Goal: Task Accomplishment & Management: Use online tool/utility

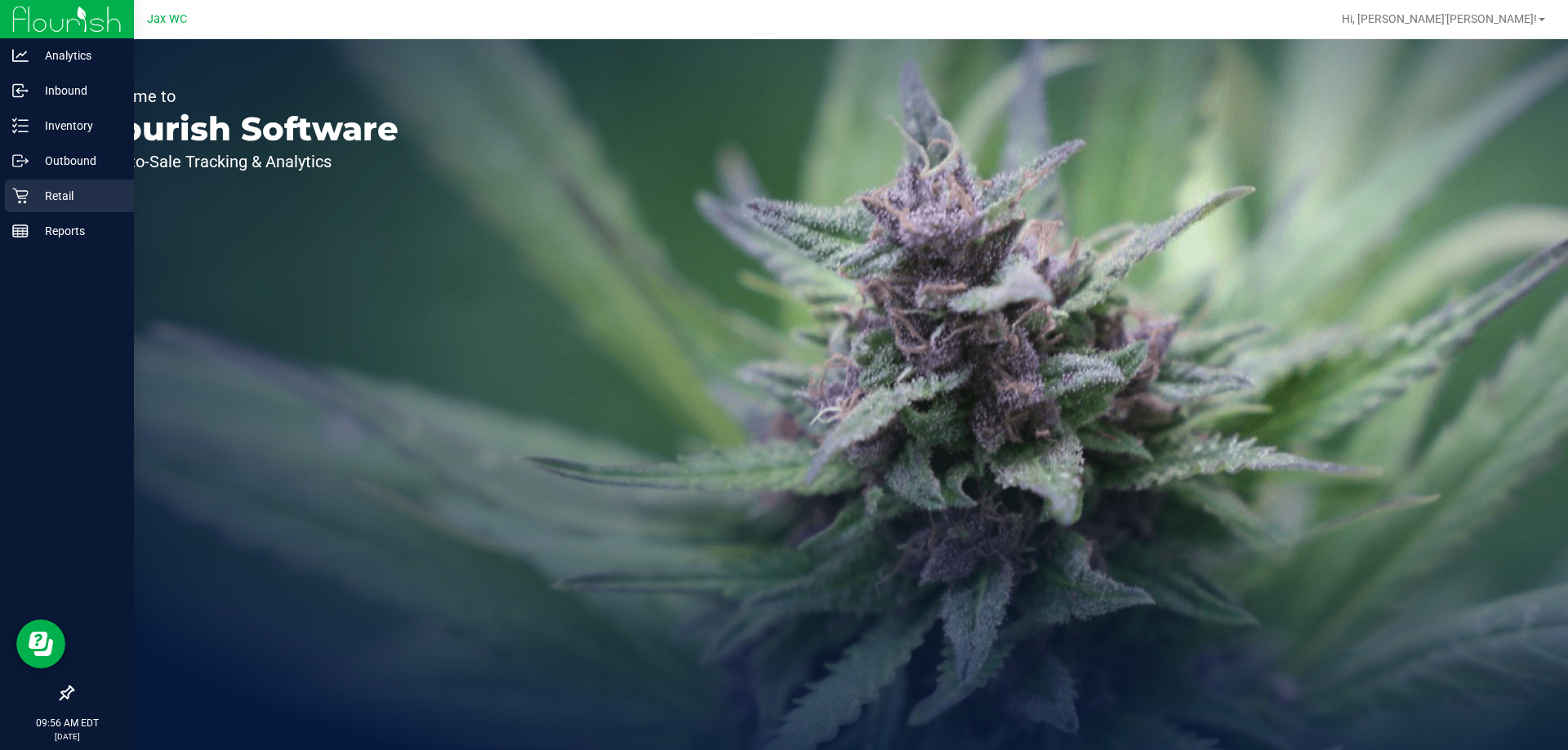
click at [30, 188] on p "Retail" at bounding box center [78, 196] width 98 height 19
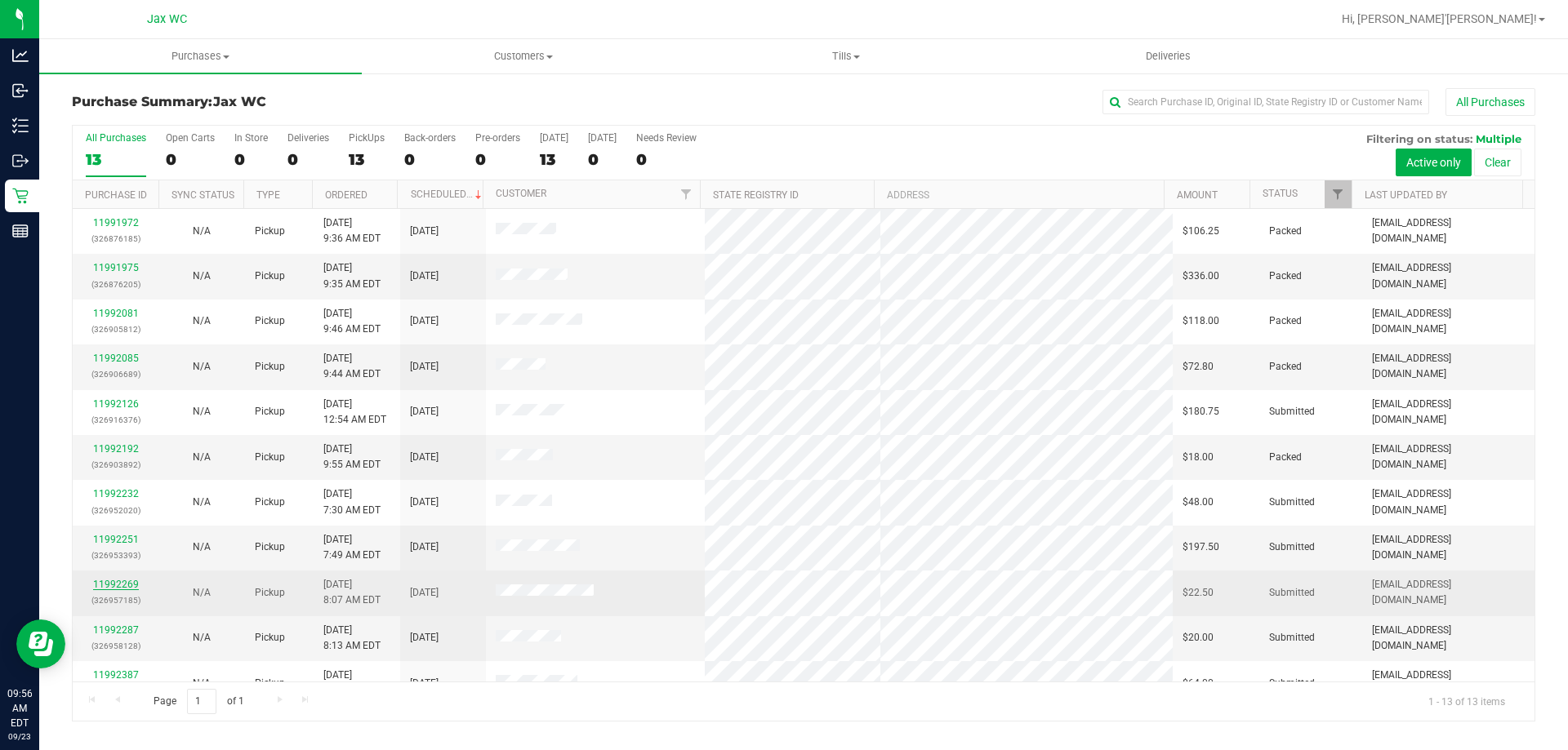
click at [103, 580] on link "11992269" at bounding box center [116, 585] width 46 height 12
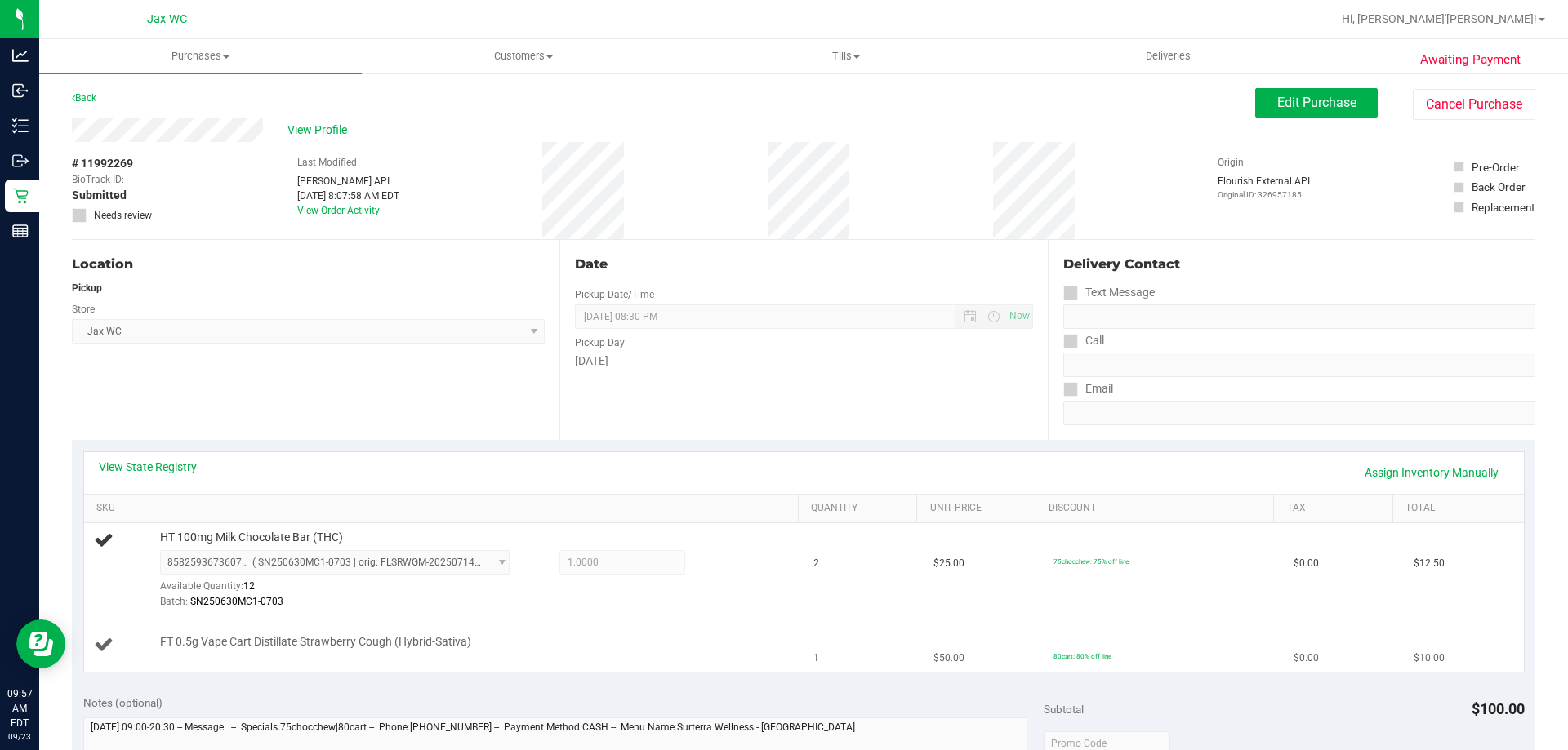
click at [621, 637] on div "FT 0.5g Vape Cart Distillate Strawberry Cough (Hybrid-Sativa)" at bounding box center [471, 642] width 638 height 16
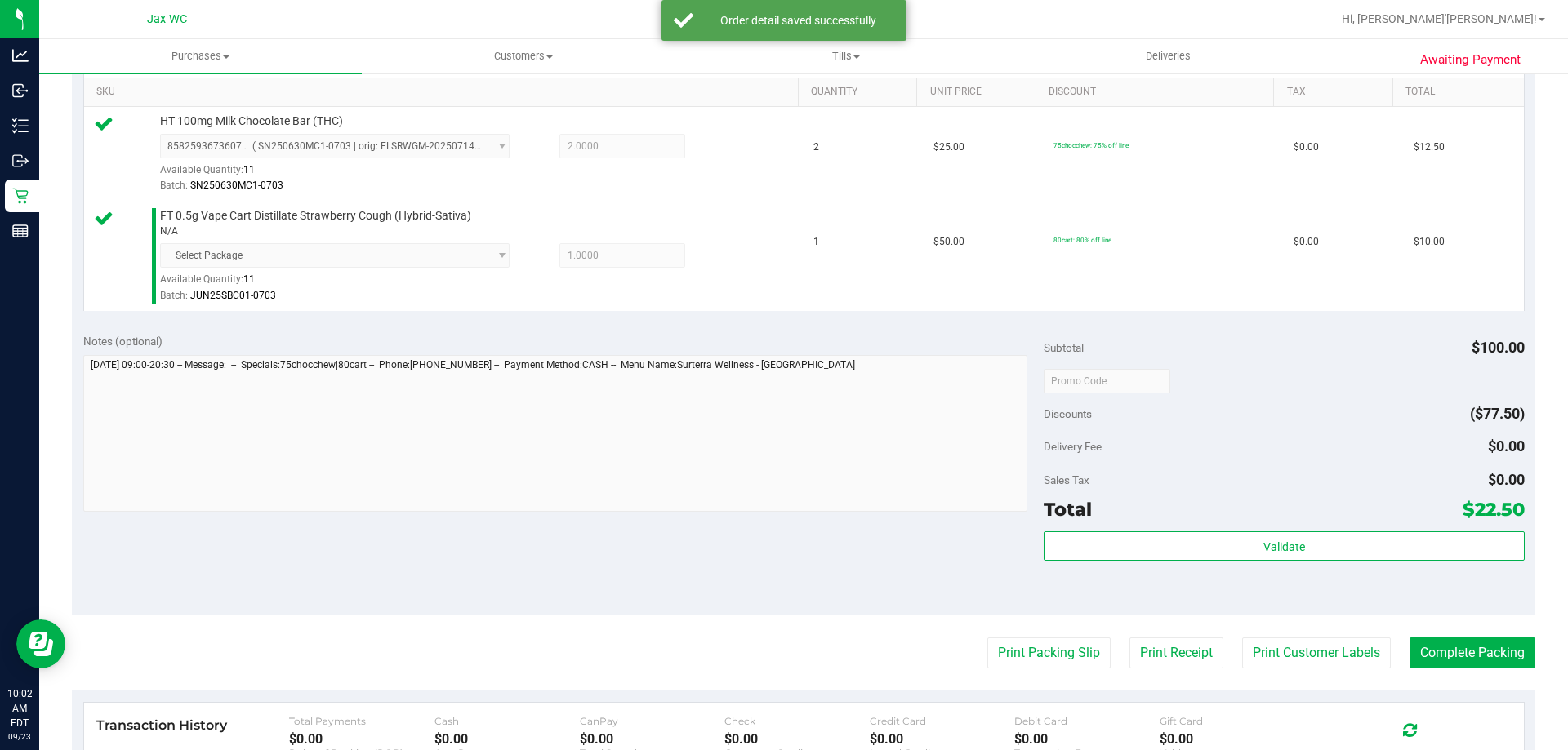
scroll to position [695, 0]
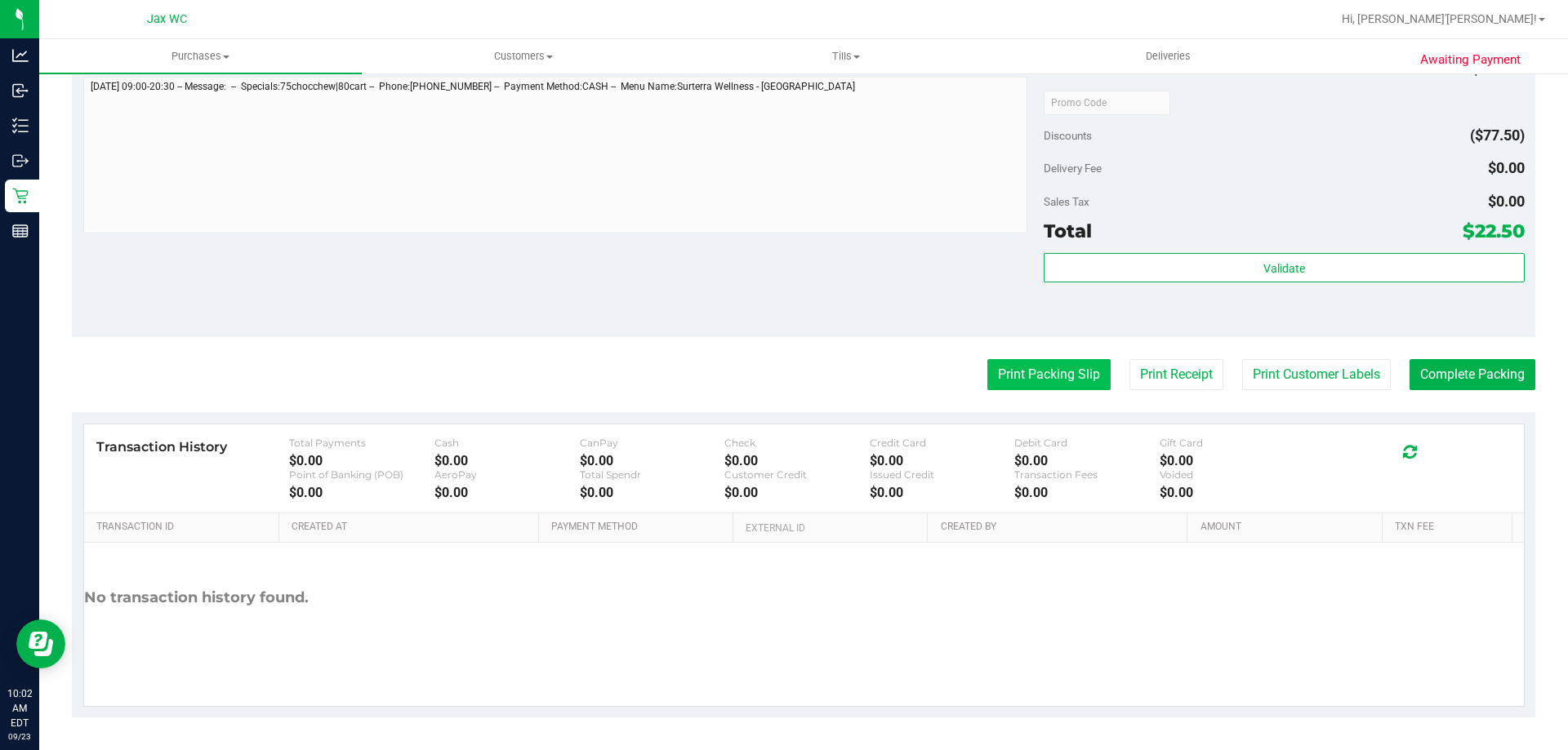
click at [1058, 367] on button "Print Packing Slip" at bounding box center [1049, 374] width 124 height 31
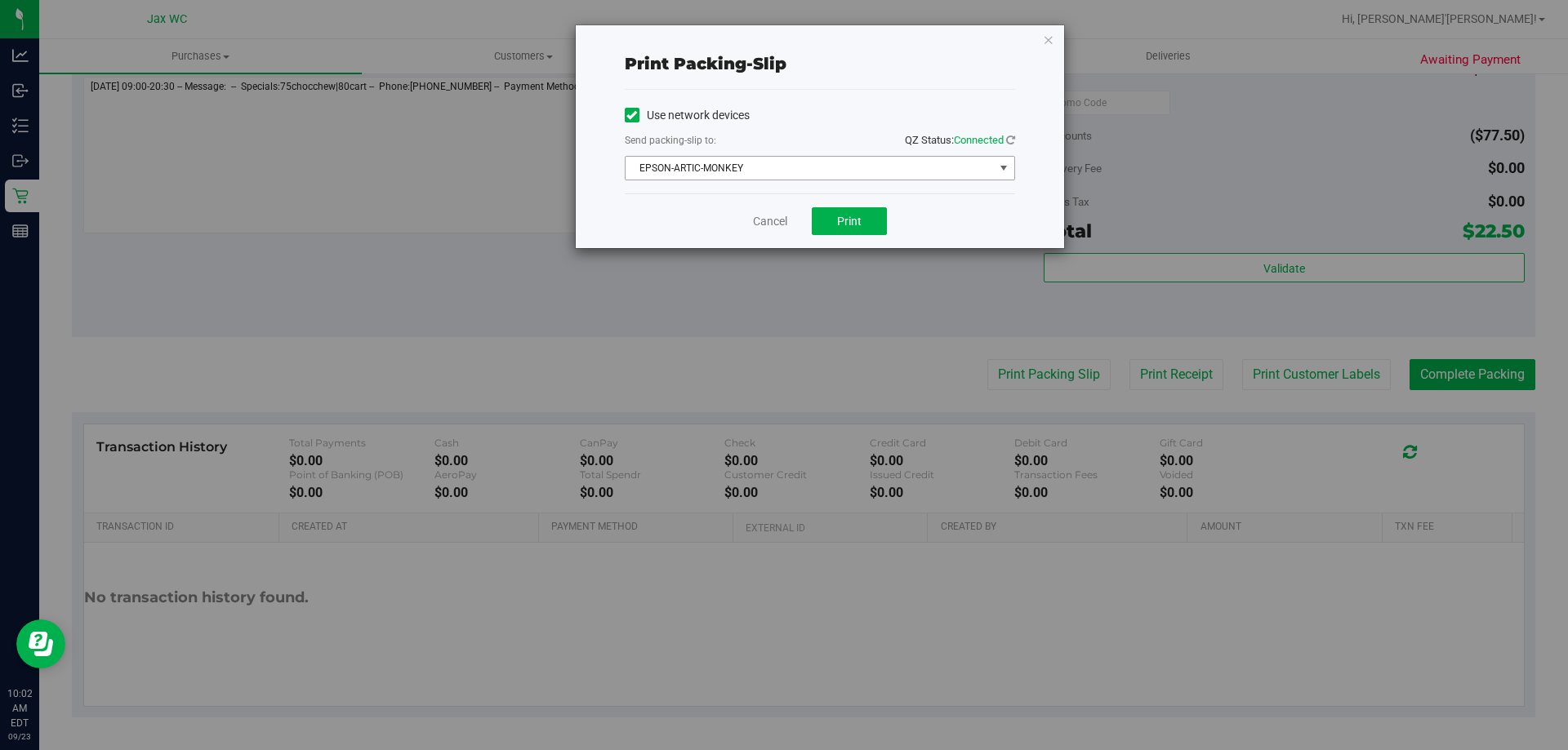
click at [764, 173] on span "EPSON-ARTIC-MONKEY" at bounding box center [809, 168] width 368 height 23
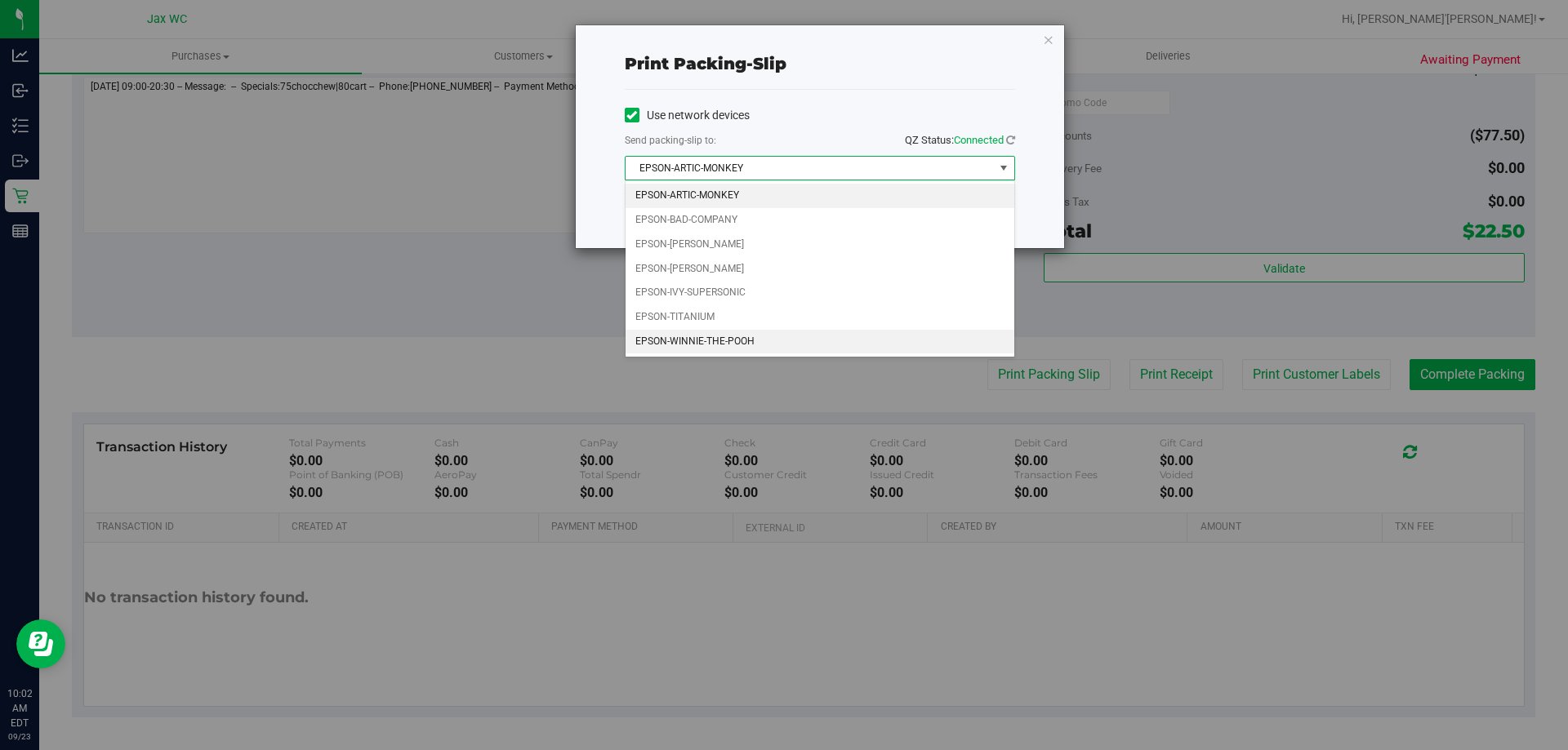
click at [752, 345] on li "EPSON-WINNIE-THE-POOH" at bounding box center [820, 342] width 389 height 25
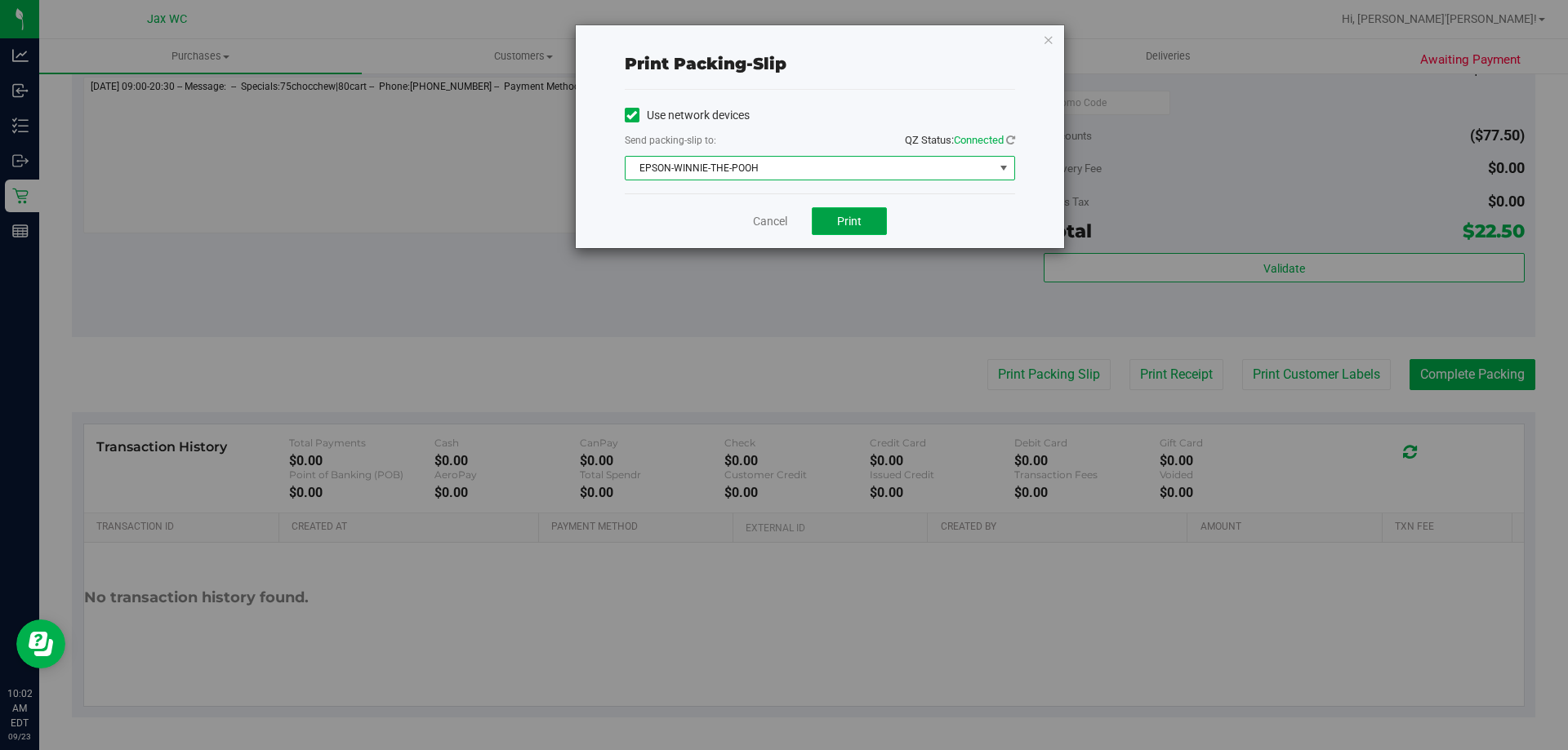
click at [857, 222] on span "Print" at bounding box center [849, 221] width 25 height 13
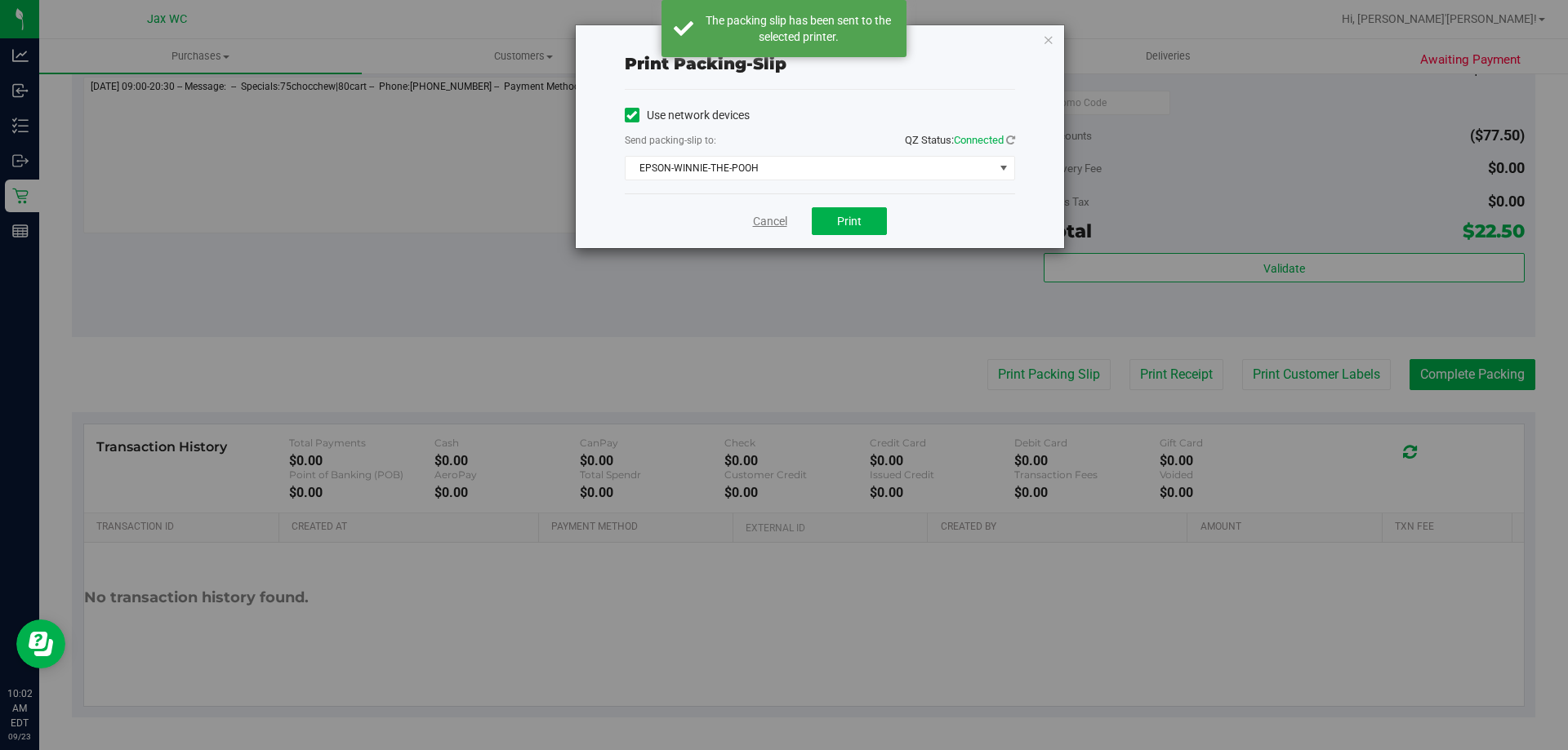
click at [776, 227] on link "Cancel" at bounding box center [770, 222] width 35 height 17
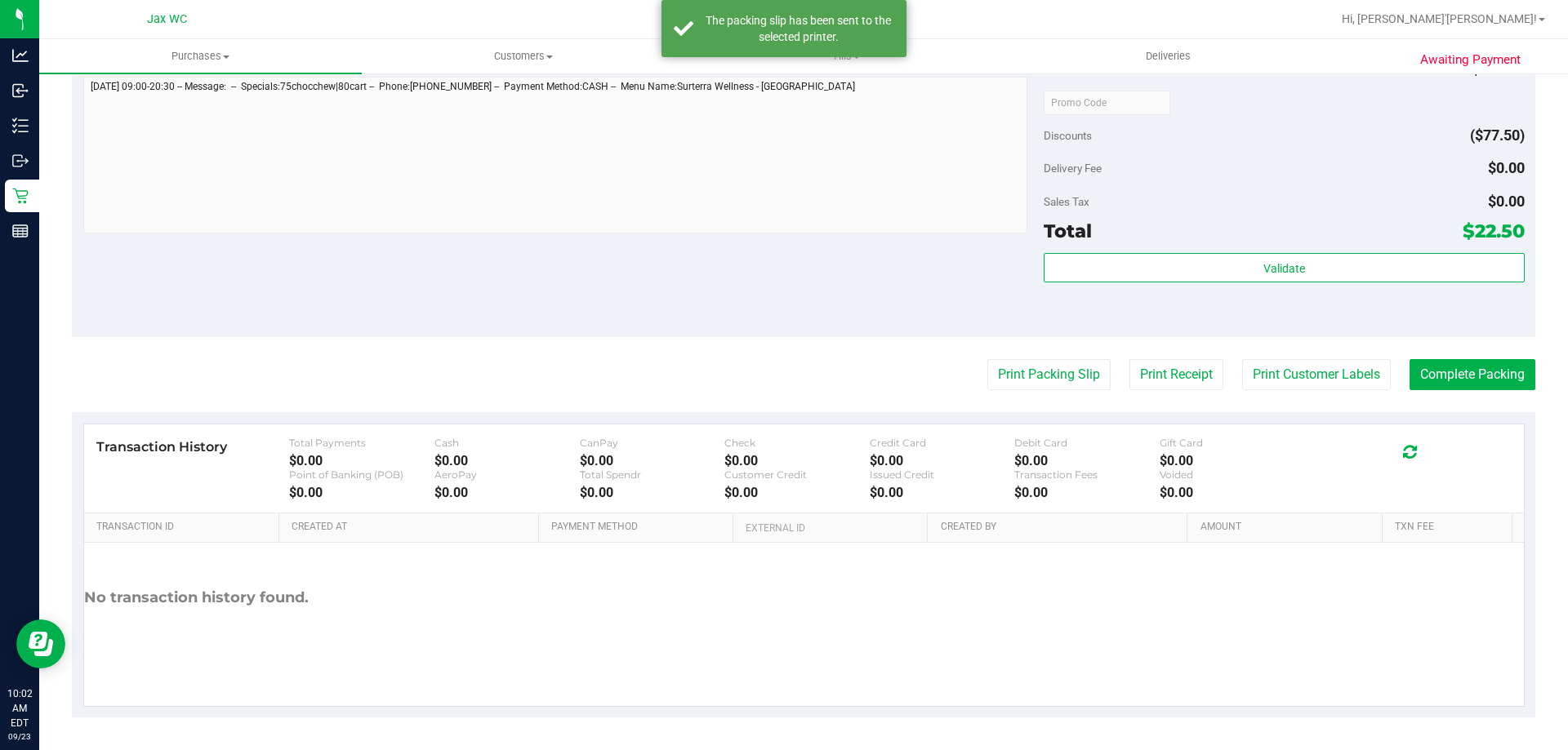
click at [1317, 283] on div "Validate" at bounding box center [1284, 268] width 480 height 31
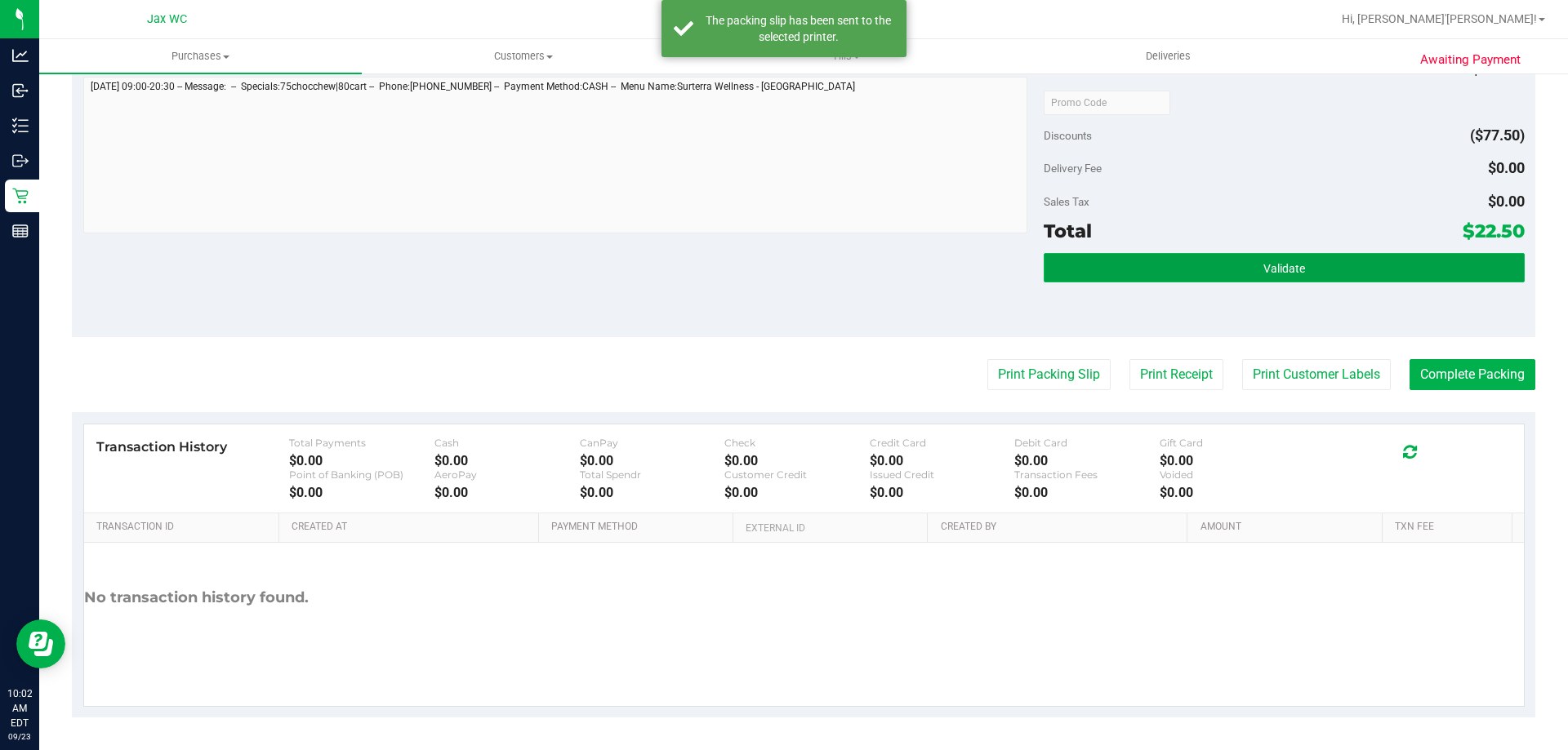
click at [1295, 254] on button "Validate" at bounding box center [1284, 267] width 480 height 30
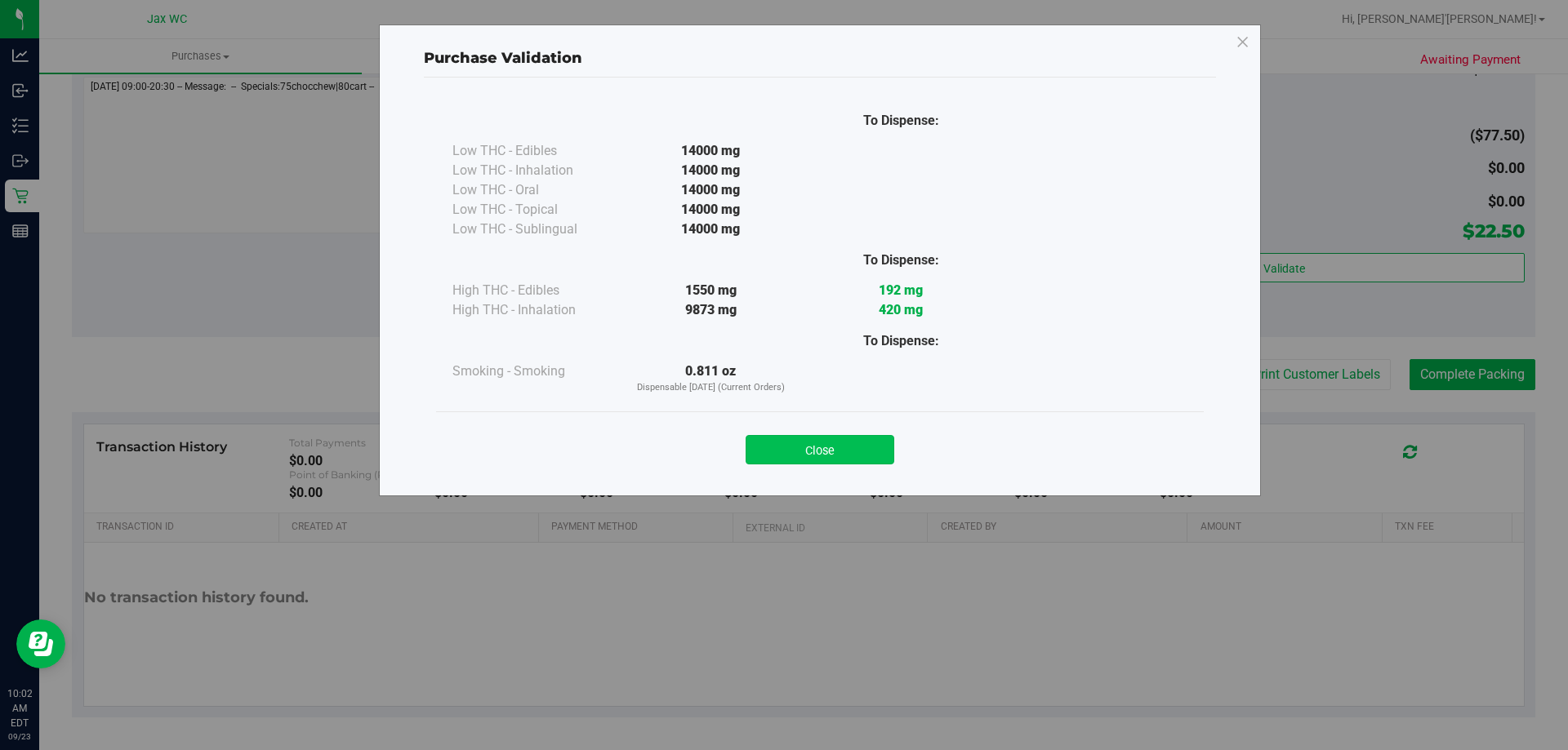
click at [836, 448] on button "Close" at bounding box center [820, 449] width 149 height 30
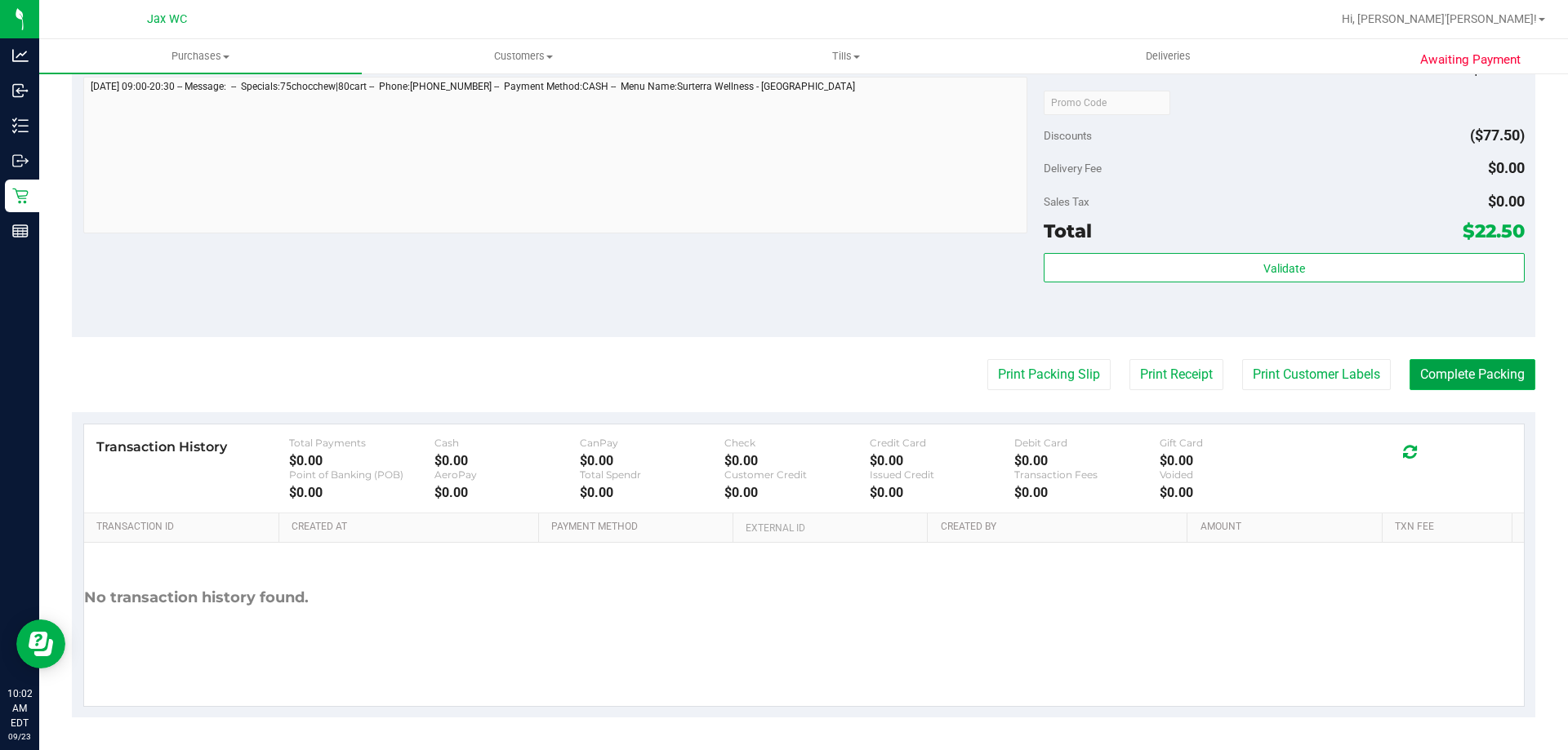
click at [1433, 382] on button "Complete Packing" at bounding box center [1472, 374] width 126 height 31
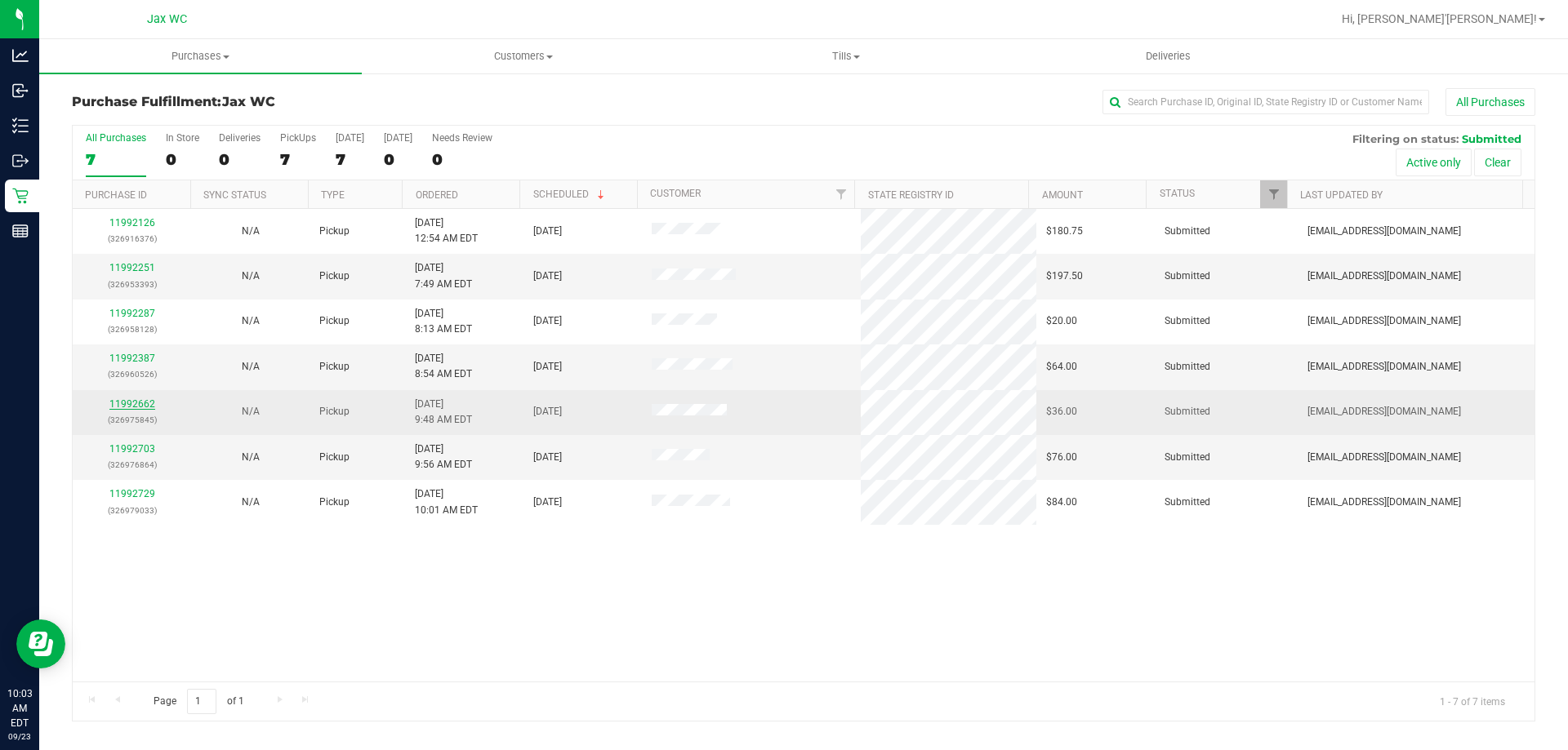
click at [140, 403] on link "11992662" at bounding box center [132, 405] width 46 height 12
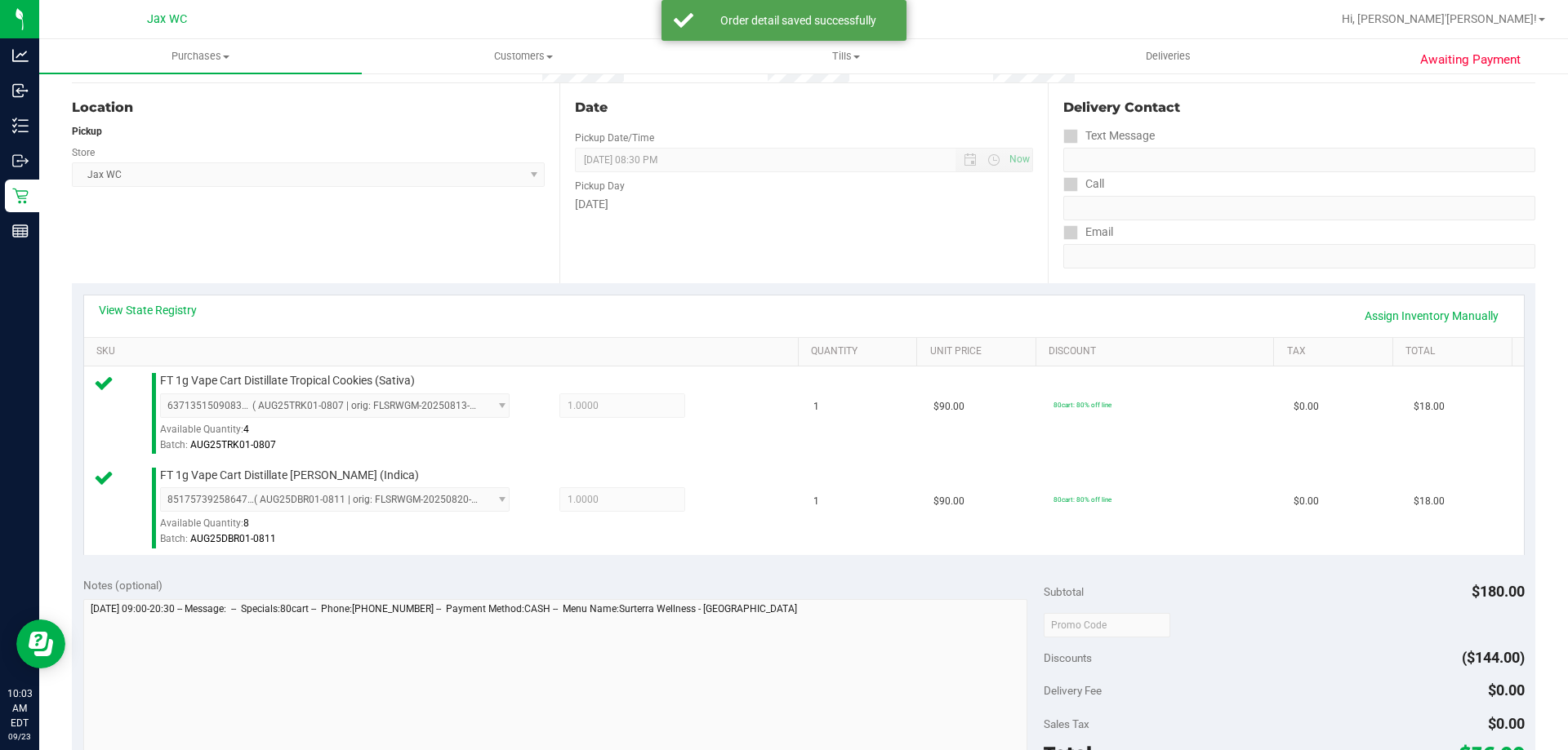
scroll to position [490, 0]
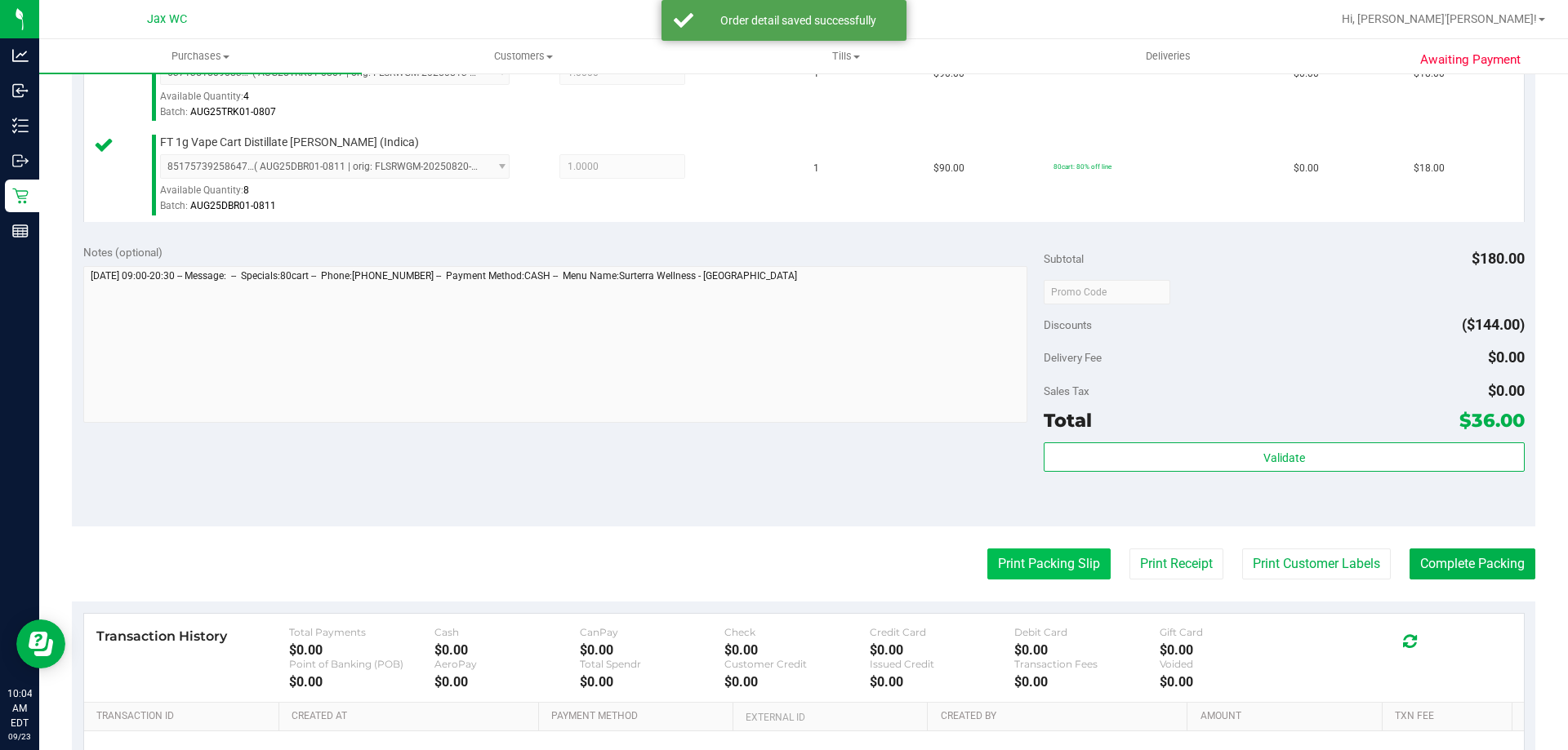
click at [1035, 562] on button "Print Packing Slip" at bounding box center [1049, 564] width 124 height 31
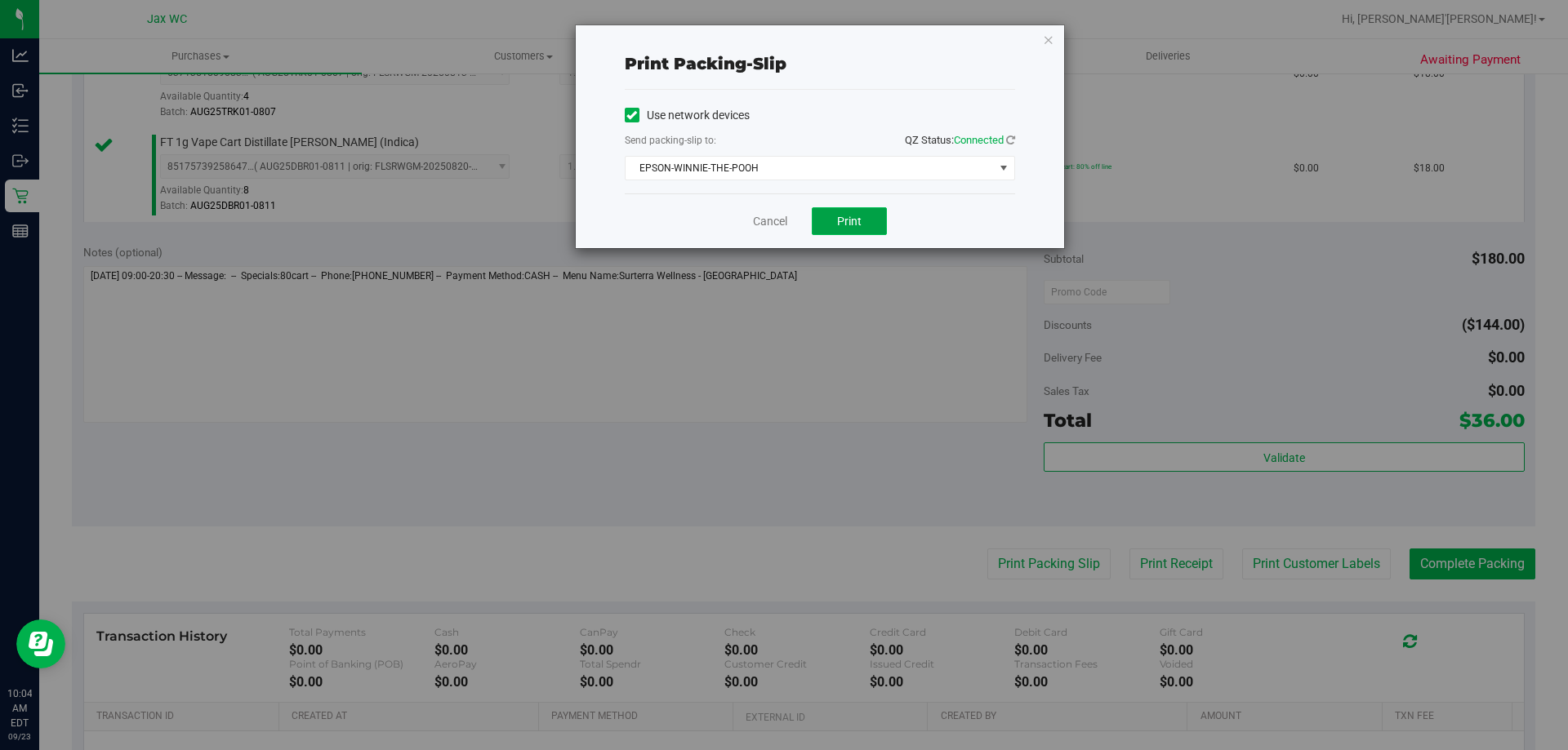
click at [840, 222] on span "Print" at bounding box center [849, 221] width 25 height 13
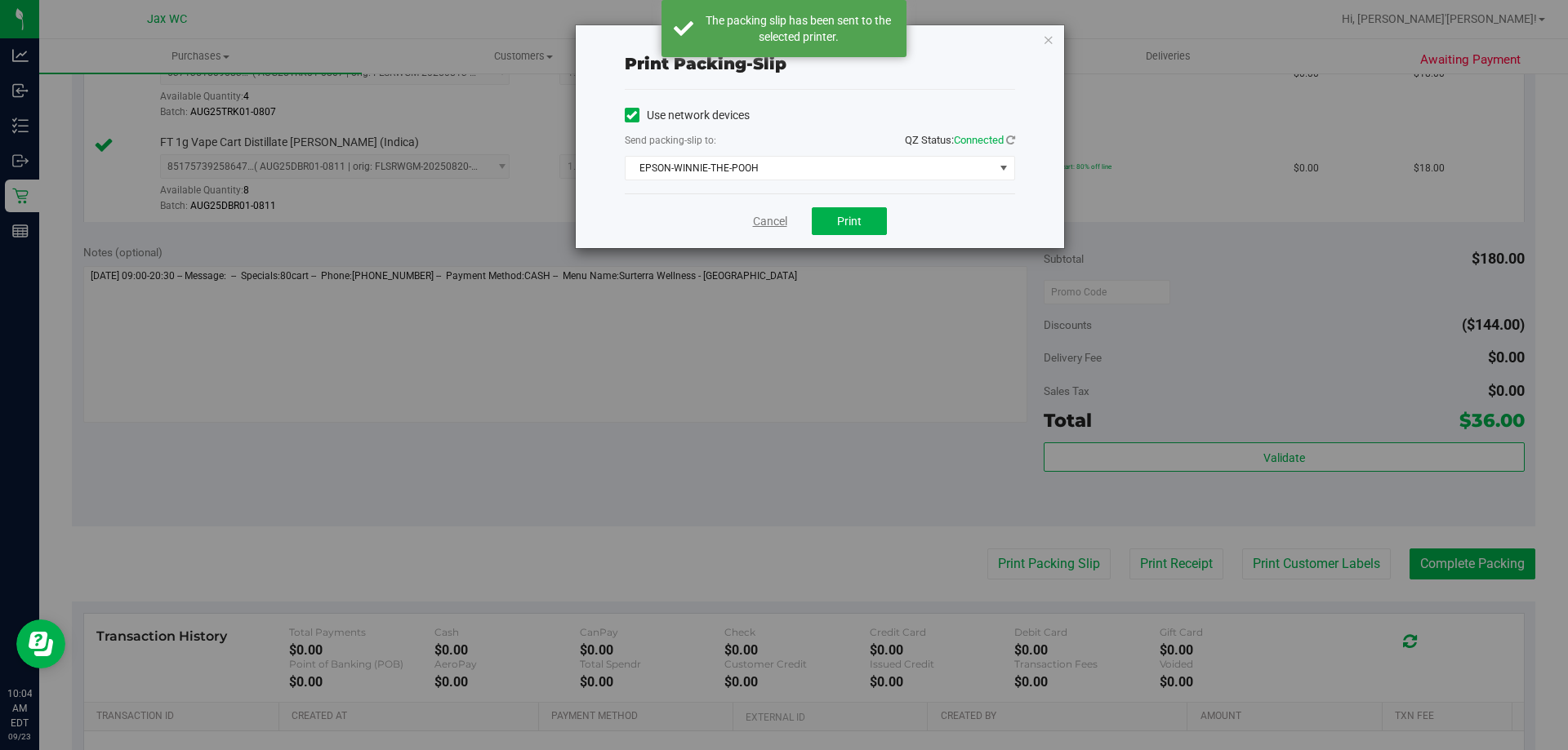
click at [773, 222] on link "Cancel" at bounding box center [770, 222] width 35 height 17
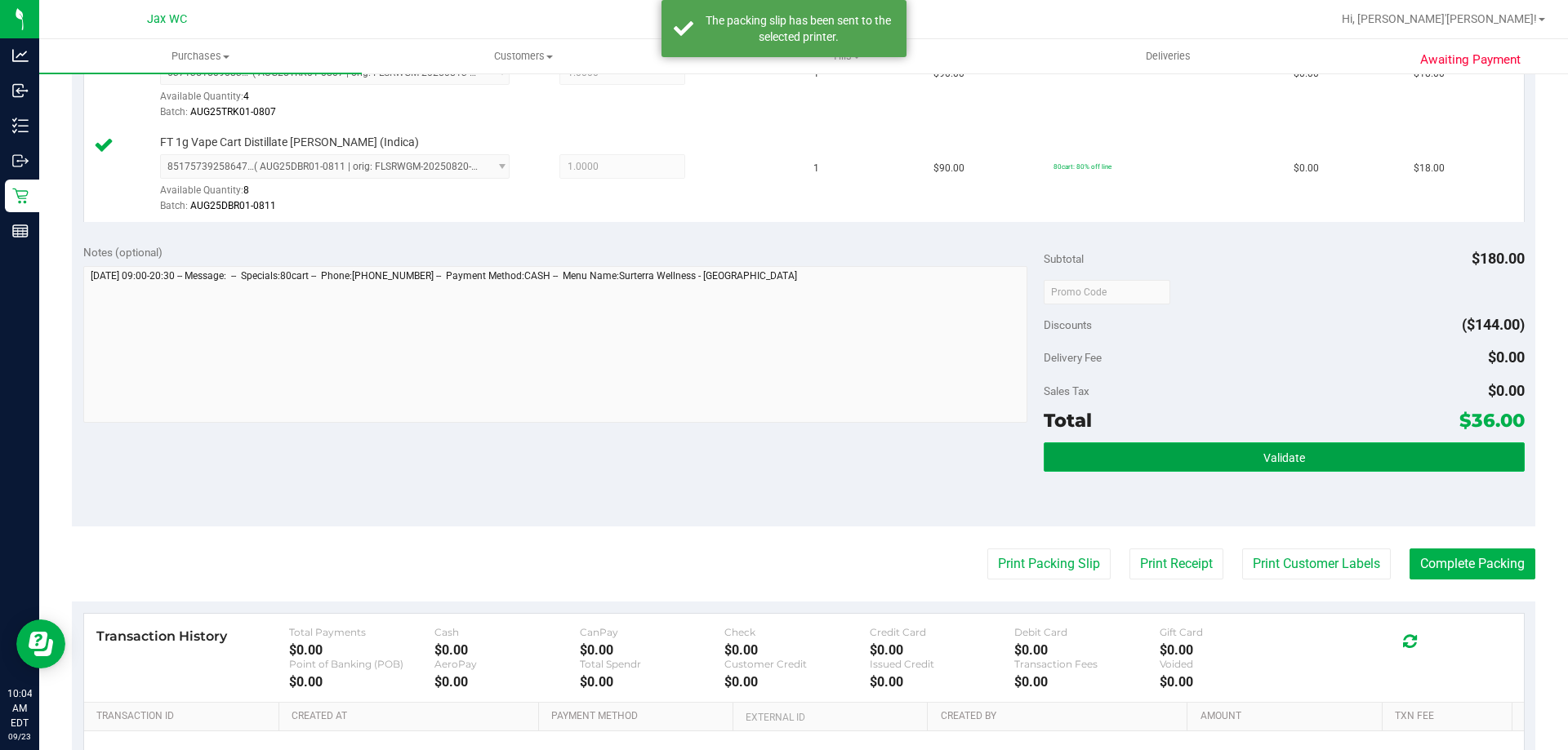
click at [1242, 448] on button "Validate" at bounding box center [1284, 457] width 480 height 30
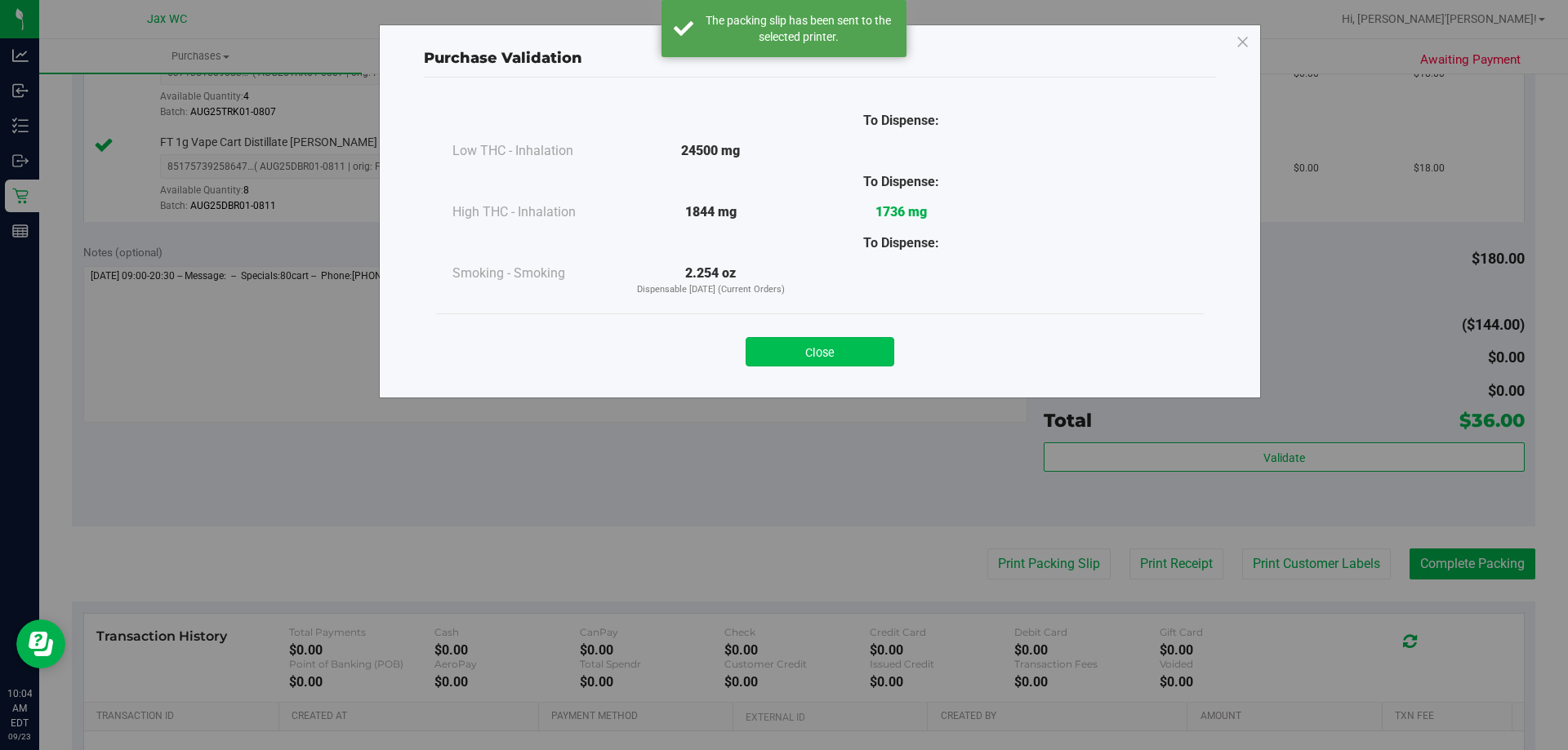
click at [828, 352] on button "Close" at bounding box center [820, 351] width 149 height 30
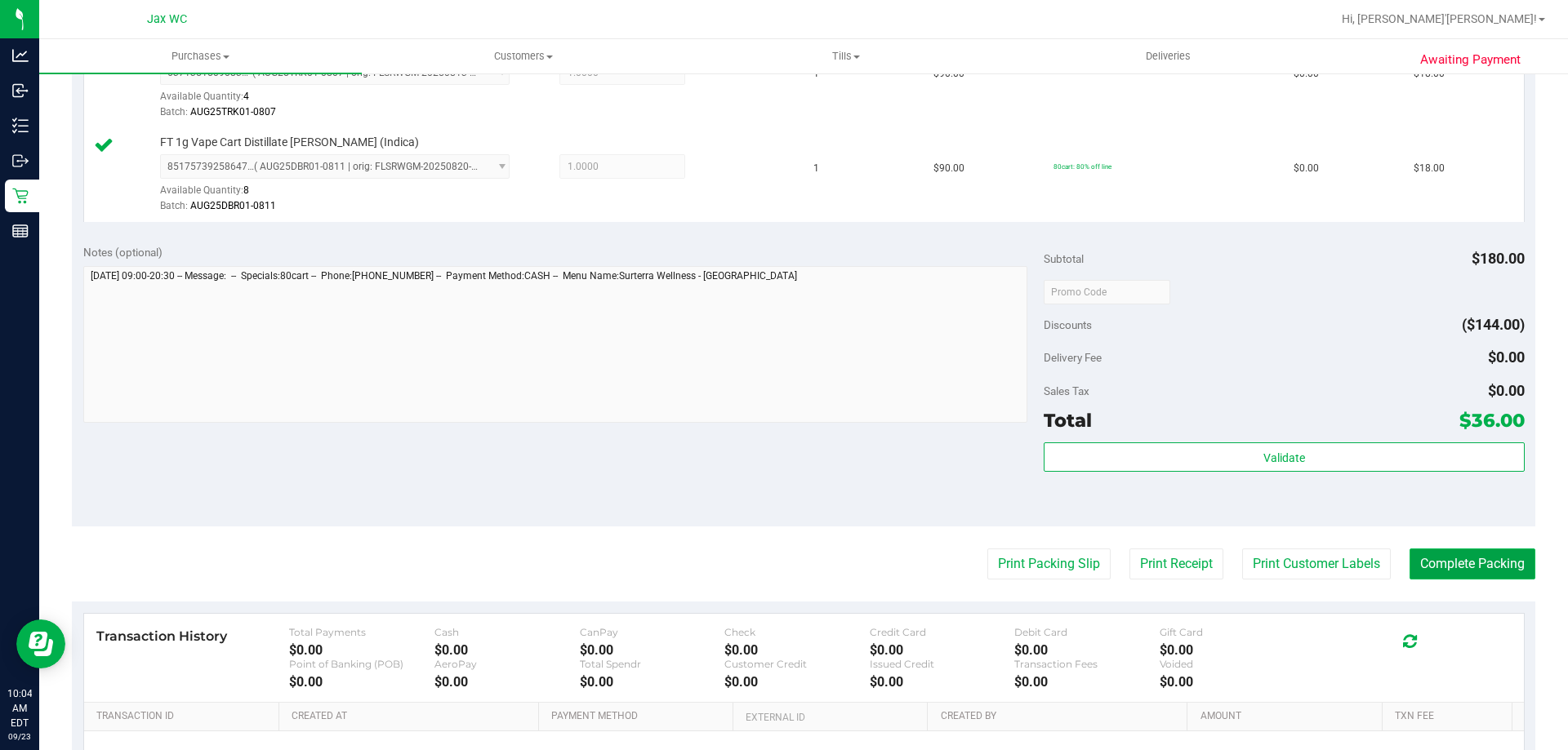
click at [1444, 571] on button "Complete Packing" at bounding box center [1472, 564] width 126 height 31
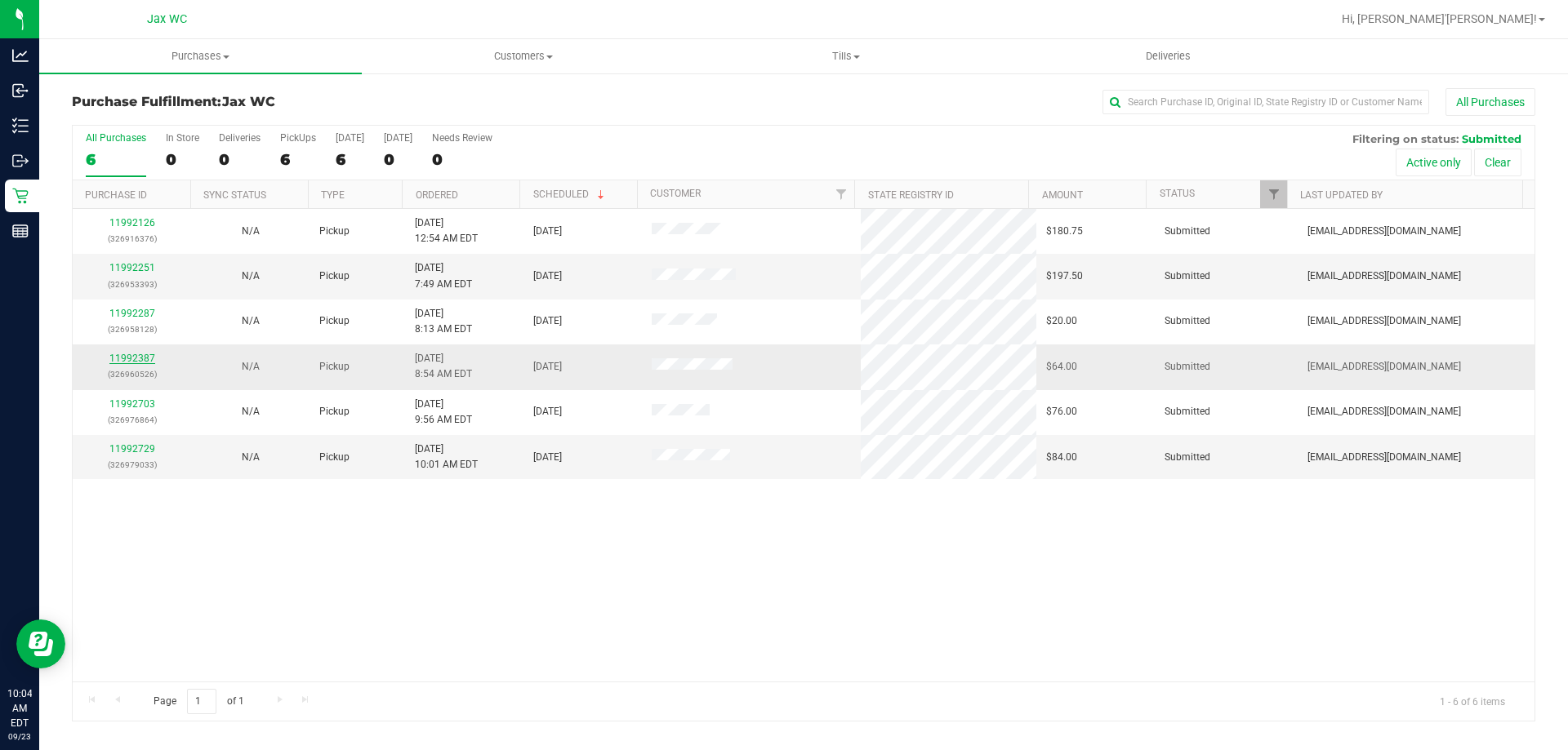
click at [136, 362] on link "11992387" at bounding box center [132, 359] width 46 height 12
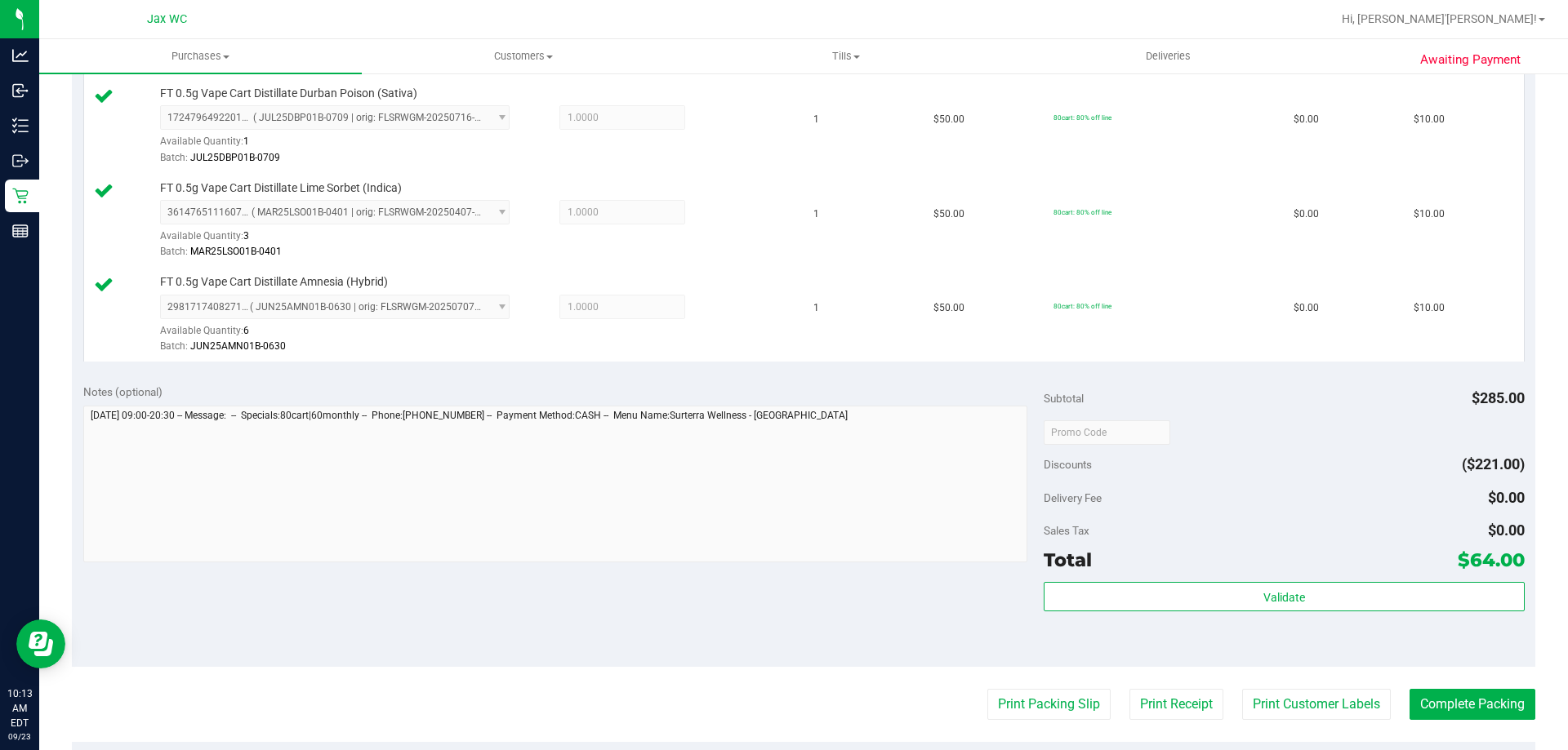
scroll to position [1056, 0]
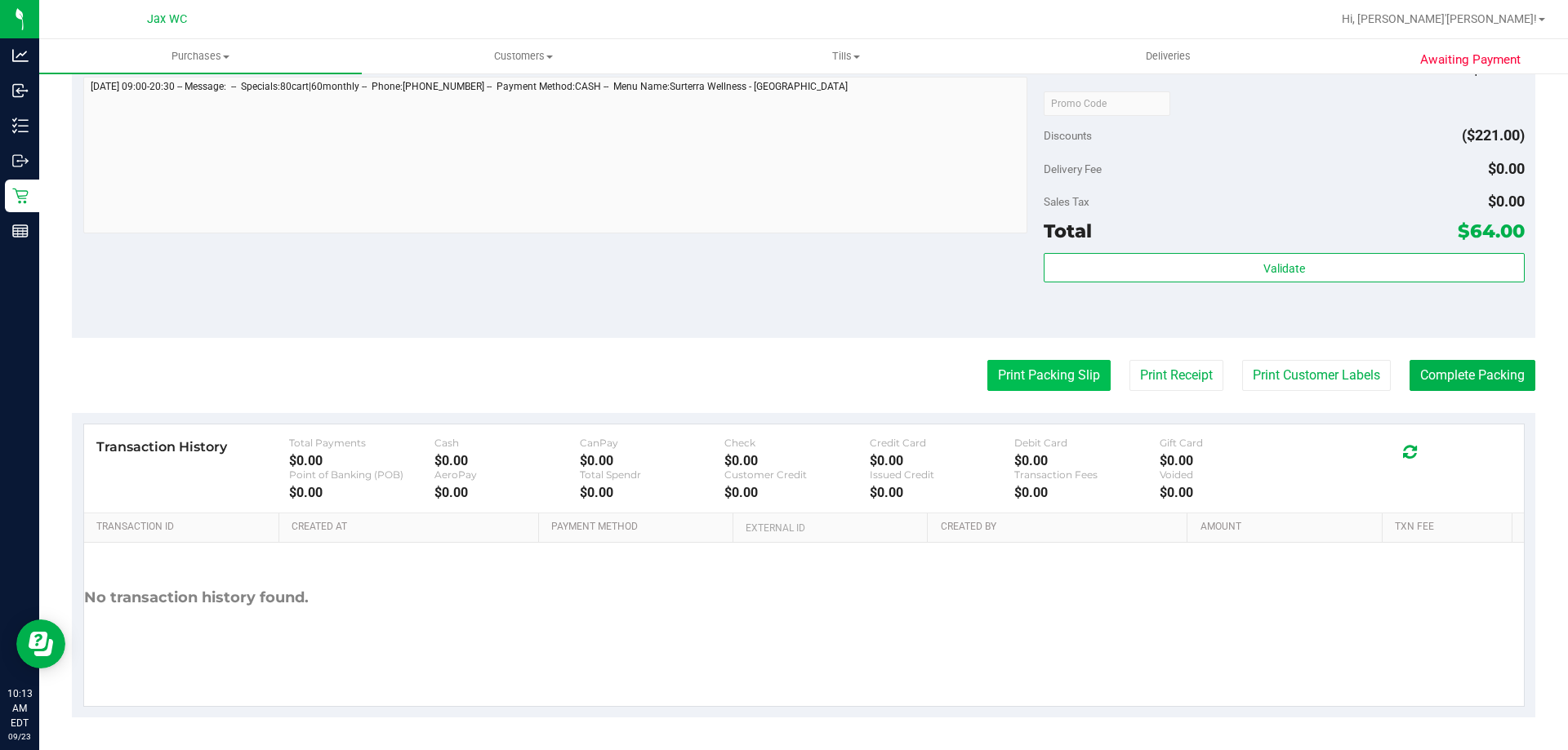
click at [1052, 384] on button "Print Packing Slip" at bounding box center [1049, 375] width 124 height 31
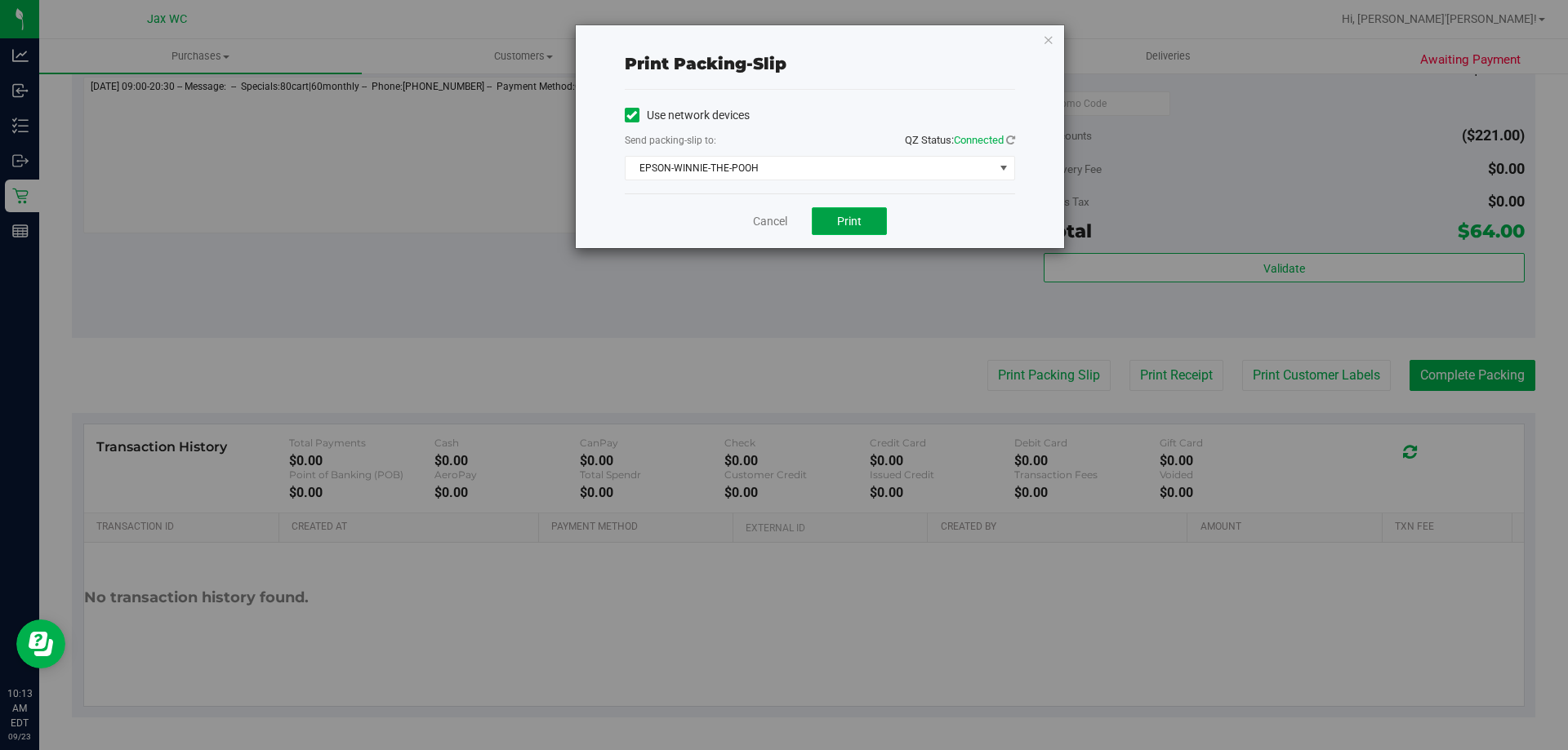
click at [850, 222] on span "Print" at bounding box center [849, 221] width 25 height 13
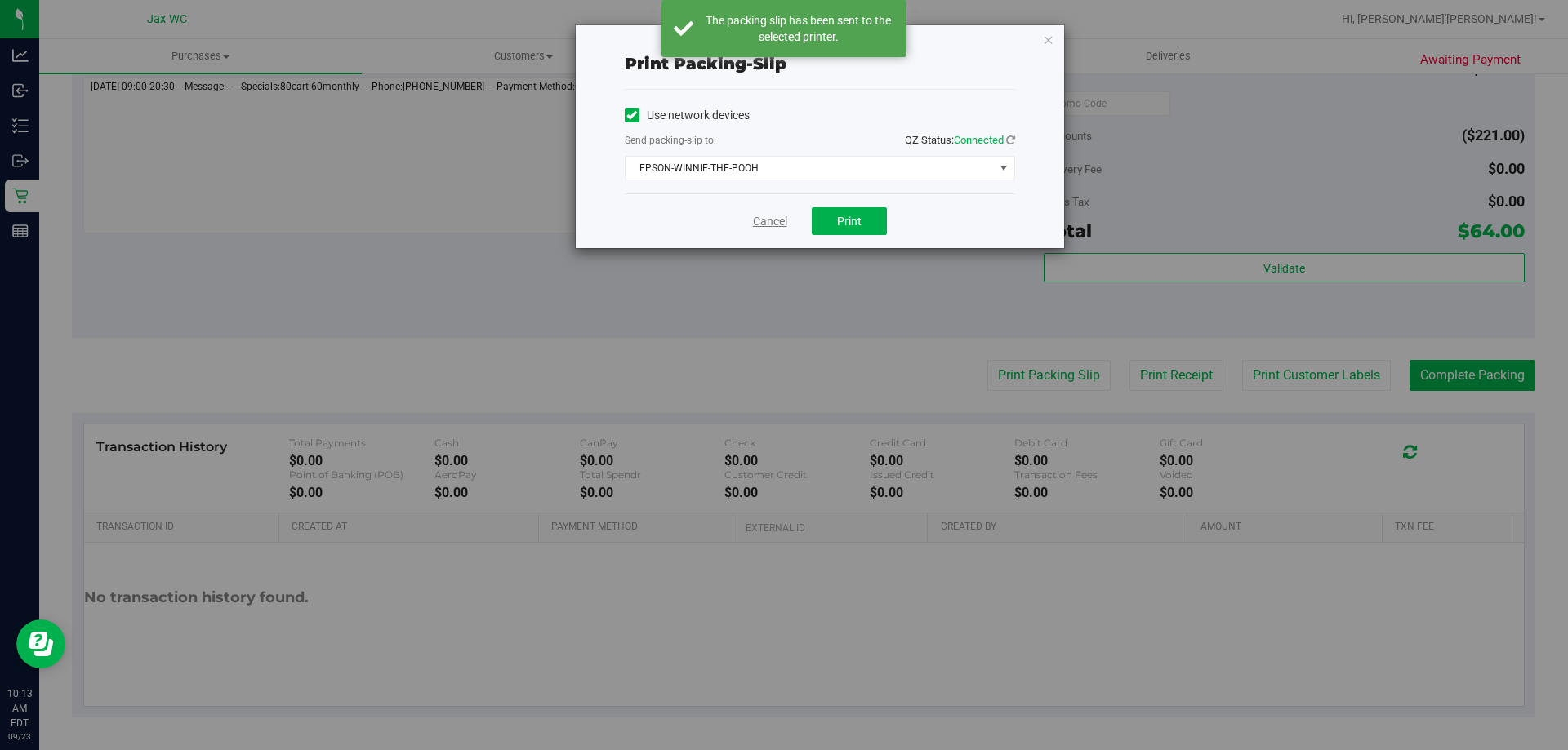
click at [776, 217] on link "Cancel" at bounding box center [770, 222] width 35 height 17
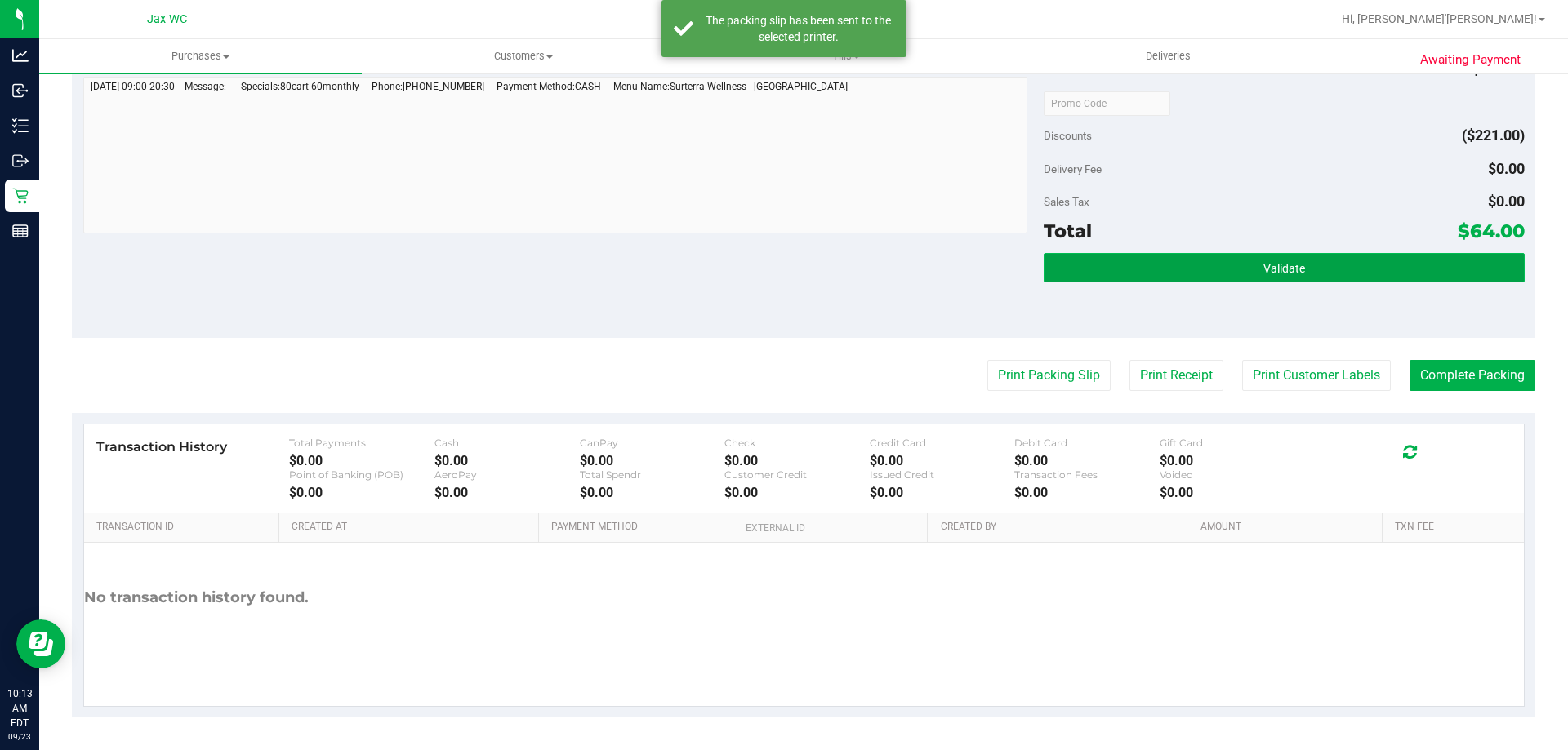
click at [1134, 277] on button "Validate" at bounding box center [1284, 267] width 480 height 30
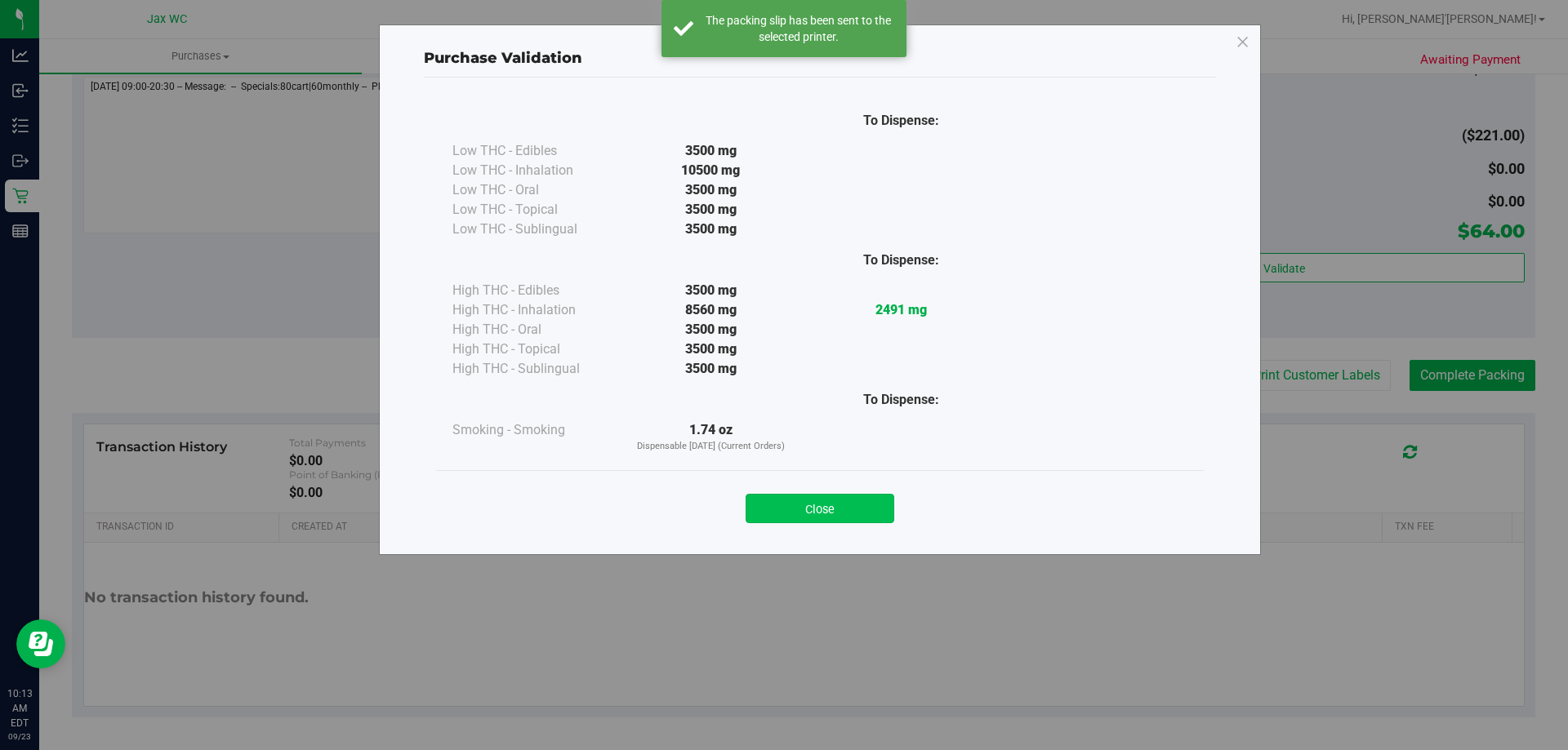
click at [853, 506] on button "Close" at bounding box center [820, 509] width 149 height 30
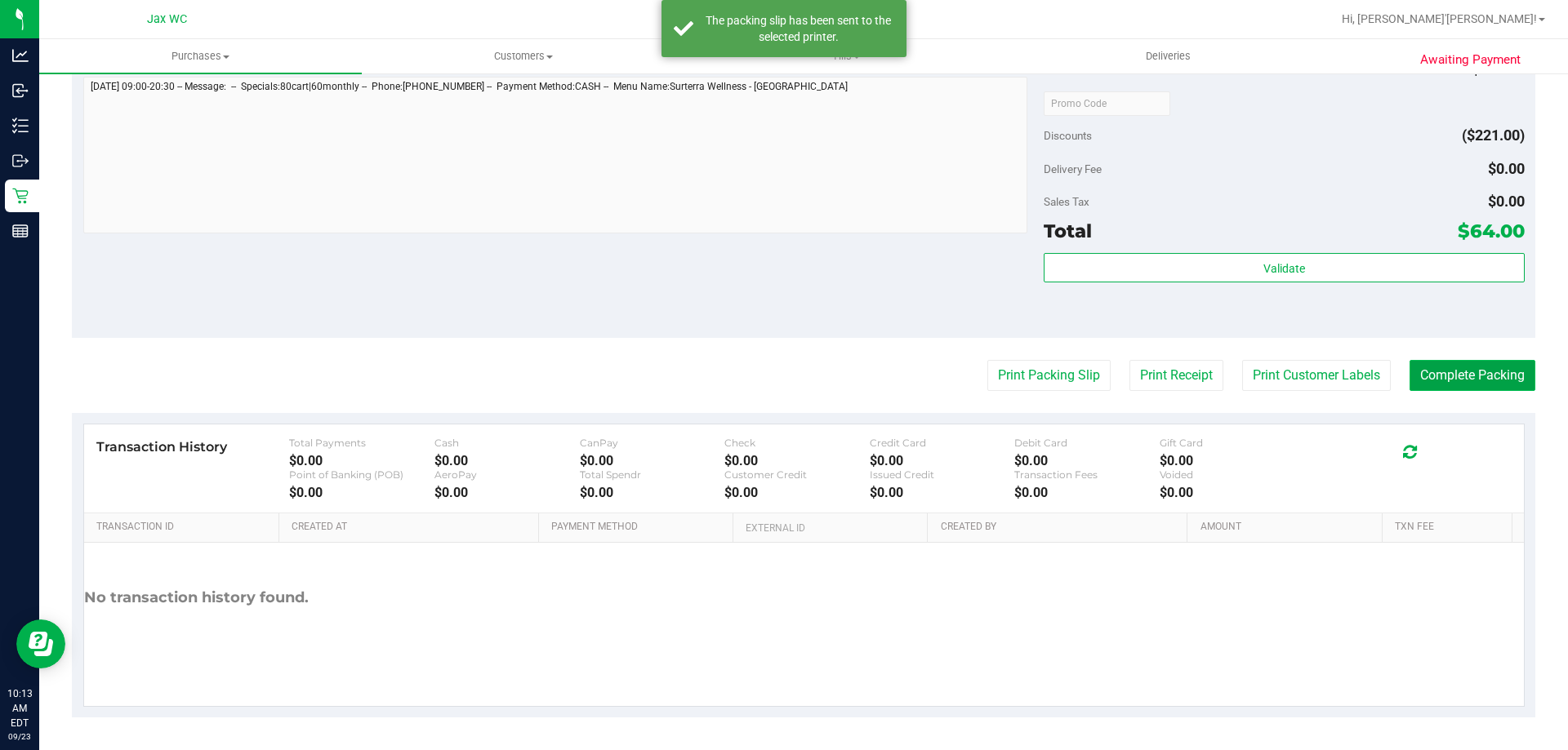
click at [1508, 378] on button "Complete Packing" at bounding box center [1472, 375] width 126 height 31
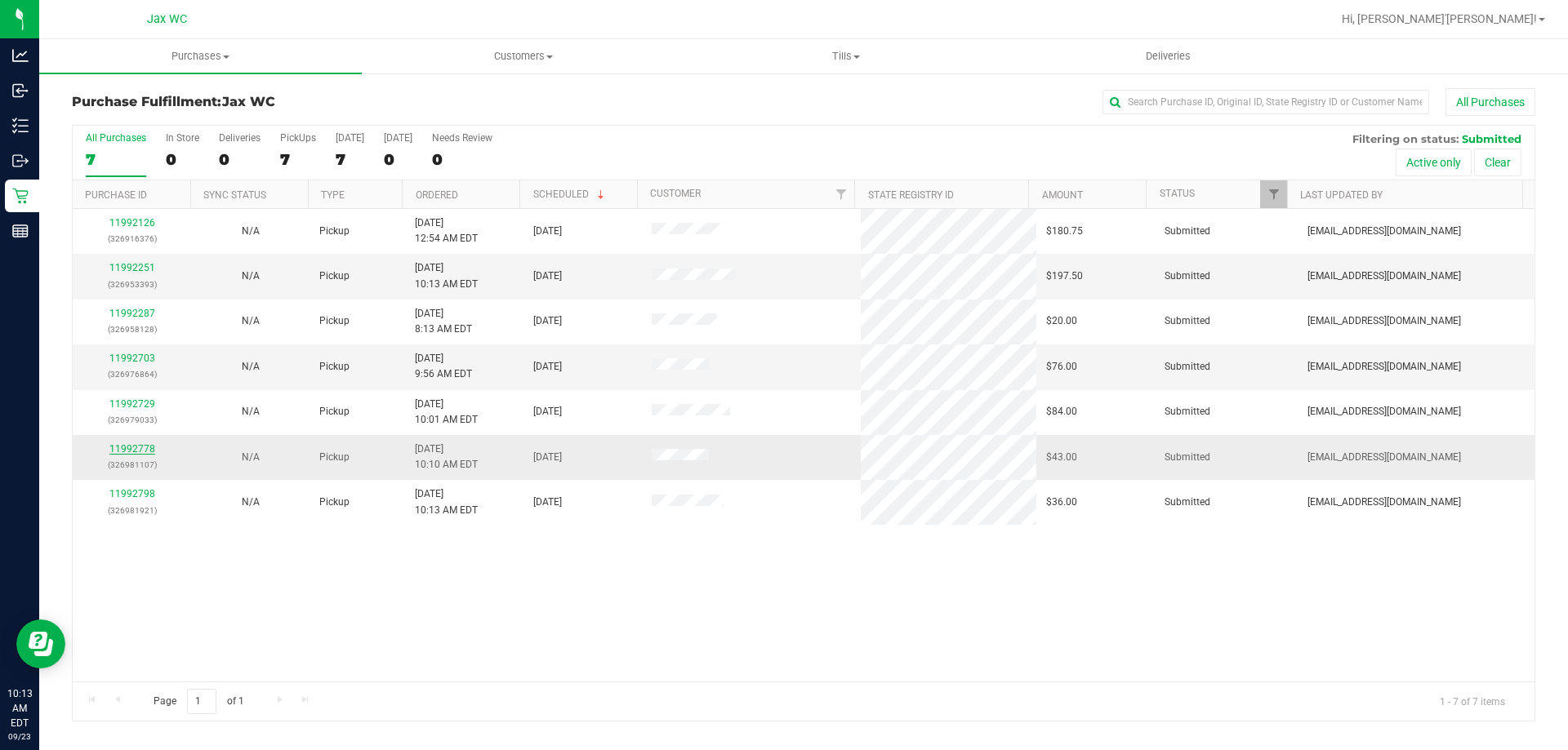
click at [130, 449] on link "11992778" at bounding box center [132, 449] width 46 height 12
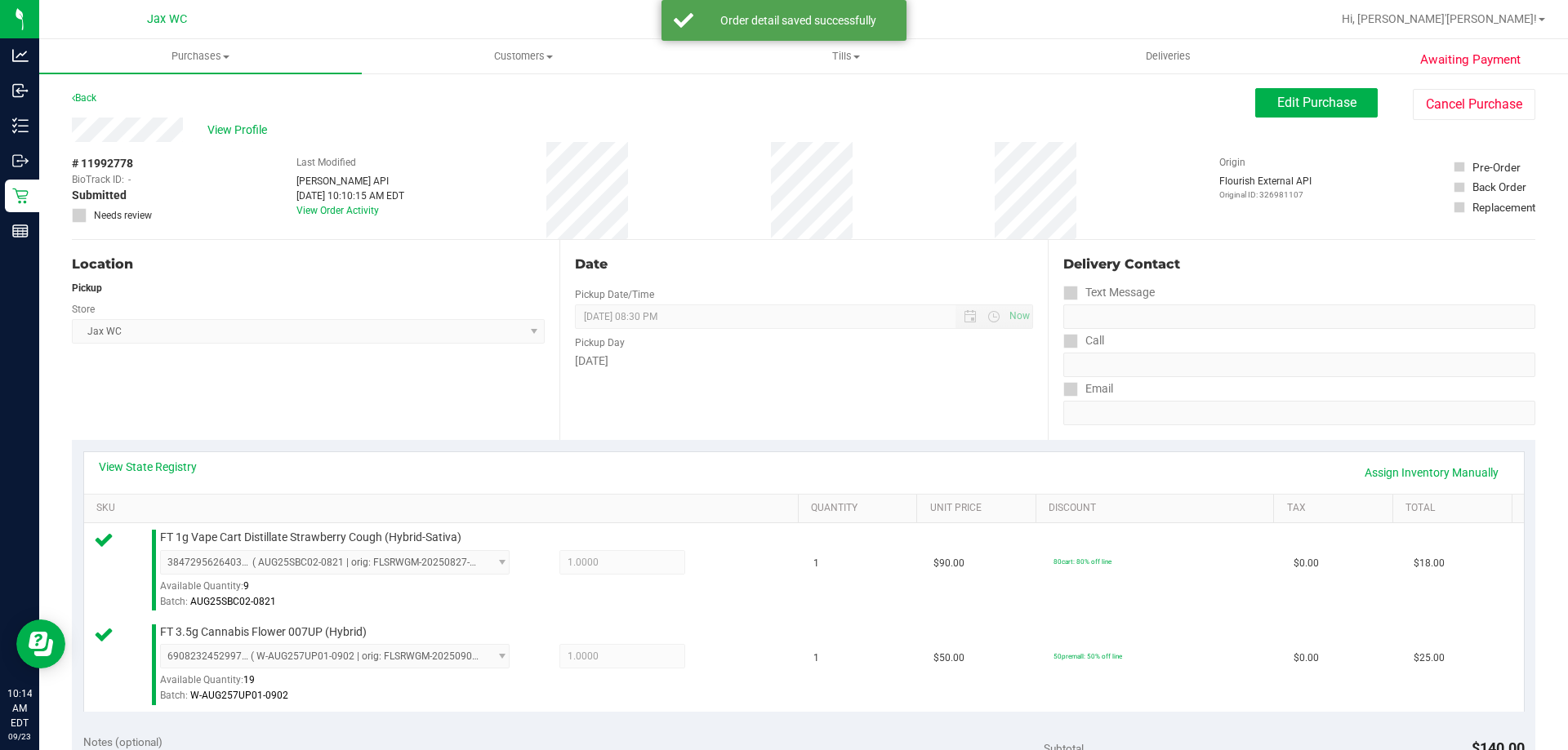
scroll to position [653, 0]
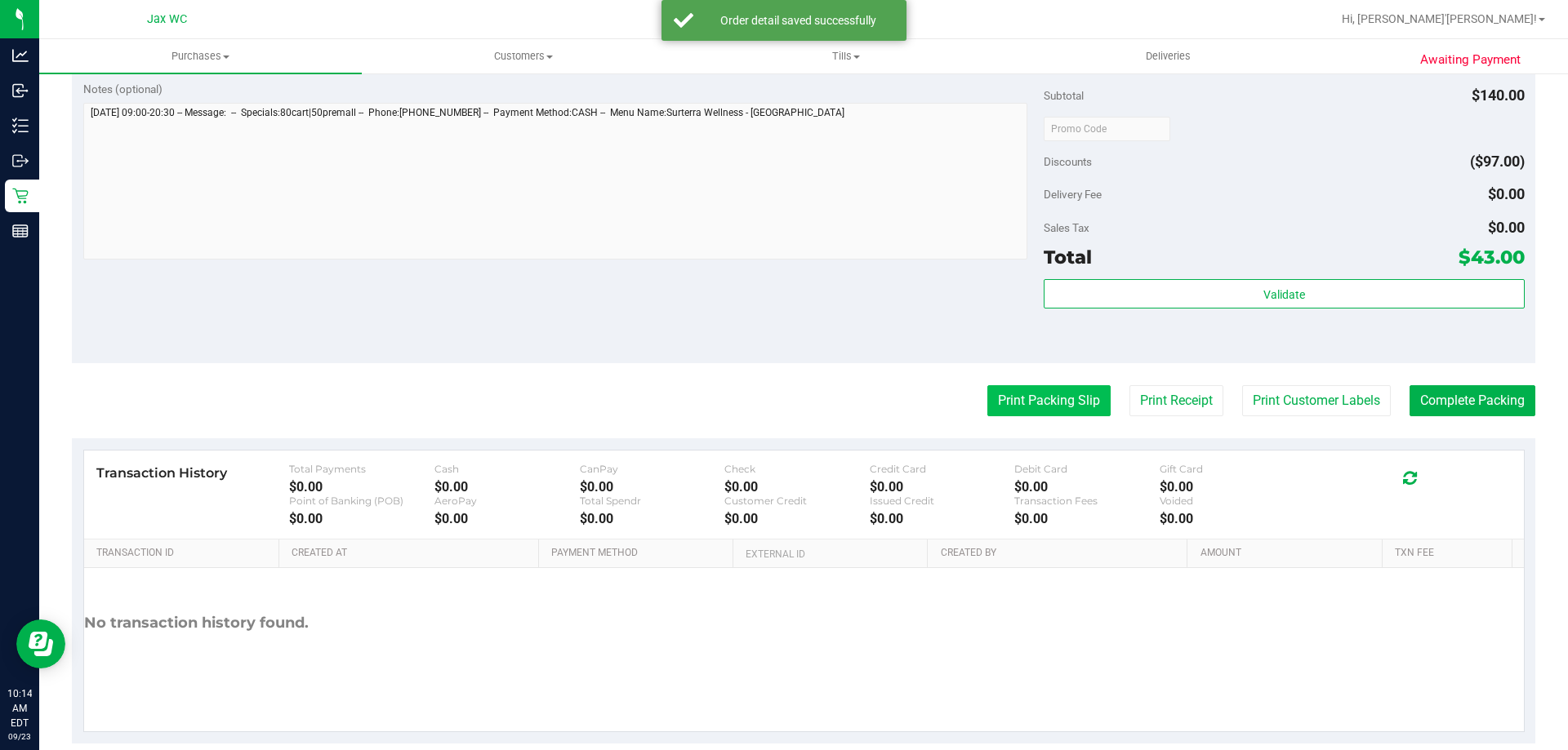
click at [1024, 402] on button "Print Packing Slip" at bounding box center [1049, 400] width 124 height 31
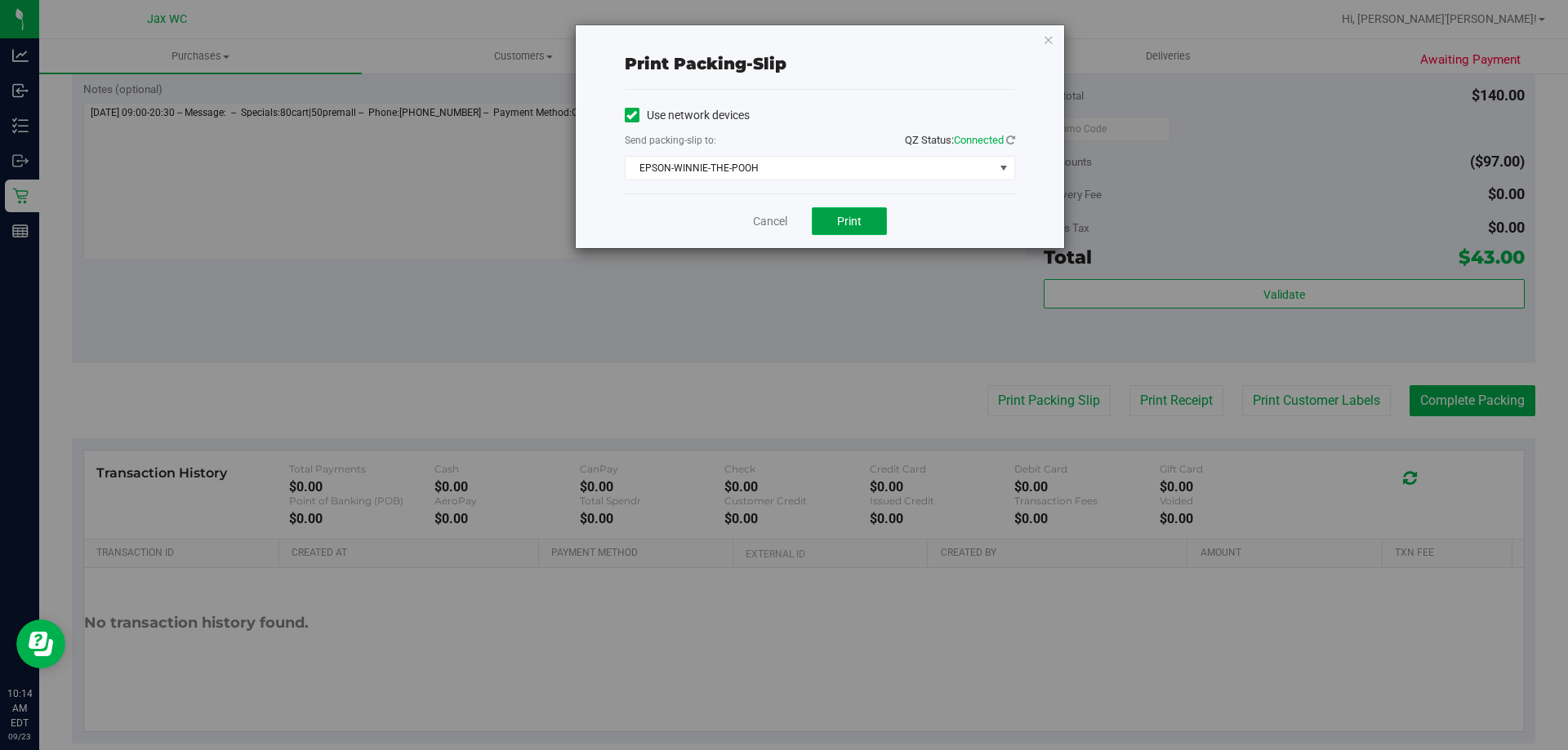
click at [836, 209] on button "Print" at bounding box center [849, 221] width 75 height 28
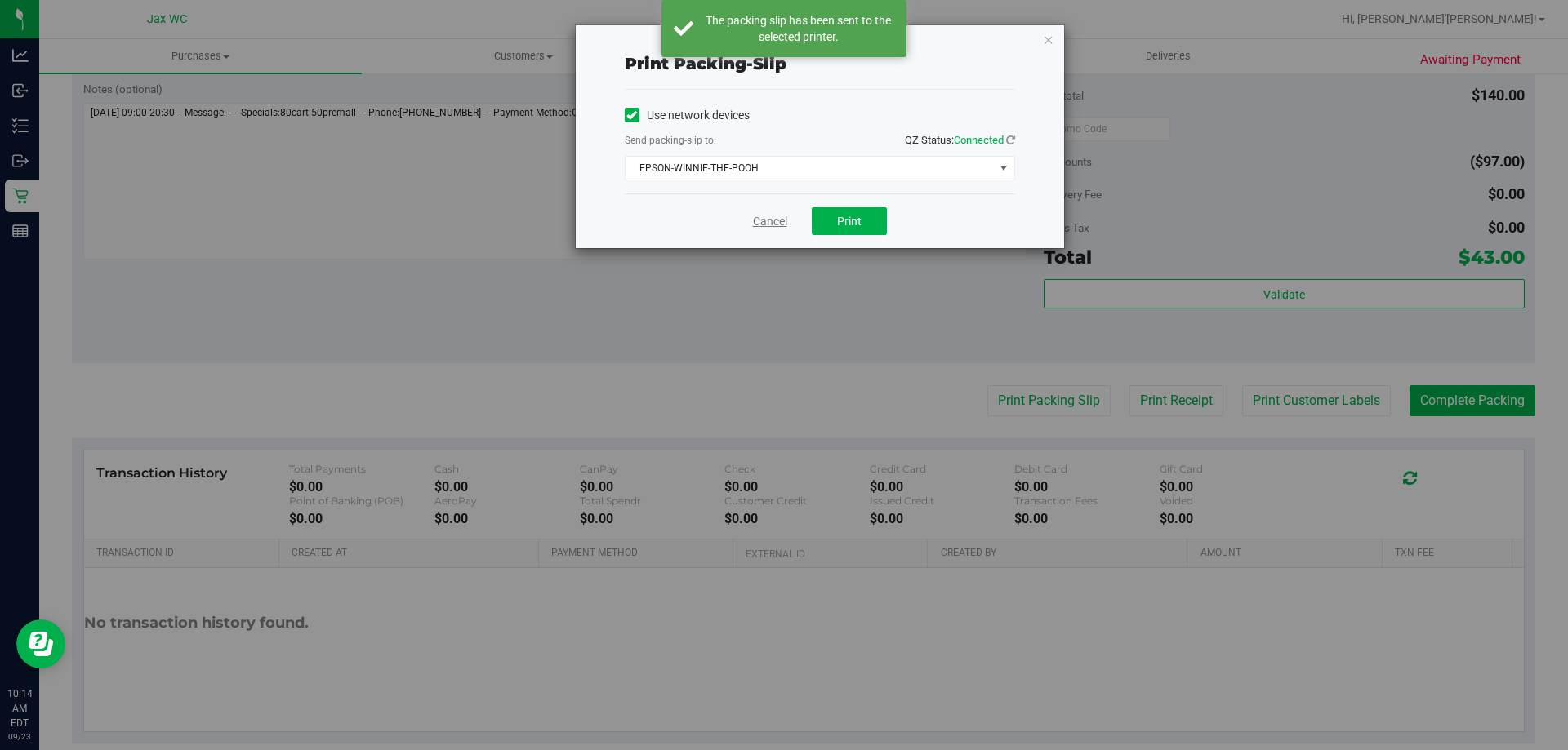
click at [776, 225] on link "Cancel" at bounding box center [770, 222] width 35 height 17
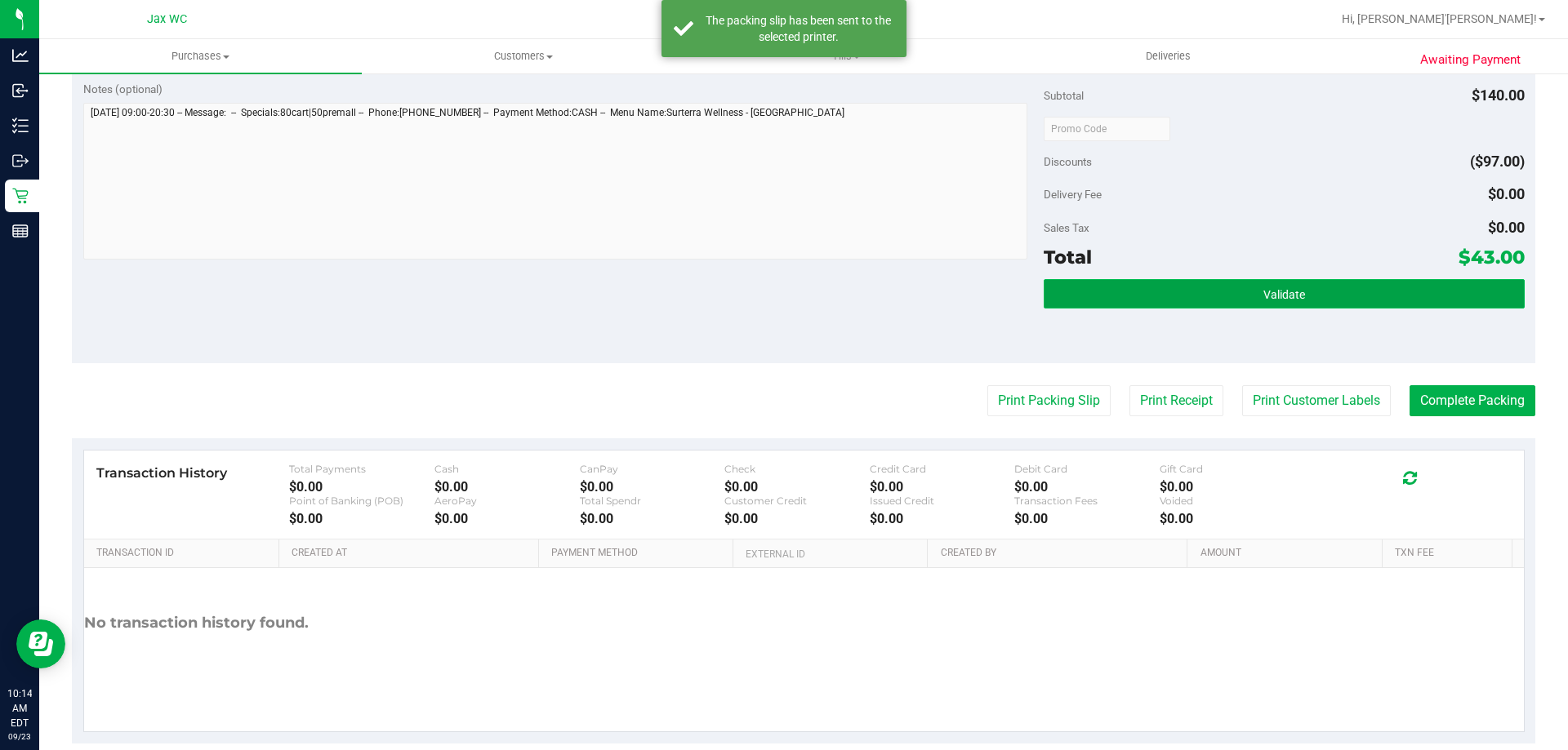
click at [1322, 300] on button "Validate" at bounding box center [1284, 294] width 480 height 30
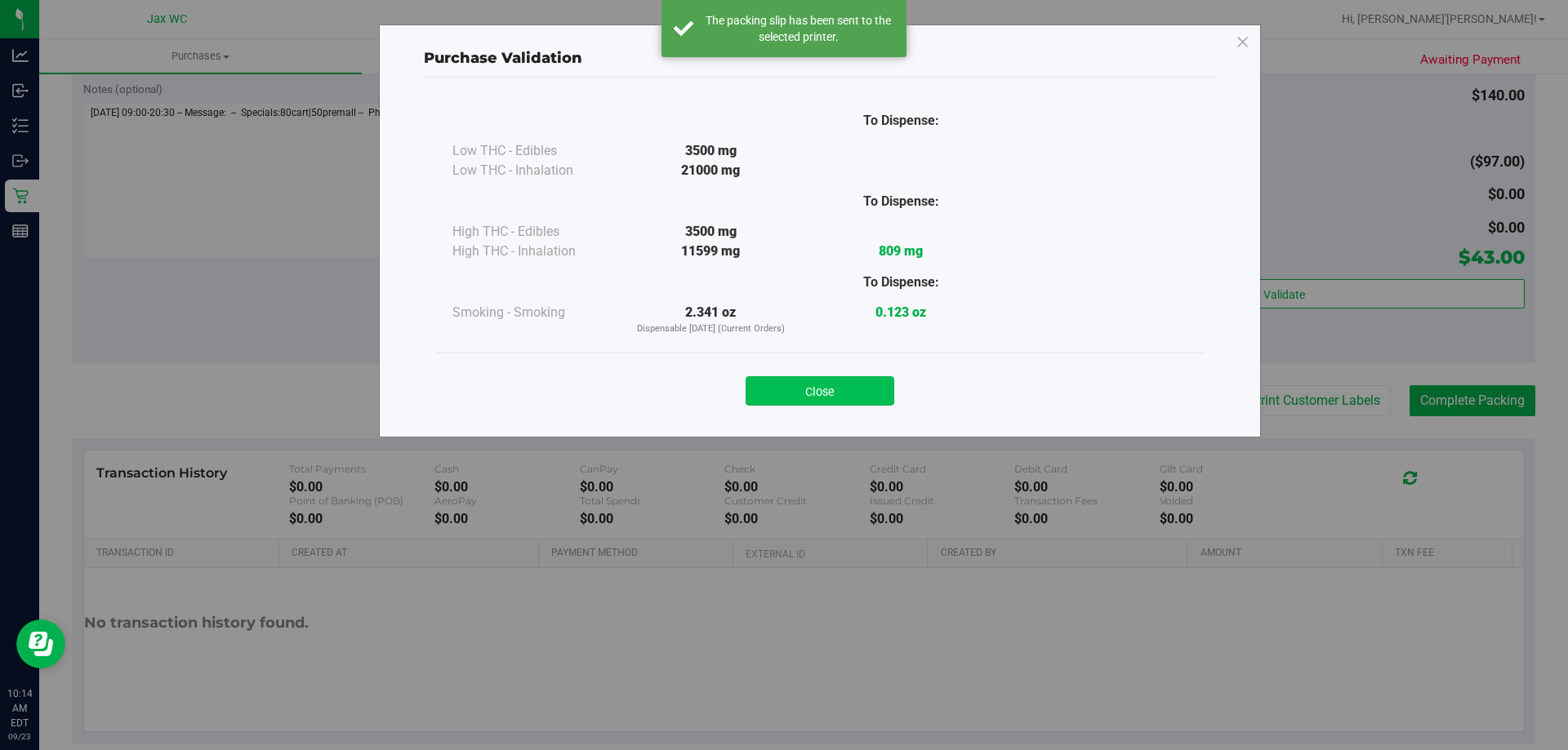
click at [878, 396] on button "Close" at bounding box center [820, 391] width 149 height 30
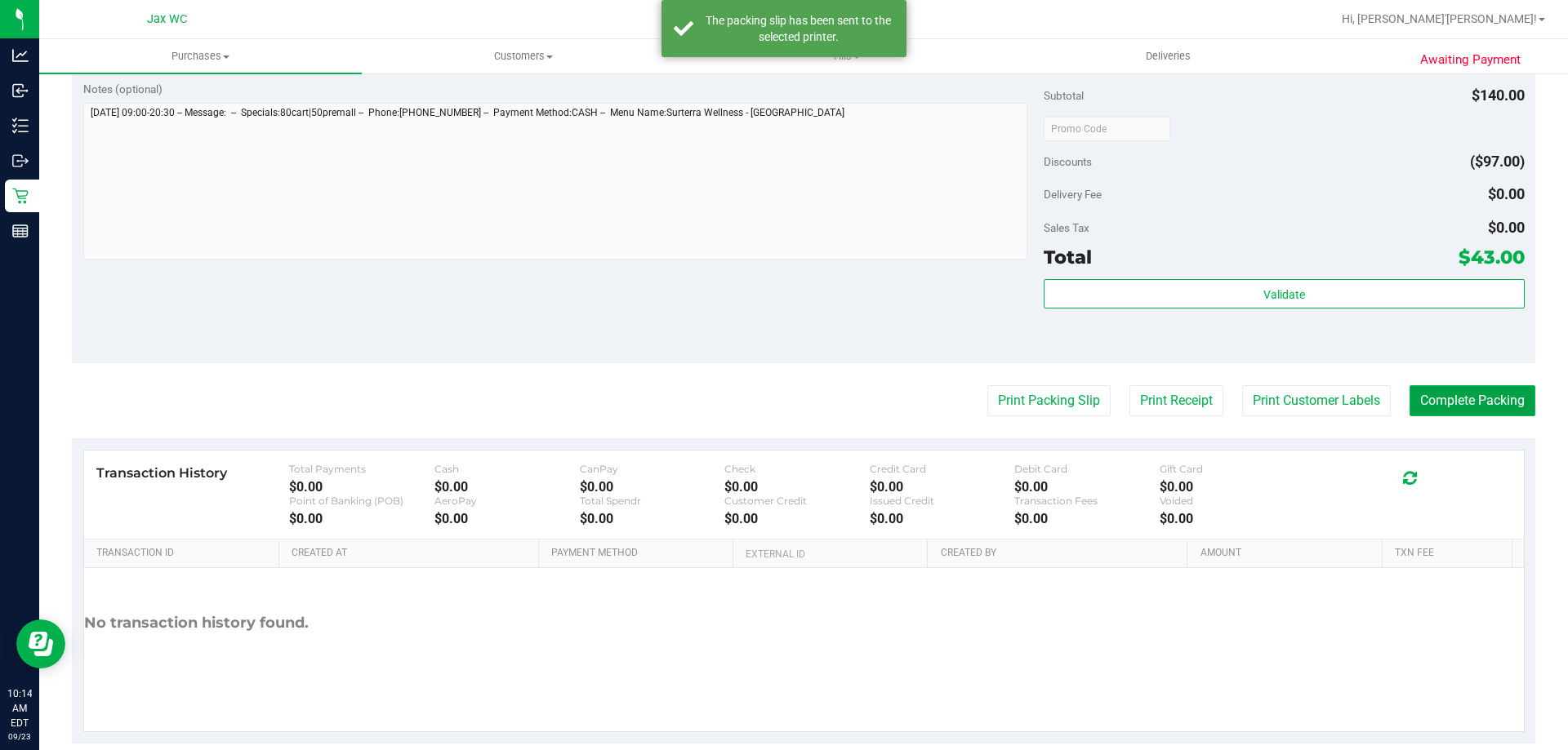
click at [1419, 399] on button "Complete Packing" at bounding box center [1472, 400] width 126 height 31
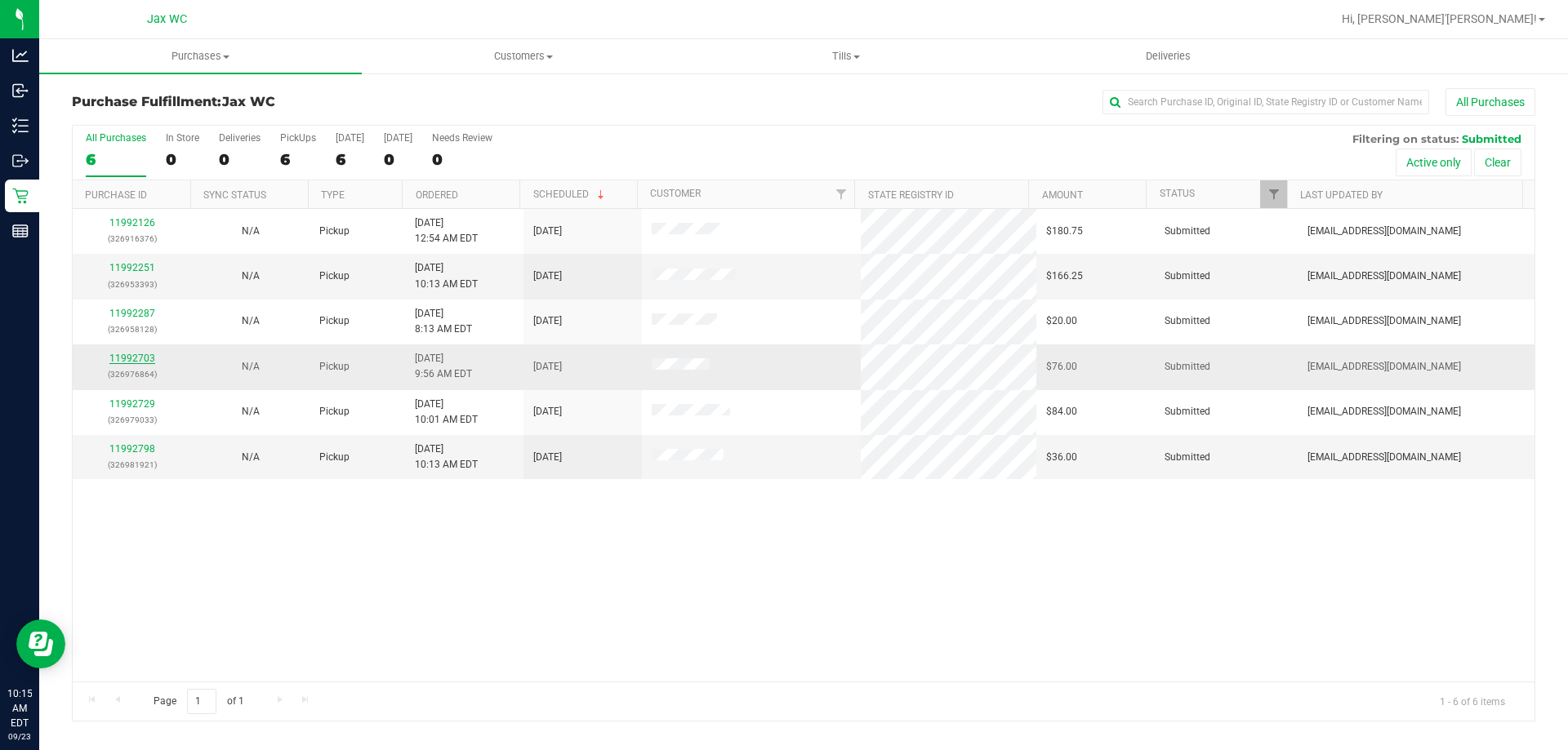
click at [146, 358] on link "11992703" at bounding box center [132, 359] width 46 height 12
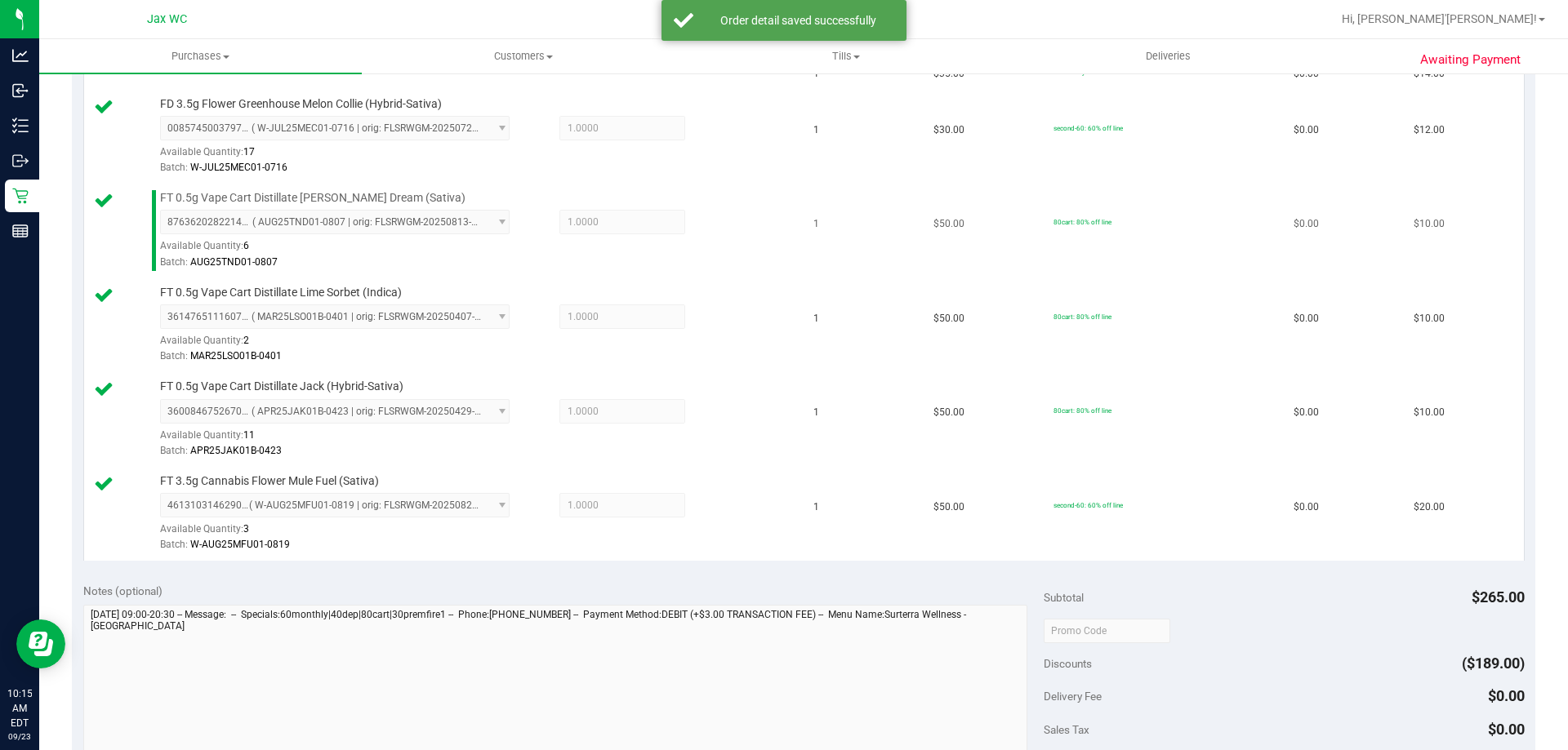
scroll to position [653, 0]
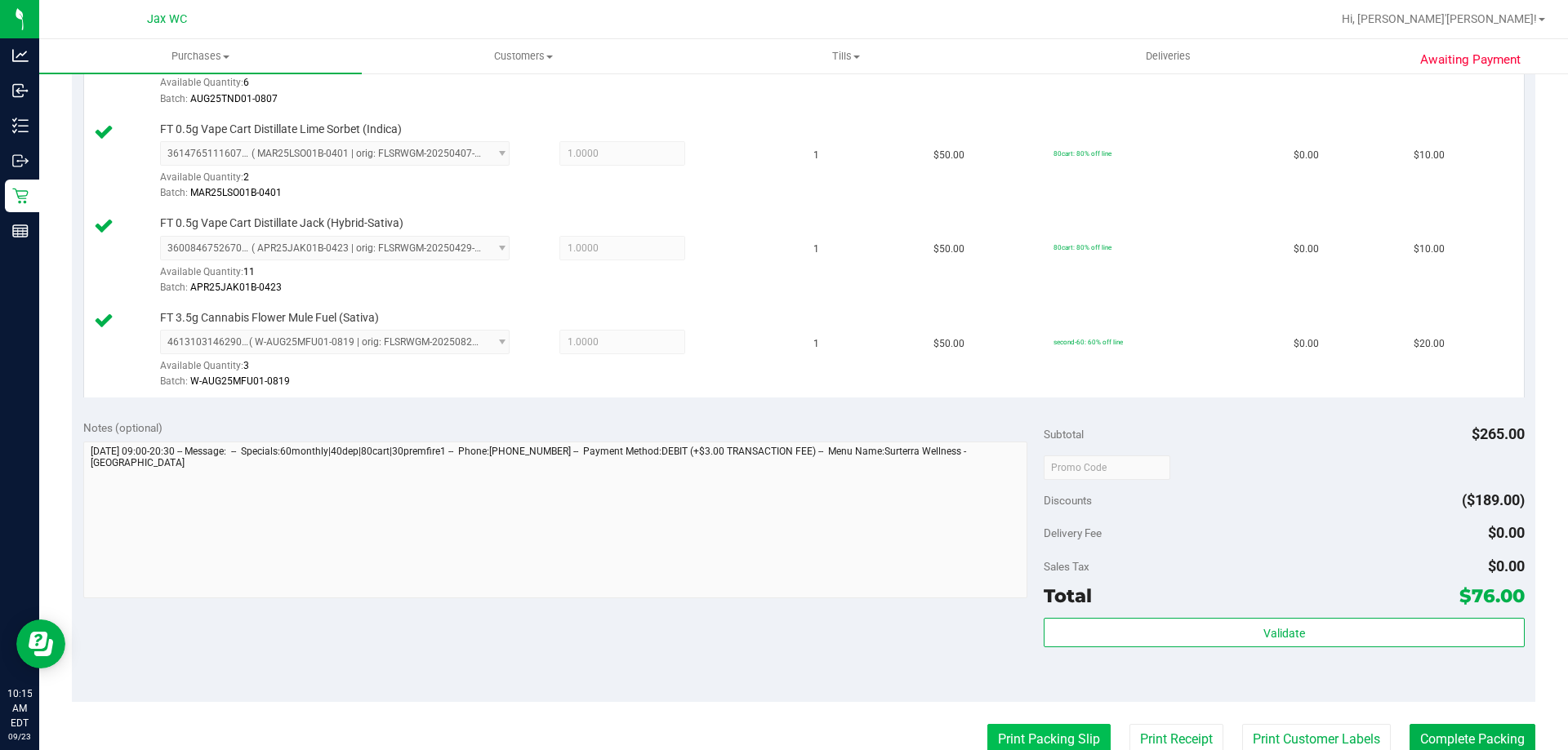
click at [1046, 736] on button "Print Packing Slip" at bounding box center [1049, 740] width 124 height 31
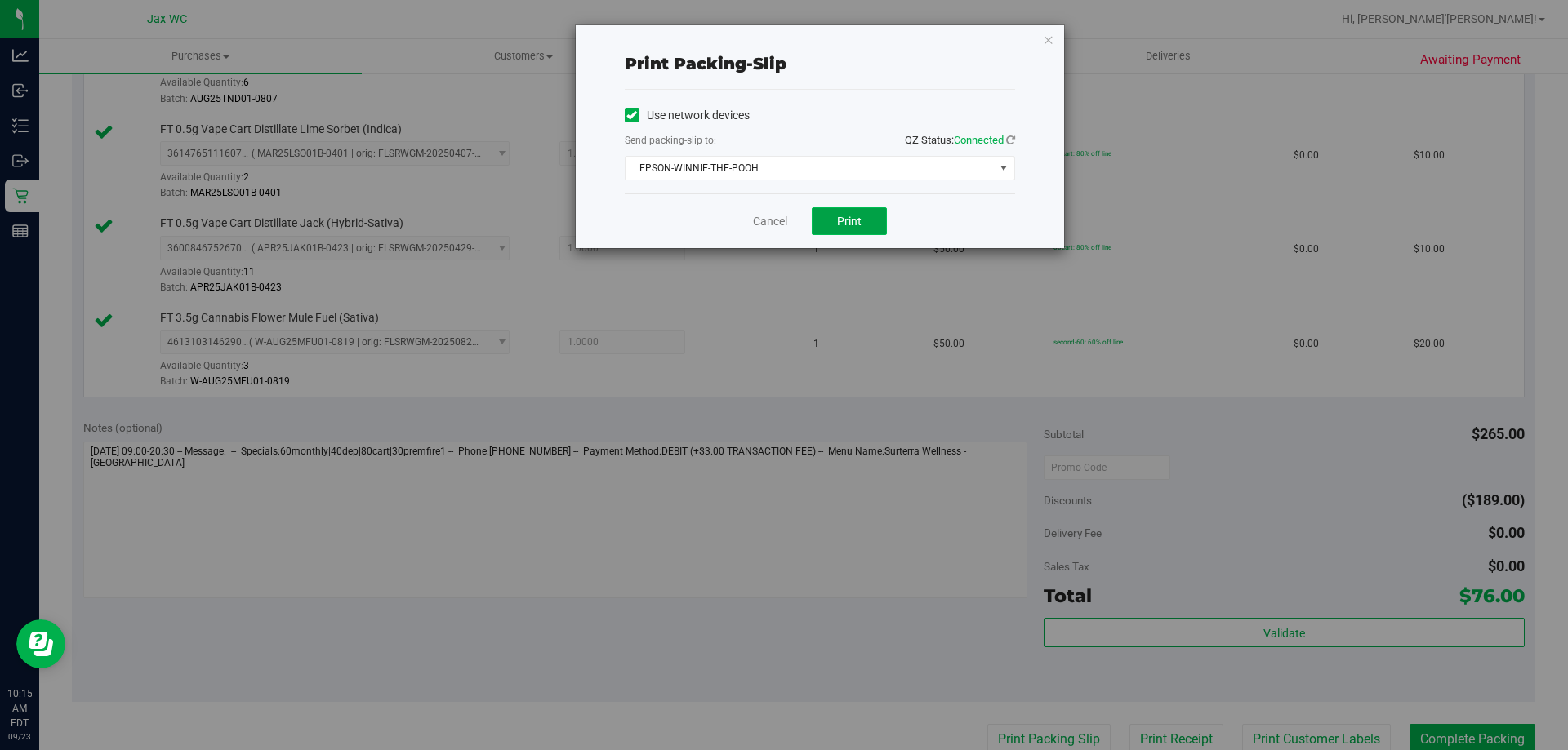
click at [849, 215] on span "Print" at bounding box center [849, 221] width 25 height 13
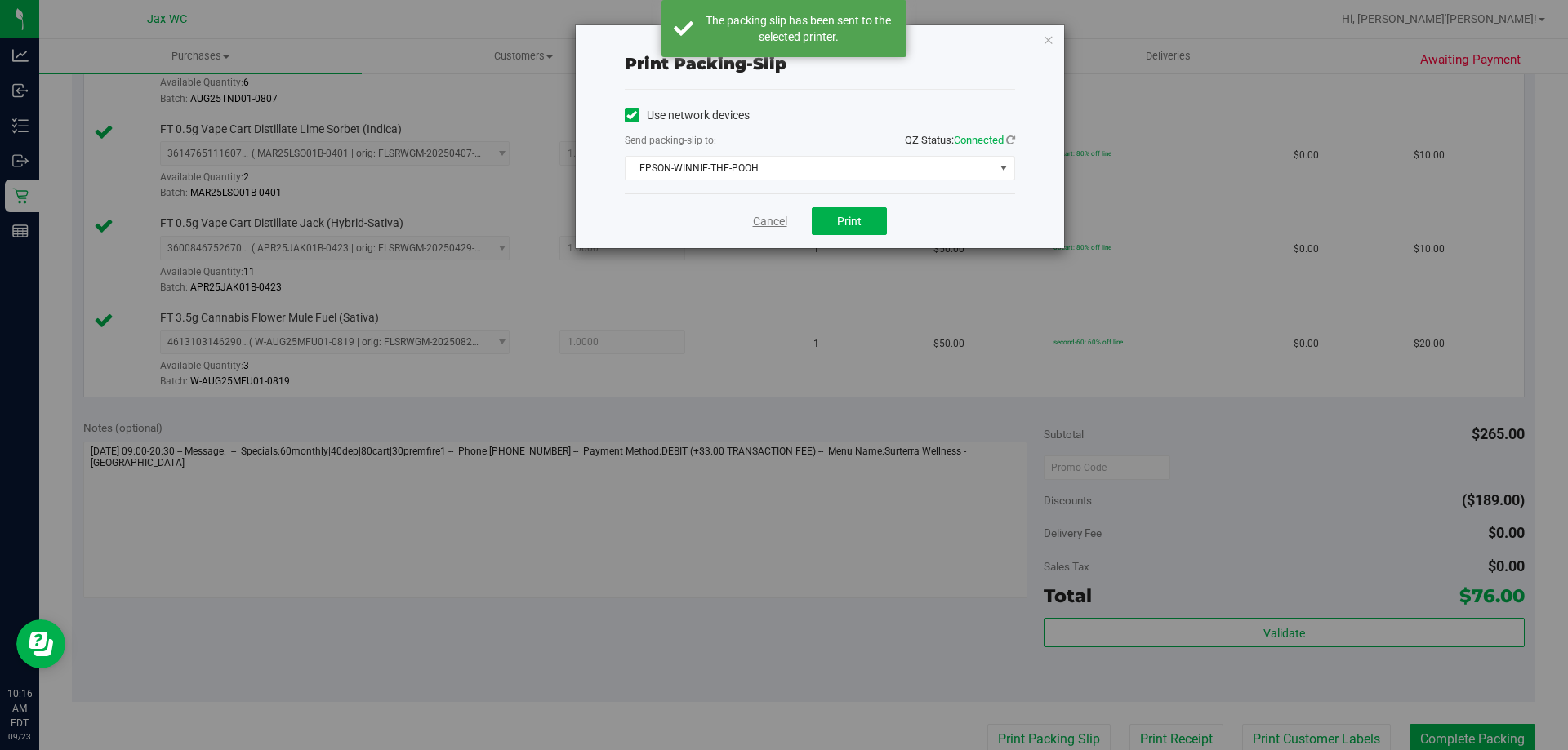
click at [770, 229] on link "Cancel" at bounding box center [770, 222] width 35 height 17
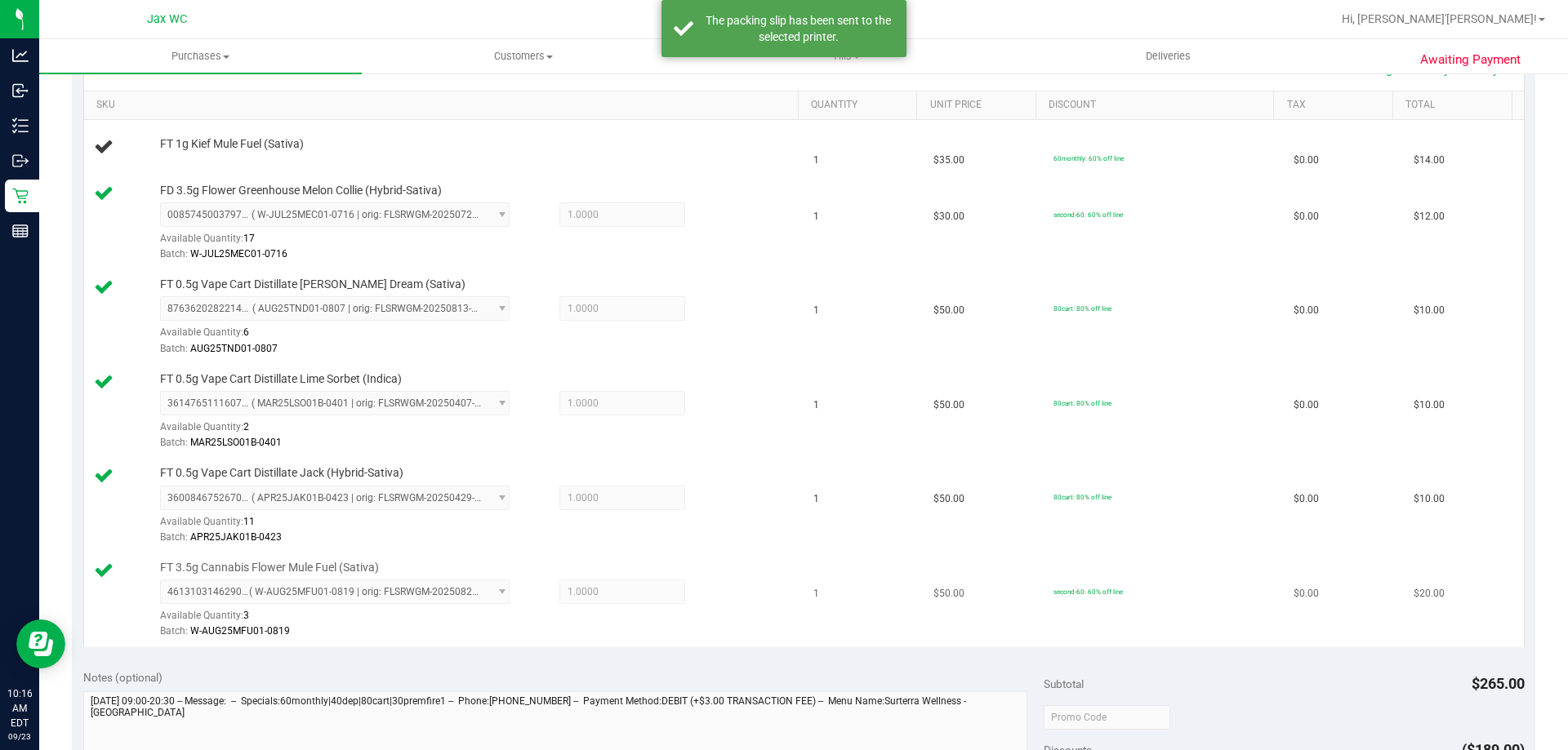
scroll to position [168, 0]
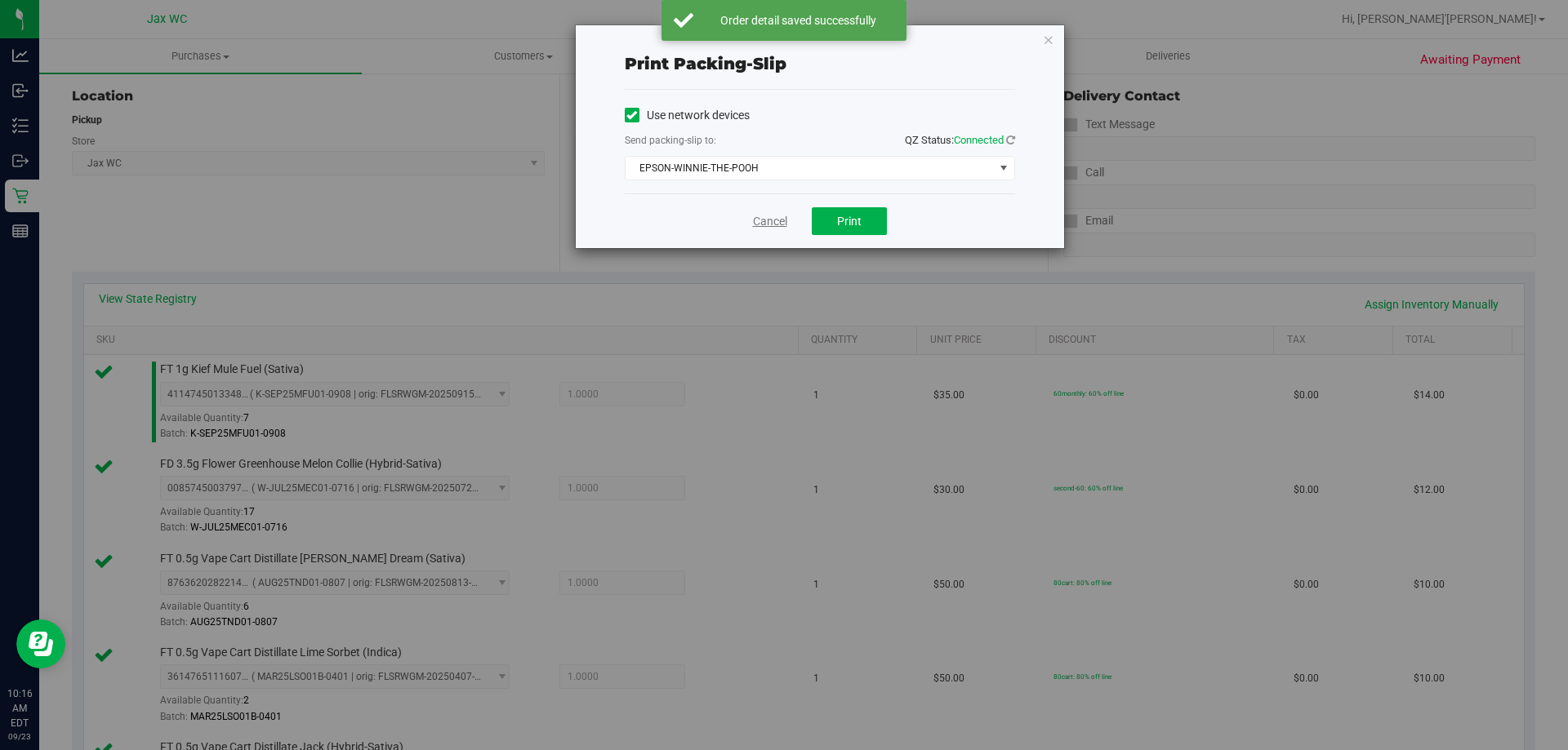
click at [773, 220] on link "Cancel" at bounding box center [770, 222] width 35 height 17
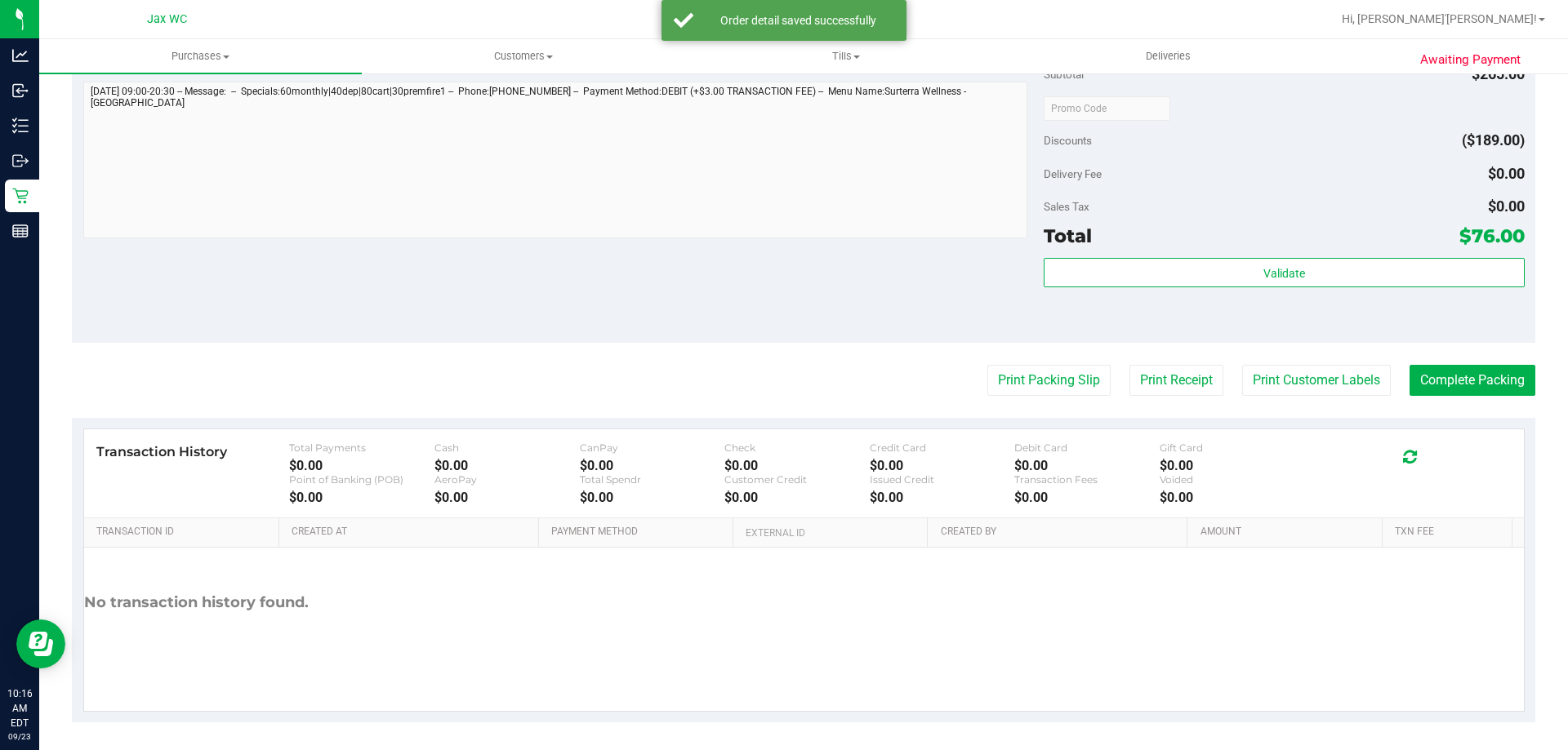
scroll to position [1056, 0]
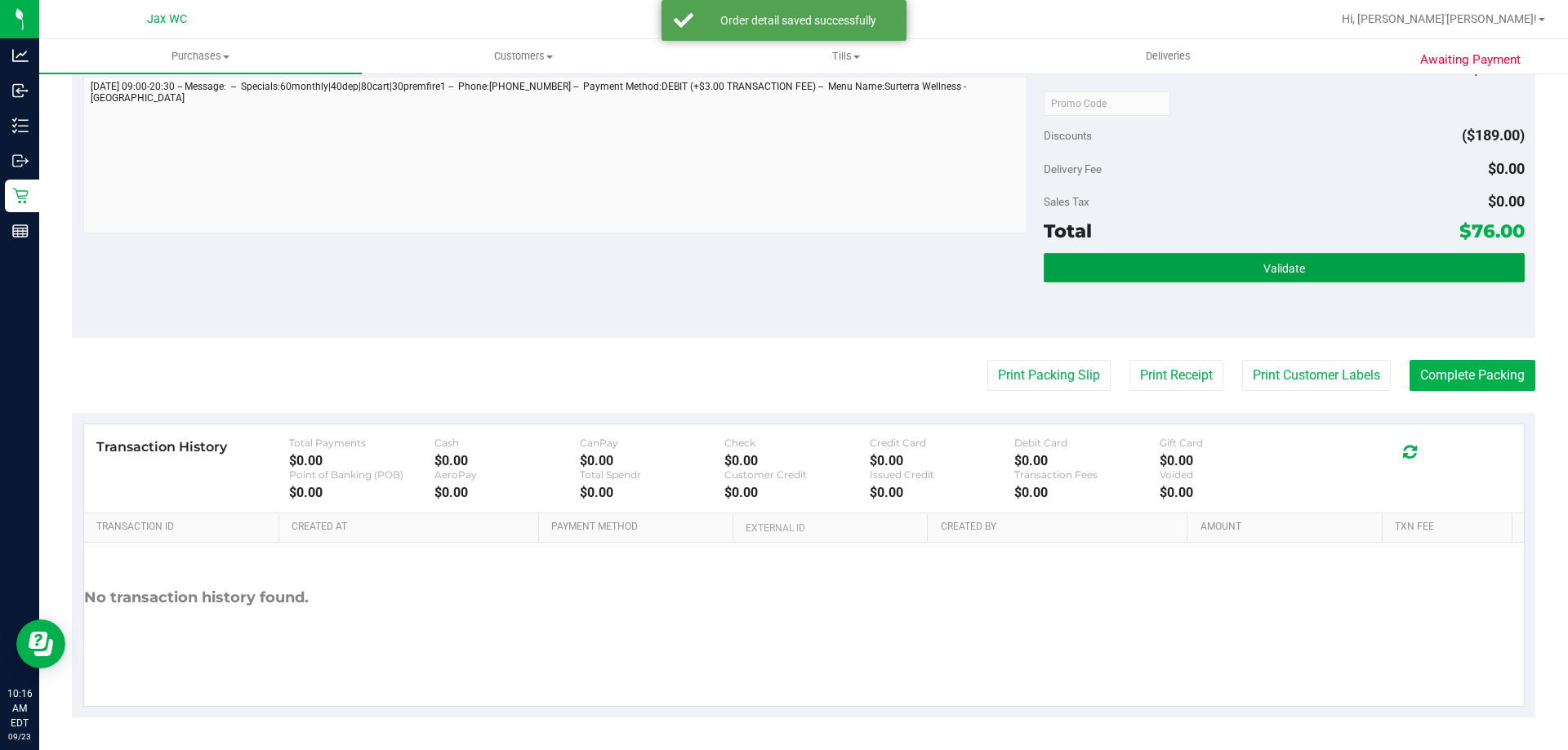
click at [1263, 270] on span "Validate" at bounding box center [1284, 268] width 41 height 13
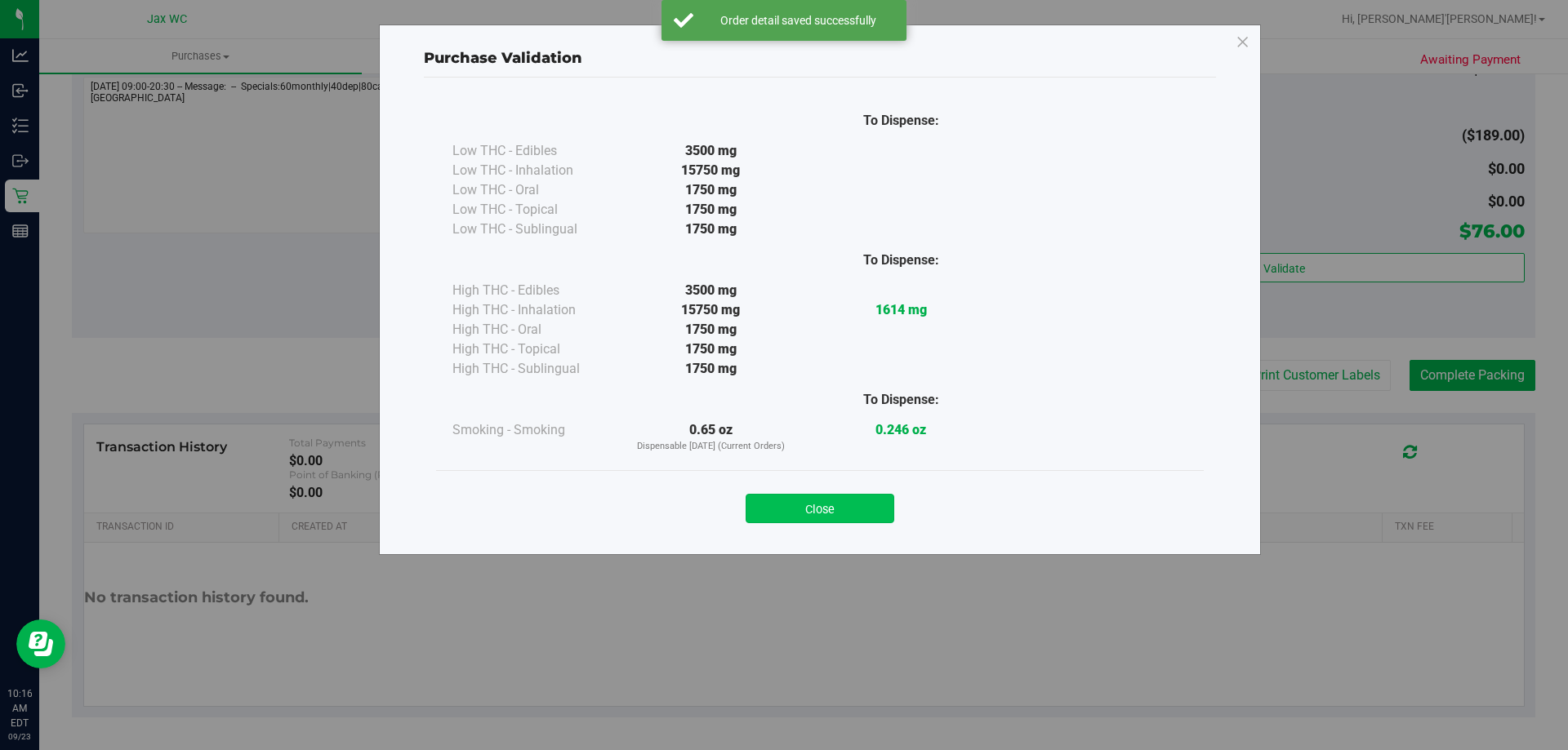
click at [831, 510] on button "Close" at bounding box center [820, 509] width 149 height 30
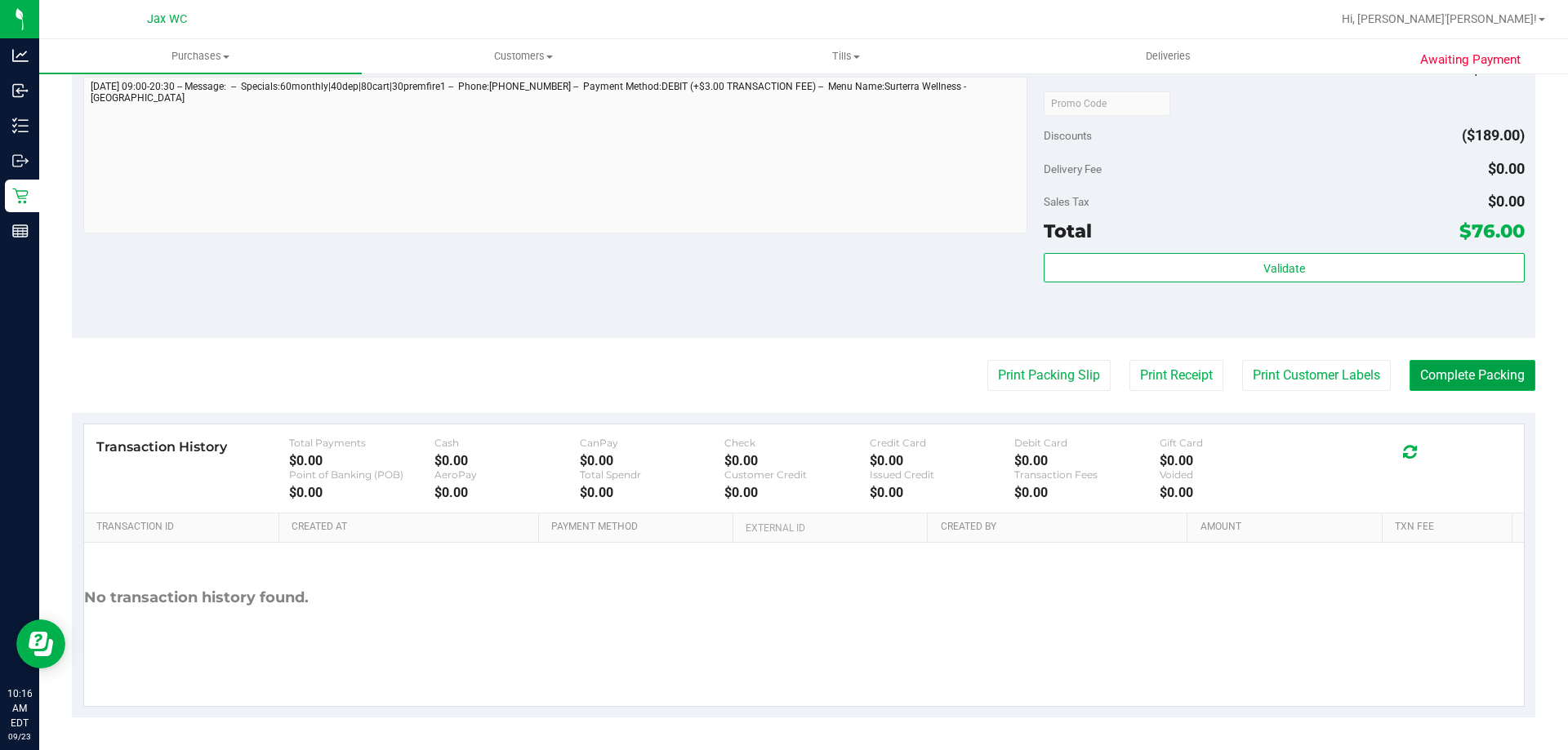
click at [1482, 382] on button "Complete Packing" at bounding box center [1472, 375] width 126 height 31
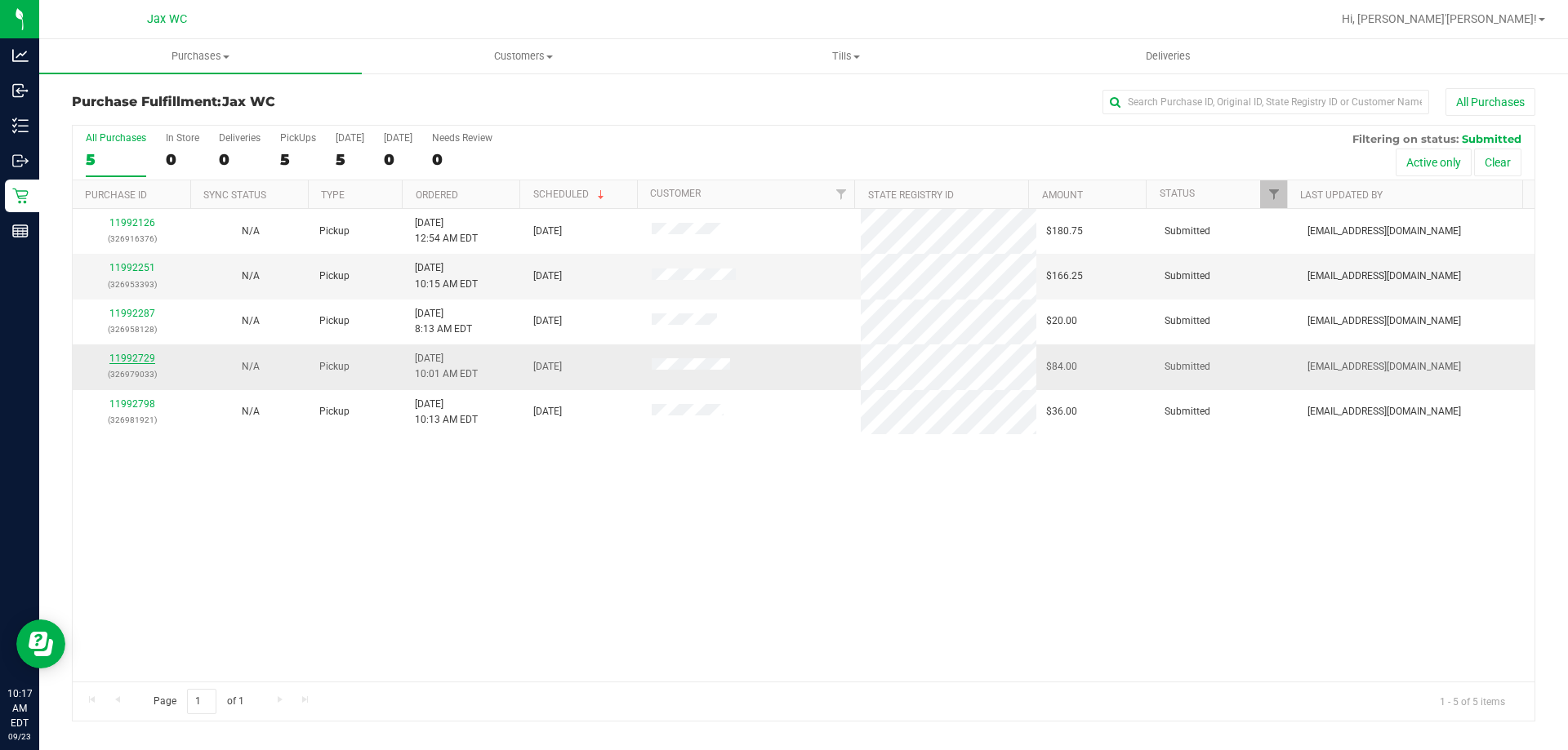
click at [130, 355] on link "11992729" at bounding box center [132, 359] width 46 height 12
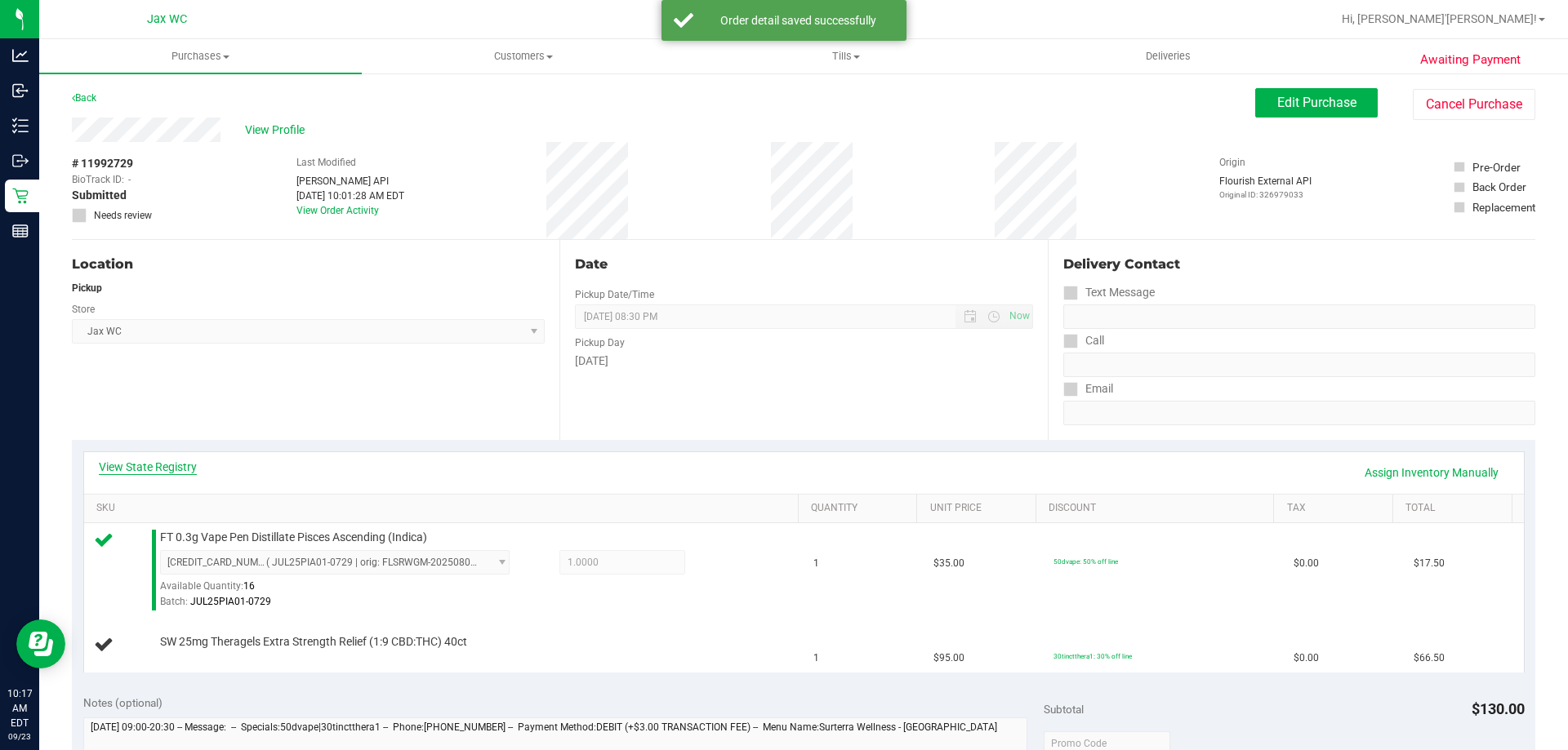
click at [158, 472] on link "View State Registry" at bounding box center [148, 466] width 98 height 16
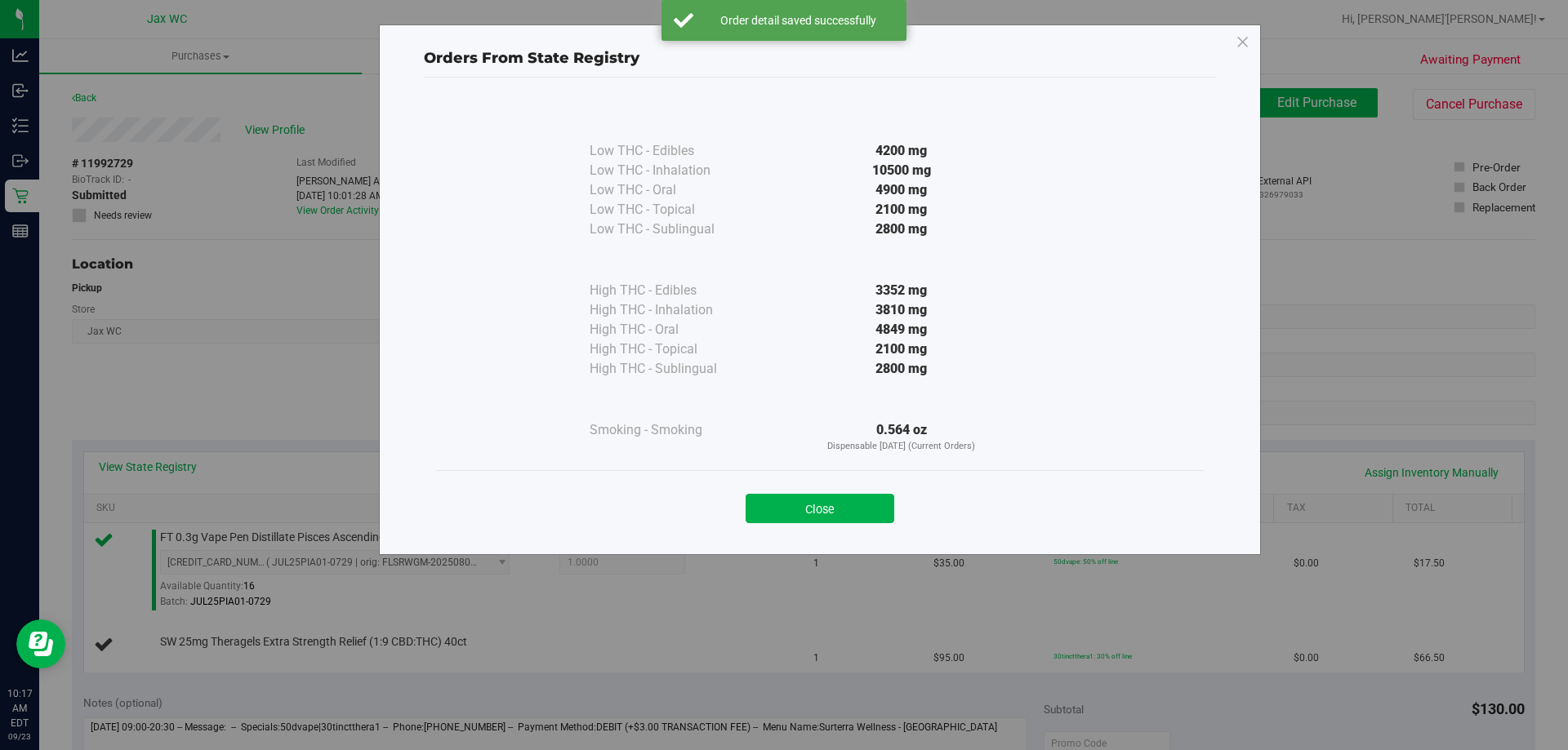
drag, startPoint x: 814, startPoint y: 506, endPoint x: 793, endPoint y: 505, distance: 21.0
click at [814, 505] on button "Close" at bounding box center [820, 509] width 149 height 30
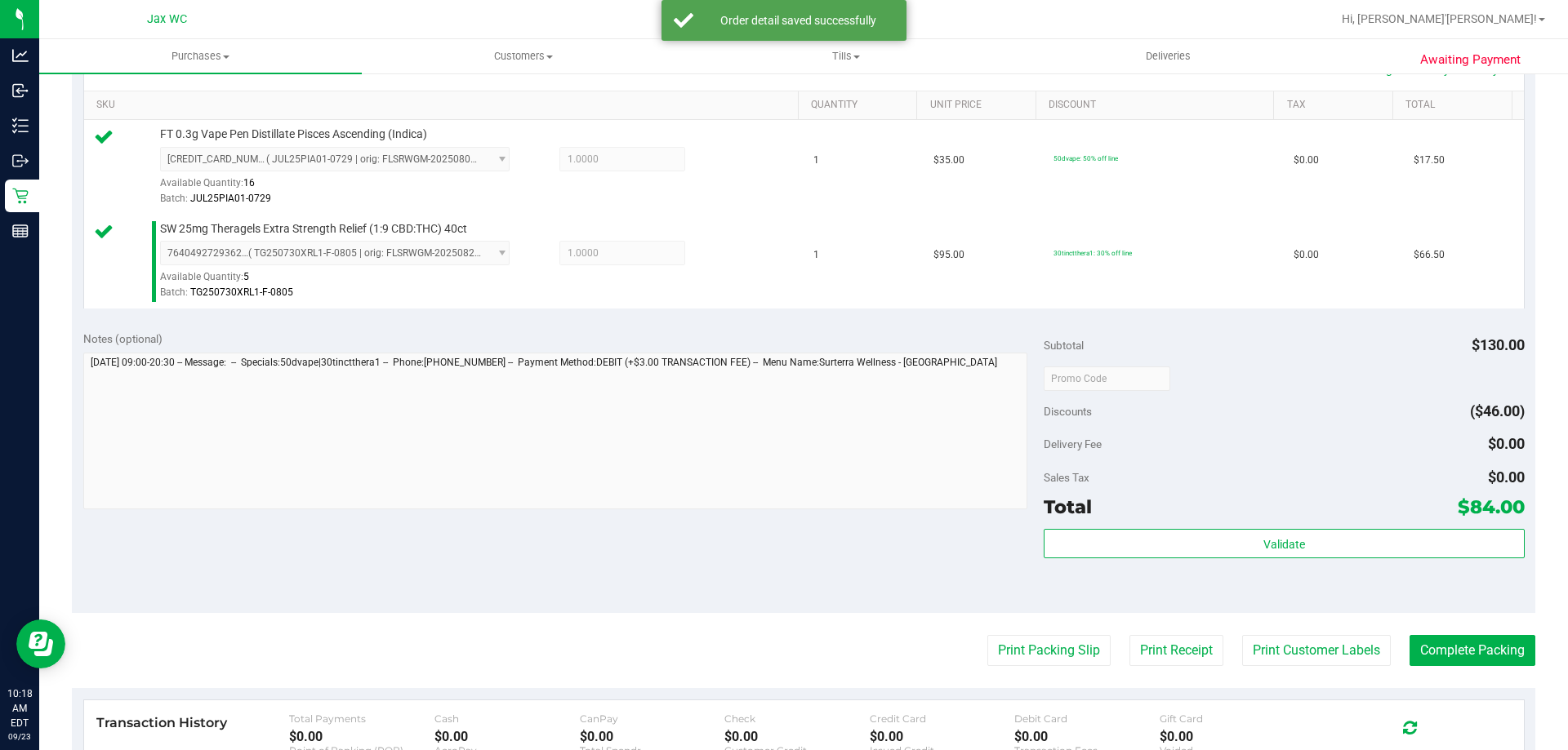
scroll to position [490, 0]
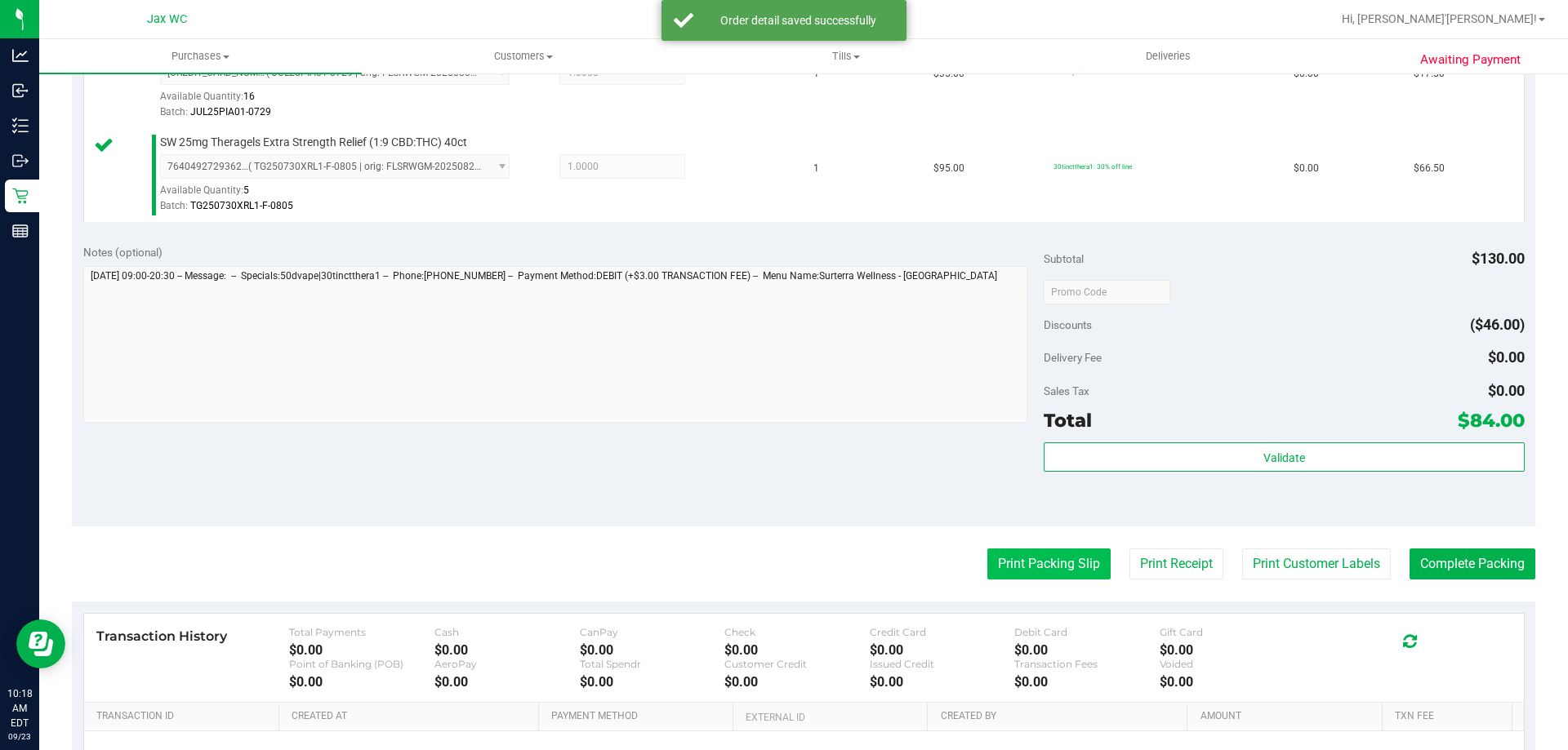
click at [1004, 564] on button "Print Packing Slip" at bounding box center [1049, 564] width 124 height 31
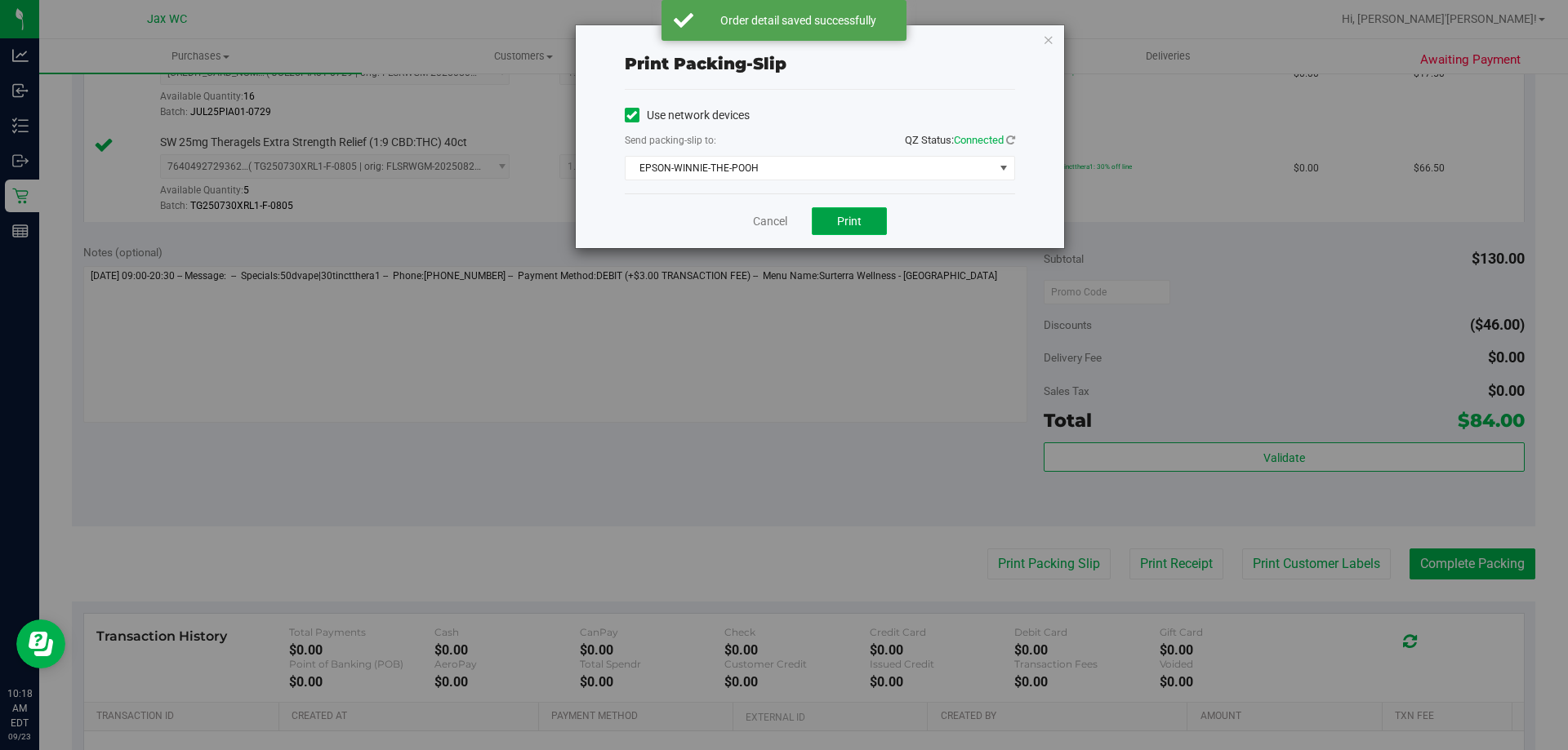
click at [826, 214] on button "Print" at bounding box center [849, 221] width 75 height 28
click at [756, 221] on link "Cancel" at bounding box center [770, 222] width 35 height 17
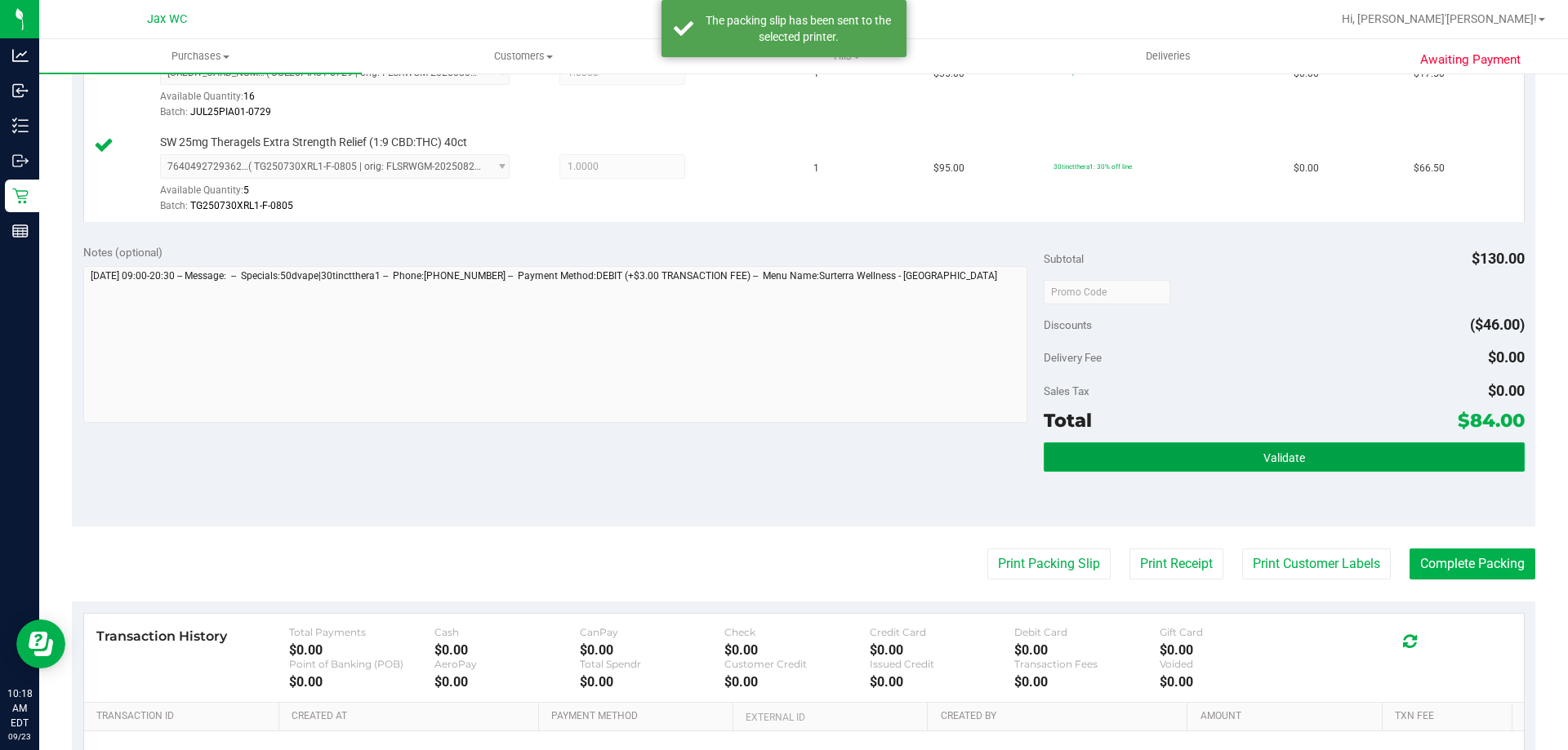
click at [1181, 470] on button "Validate" at bounding box center [1284, 457] width 480 height 30
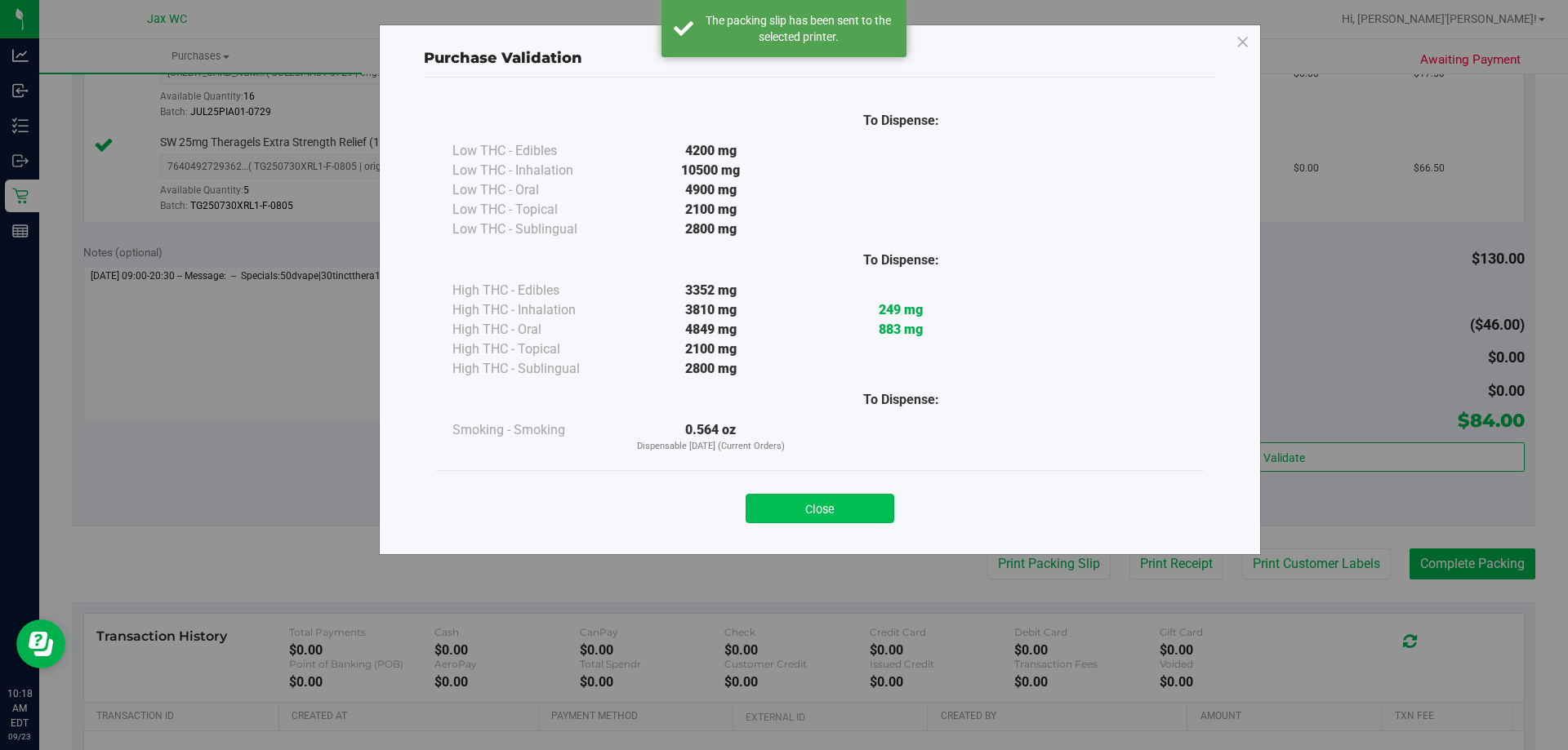
click at [857, 501] on button "Close" at bounding box center [820, 509] width 149 height 30
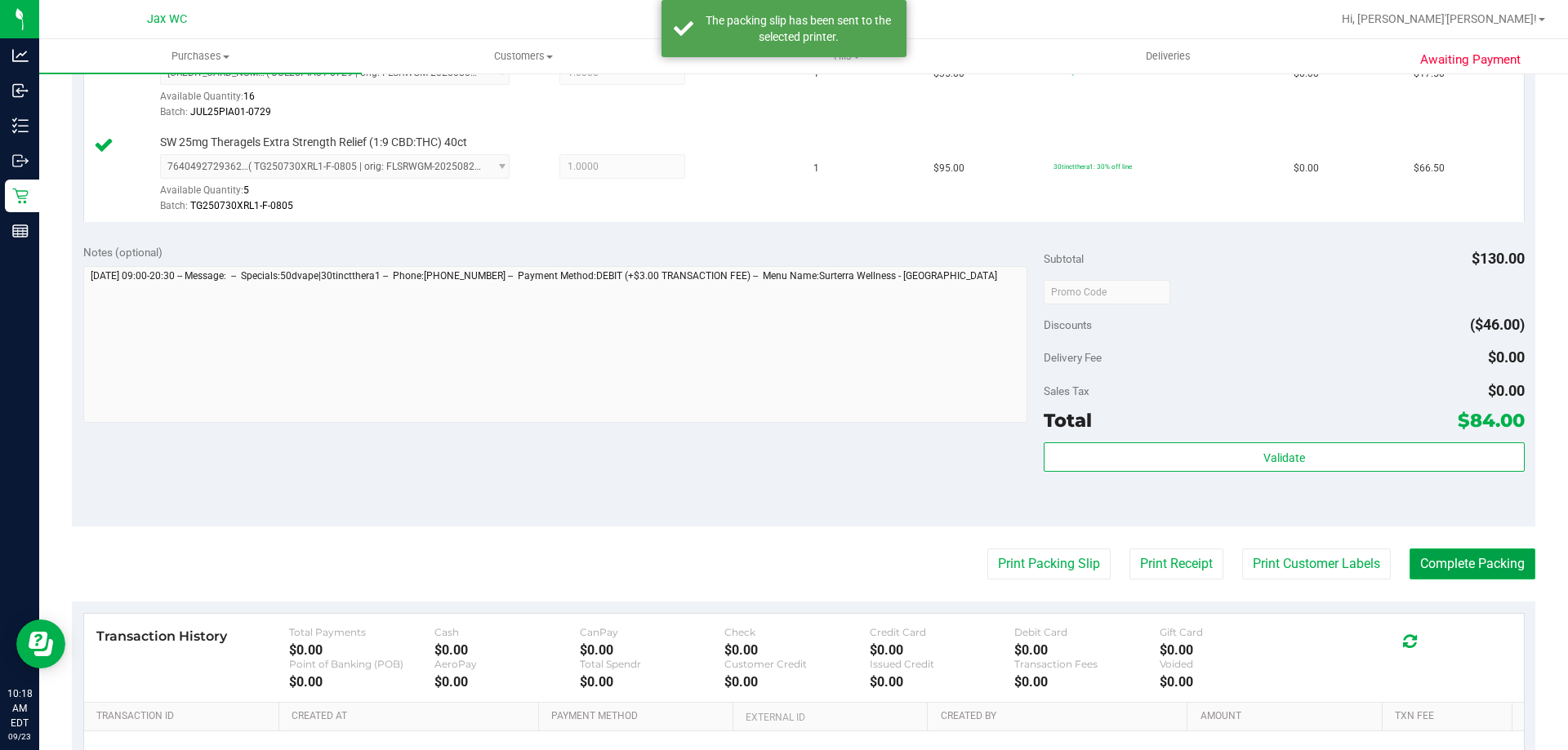
click at [1424, 560] on button "Complete Packing" at bounding box center [1472, 564] width 126 height 31
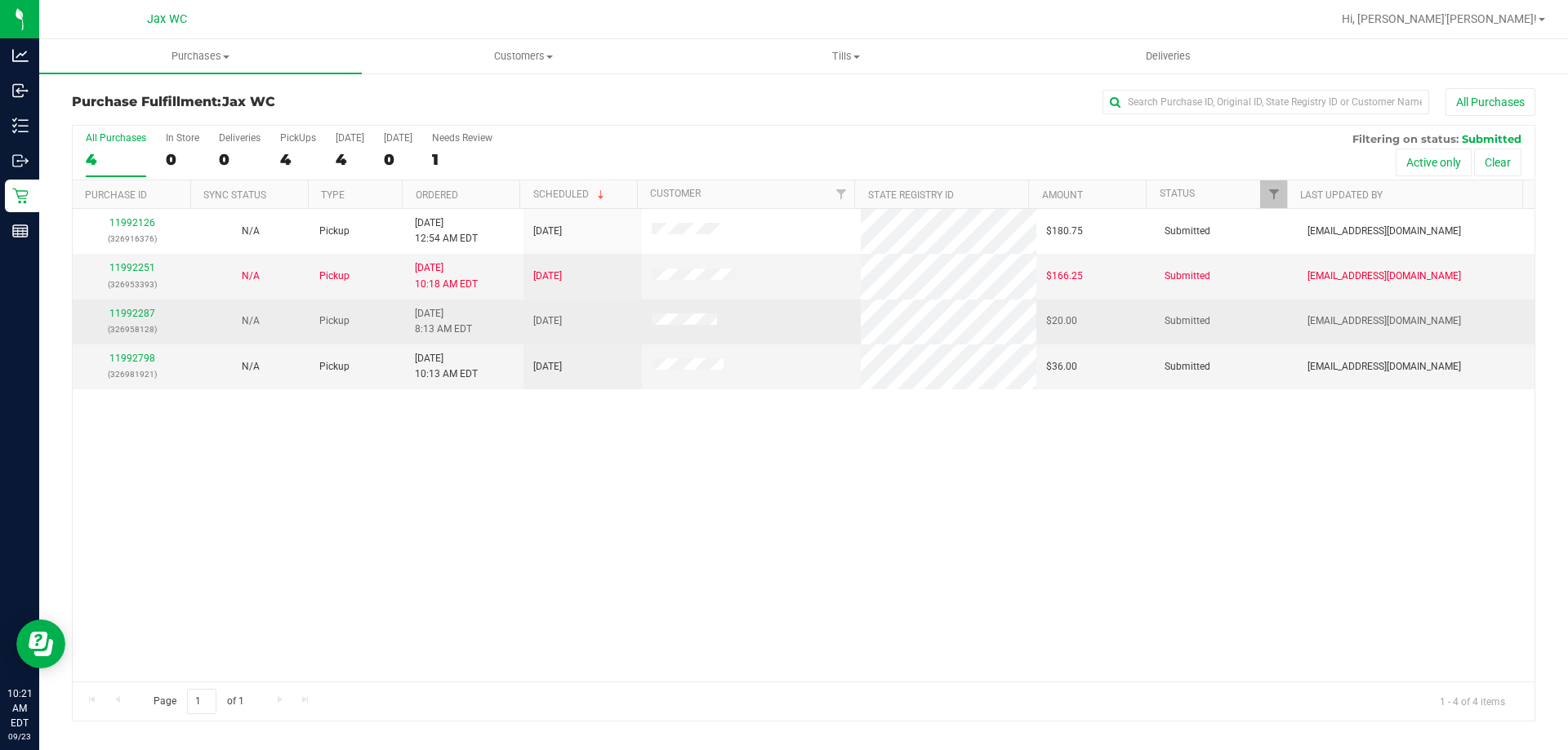
click at [130, 307] on div "11992287 (326958128)" at bounding box center [131, 322] width 99 height 31
click at [130, 317] on link "11992287" at bounding box center [132, 314] width 46 height 12
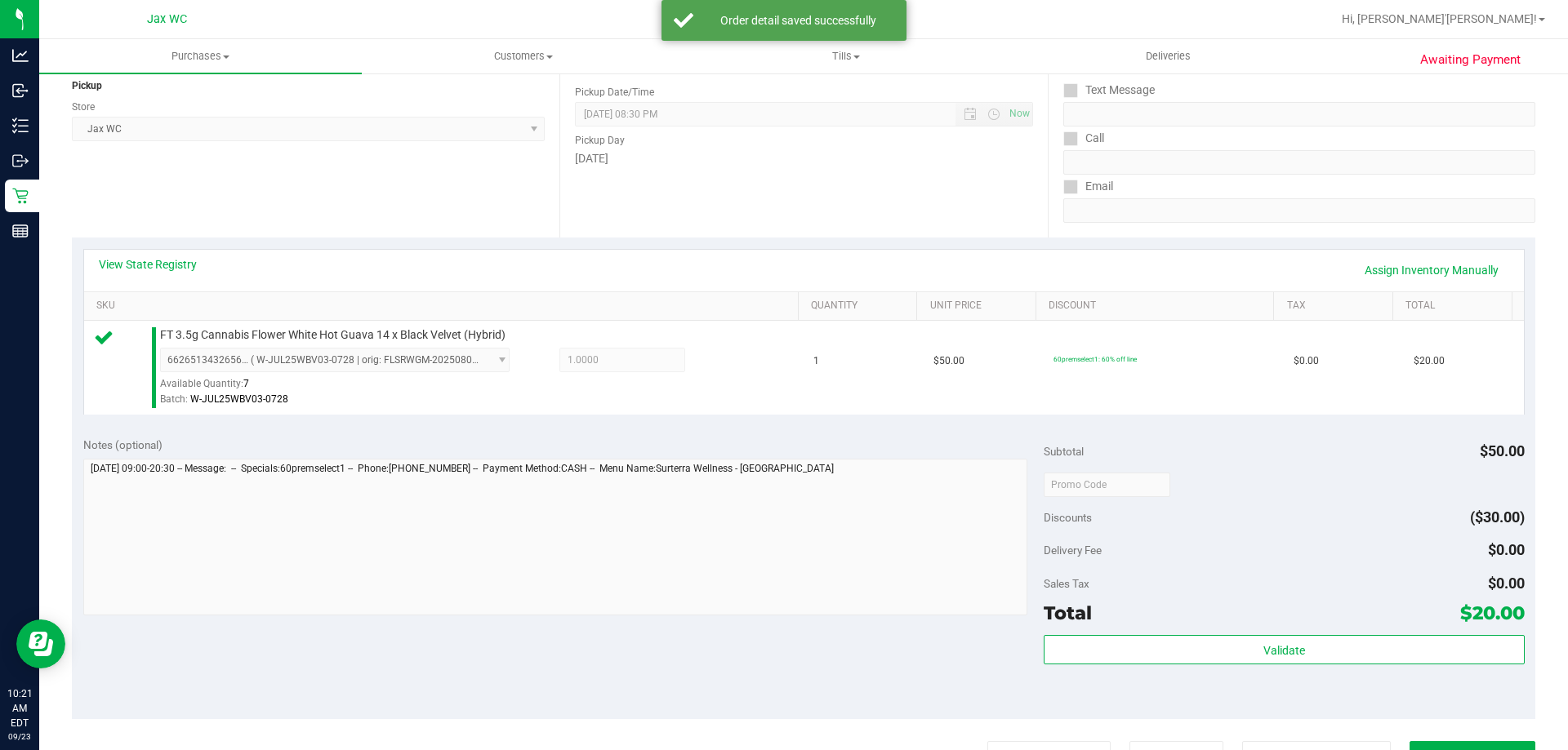
scroll to position [490, 0]
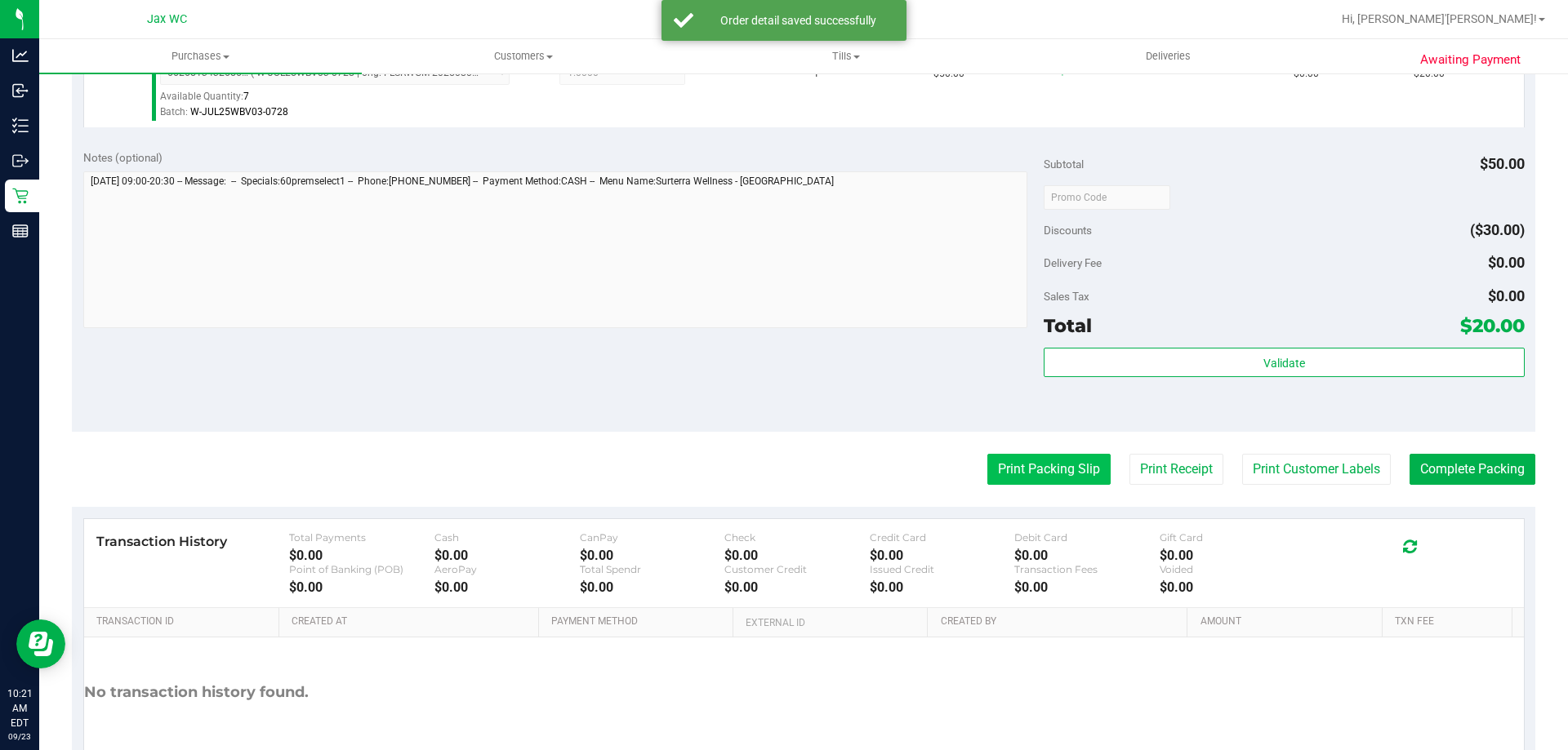
click at [1018, 464] on button "Print Packing Slip" at bounding box center [1049, 469] width 124 height 31
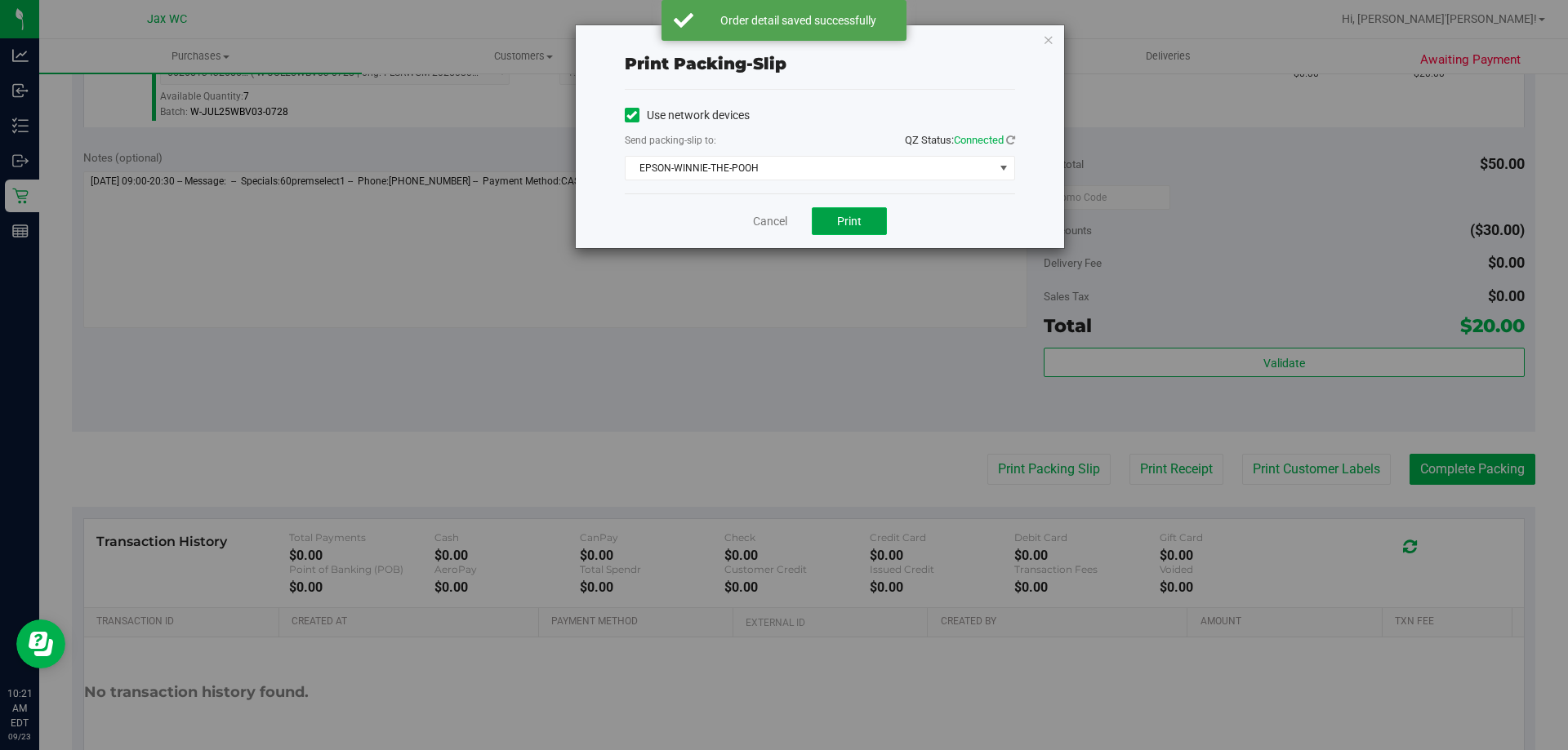
click at [821, 217] on button "Print" at bounding box center [849, 221] width 75 height 28
click at [778, 225] on link "Cancel" at bounding box center [770, 222] width 35 height 17
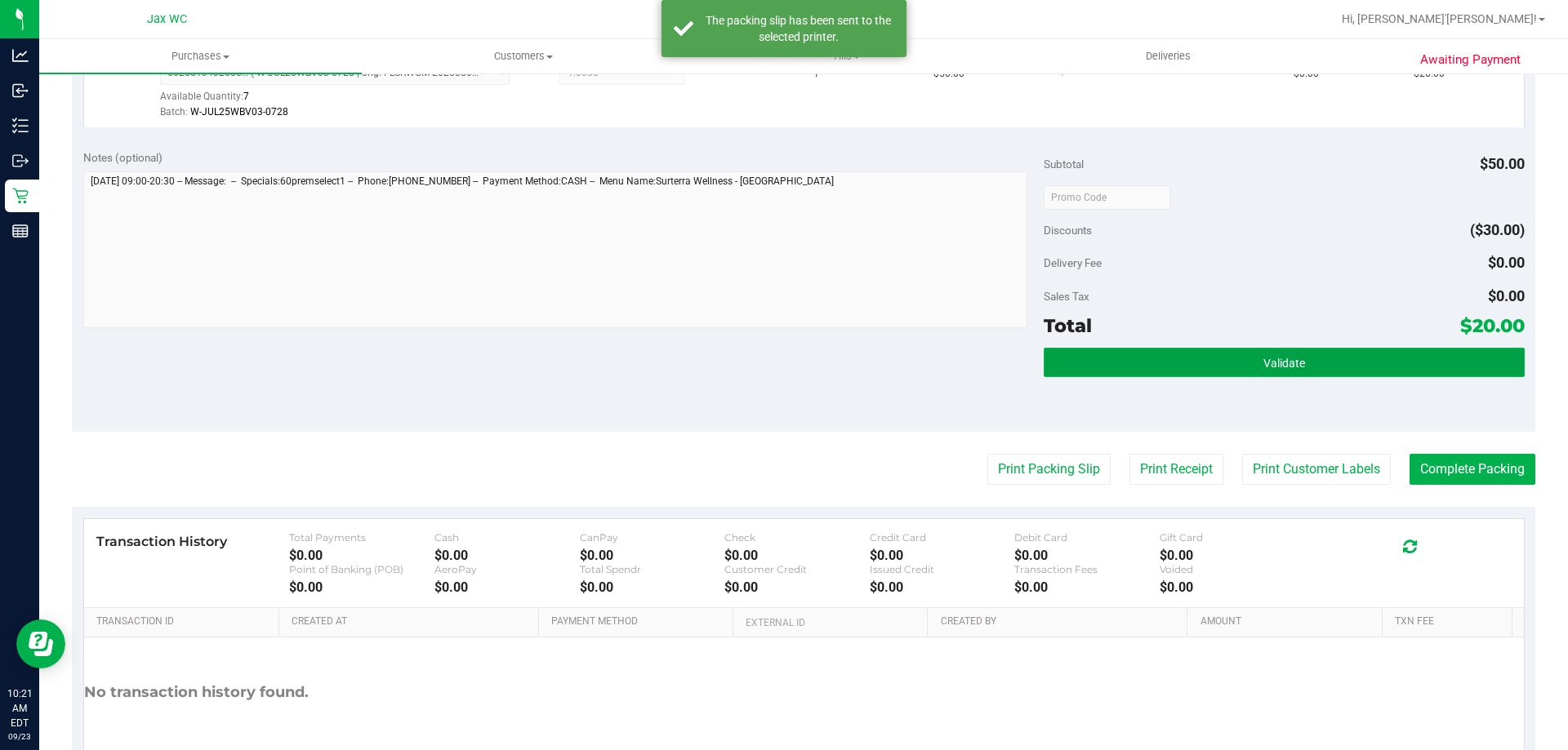
click at [1126, 355] on button "Validate" at bounding box center [1284, 362] width 480 height 30
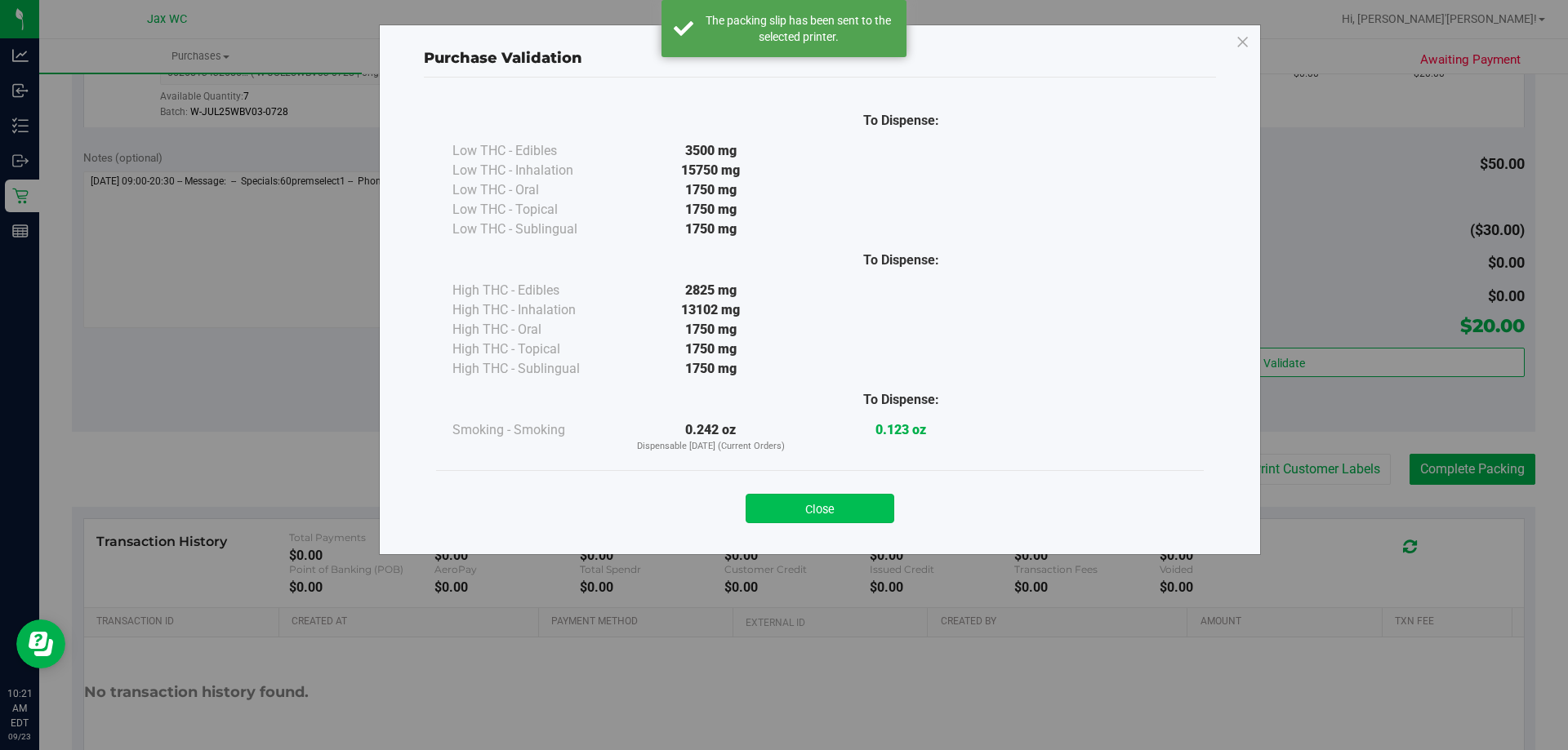
click at [849, 508] on button "Close" at bounding box center [820, 509] width 149 height 30
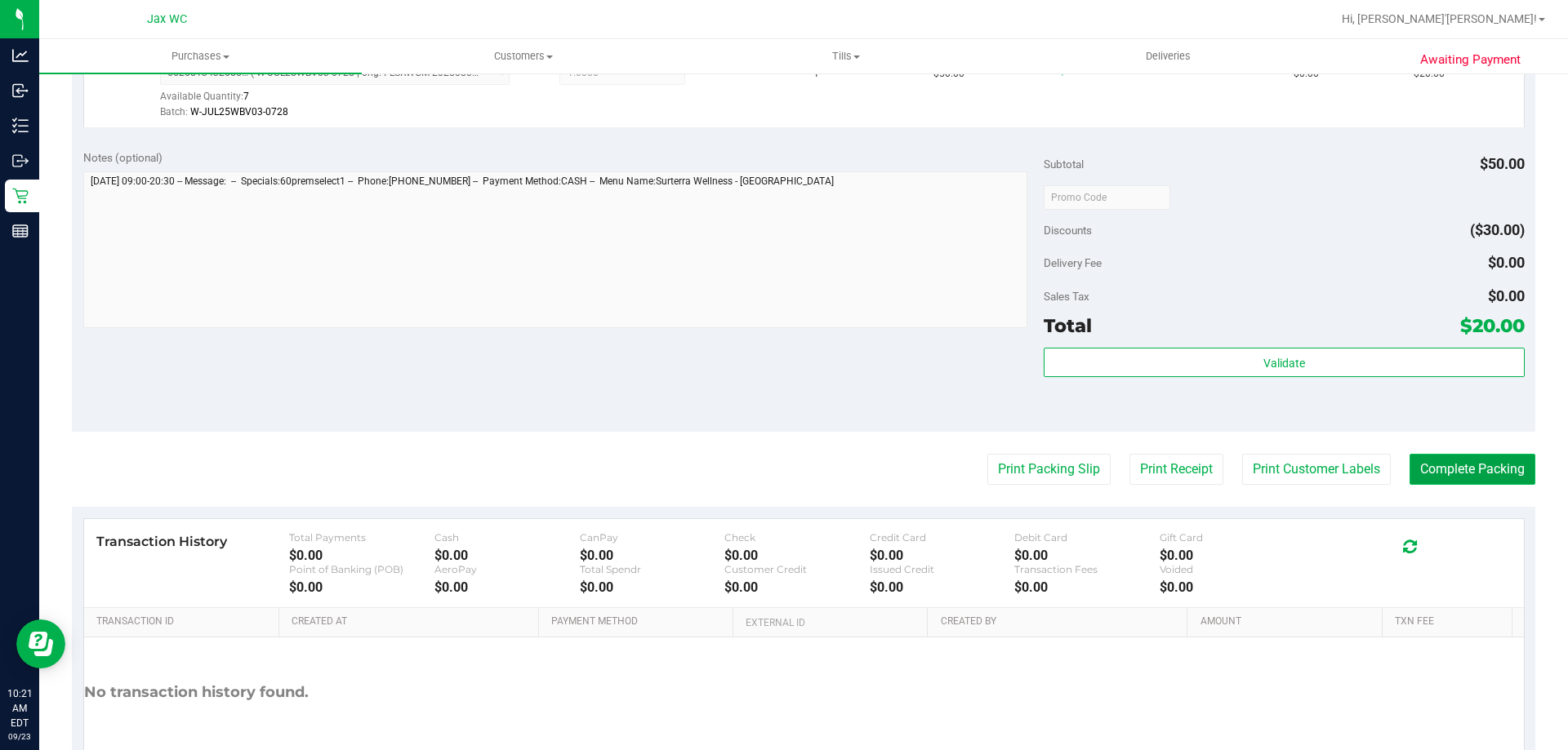
click at [1457, 469] on button "Complete Packing" at bounding box center [1472, 469] width 126 height 31
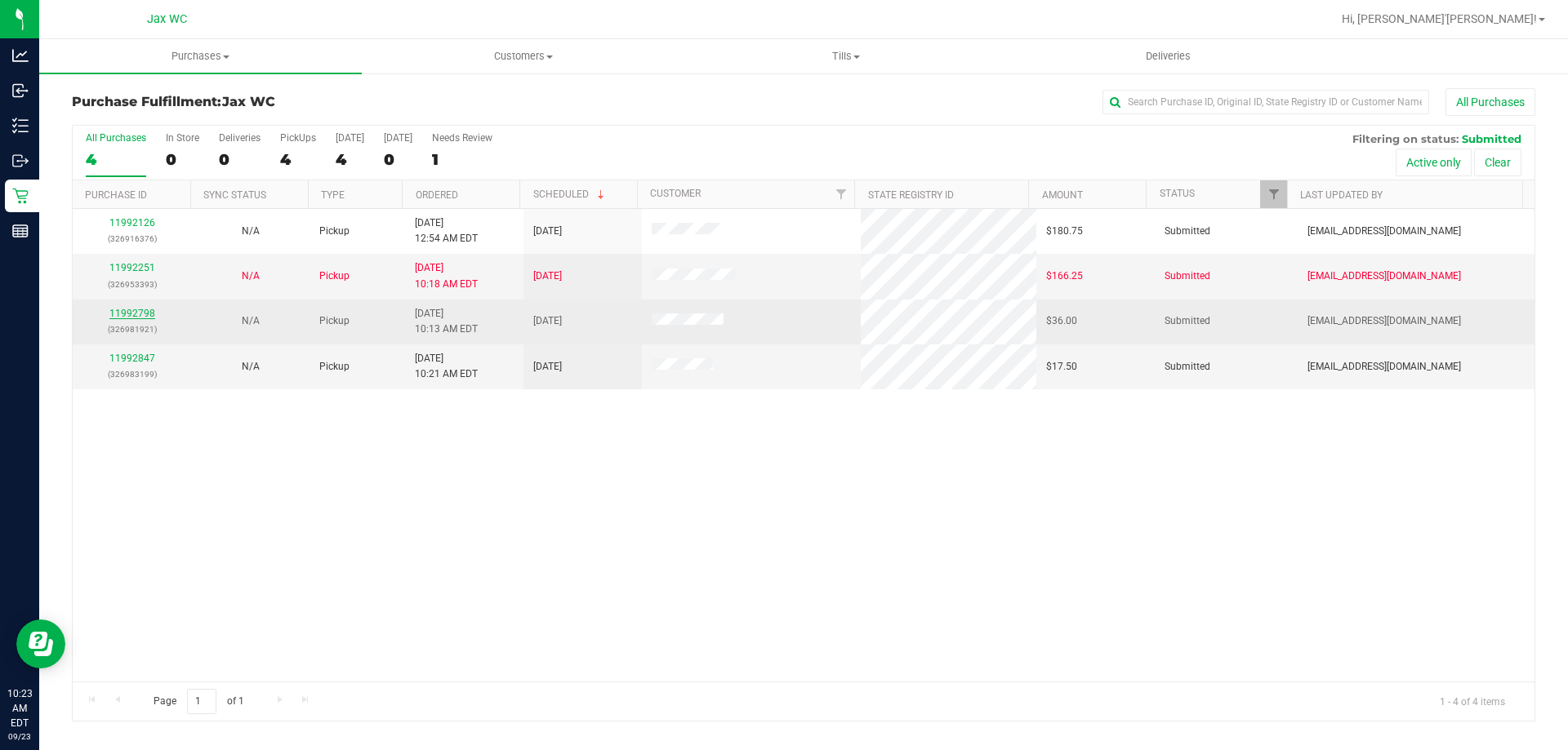
click at [127, 317] on link "11992798" at bounding box center [132, 314] width 46 height 12
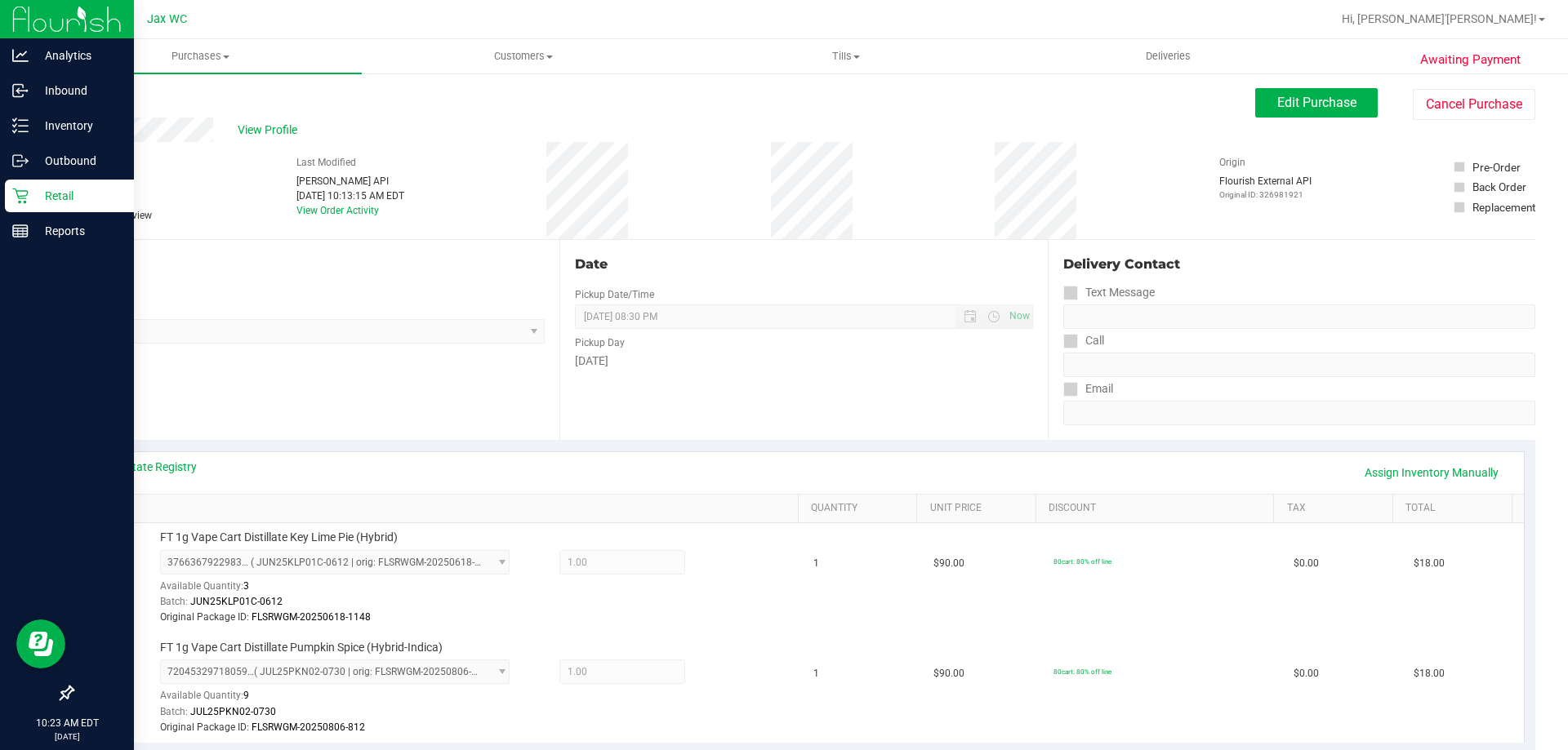
click at [49, 191] on p "Retail" at bounding box center [78, 196] width 98 height 19
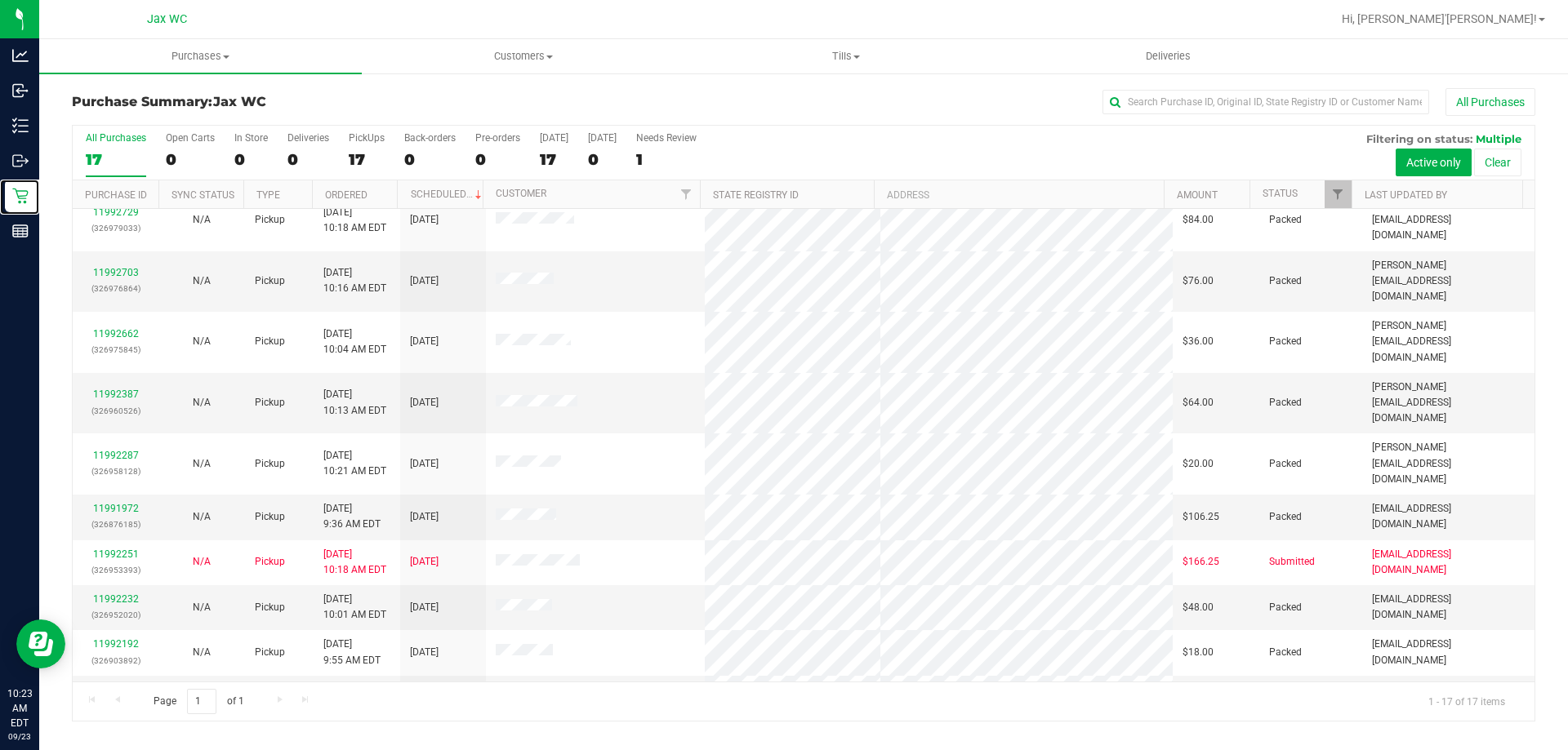
scroll to position [295, 0]
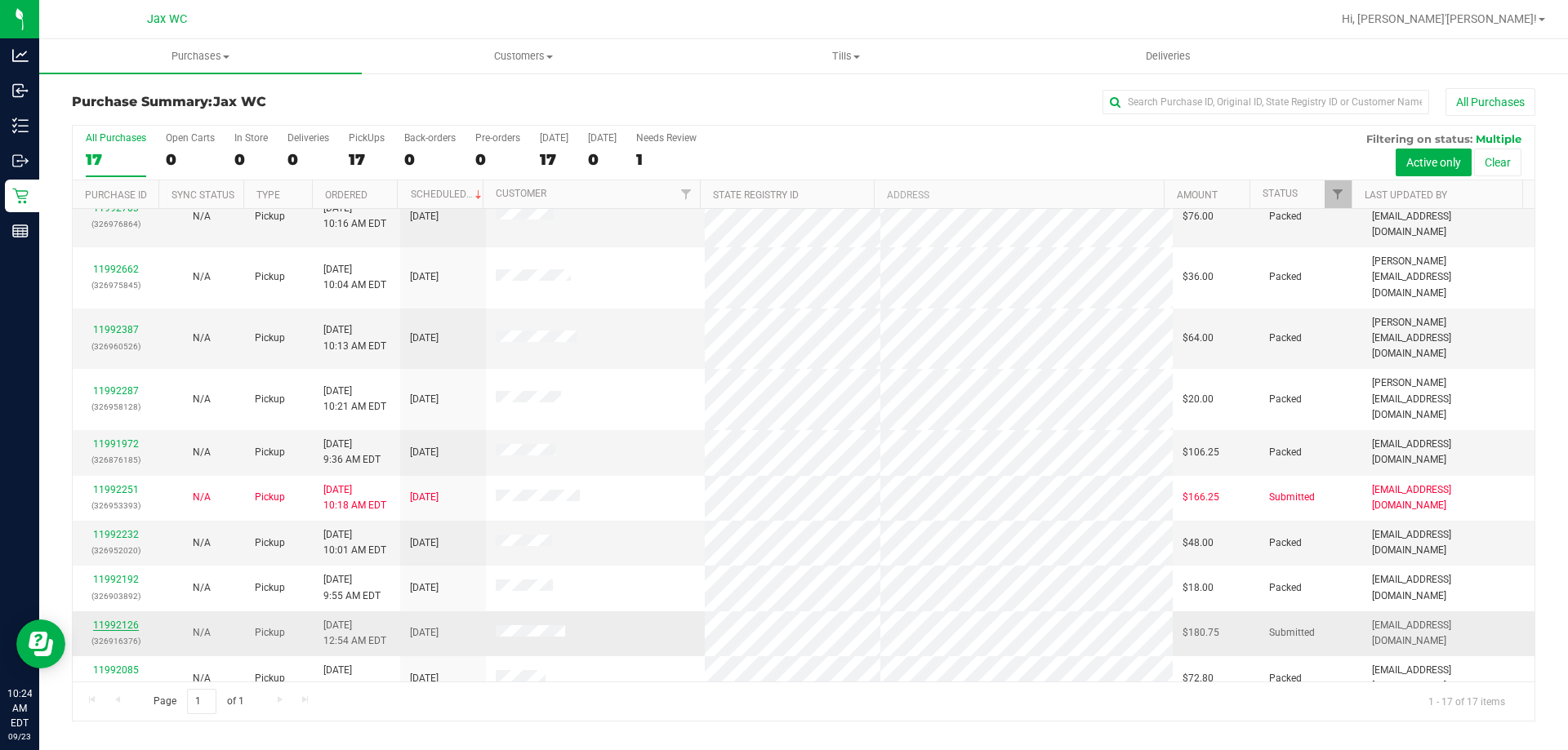
click at [103, 620] on link "11992126" at bounding box center [116, 626] width 46 height 12
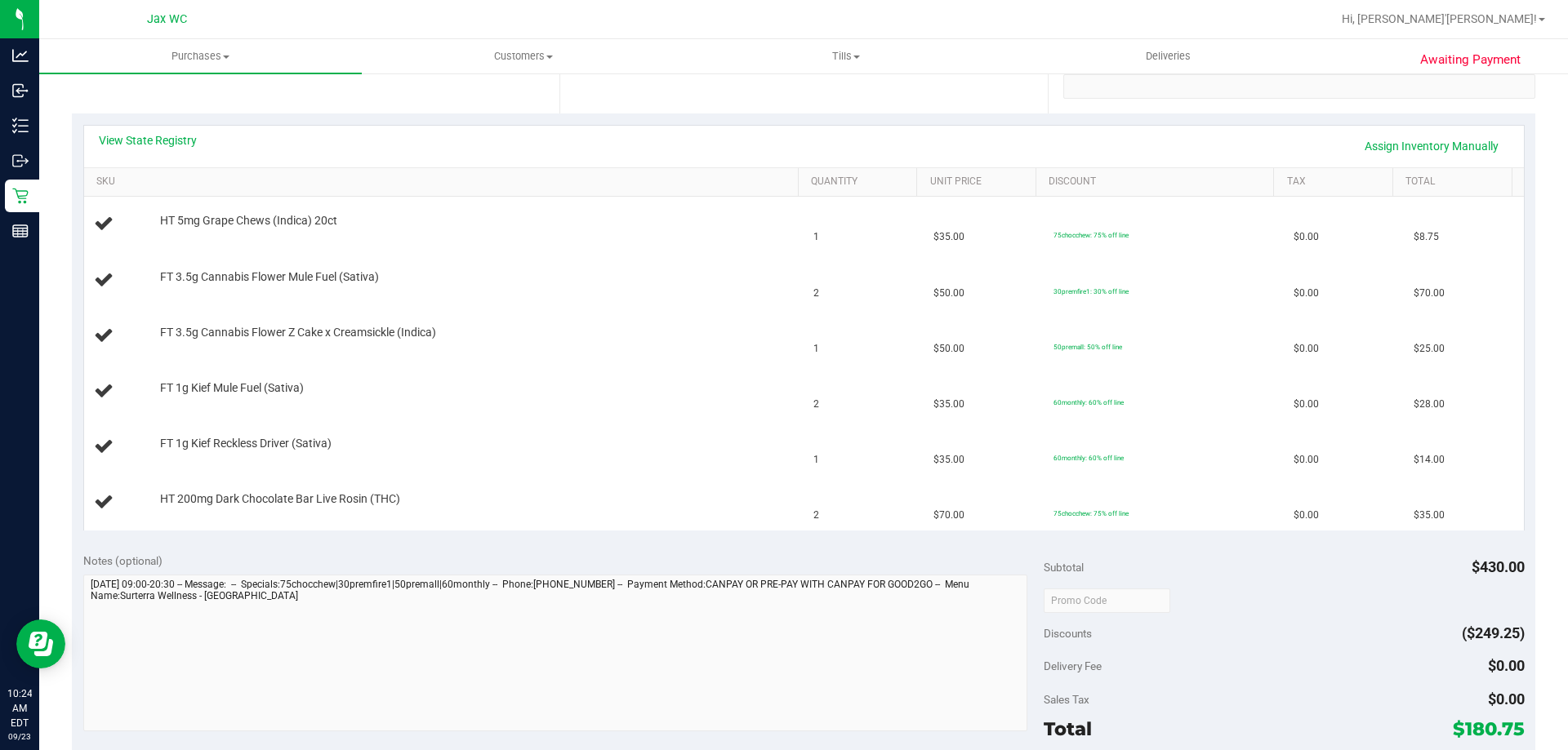
scroll to position [163, 0]
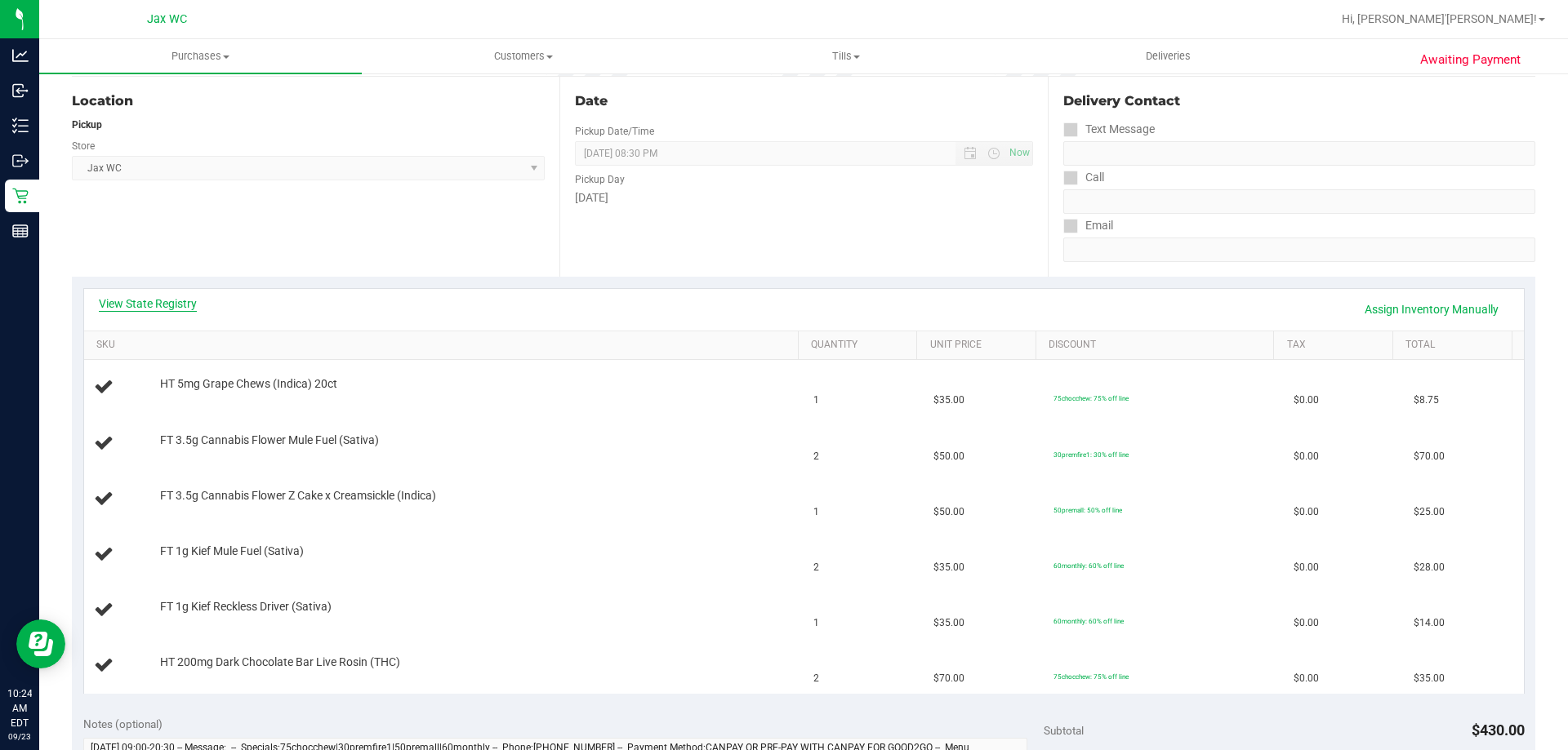
click at [179, 307] on link "View State Registry" at bounding box center [148, 303] width 98 height 16
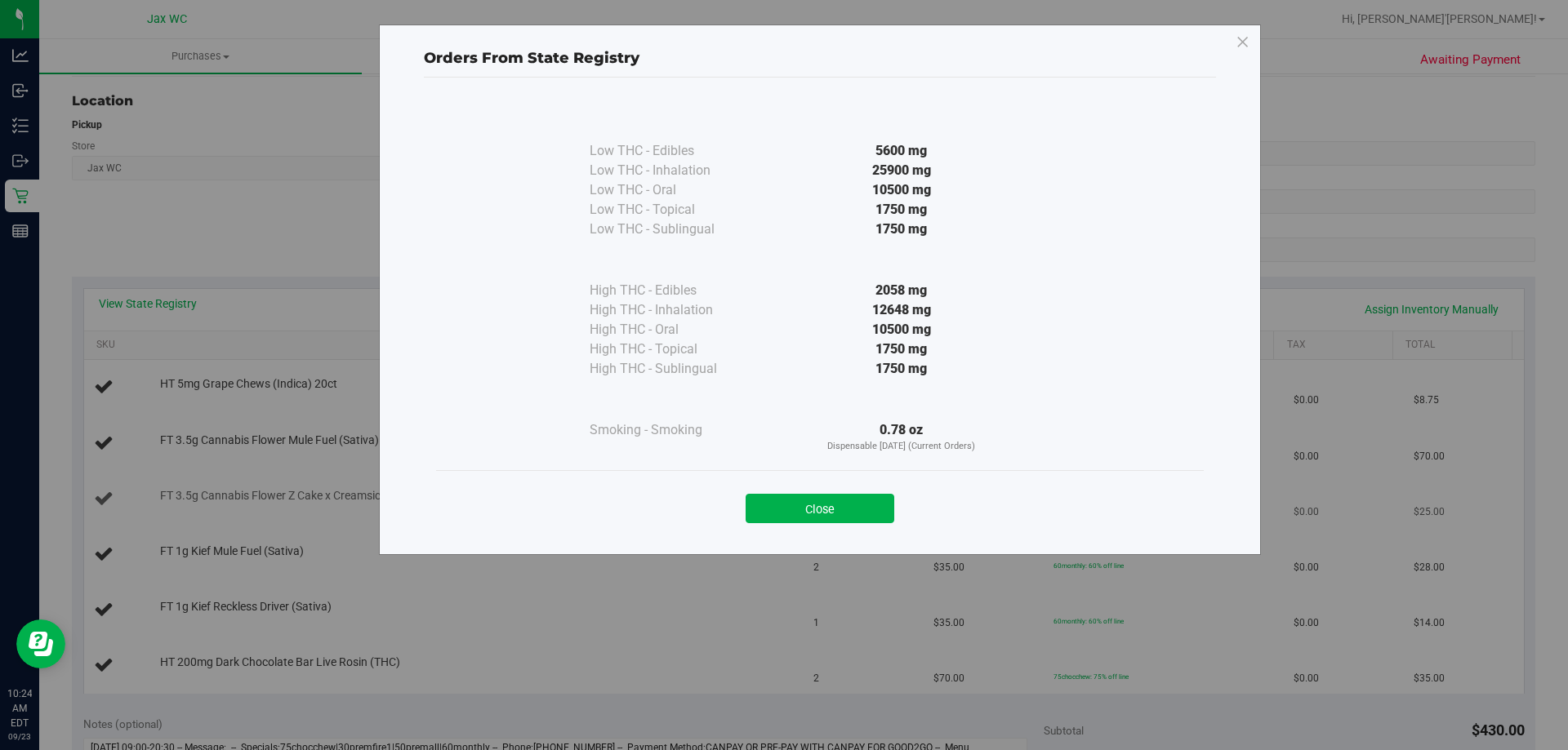
drag, startPoint x: 828, startPoint y: 511, endPoint x: 793, endPoint y: 513, distance: 35.1
click at [830, 511] on button "Close" at bounding box center [820, 509] width 149 height 30
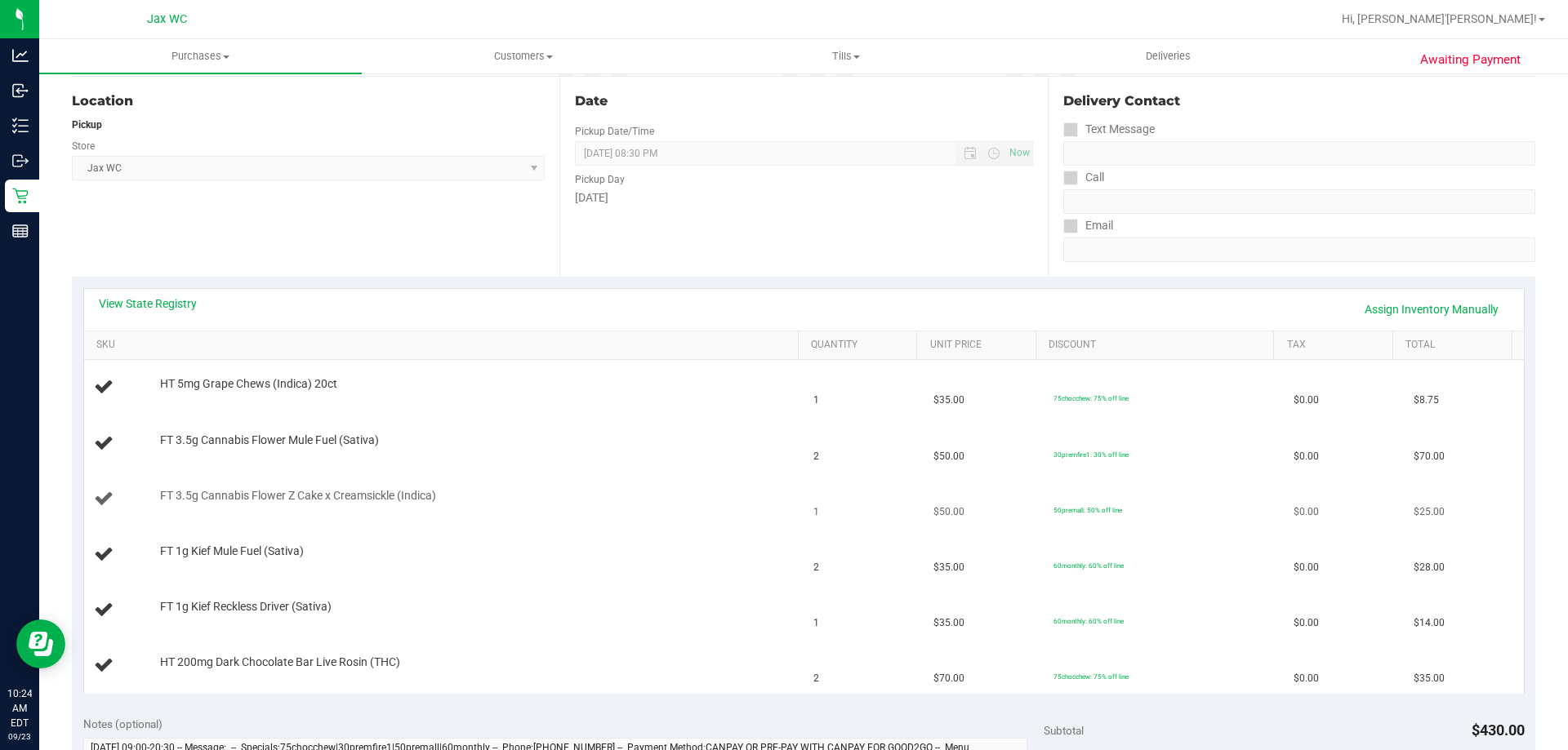
click at [633, 509] on div "FT 3.5g Cannabis Flower Z Cake x Creamsickle (Indica)" at bounding box center [444, 499] width 701 height 22
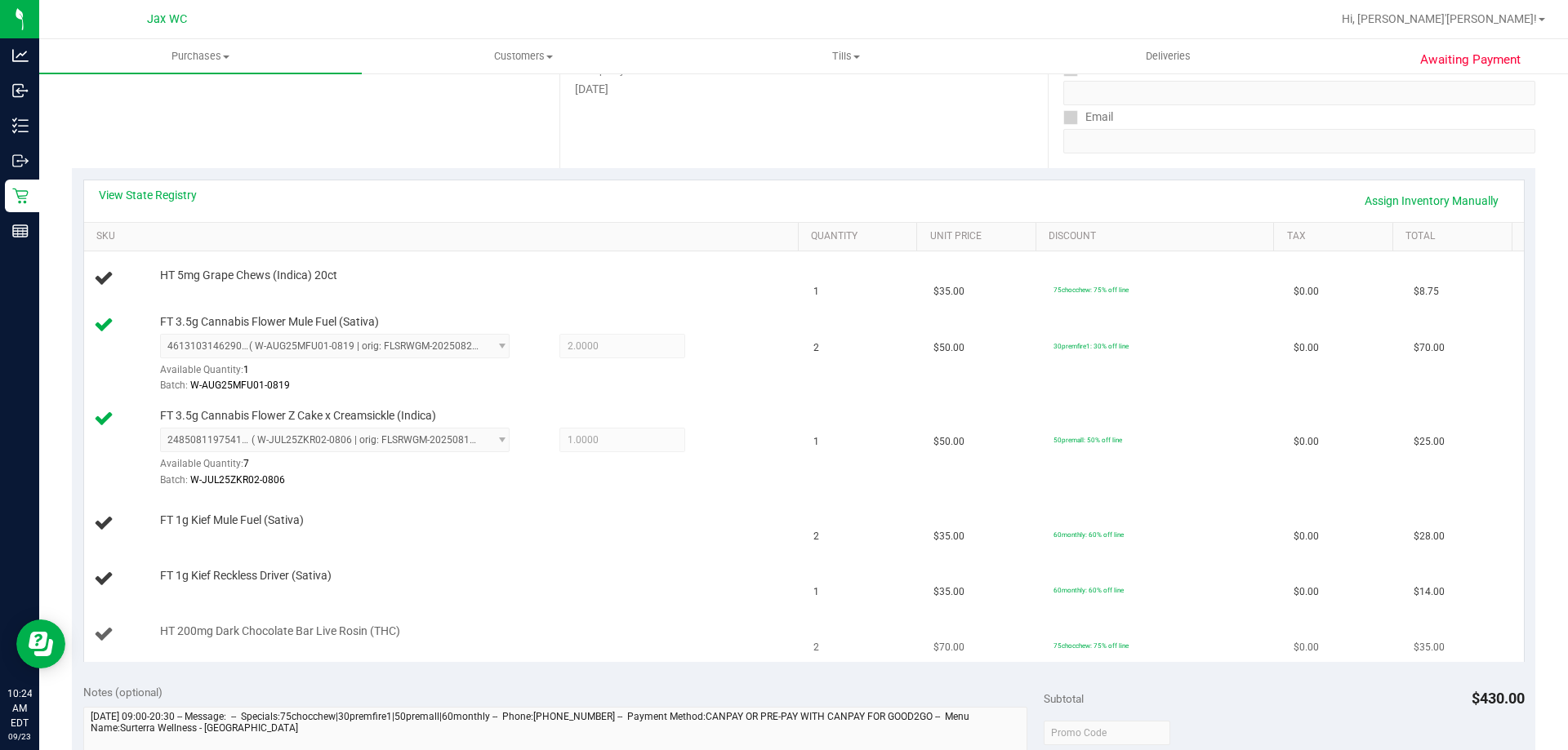
scroll to position [327, 0]
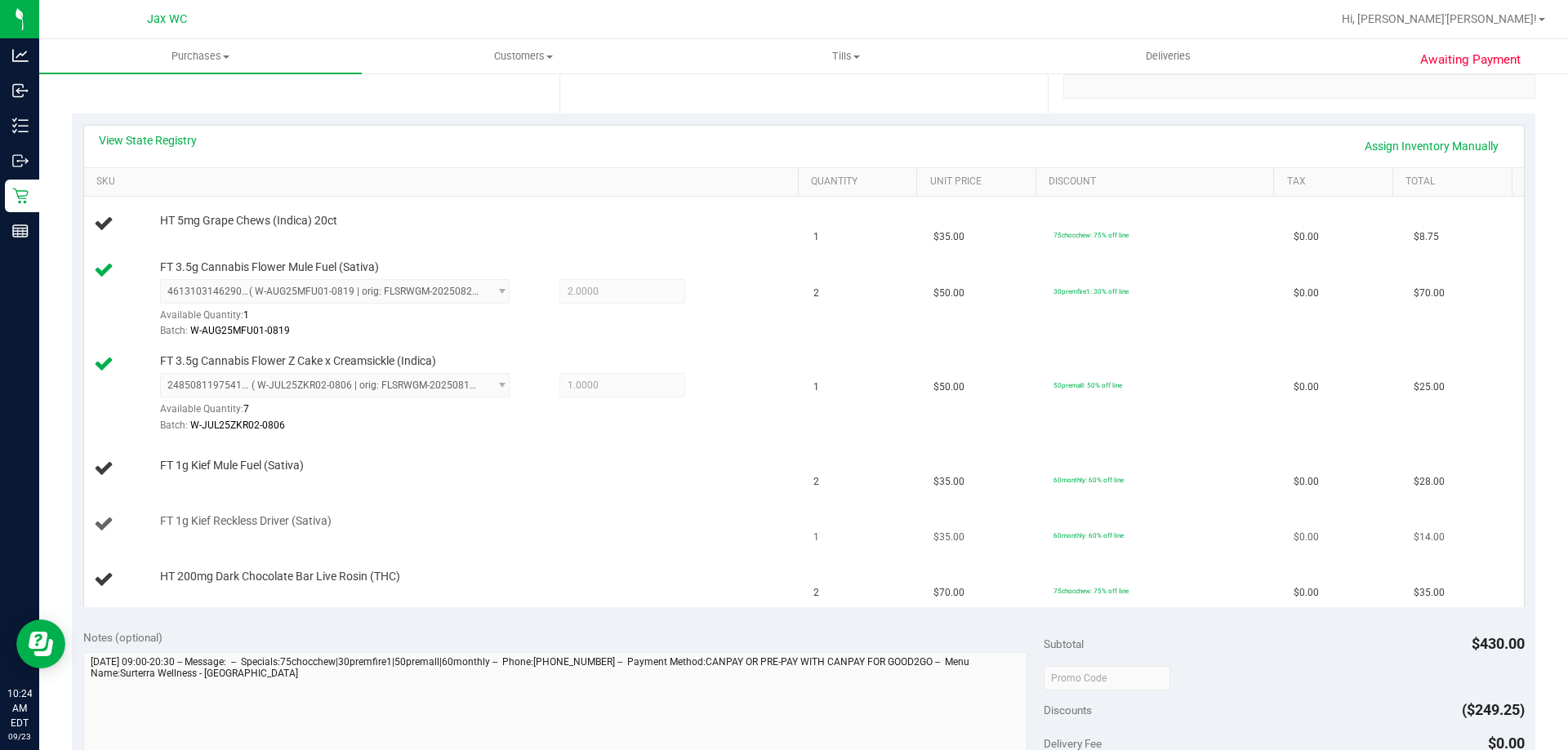
click at [520, 499] on td "FT 1g Kief Reckless Driver (Sativa)" at bounding box center [444, 525] width 721 height 56
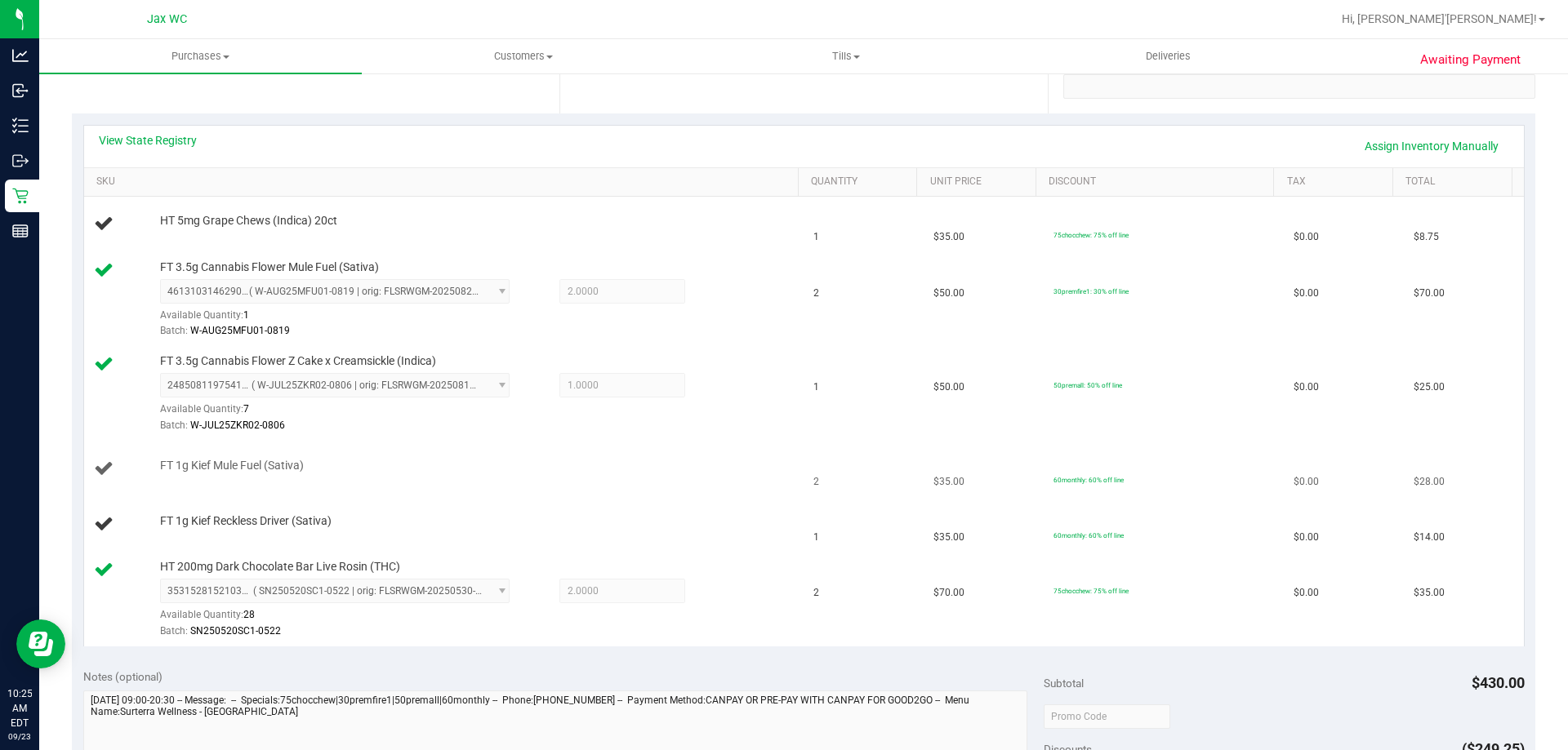
click at [407, 475] on div "FT 1g Kief Mule Fuel (Sativa)" at bounding box center [444, 469] width 701 height 22
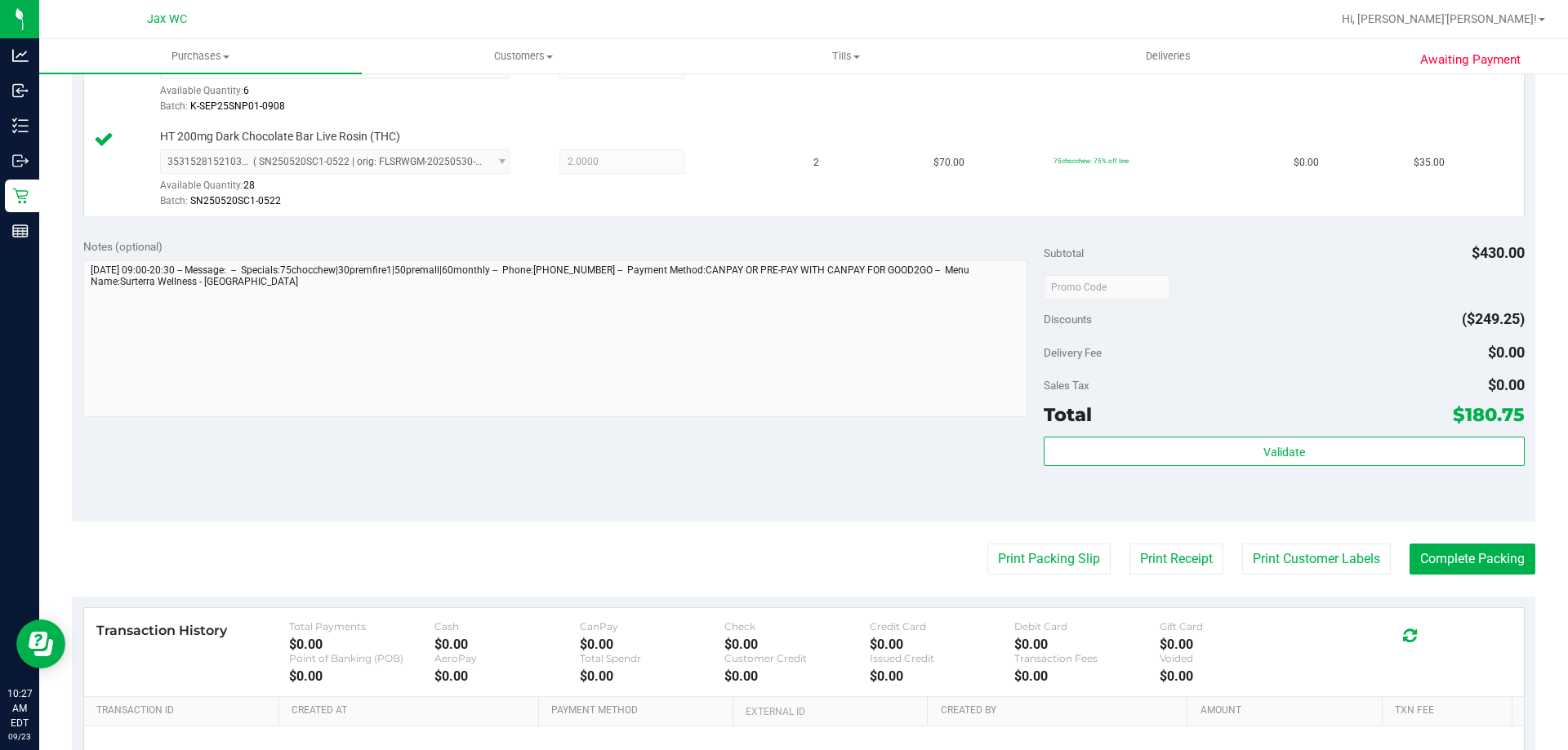
scroll to position [1056, 0]
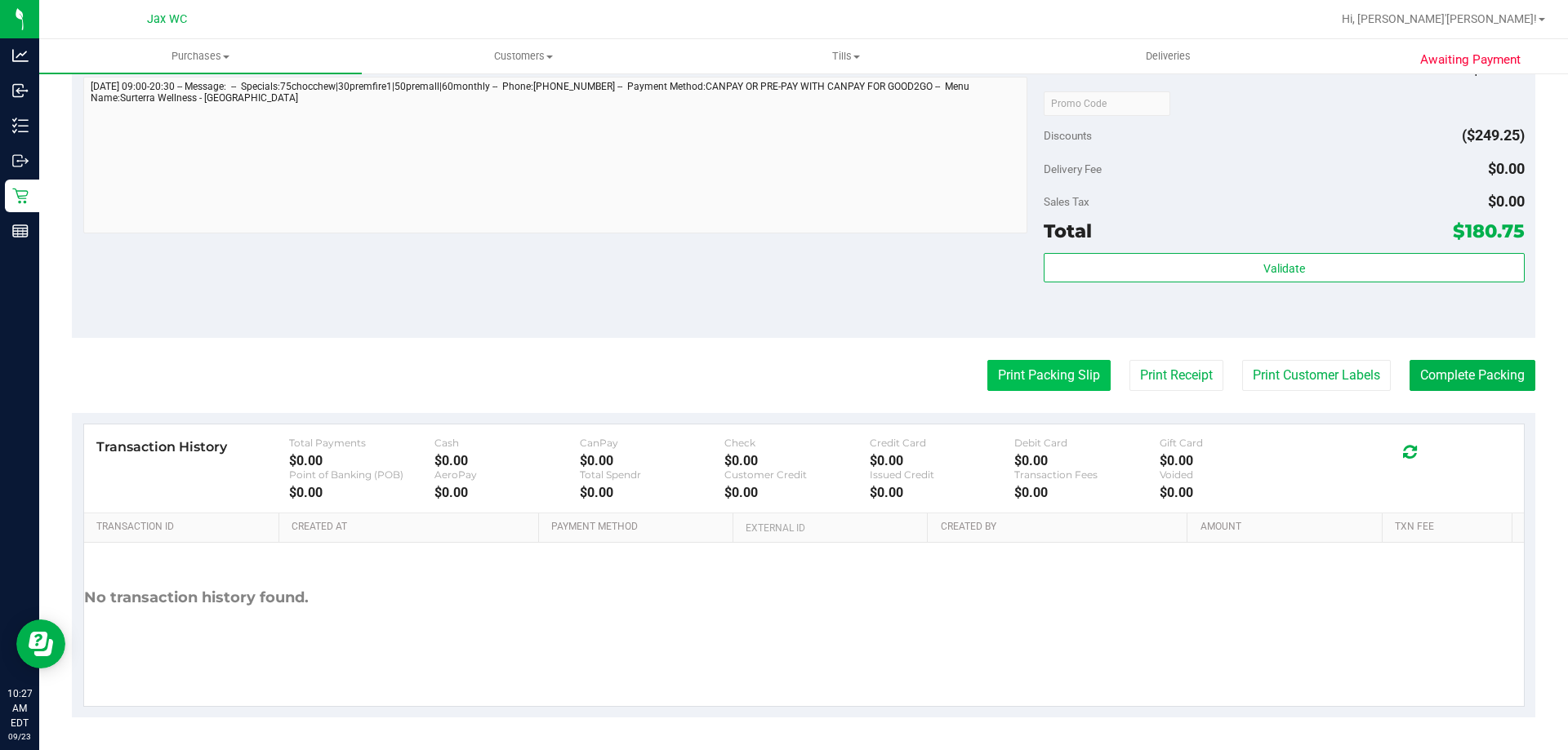
click at [1045, 373] on button "Print Packing Slip" at bounding box center [1049, 375] width 124 height 31
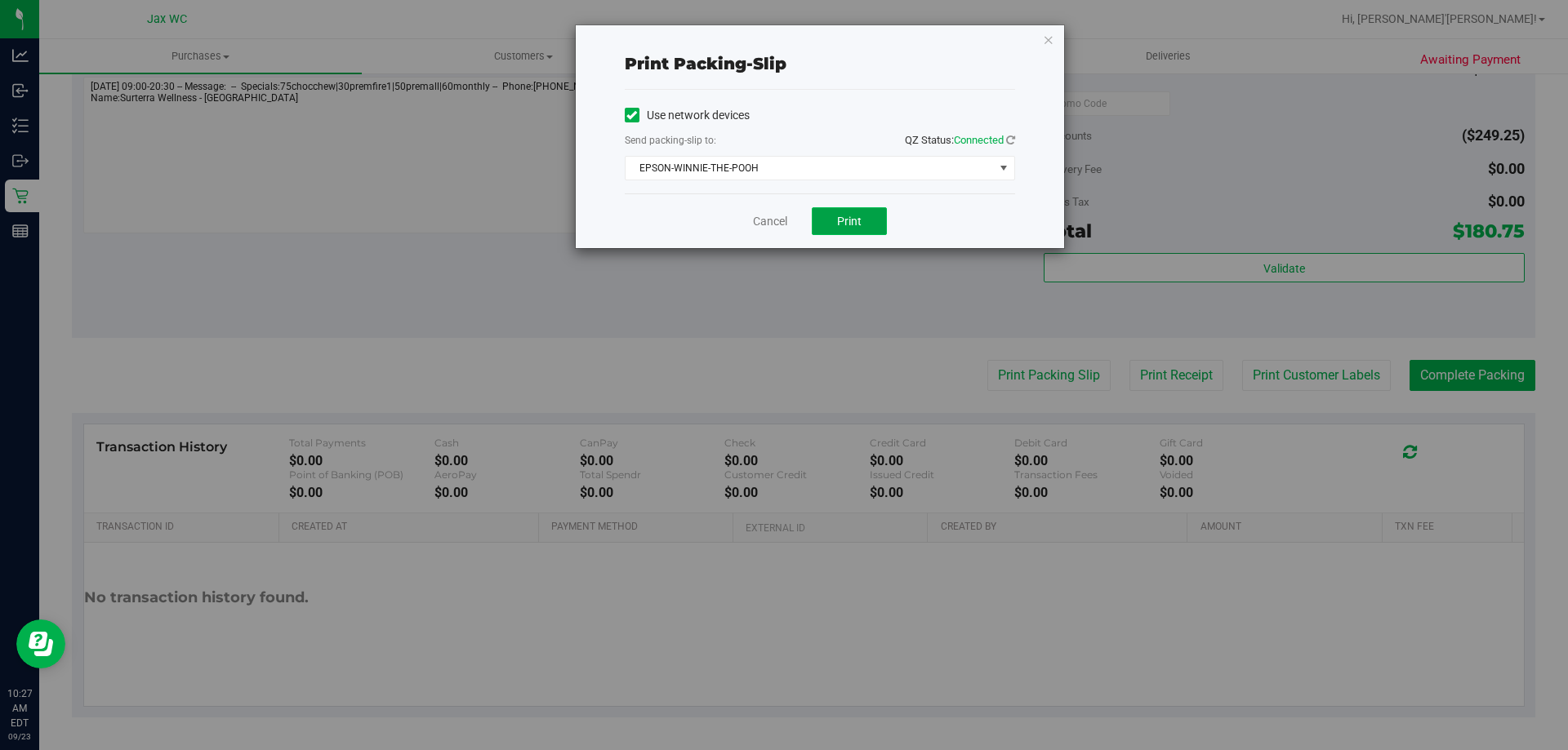
click at [877, 231] on button "Print" at bounding box center [849, 221] width 75 height 28
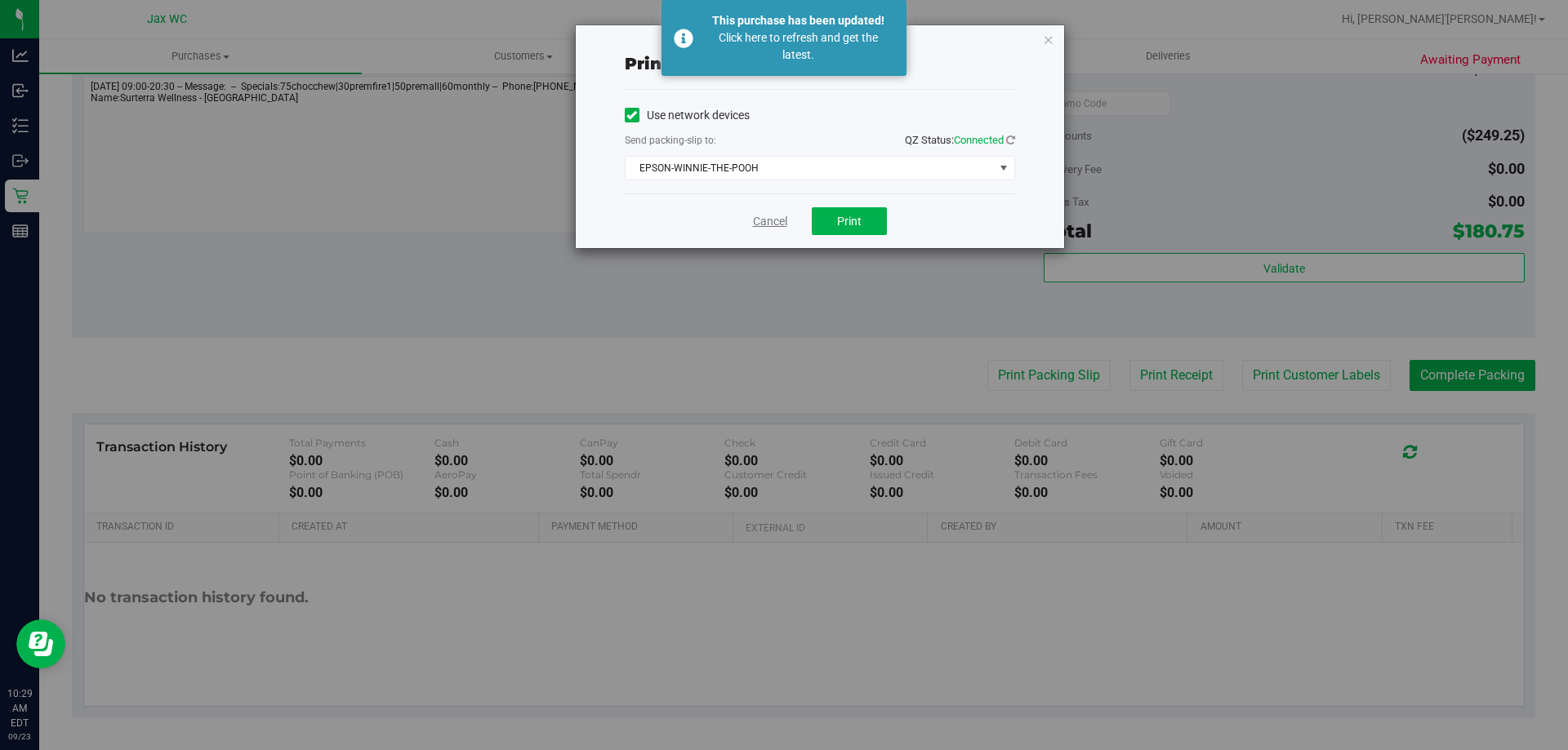
click at [771, 218] on link "Cancel" at bounding box center [770, 222] width 35 height 17
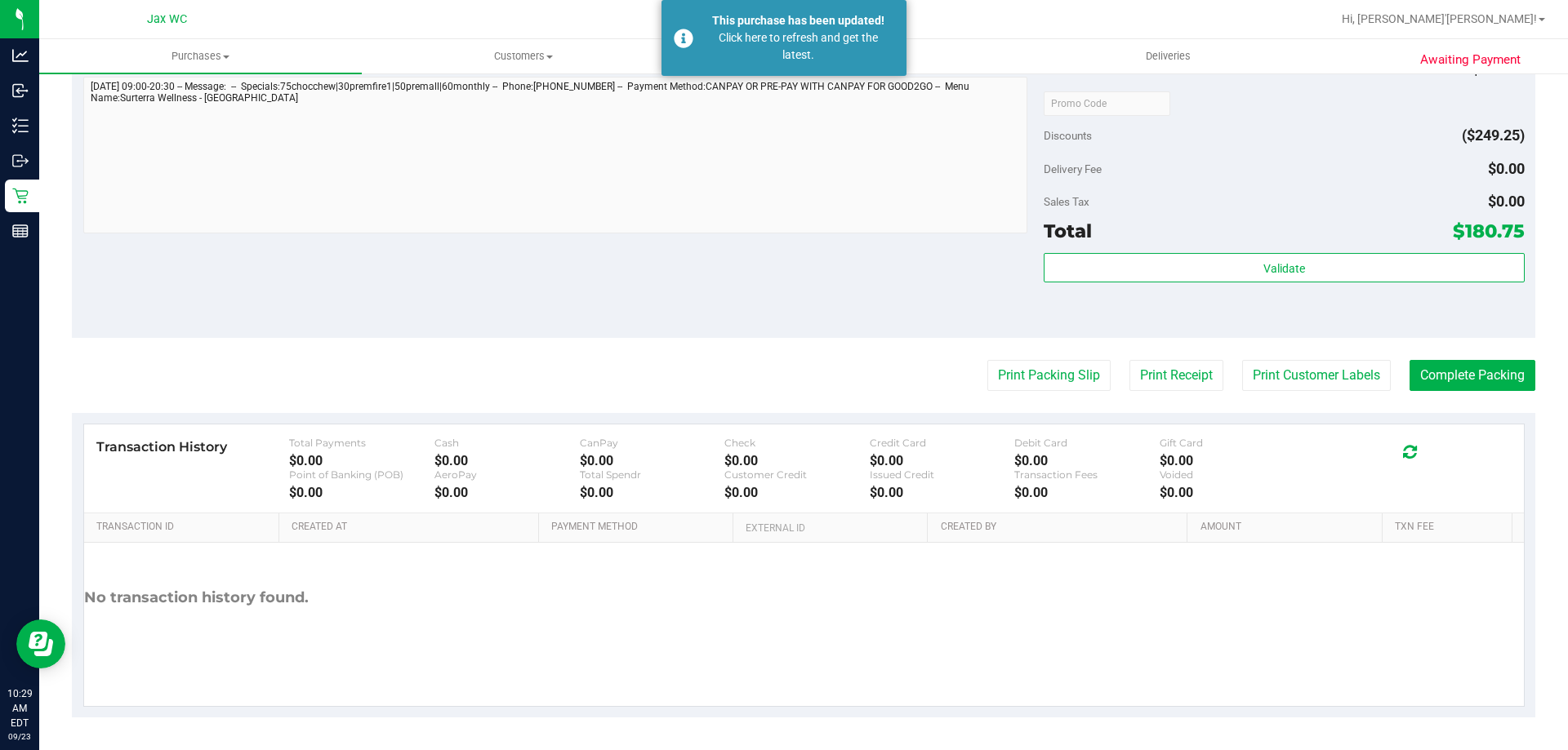
scroll to position [403, 0]
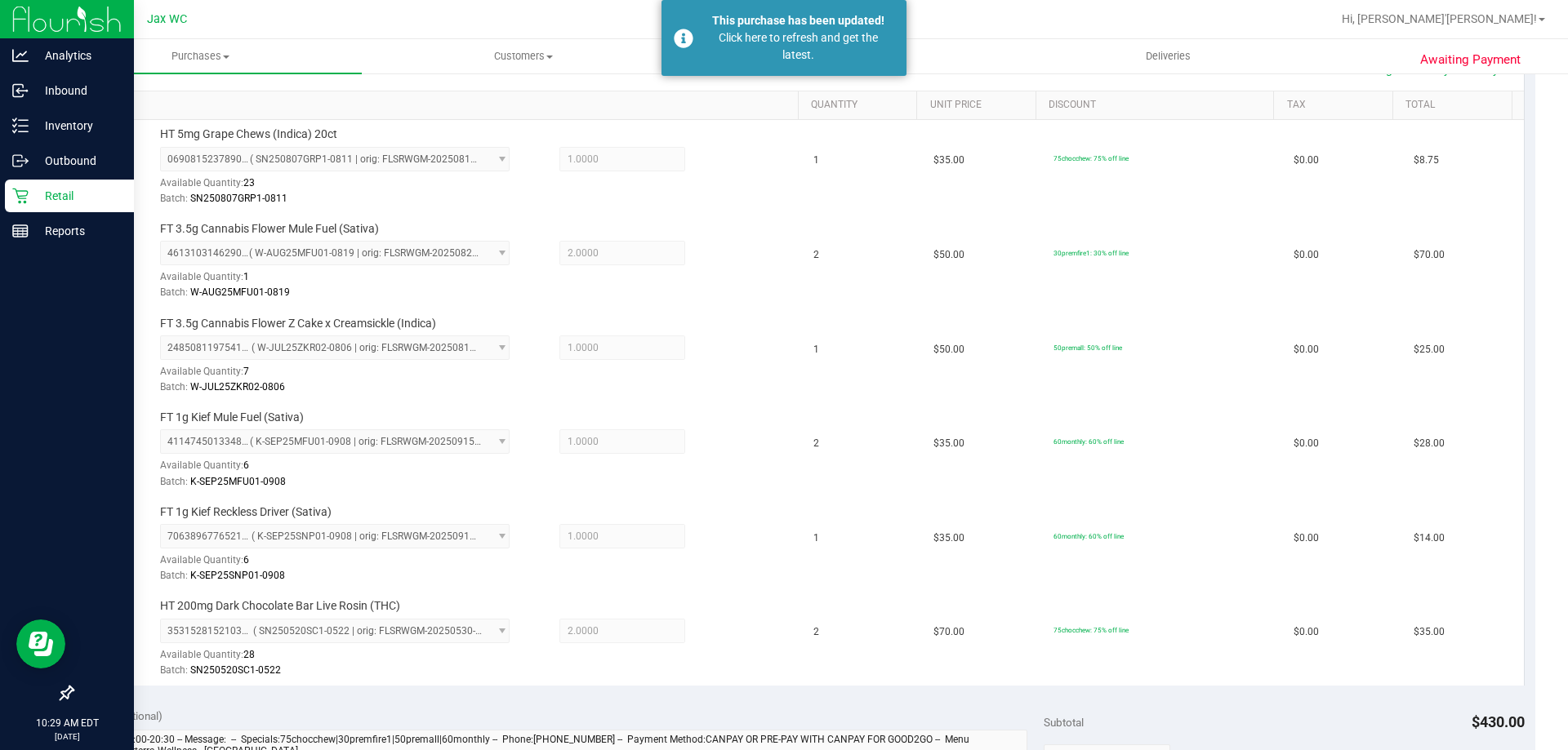
click at [16, 202] on icon at bounding box center [19, 196] width 16 height 16
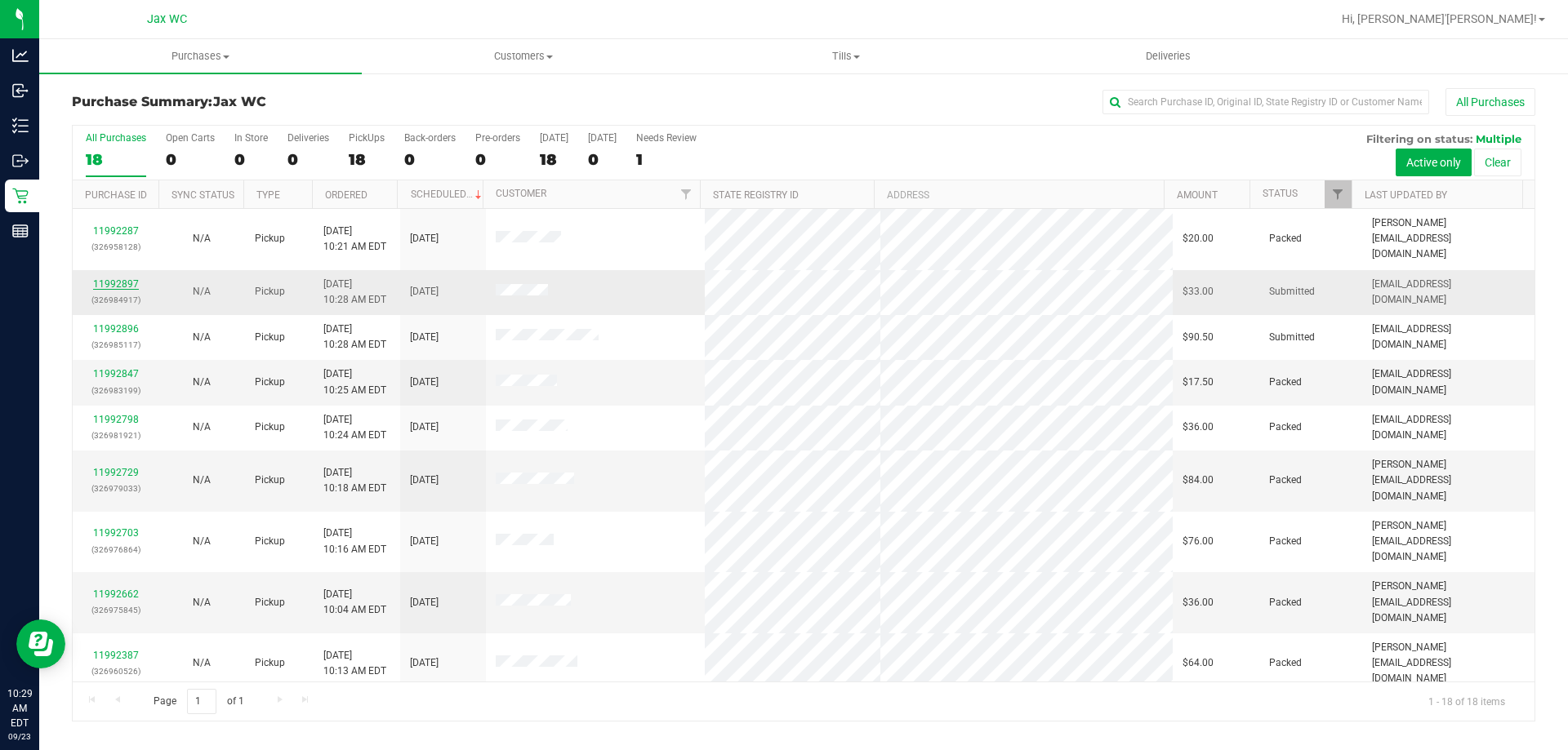
click at [103, 278] on link "11992897" at bounding box center [116, 284] width 46 height 12
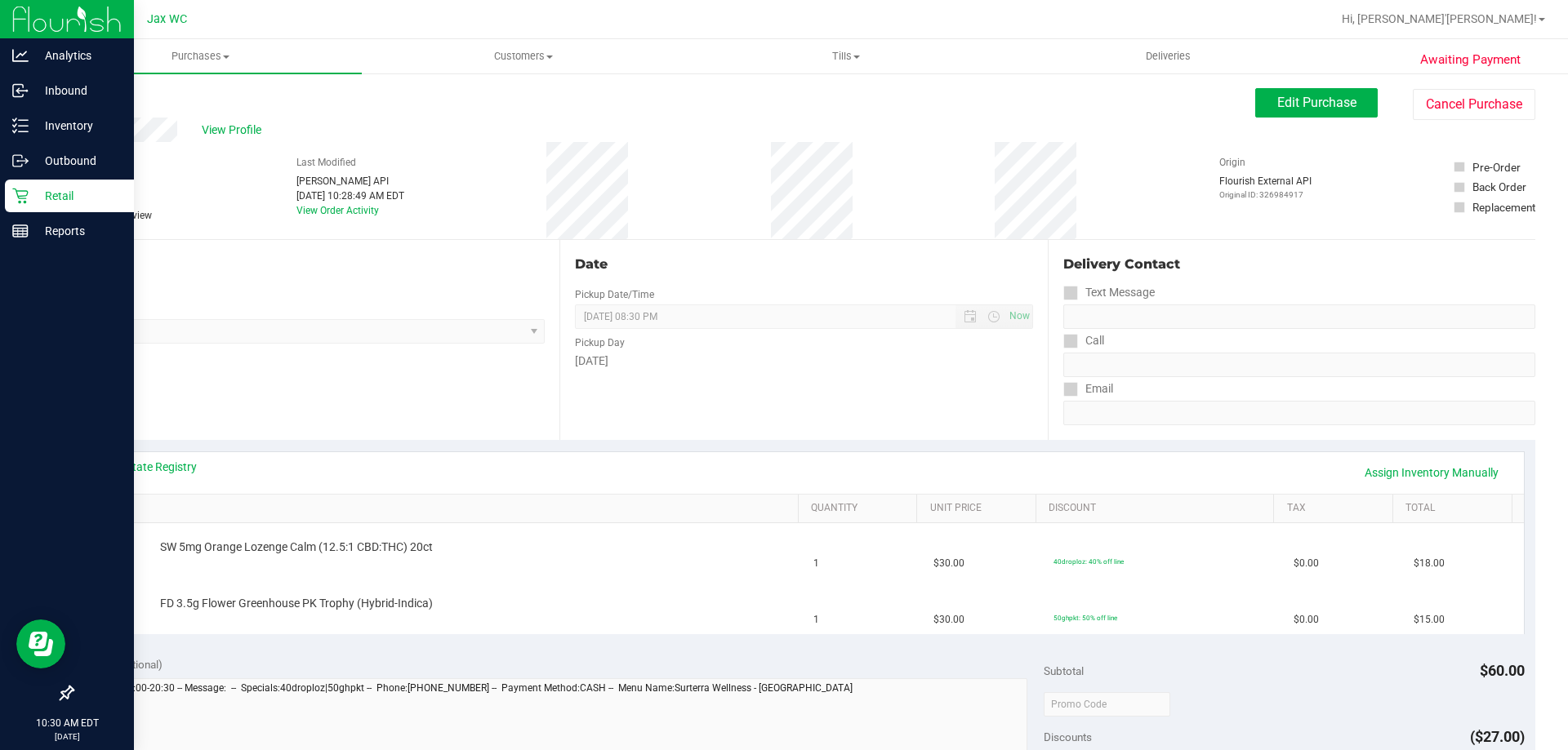
click at [19, 190] on icon at bounding box center [19, 196] width 16 height 16
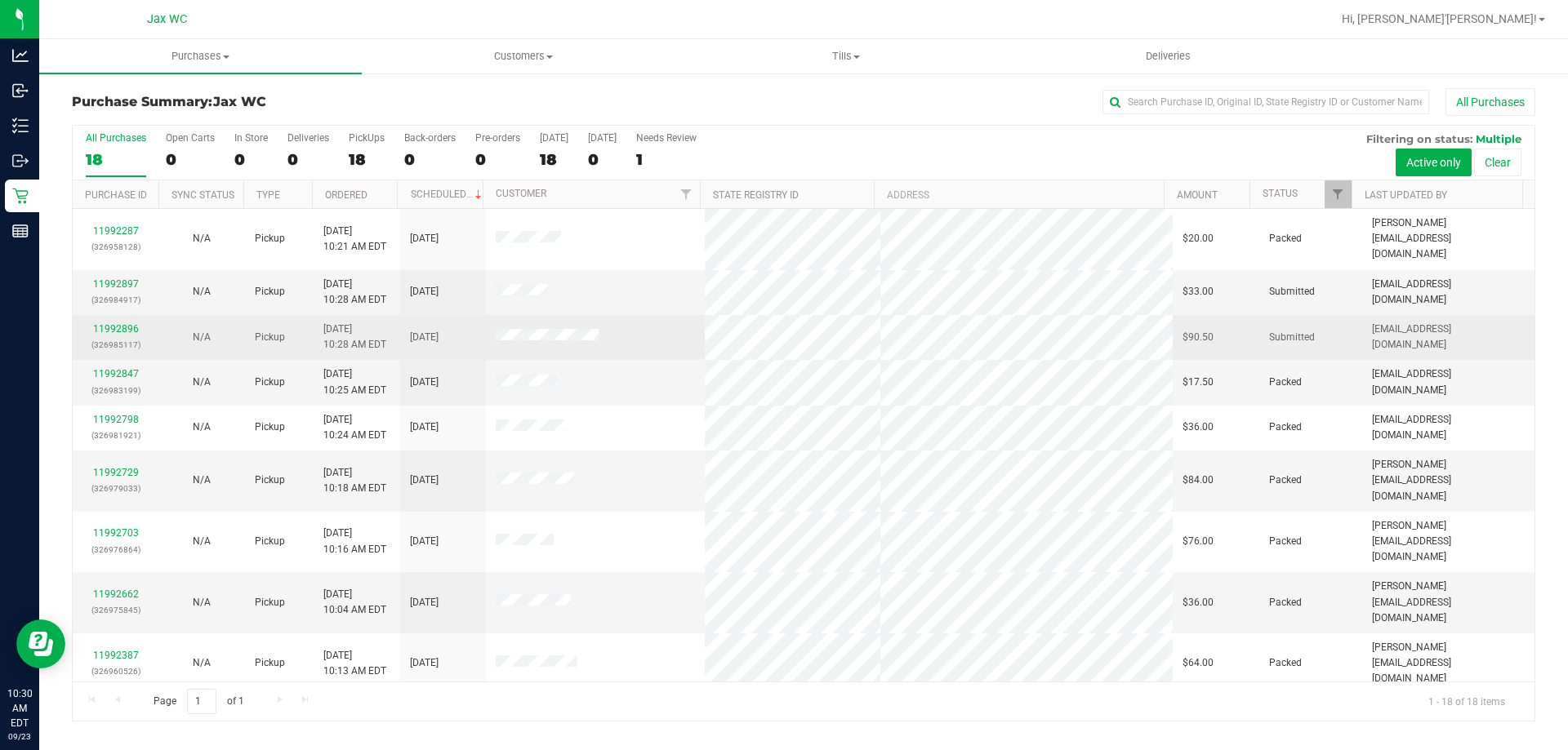
click at [123, 322] on div "11992896 (326985117)" at bounding box center [115, 337] width 66 height 31
click at [120, 323] on link "11992896" at bounding box center [116, 329] width 46 height 12
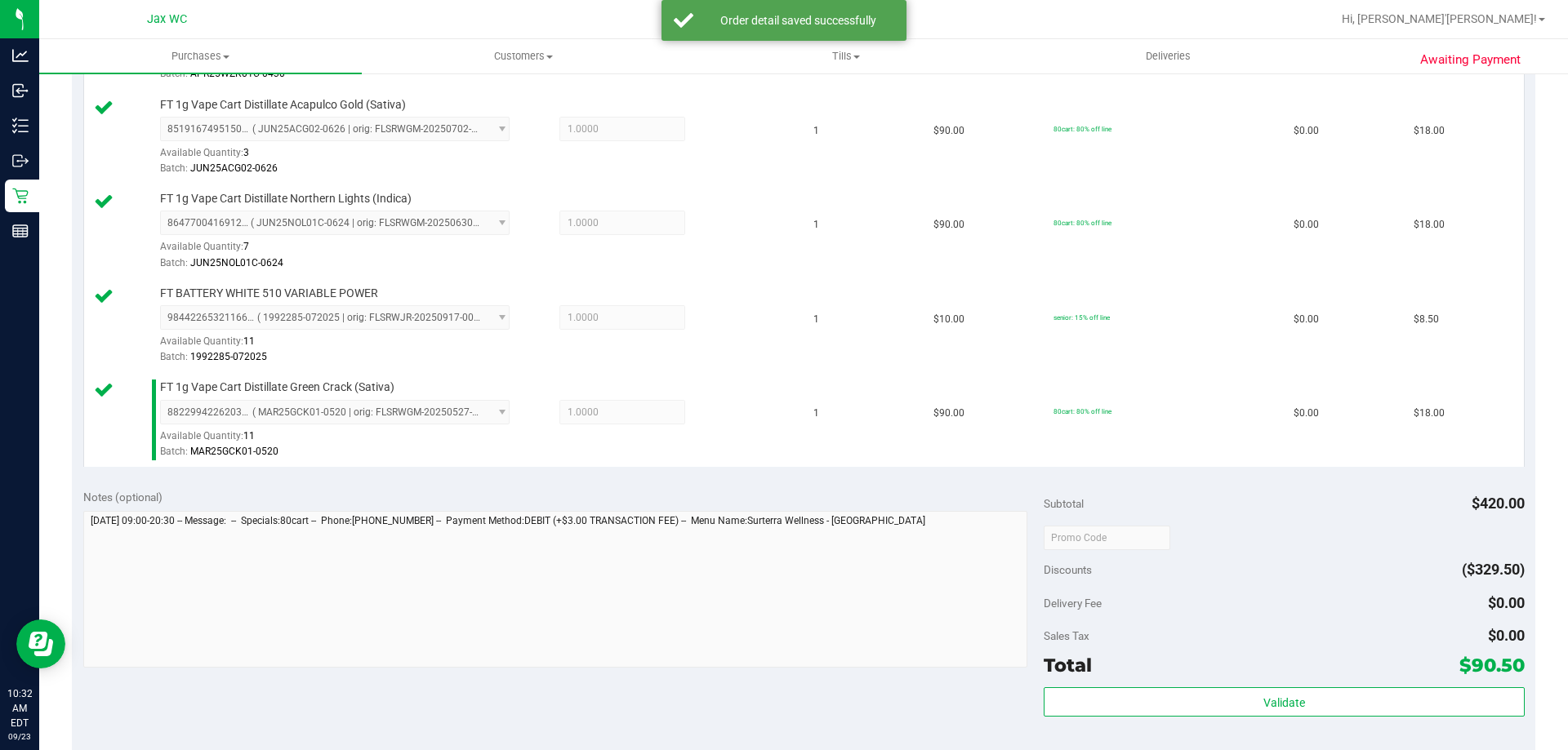
scroll to position [979, 0]
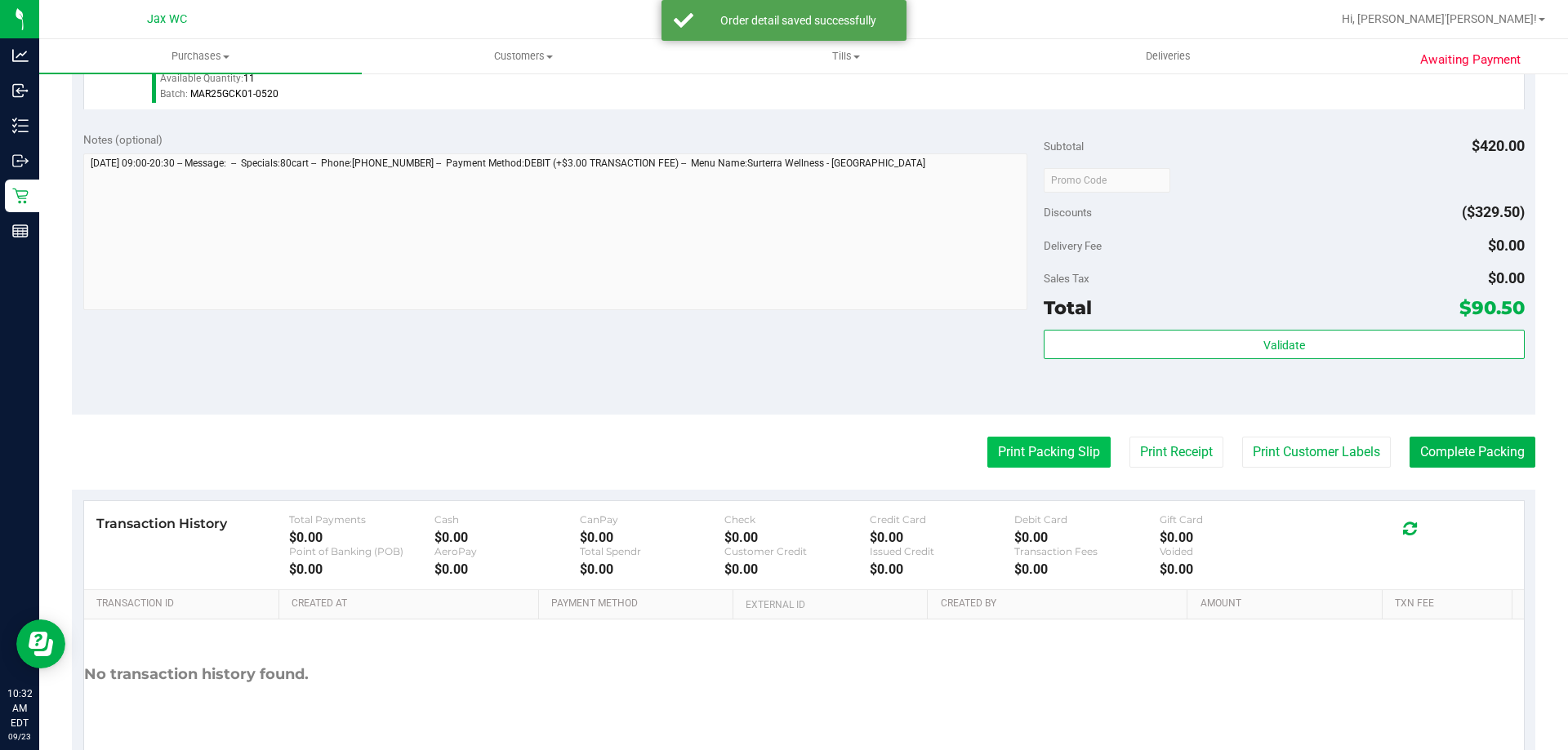
click at [998, 458] on button "Print Packing Slip" at bounding box center [1049, 452] width 124 height 31
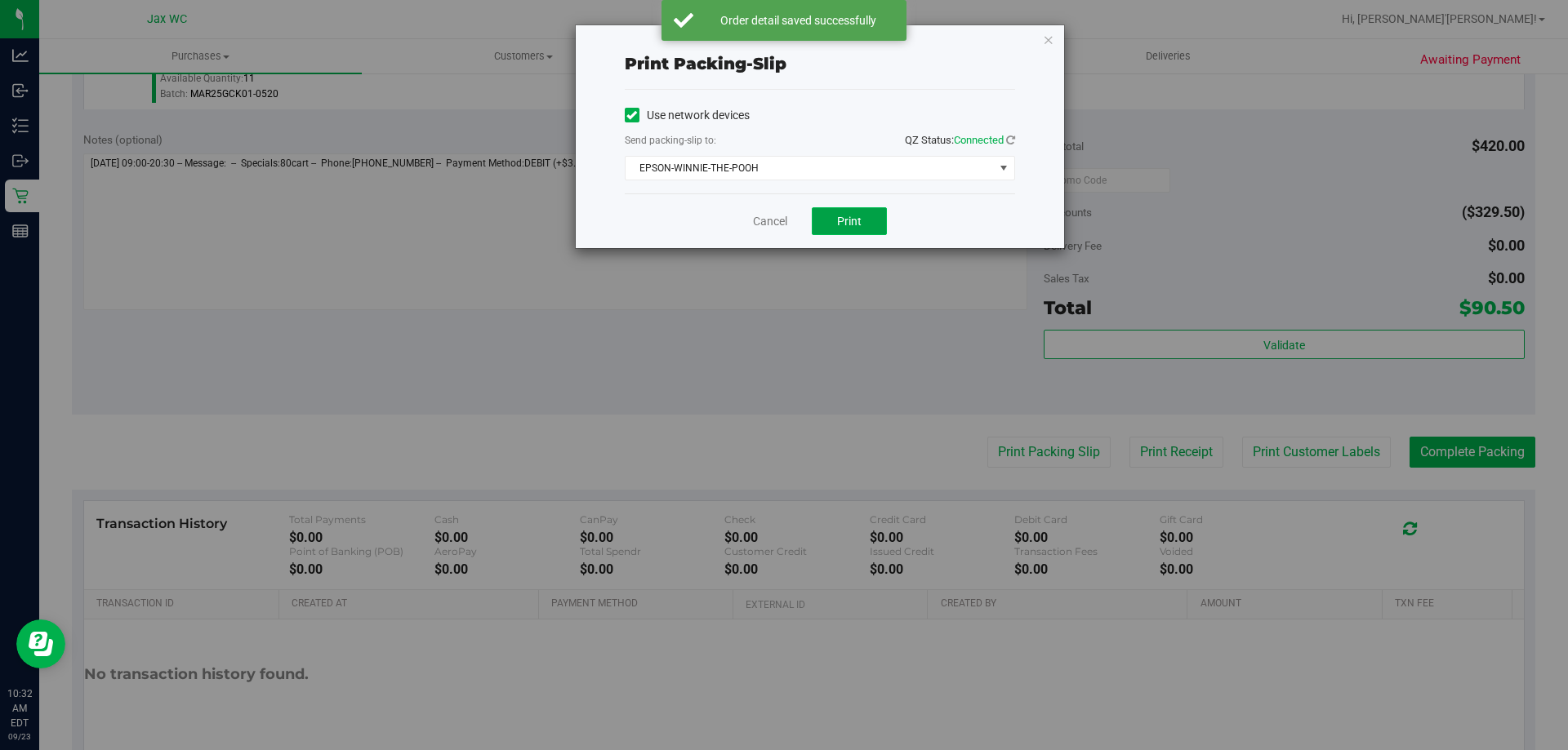
click at [837, 218] on span "Print" at bounding box center [849, 221] width 25 height 13
click at [765, 223] on link "Cancel" at bounding box center [770, 222] width 35 height 17
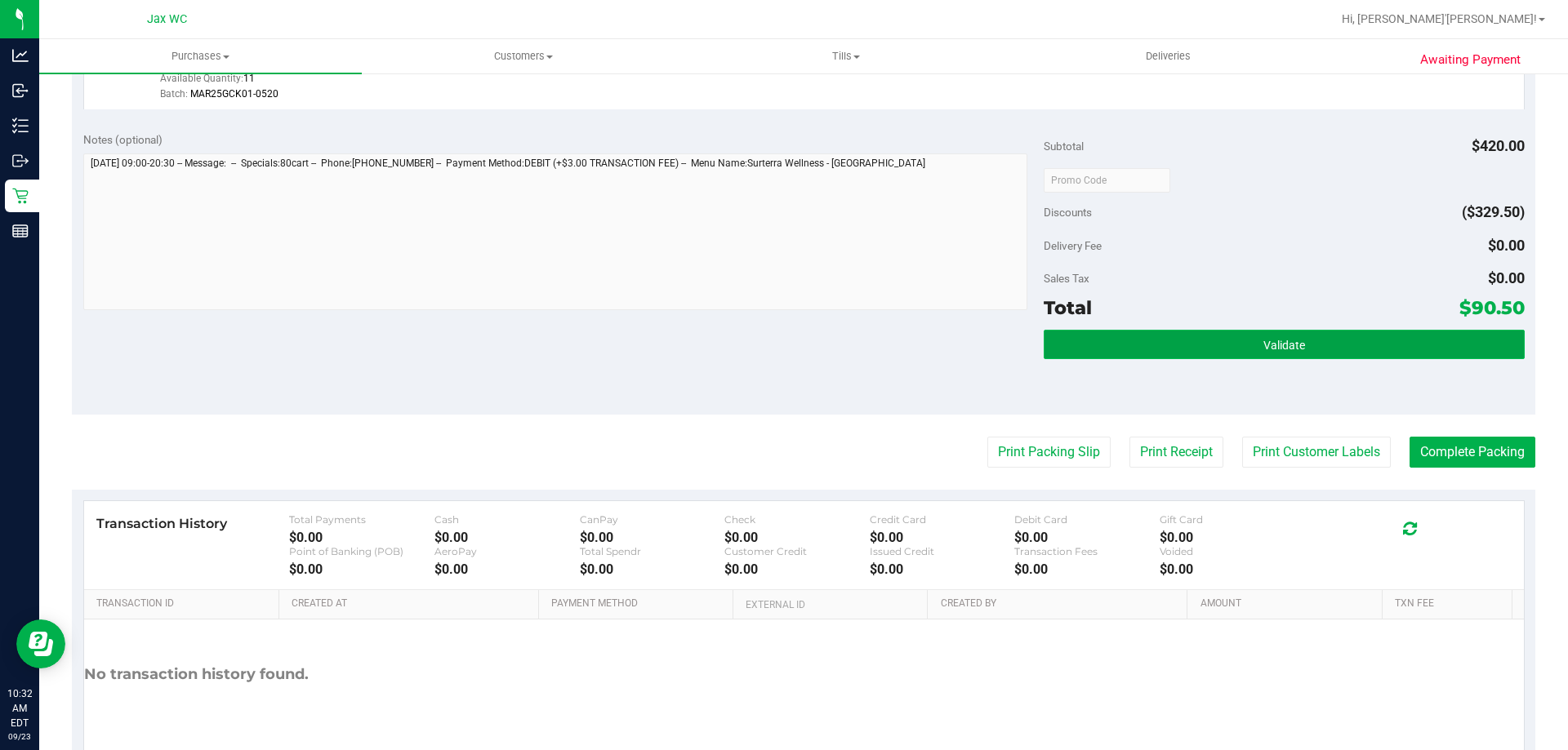
click at [1188, 351] on button "Validate" at bounding box center [1284, 345] width 480 height 30
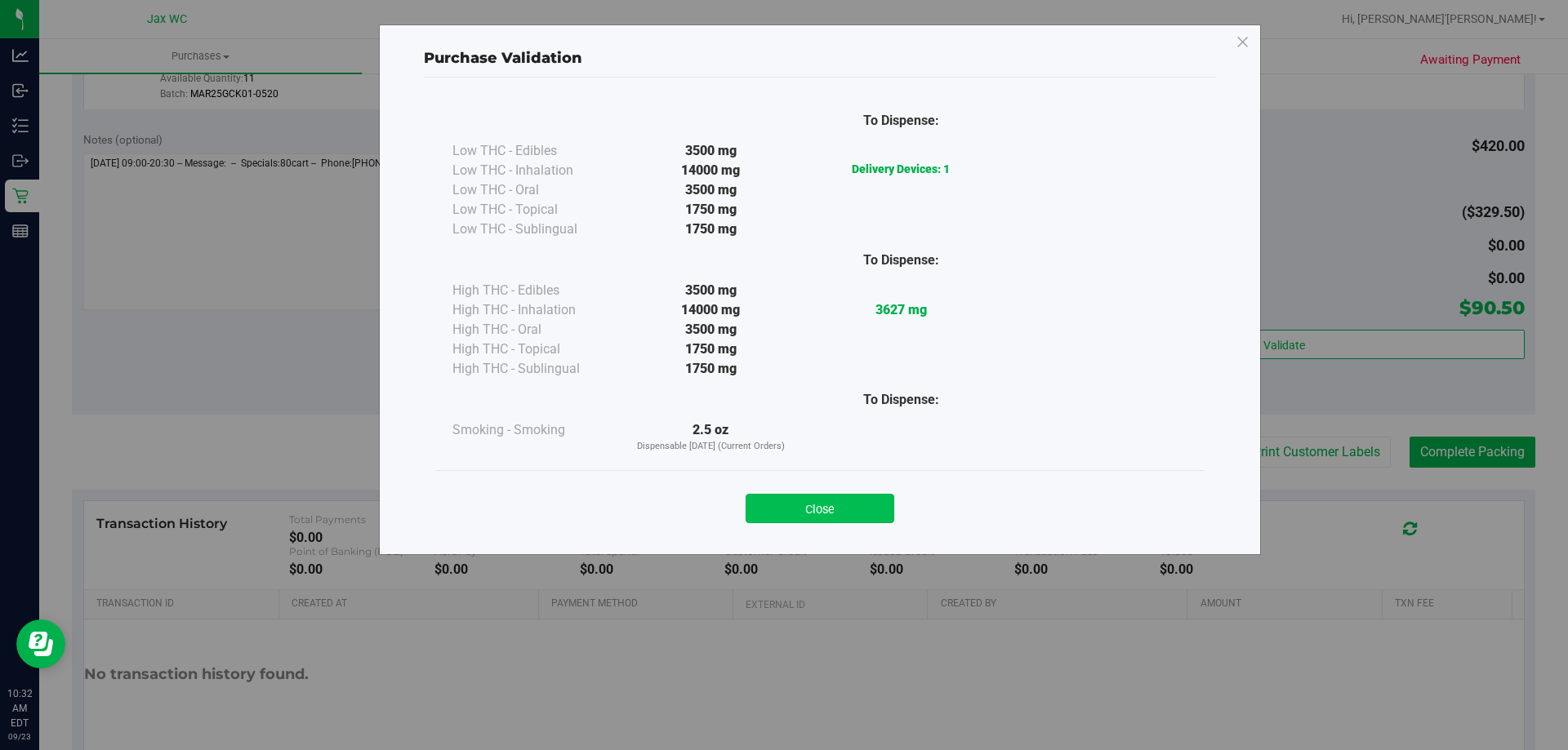
click at [831, 513] on button "Close" at bounding box center [820, 509] width 149 height 30
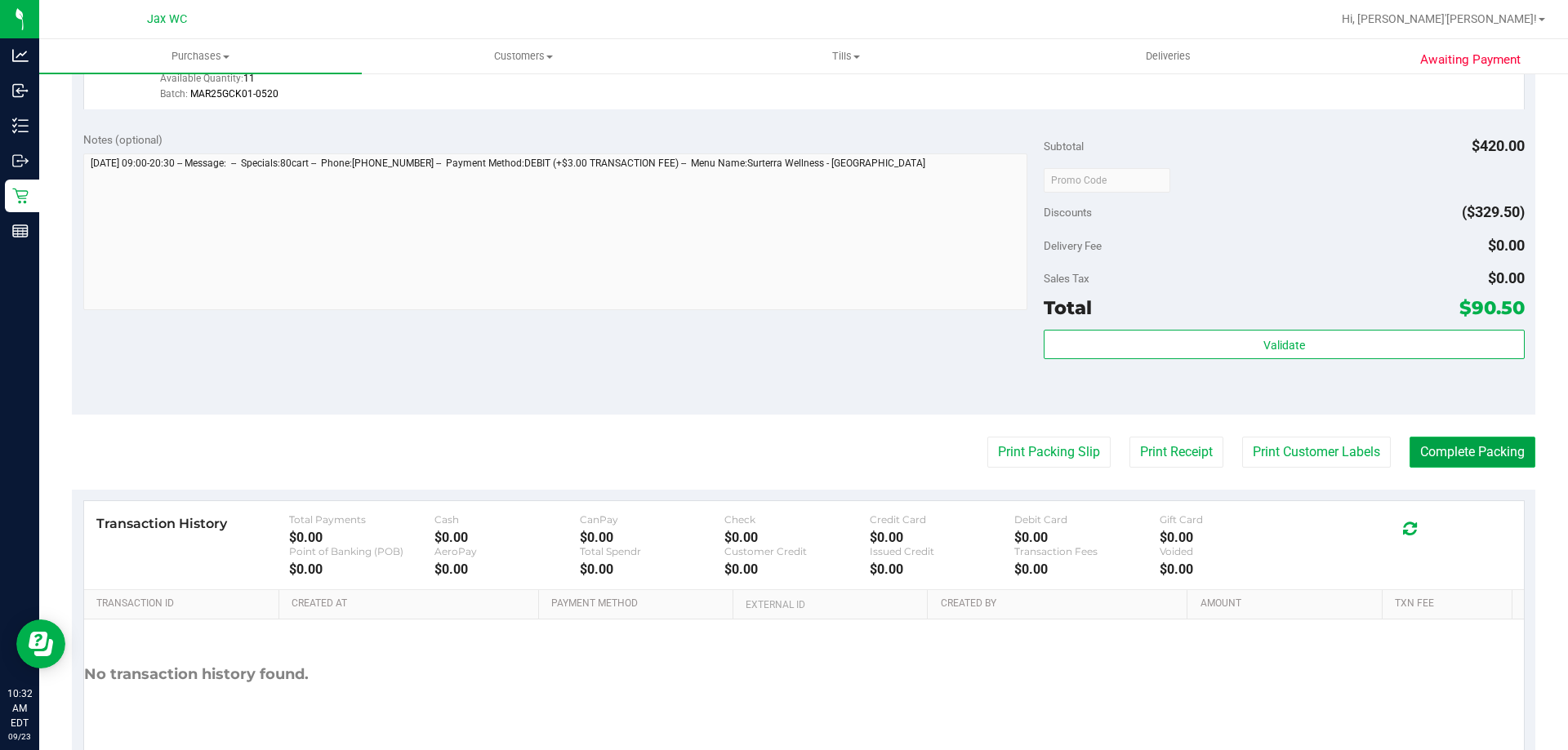
click at [1460, 459] on button "Complete Packing" at bounding box center [1472, 452] width 126 height 31
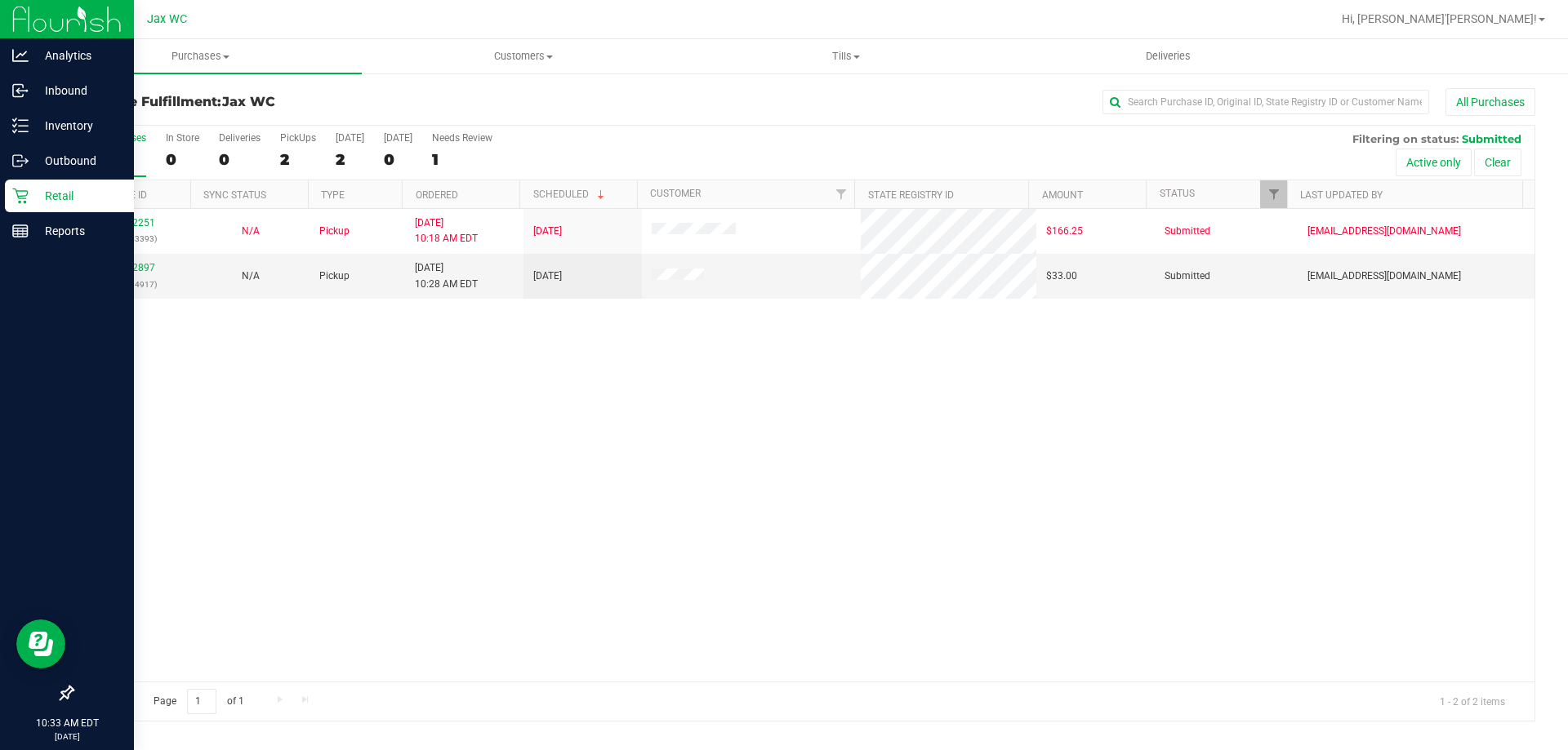
click at [36, 201] on p "Retail" at bounding box center [78, 196] width 98 height 19
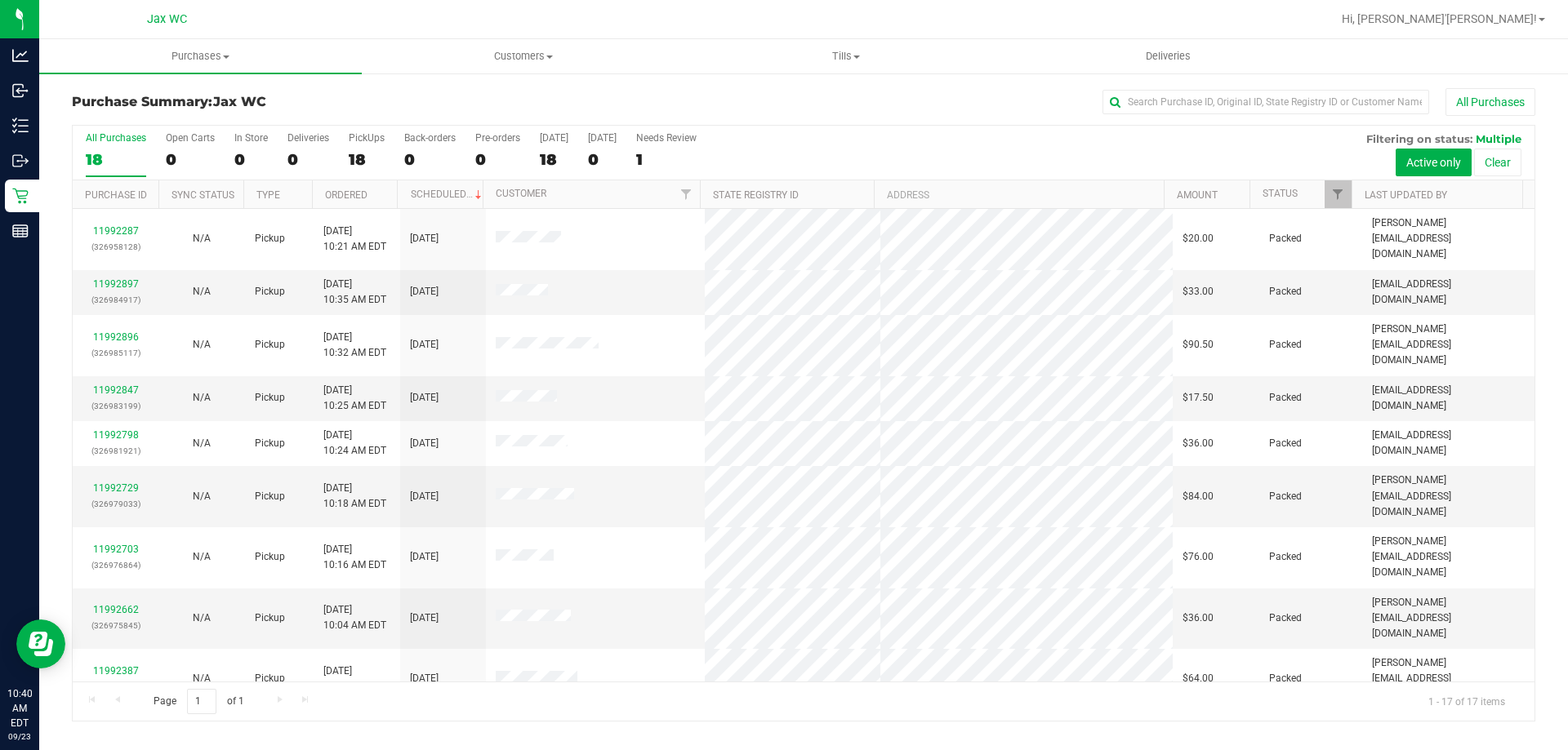
click at [396, 106] on h3 "Purchase Summary: Jax WC" at bounding box center [316, 102] width 488 height 14
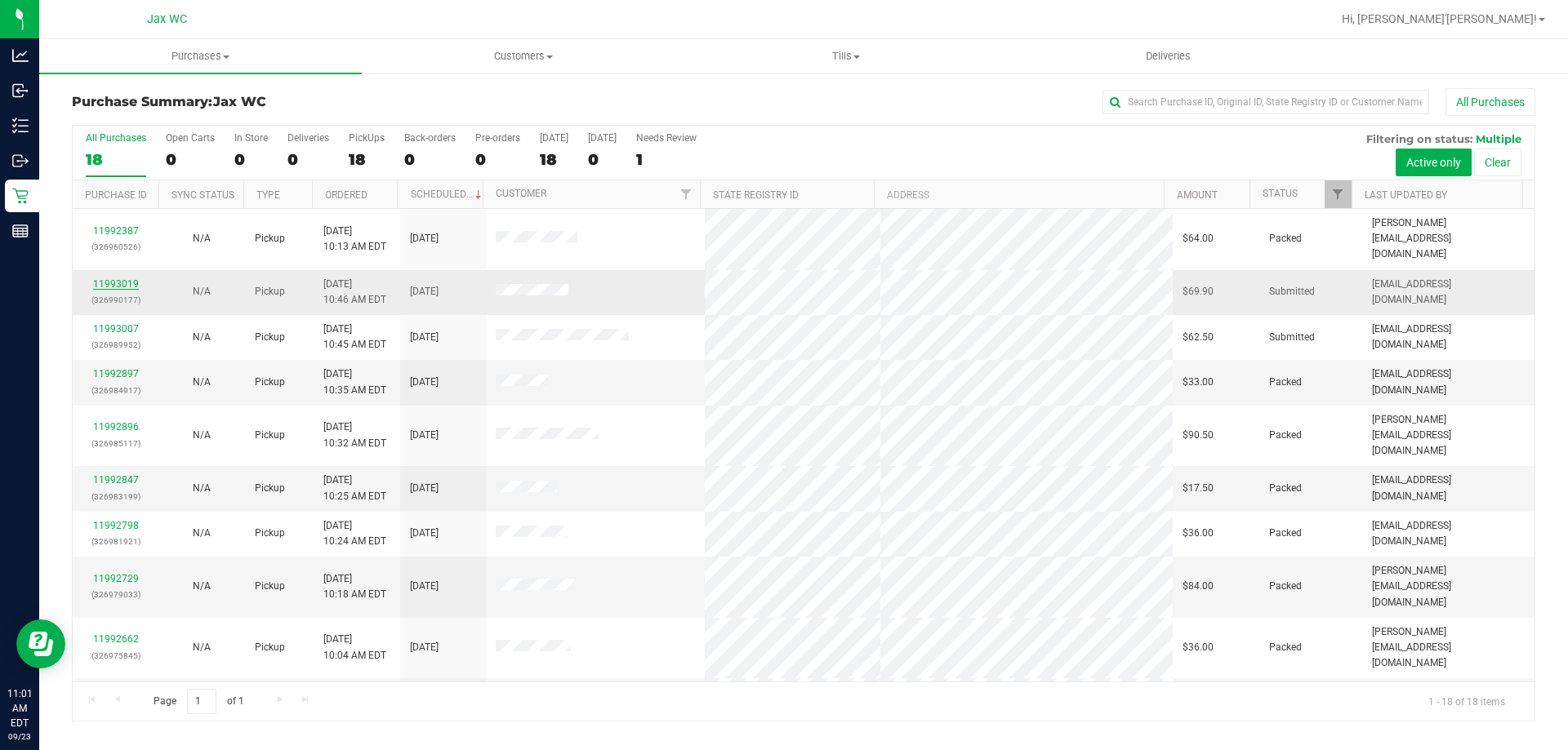
click at [114, 278] on link "11993019" at bounding box center [116, 284] width 46 height 12
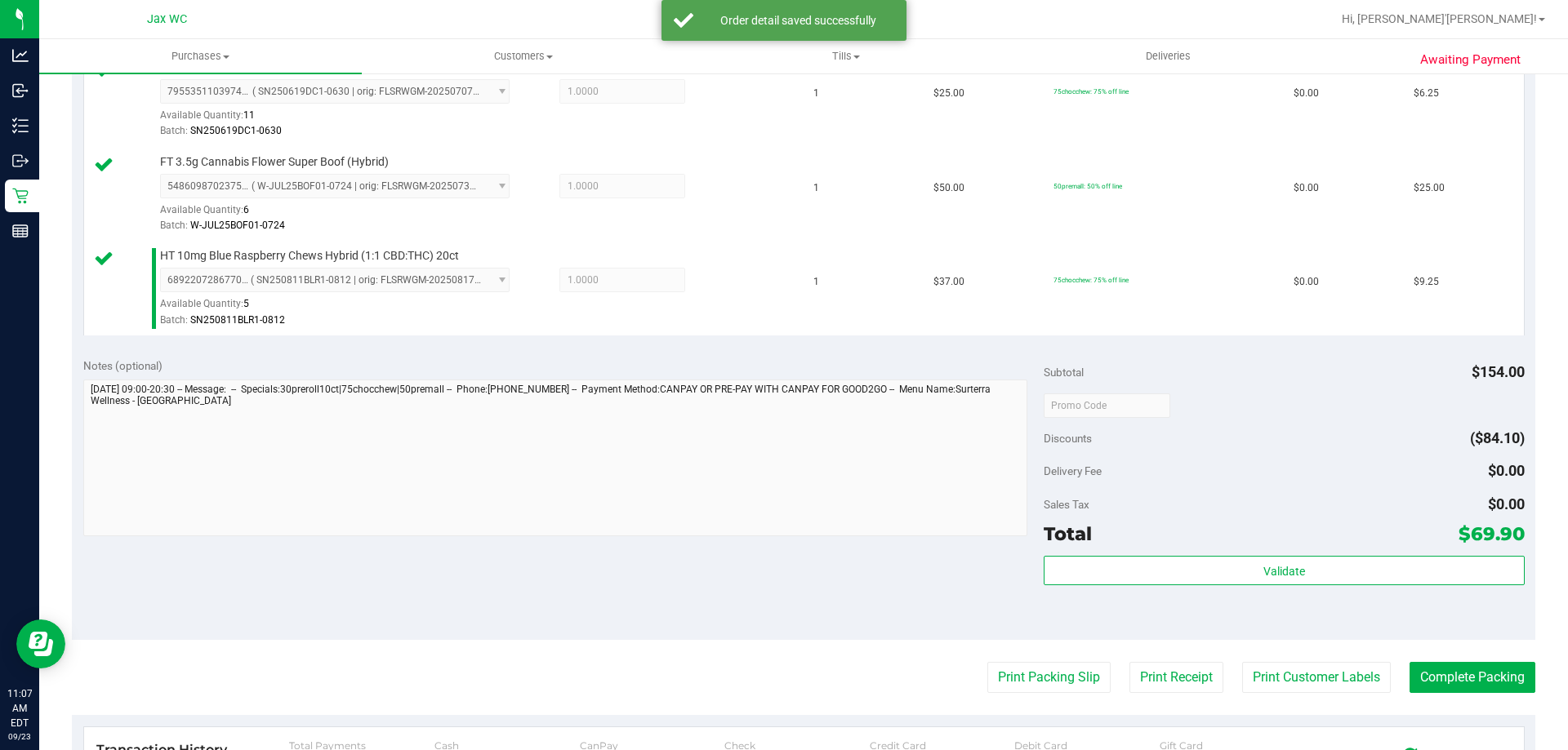
scroll to position [817, 0]
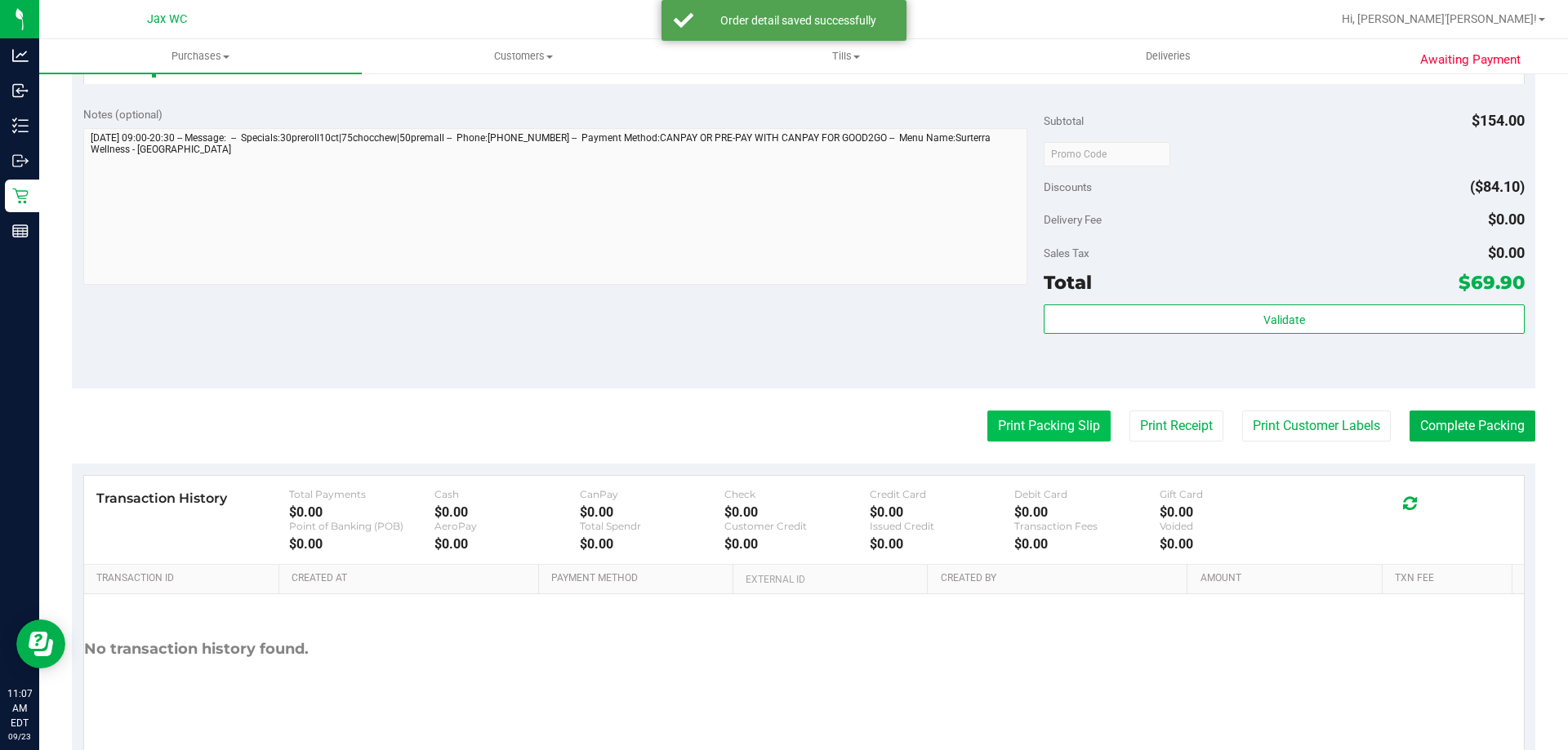
click at [1008, 415] on button "Print Packing Slip" at bounding box center [1049, 426] width 124 height 31
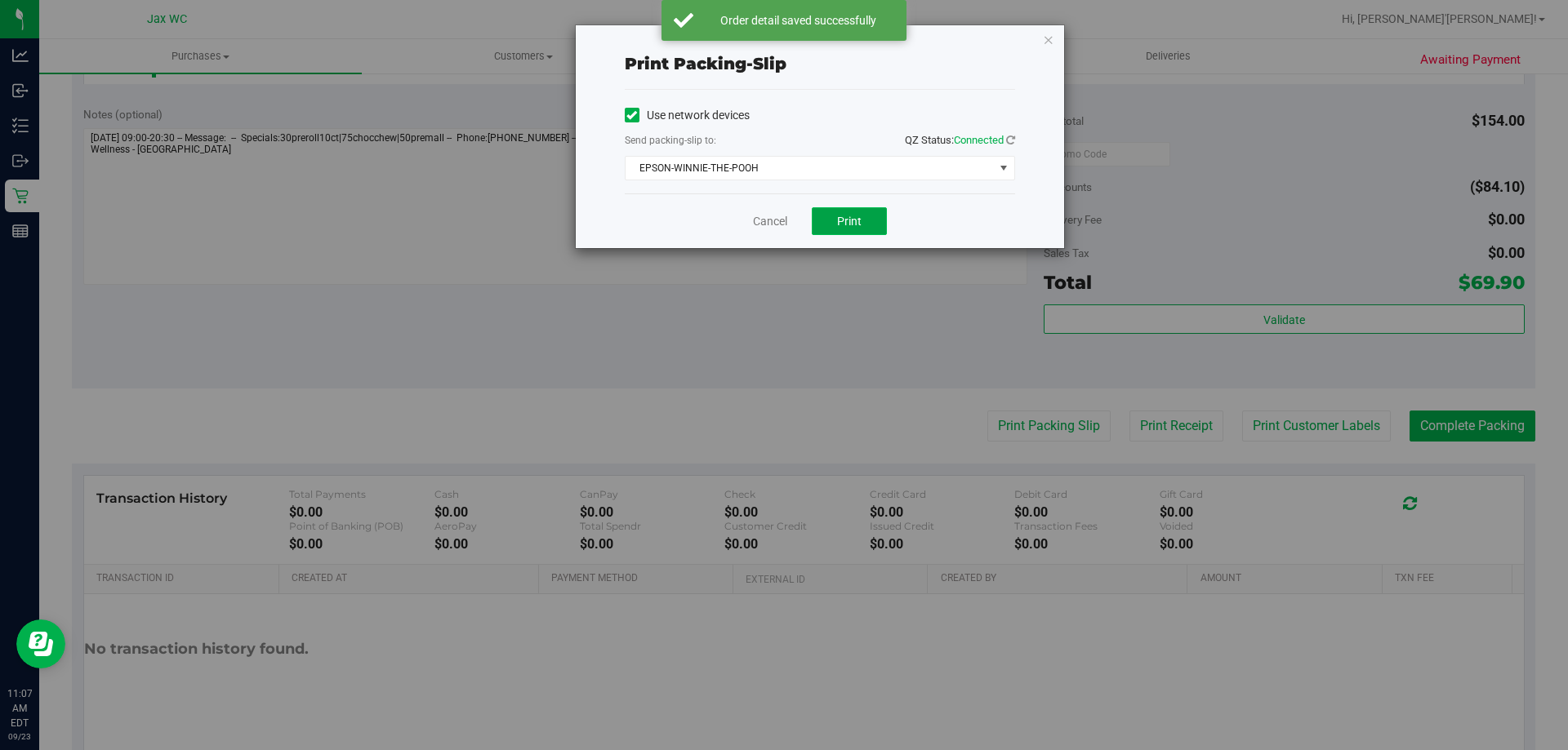
click at [850, 216] on span "Print" at bounding box center [849, 221] width 25 height 13
click at [771, 223] on link "Cancel" at bounding box center [770, 222] width 35 height 17
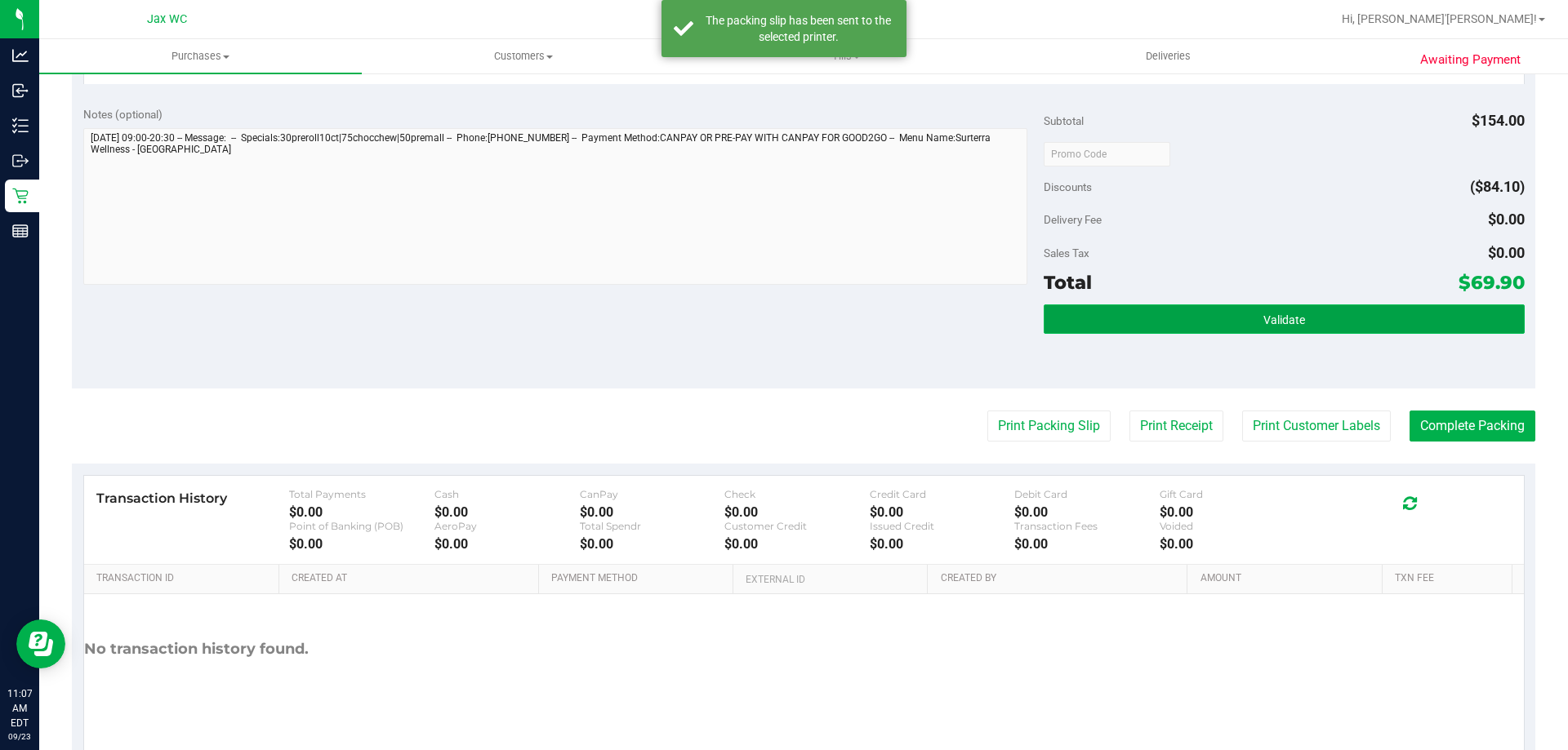
click at [1144, 324] on button "Validate" at bounding box center [1284, 319] width 480 height 30
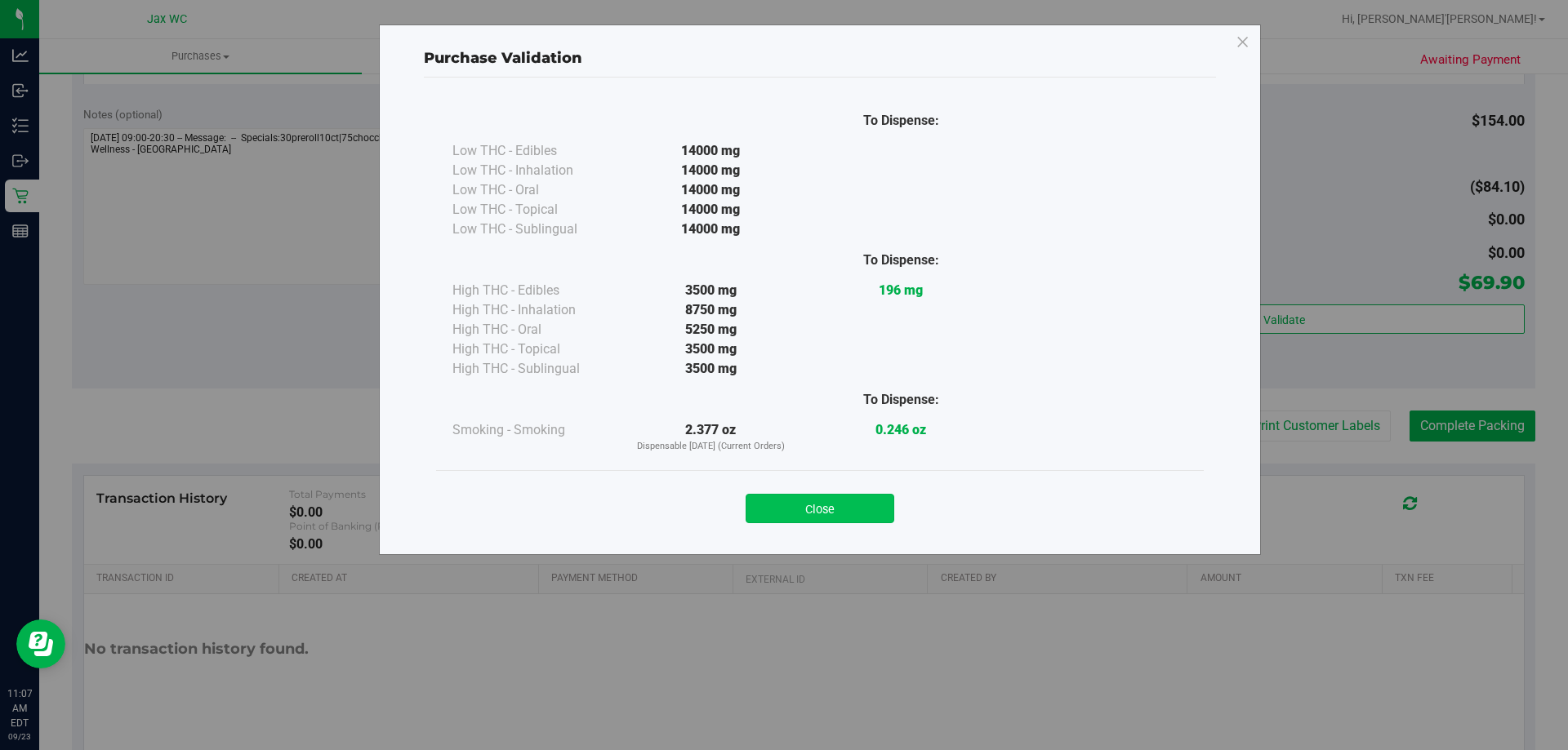
click at [807, 511] on button "Close" at bounding box center [820, 509] width 149 height 30
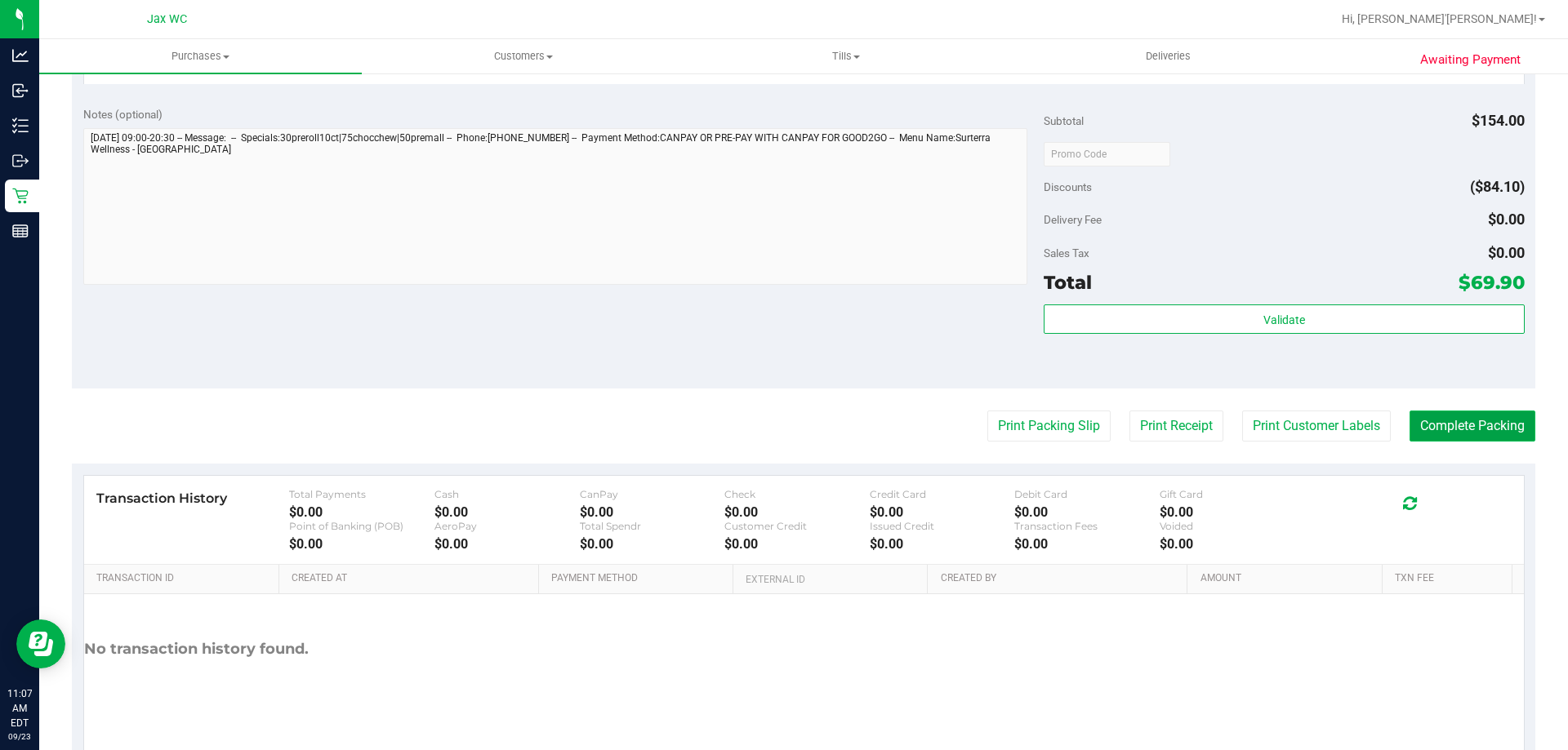
click at [1412, 416] on button "Complete Packing" at bounding box center [1472, 426] width 126 height 31
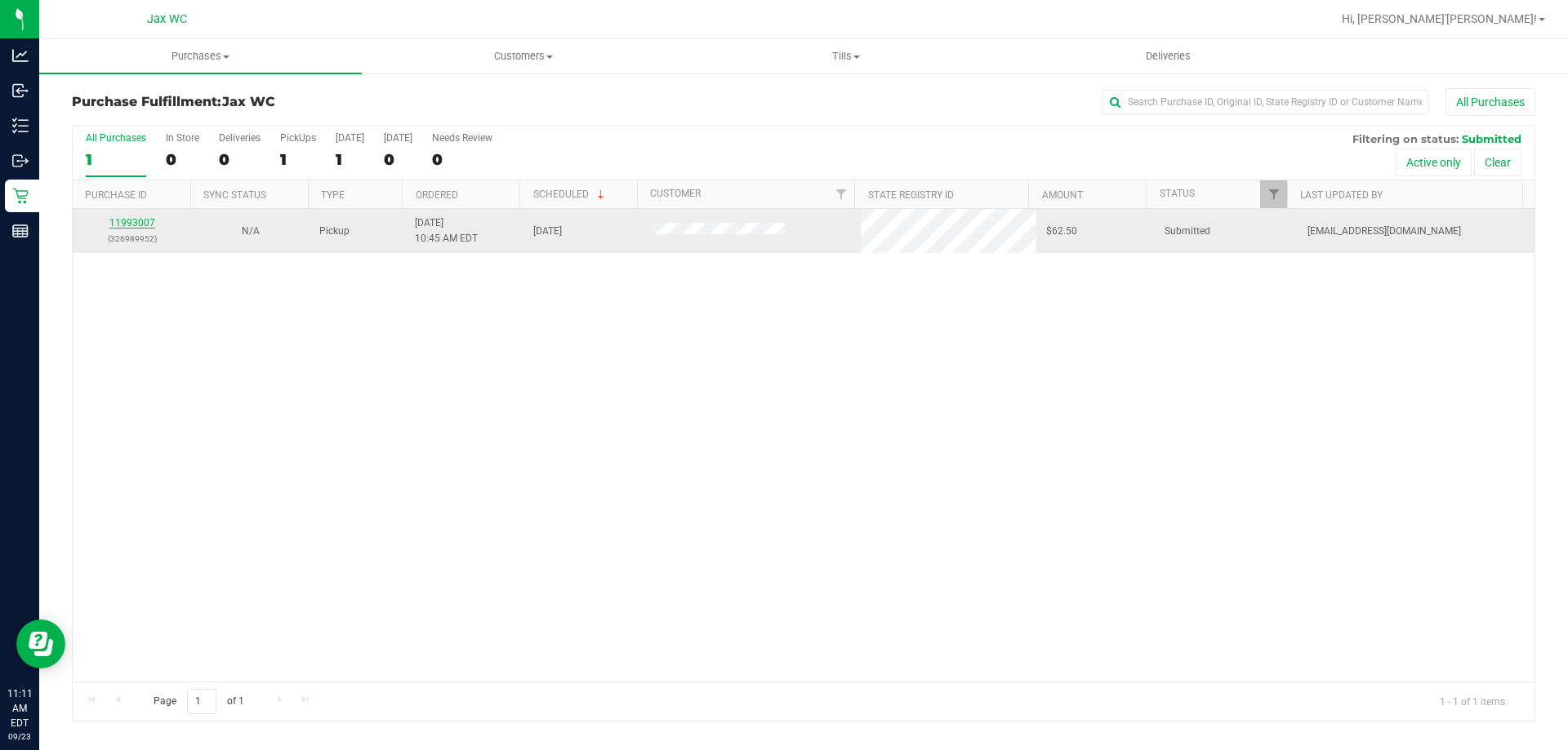
click at [137, 223] on link "11993007" at bounding box center [132, 223] width 46 height 12
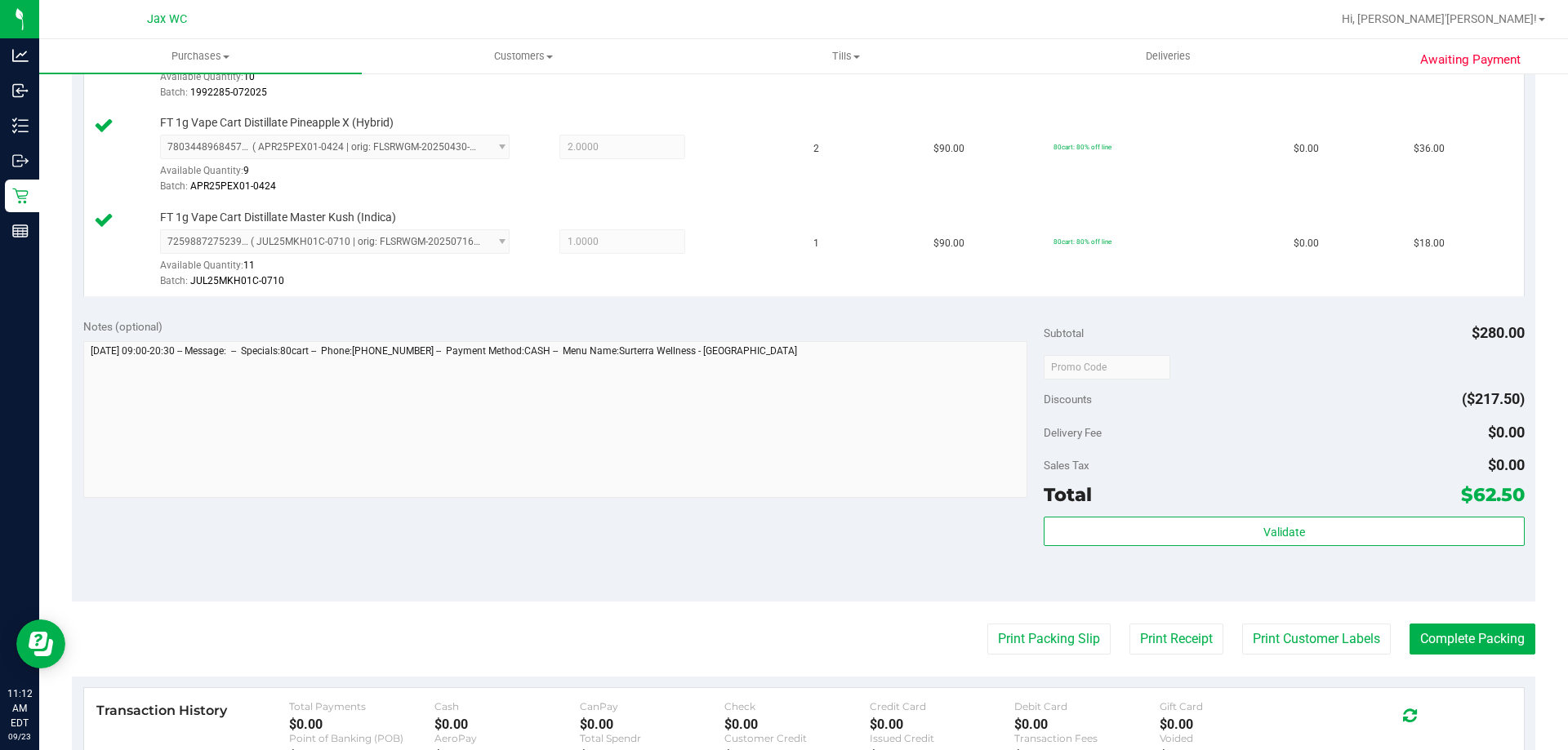
scroll to position [653, 0]
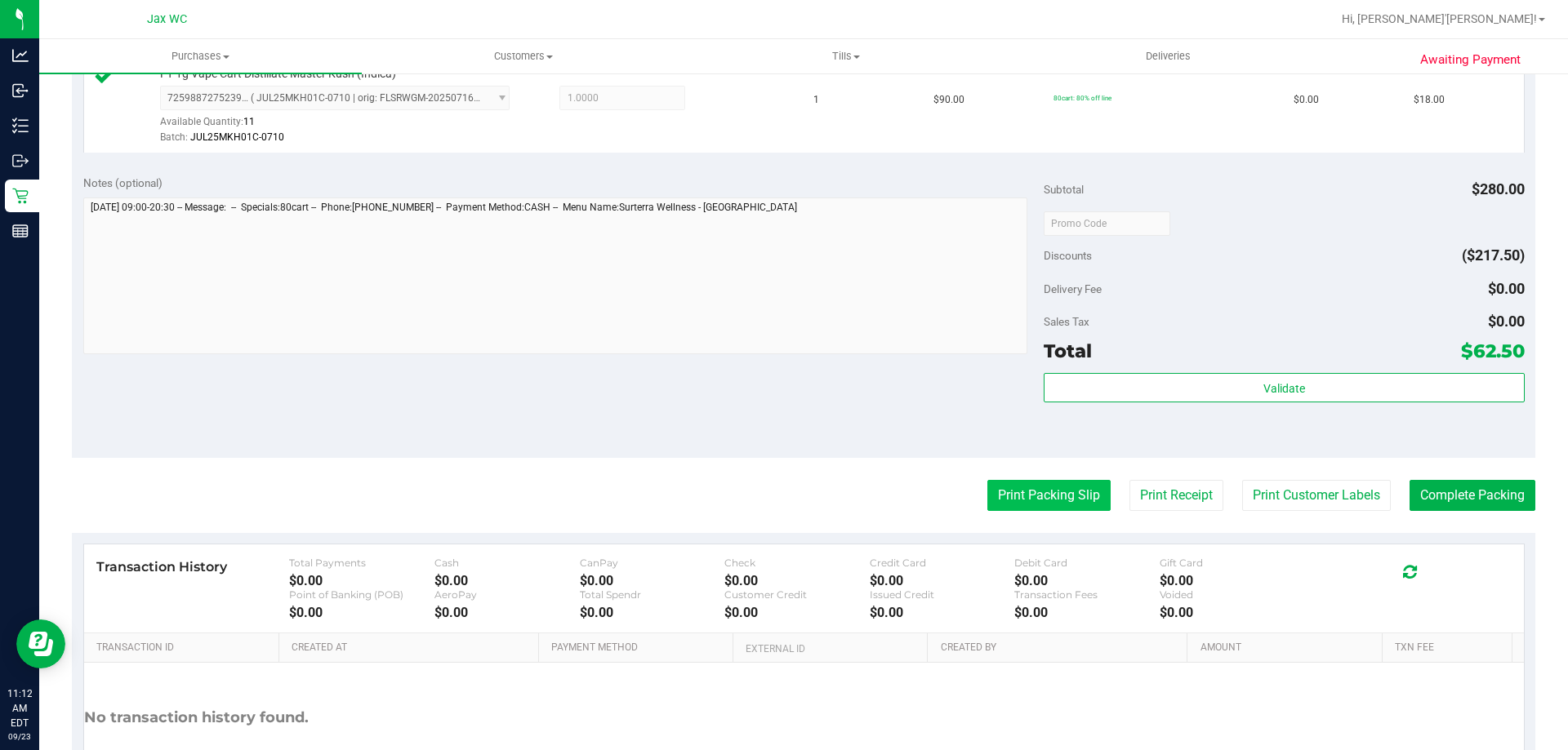
click at [1041, 499] on button "Print Packing Slip" at bounding box center [1049, 495] width 124 height 31
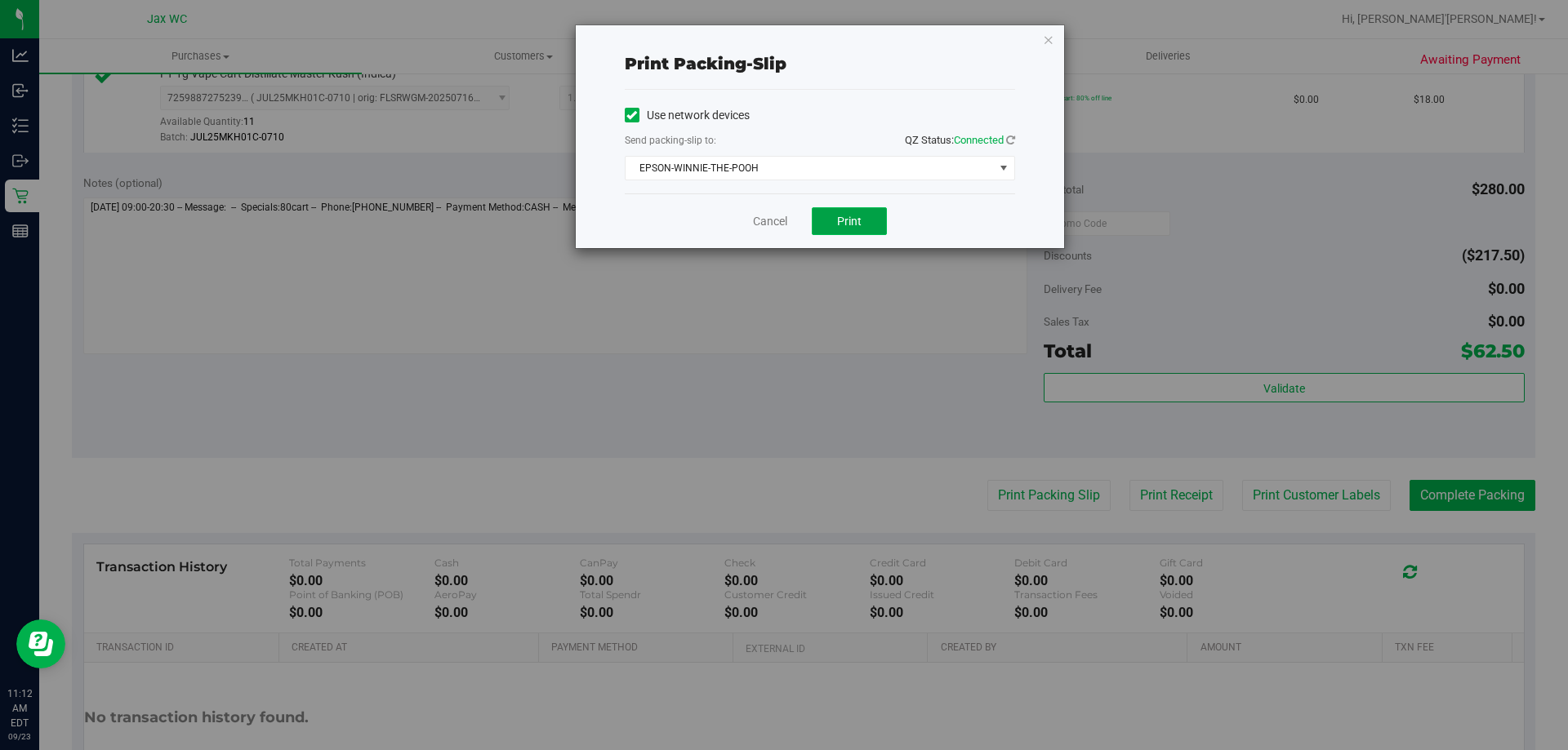
click at [848, 222] on span "Print" at bounding box center [849, 221] width 25 height 13
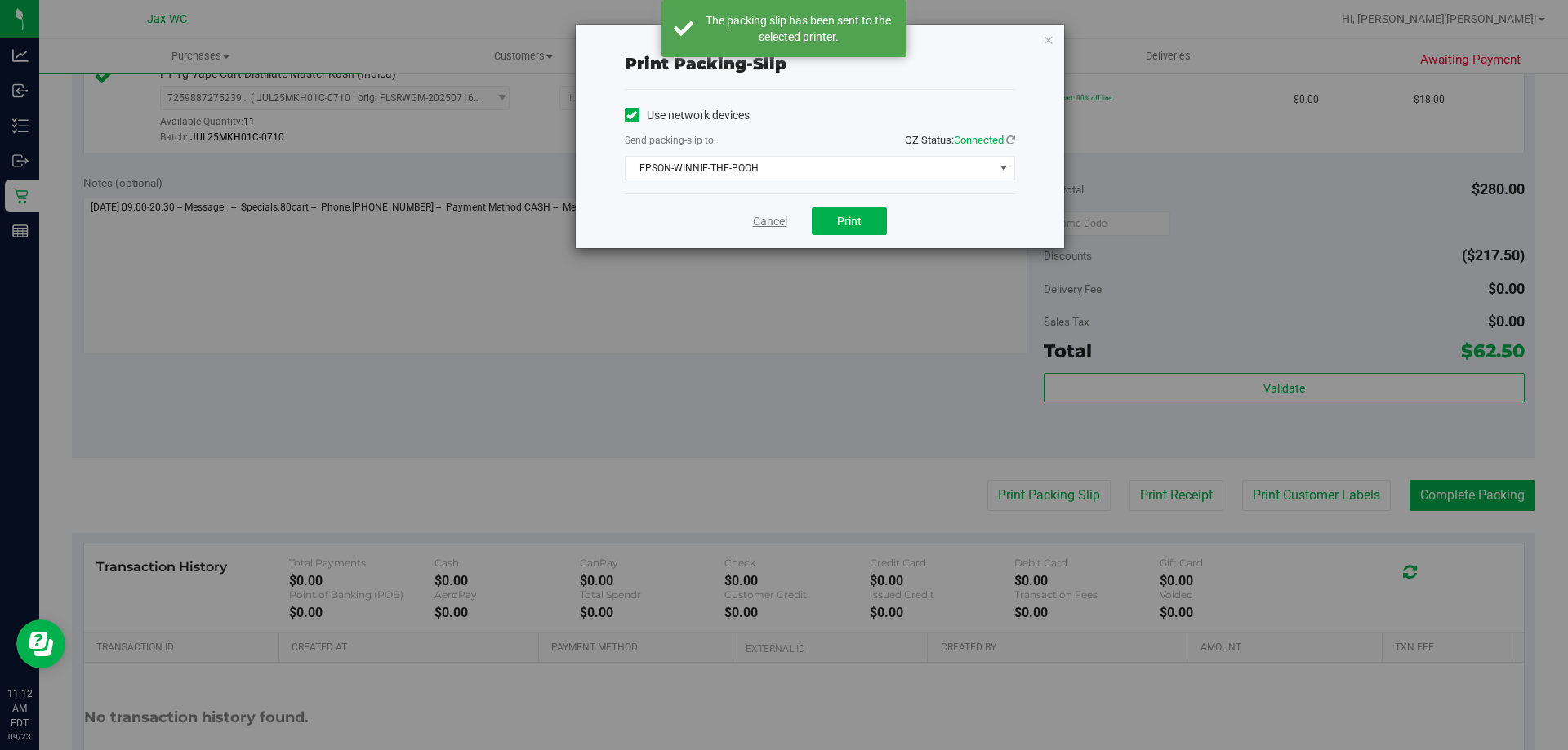
click at [771, 224] on link "Cancel" at bounding box center [770, 222] width 35 height 17
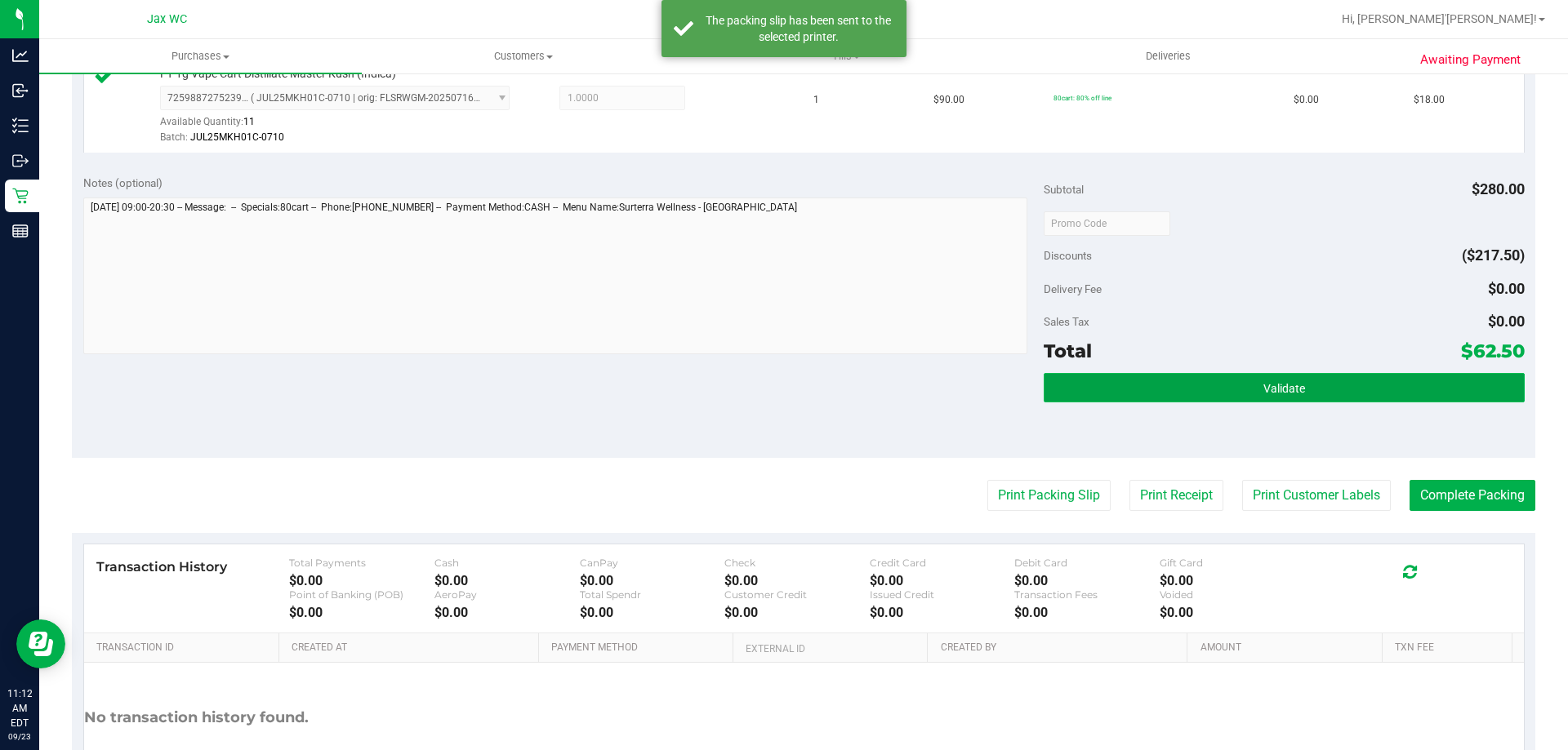
click at [1223, 386] on button "Validate" at bounding box center [1284, 388] width 480 height 30
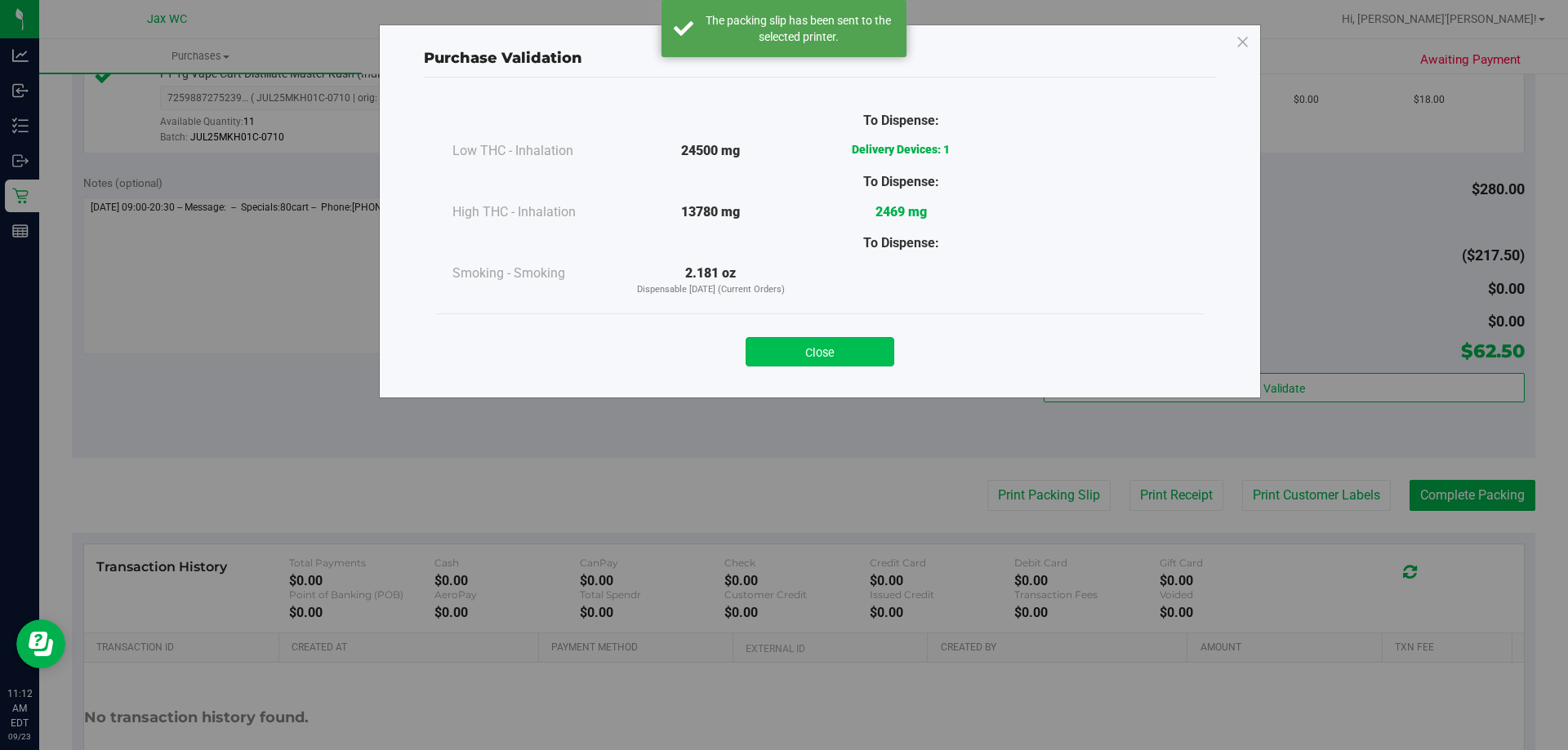
click at [821, 355] on button "Close" at bounding box center [820, 351] width 149 height 30
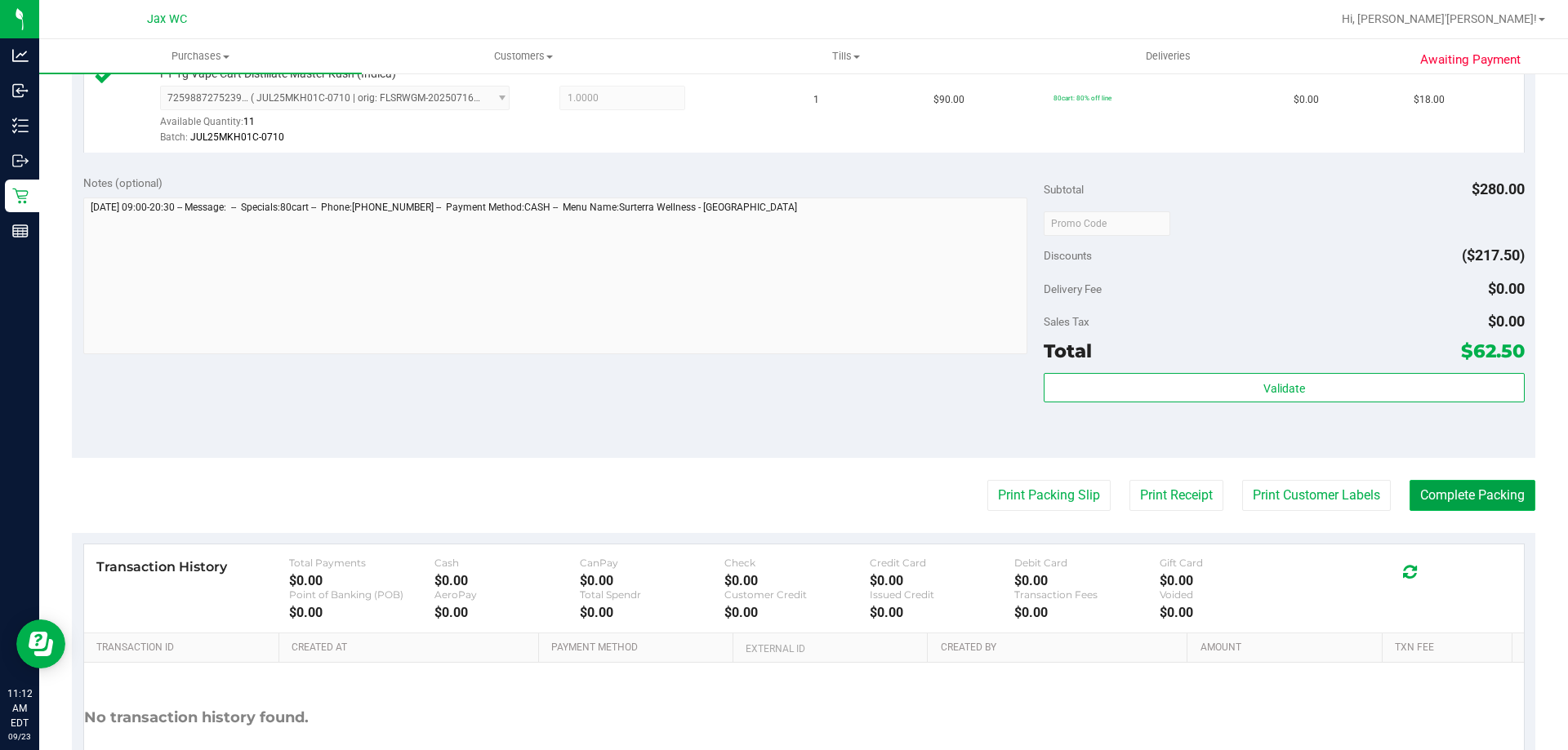
click at [1445, 501] on button "Complete Packing" at bounding box center [1472, 495] width 126 height 31
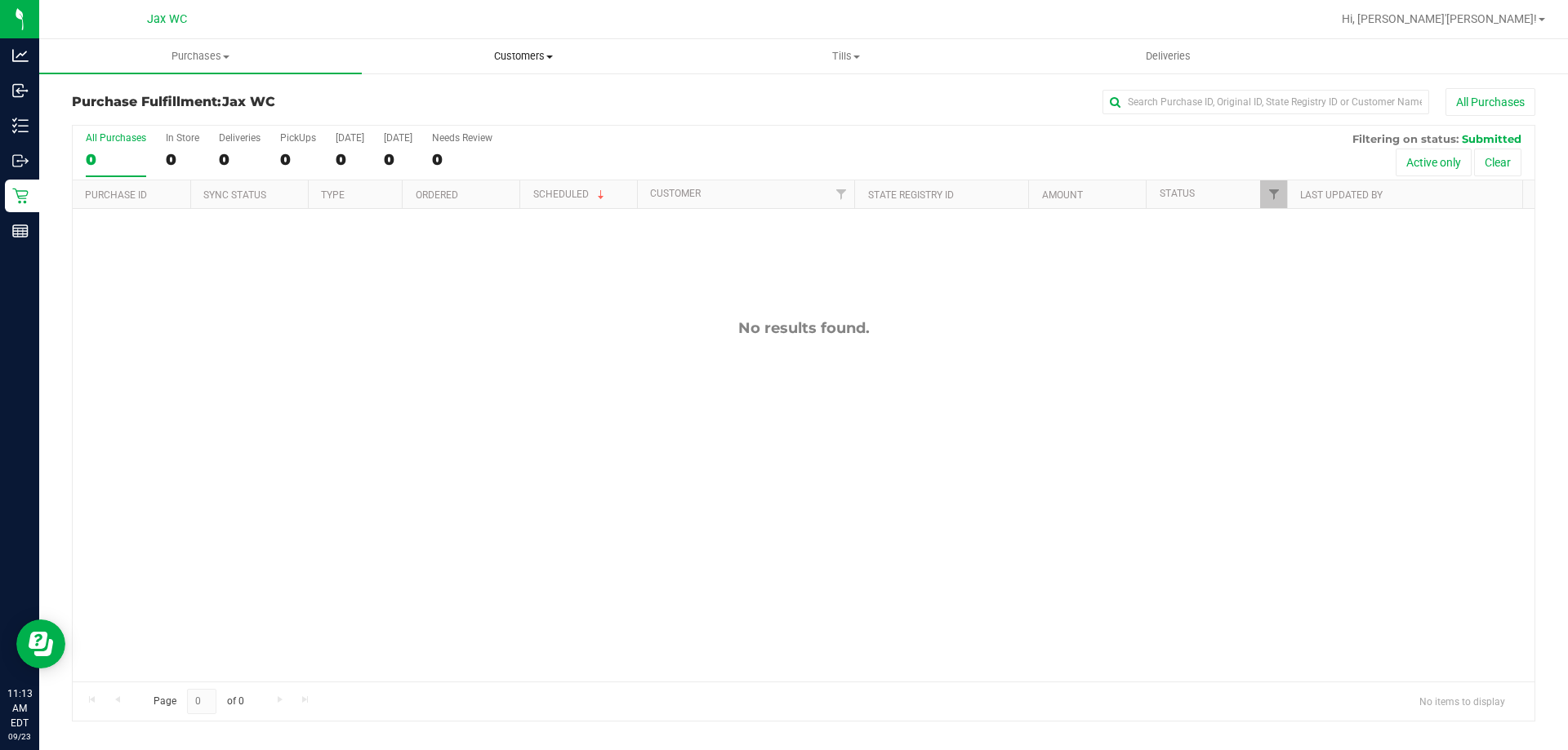
click at [537, 56] on span "Customers" at bounding box center [522, 56] width 321 height 14
click at [443, 89] on li "All customers" at bounding box center [522, 98] width 323 height 19
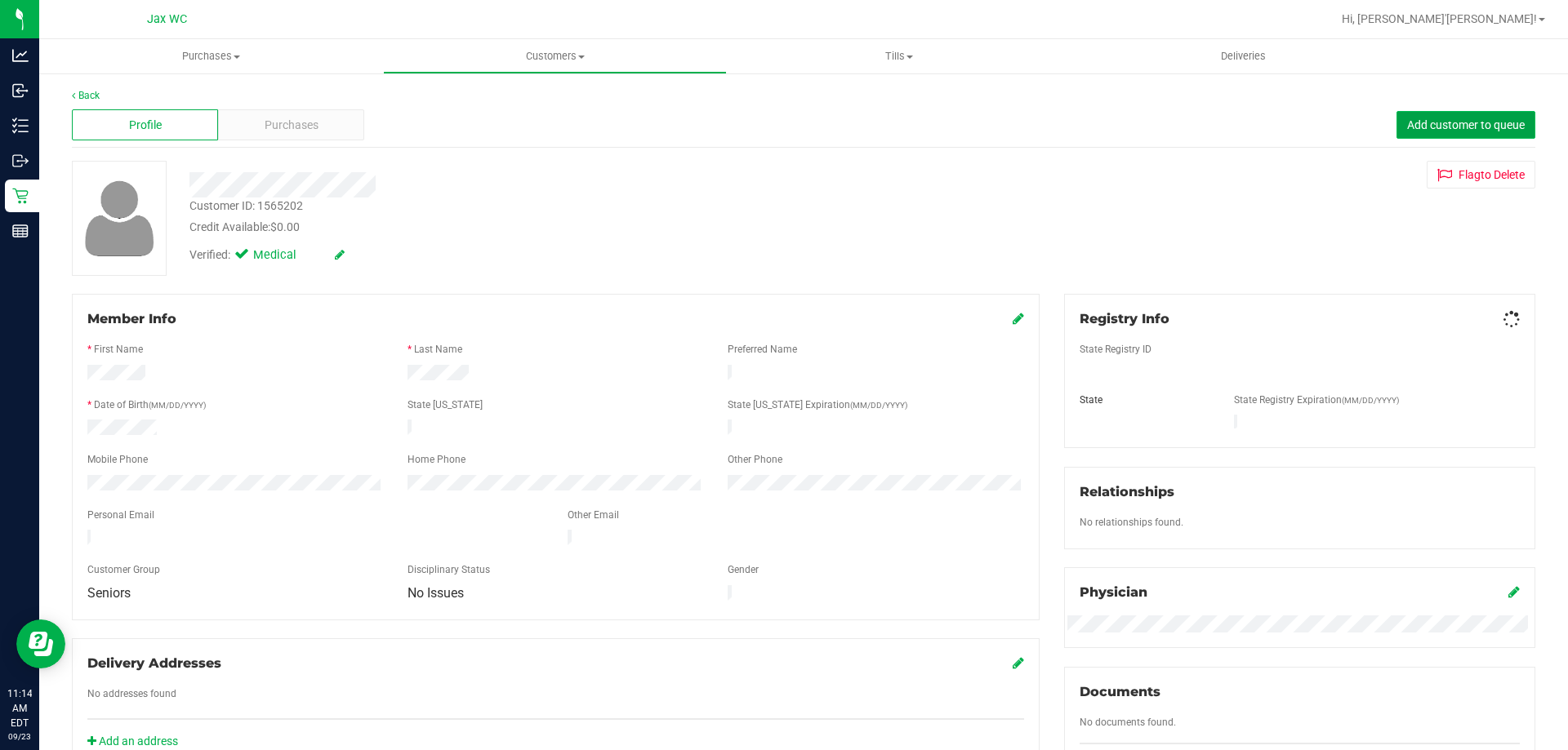
click at [1452, 129] on span "Add customer to queue" at bounding box center [1466, 124] width 118 height 13
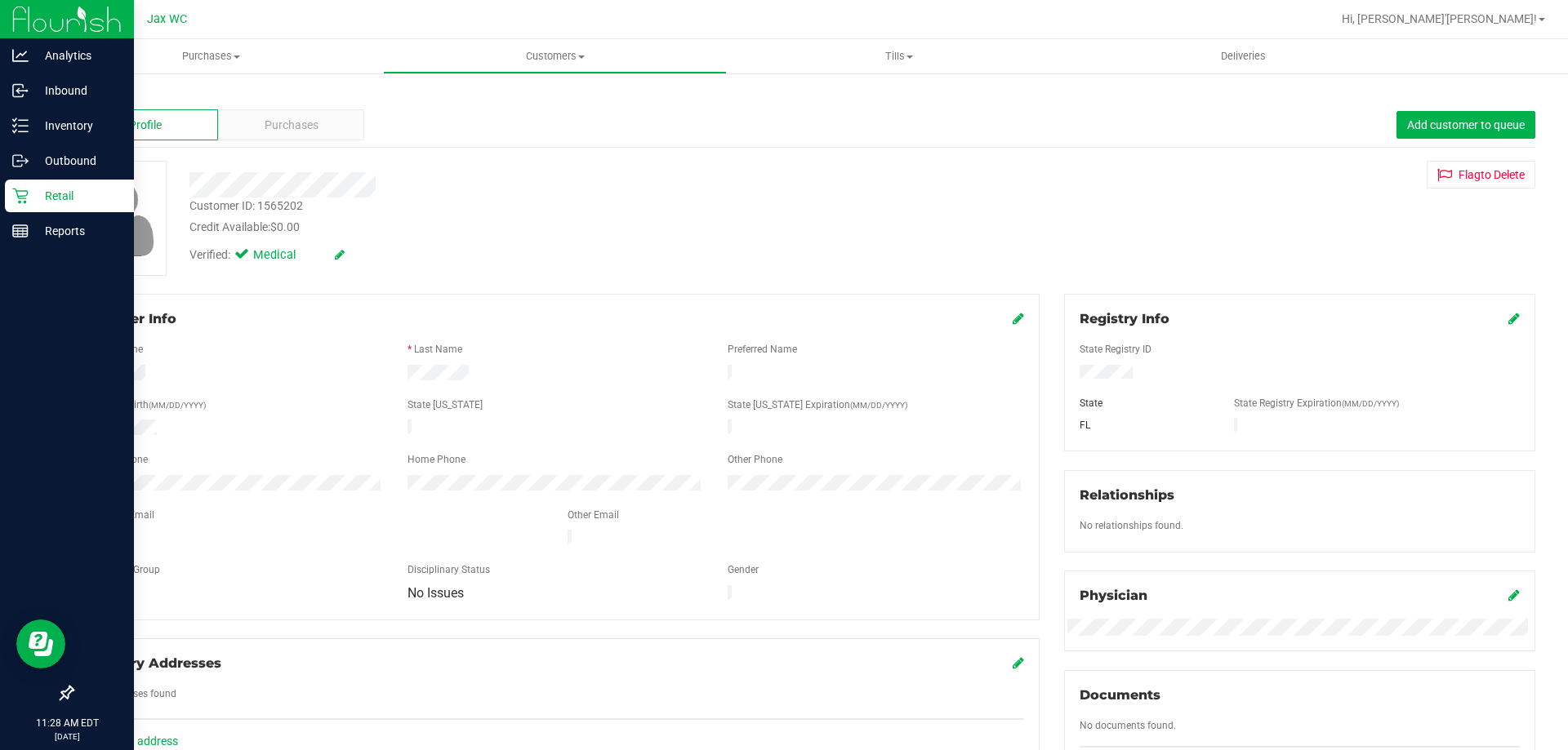
click at [58, 208] on div "Retail" at bounding box center [69, 196] width 129 height 33
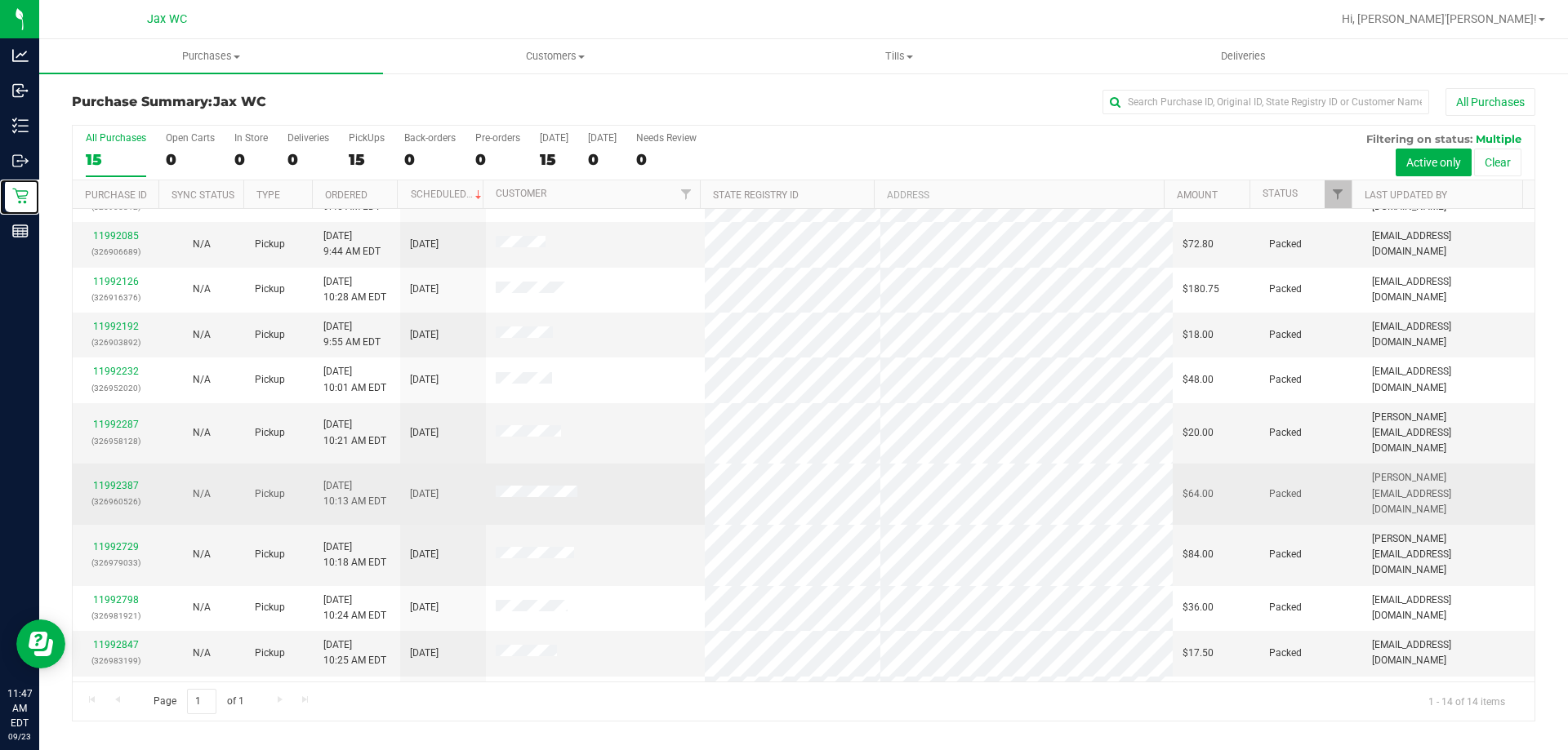
scroll to position [160, 0]
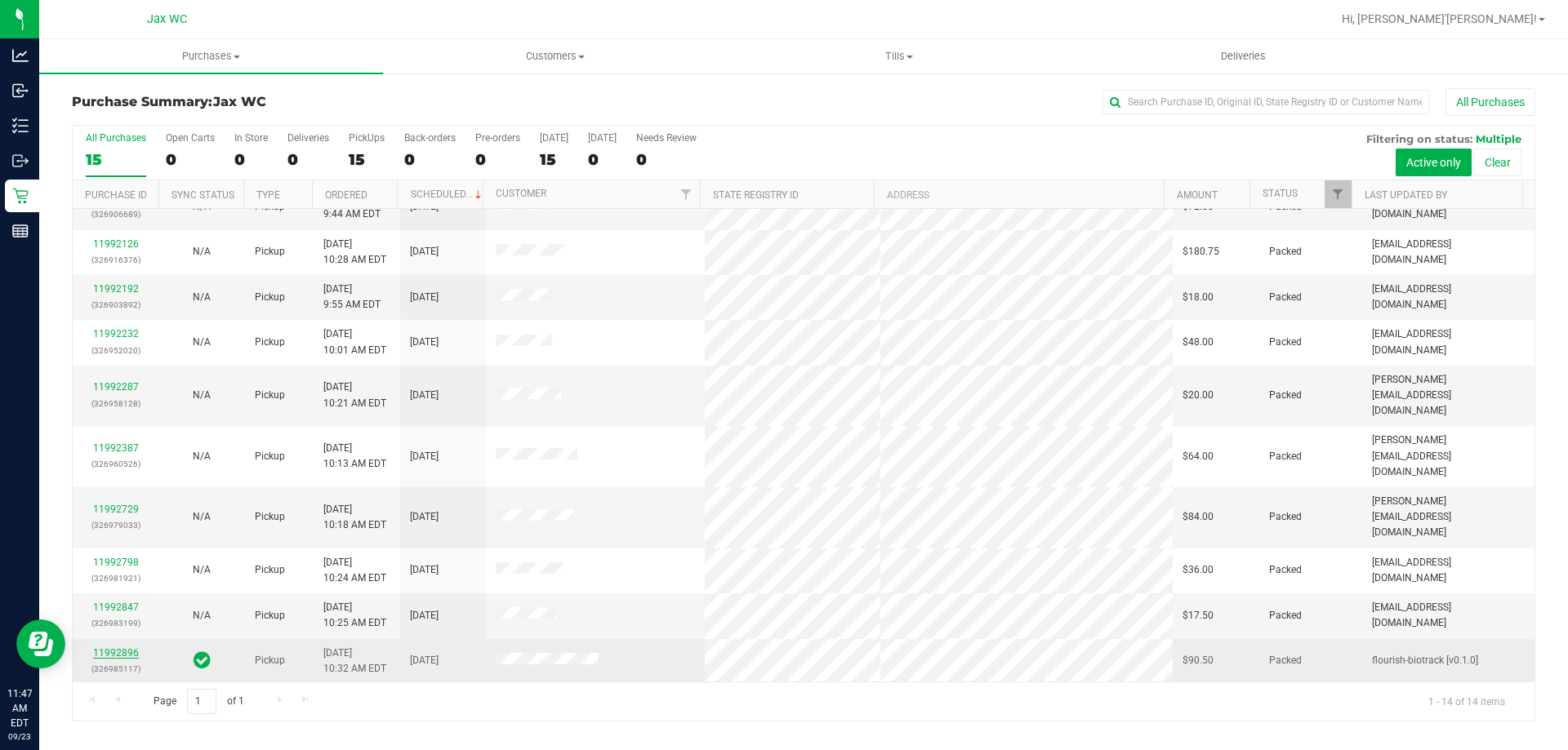
click at [136, 648] on link "11992896" at bounding box center [116, 653] width 46 height 12
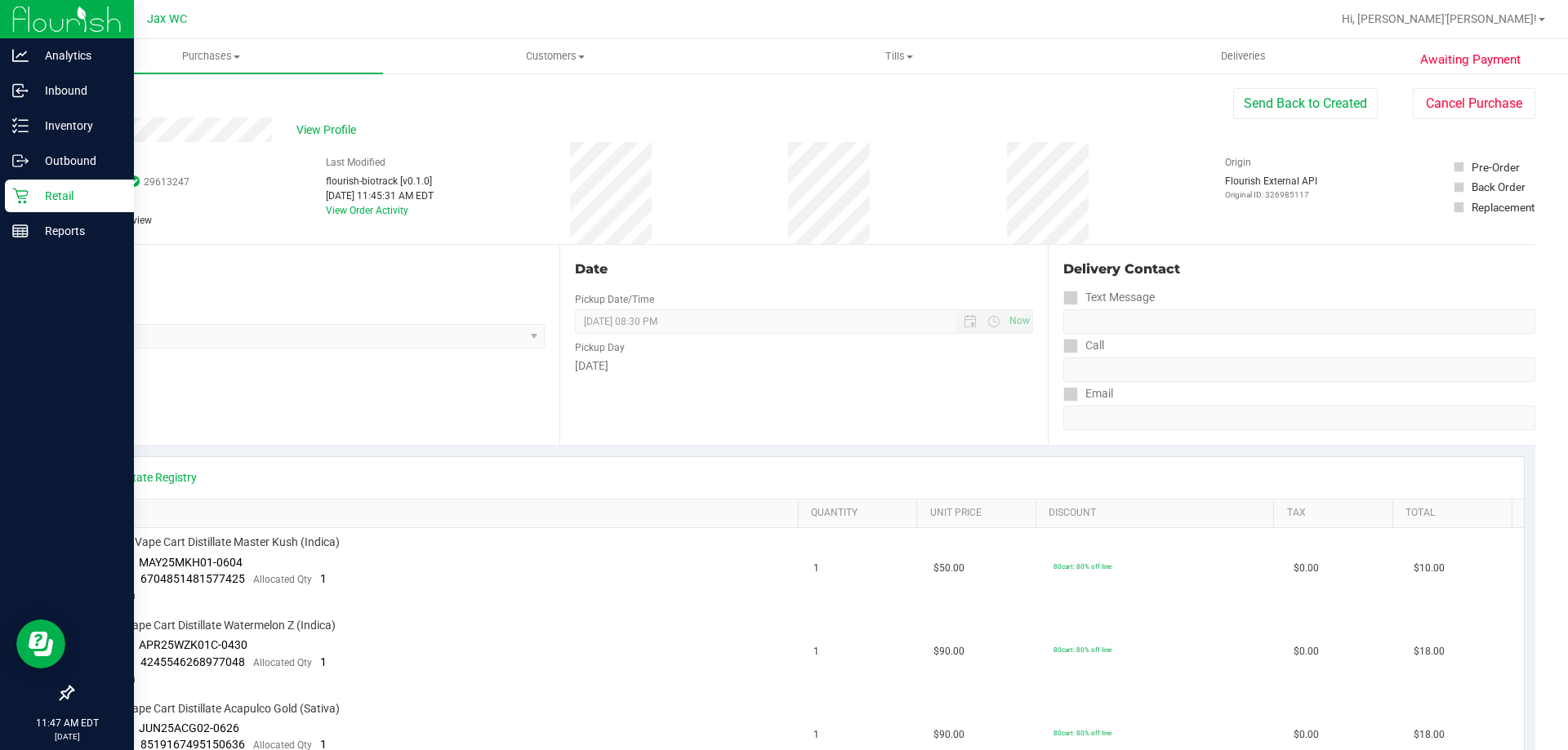
click at [44, 196] on p "Retail" at bounding box center [78, 196] width 98 height 19
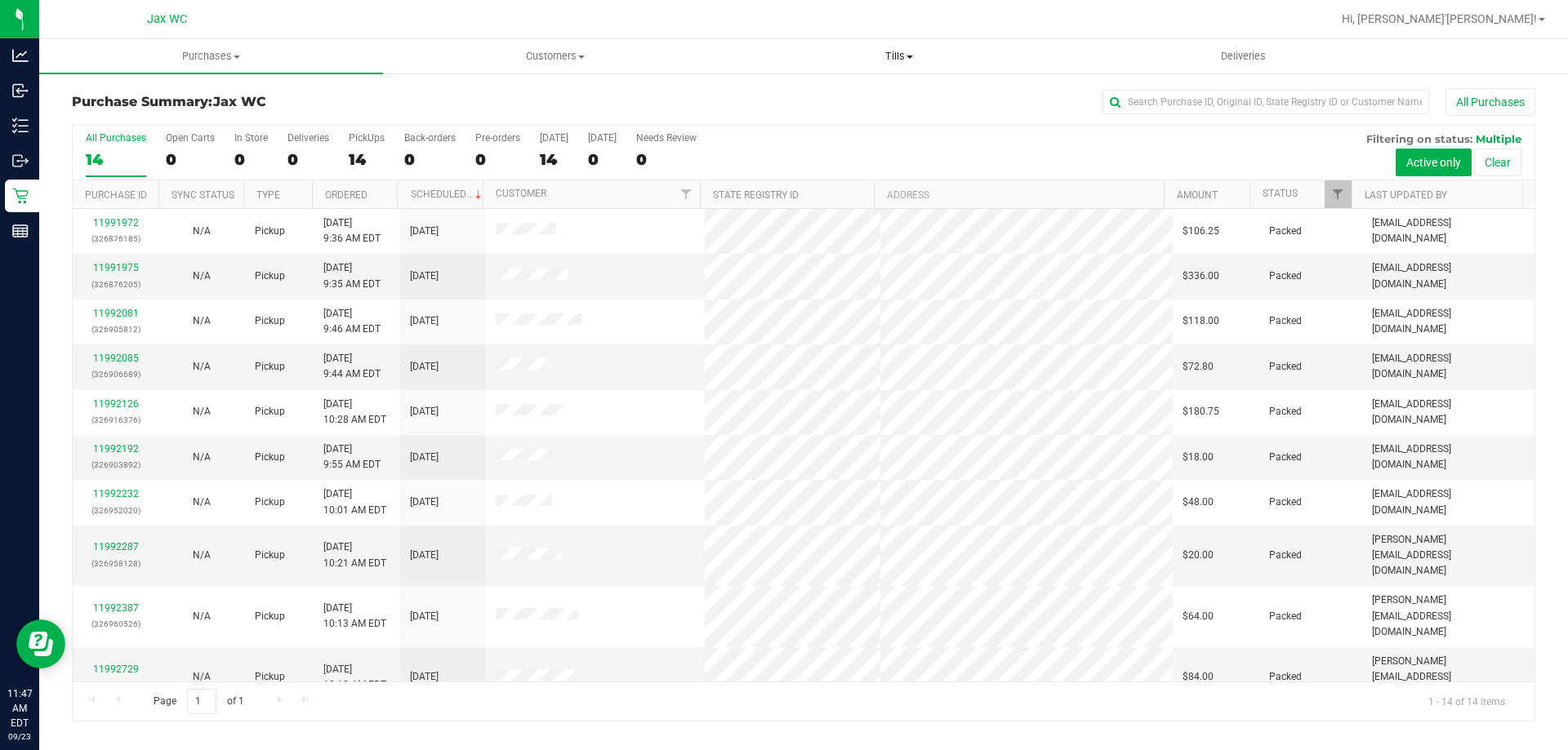
click at [896, 64] on uib-tab-heading "Tills Manage tills Reconcile e-payments" at bounding box center [898, 56] width 342 height 33
click at [781, 95] on span "Manage tills" at bounding box center [781, 98] width 110 height 14
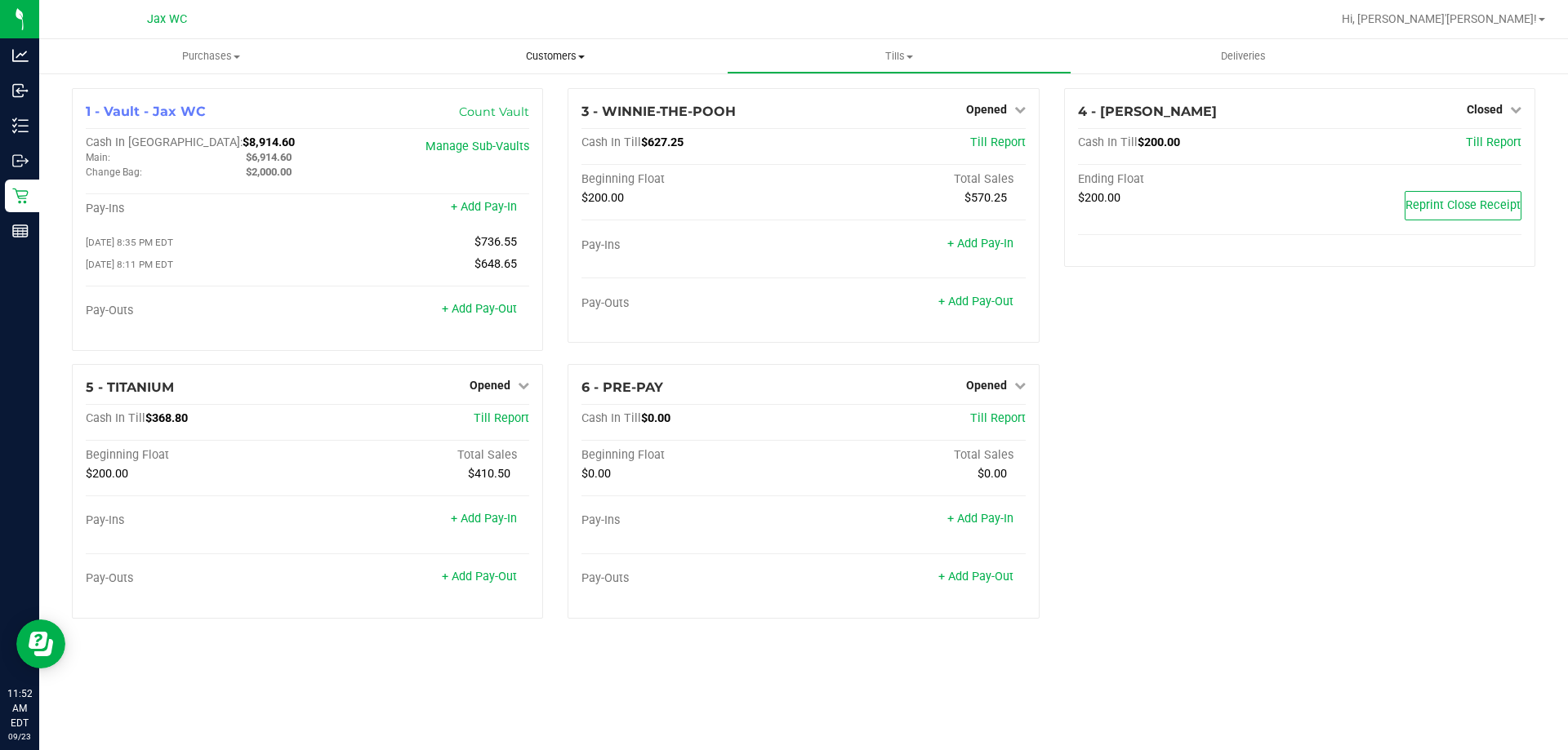
click at [552, 53] on span "Customers" at bounding box center [555, 56] width 342 height 14
click at [469, 91] on span "All customers" at bounding box center [441, 98] width 118 height 14
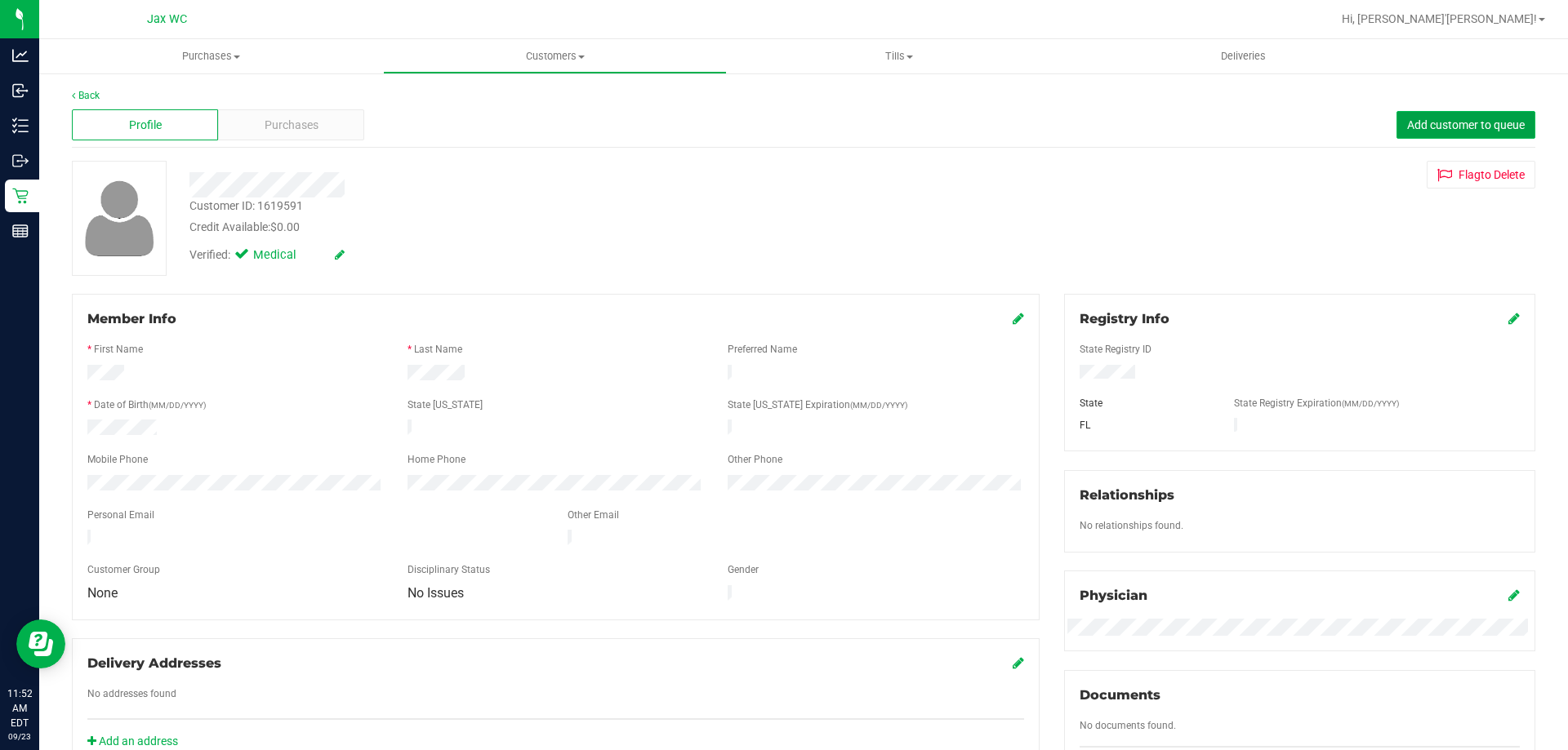
click at [1465, 117] on button "Add customer to queue" at bounding box center [1466, 124] width 139 height 28
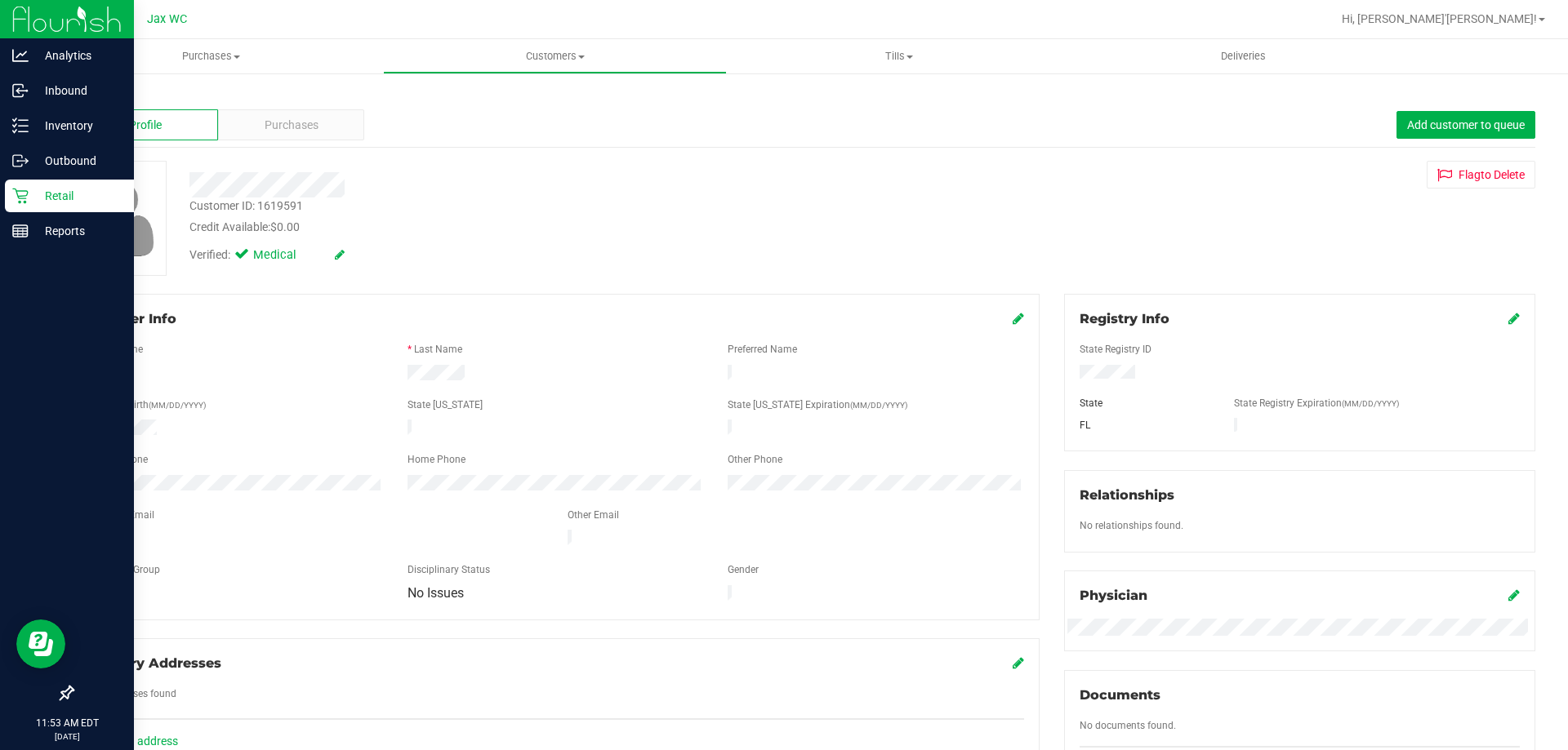
click at [29, 206] on div "Retail" at bounding box center [69, 196] width 129 height 33
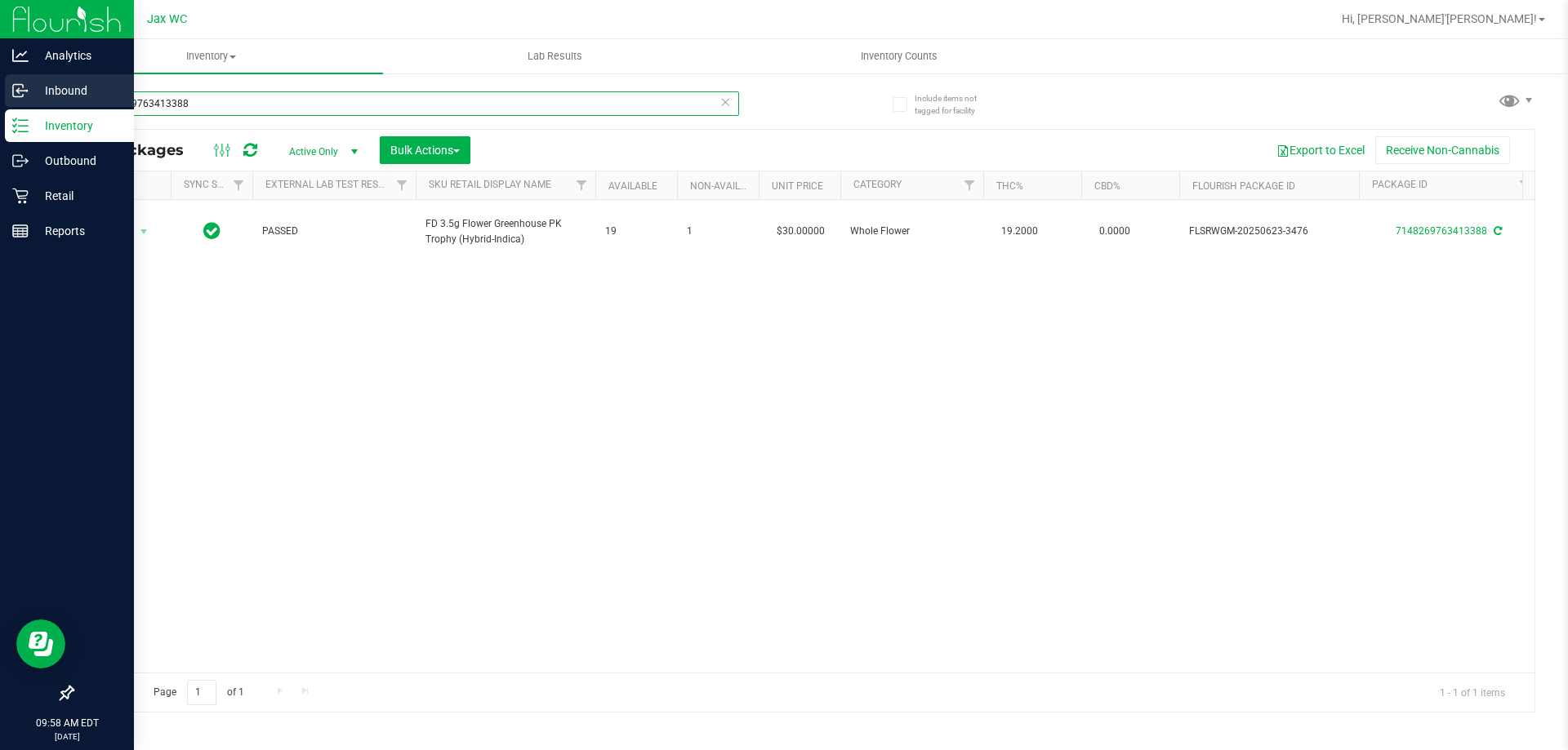
drag, startPoint x: 122, startPoint y: 108, endPoint x: 0, endPoint y: 101, distance: 122.2
click at [0, 101] on div "Analytics Inbound Inventory Outbound Retail Reports 09:58 AM EDT [DATE] 09/23 J…" at bounding box center [784, 375] width 1568 height 750
type input "3080665227982435"
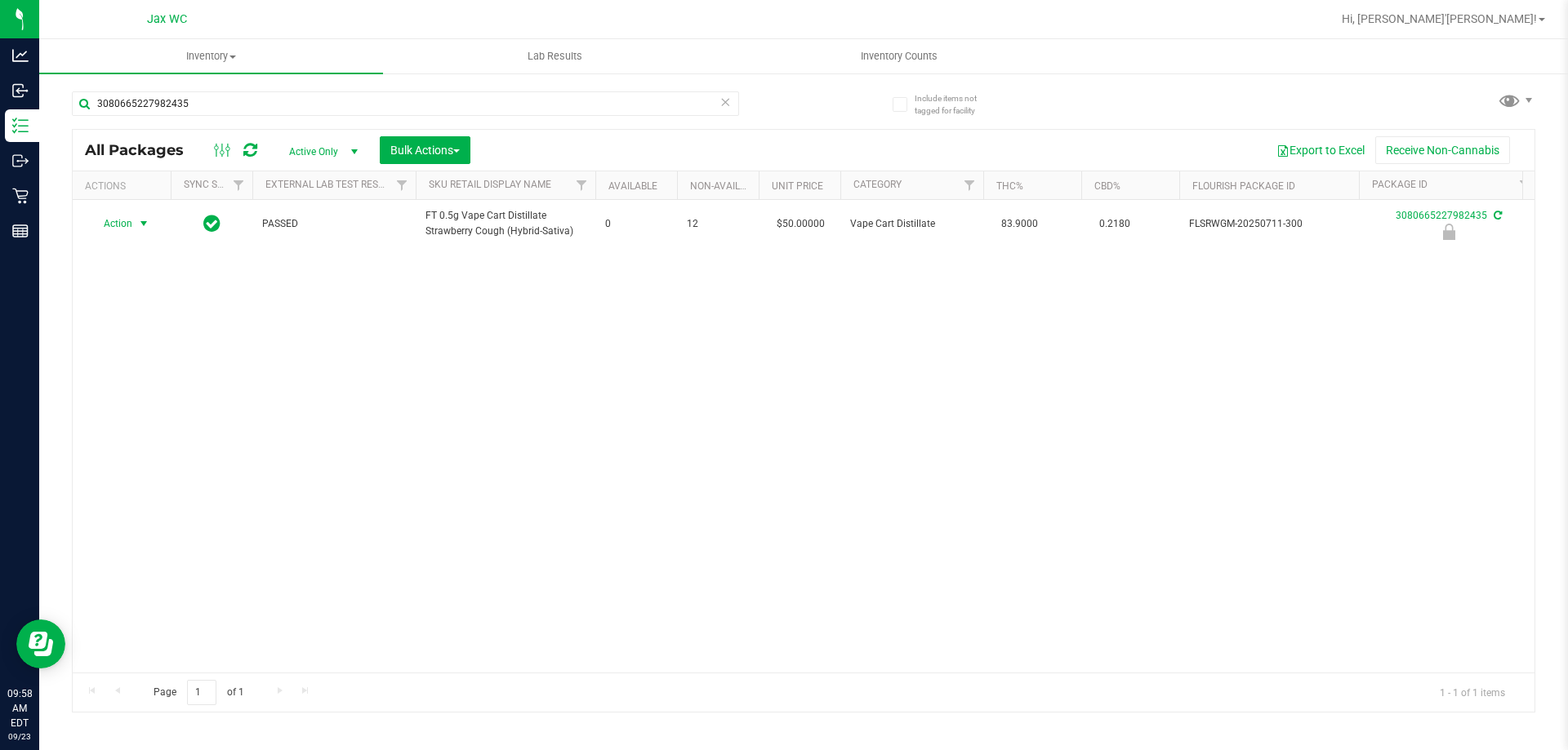
drag, startPoint x: 113, startPoint y: 222, endPoint x: 133, endPoint y: 258, distance: 41.2
click at [113, 222] on span "Action" at bounding box center [111, 223] width 44 height 23
click at [163, 339] on li "Print package label" at bounding box center [141, 348] width 104 height 25
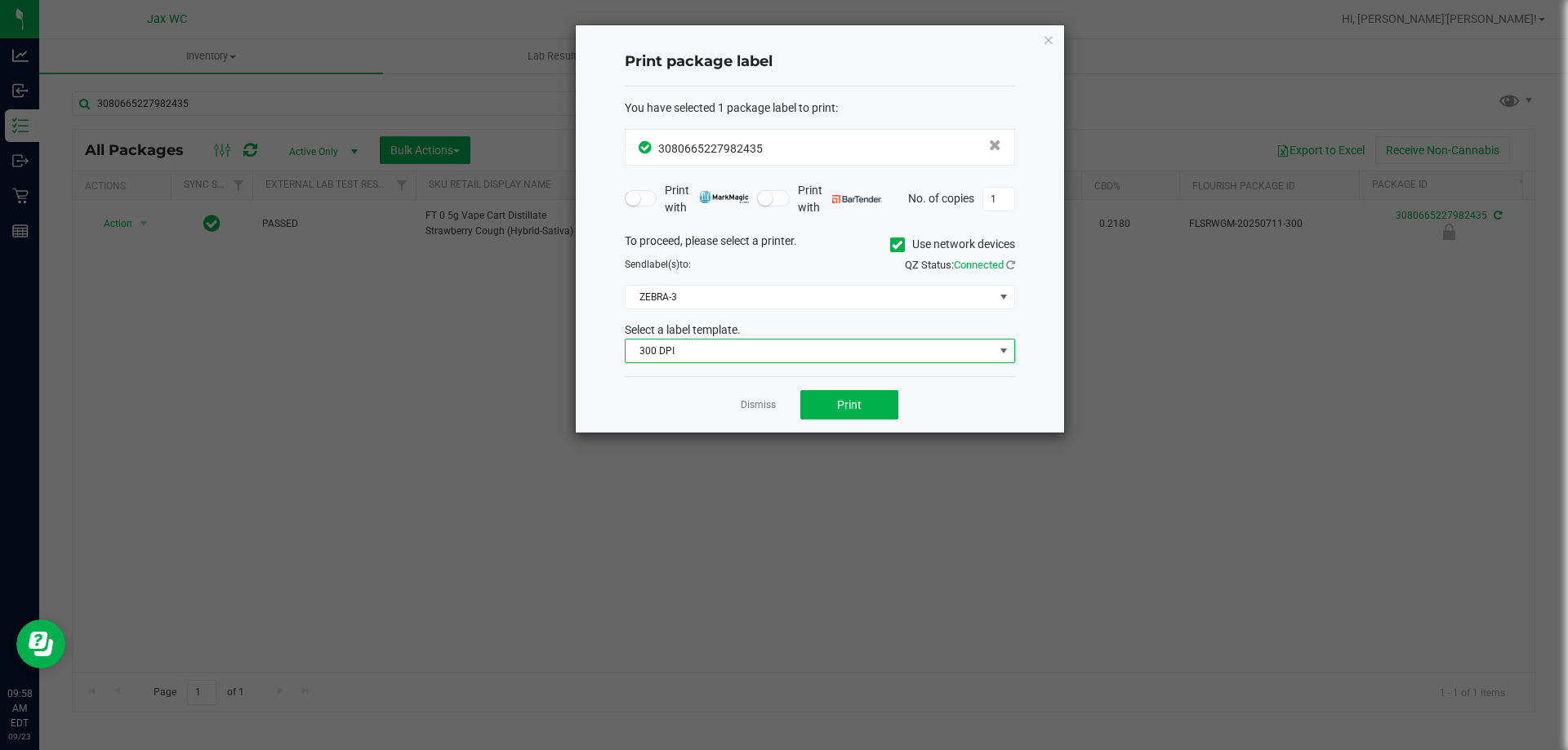
click at [809, 357] on span "300 DPI" at bounding box center [809, 350] width 368 height 23
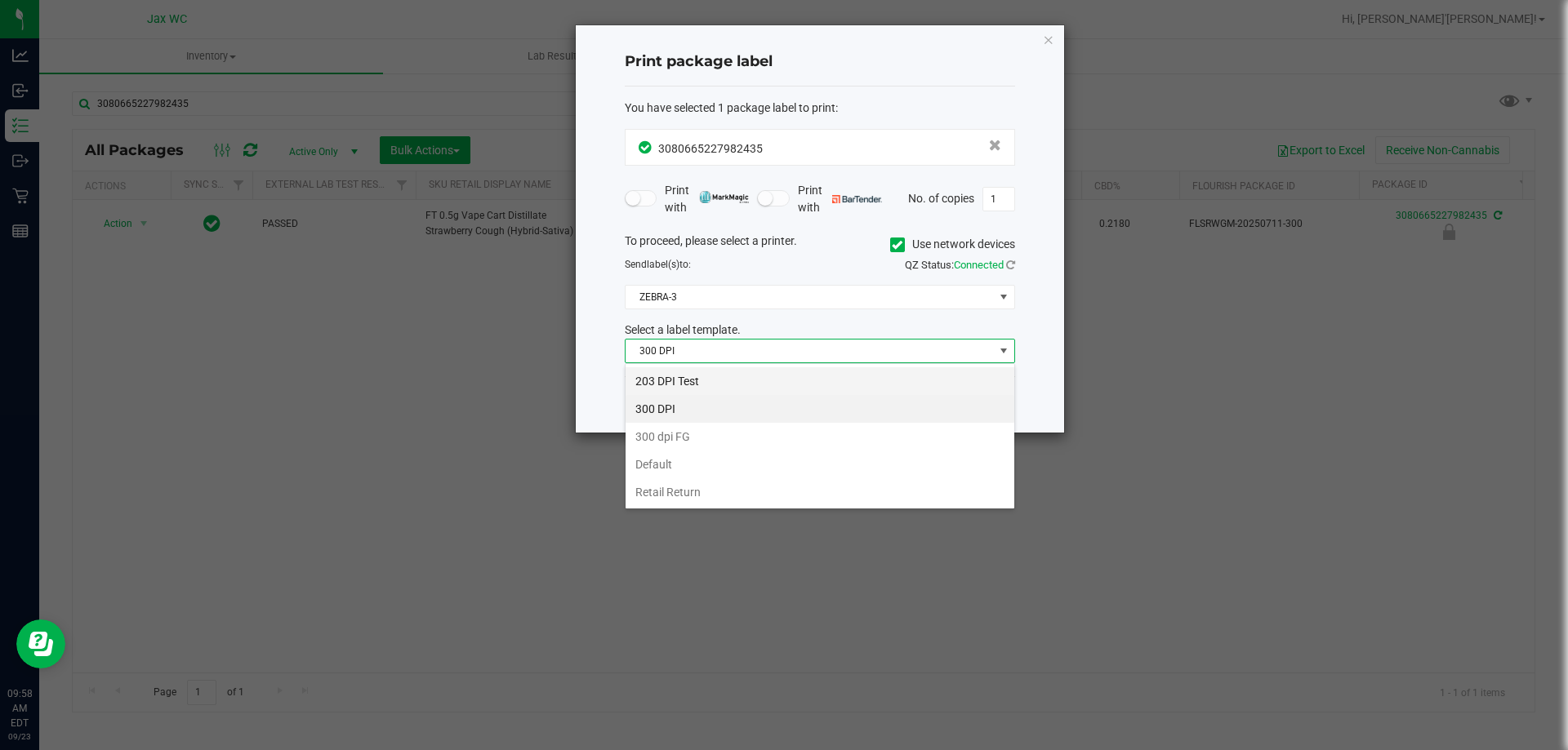
scroll to position [25, 390]
click at [680, 373] on li "203 DPI Test" at bounding box center [820, 381] width 389 height 28
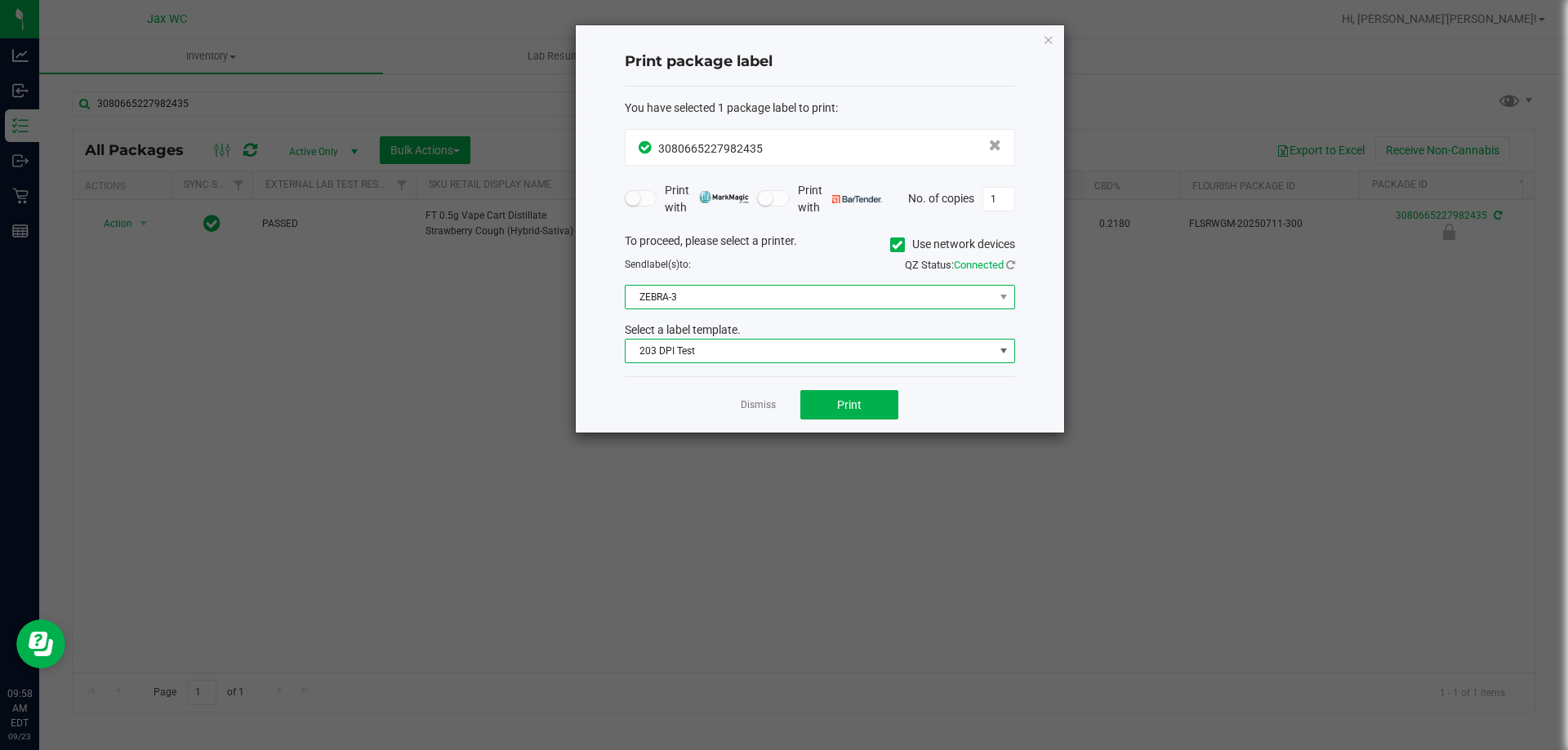
click at [735, 292] on span "ZEBRA-3" at bounding box center [809, 297] width 368 height 23
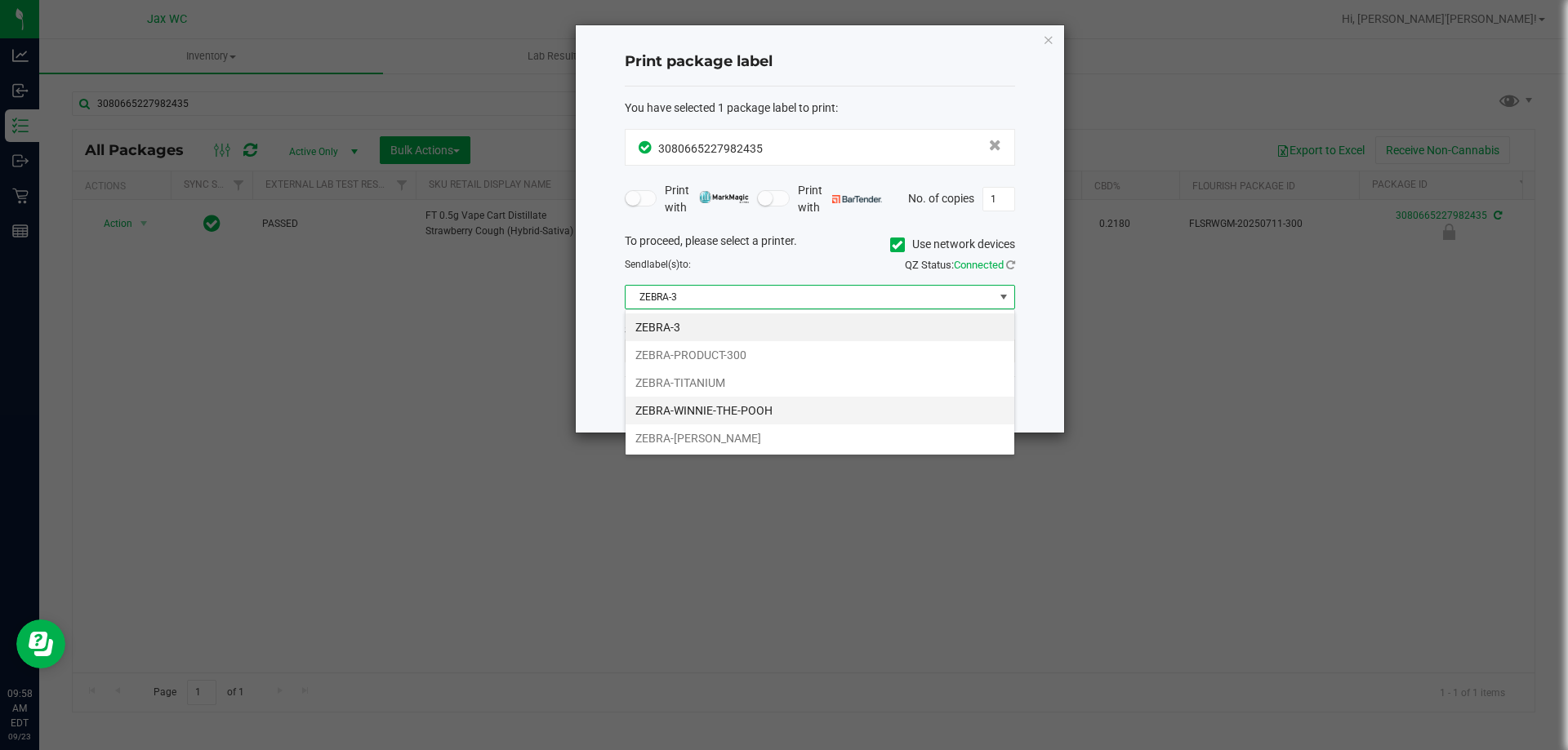
click at [781, 413] on li "ZEBRA-WINNIE-THE-POOH" at bounding box center [820, 411] width 389 height 28
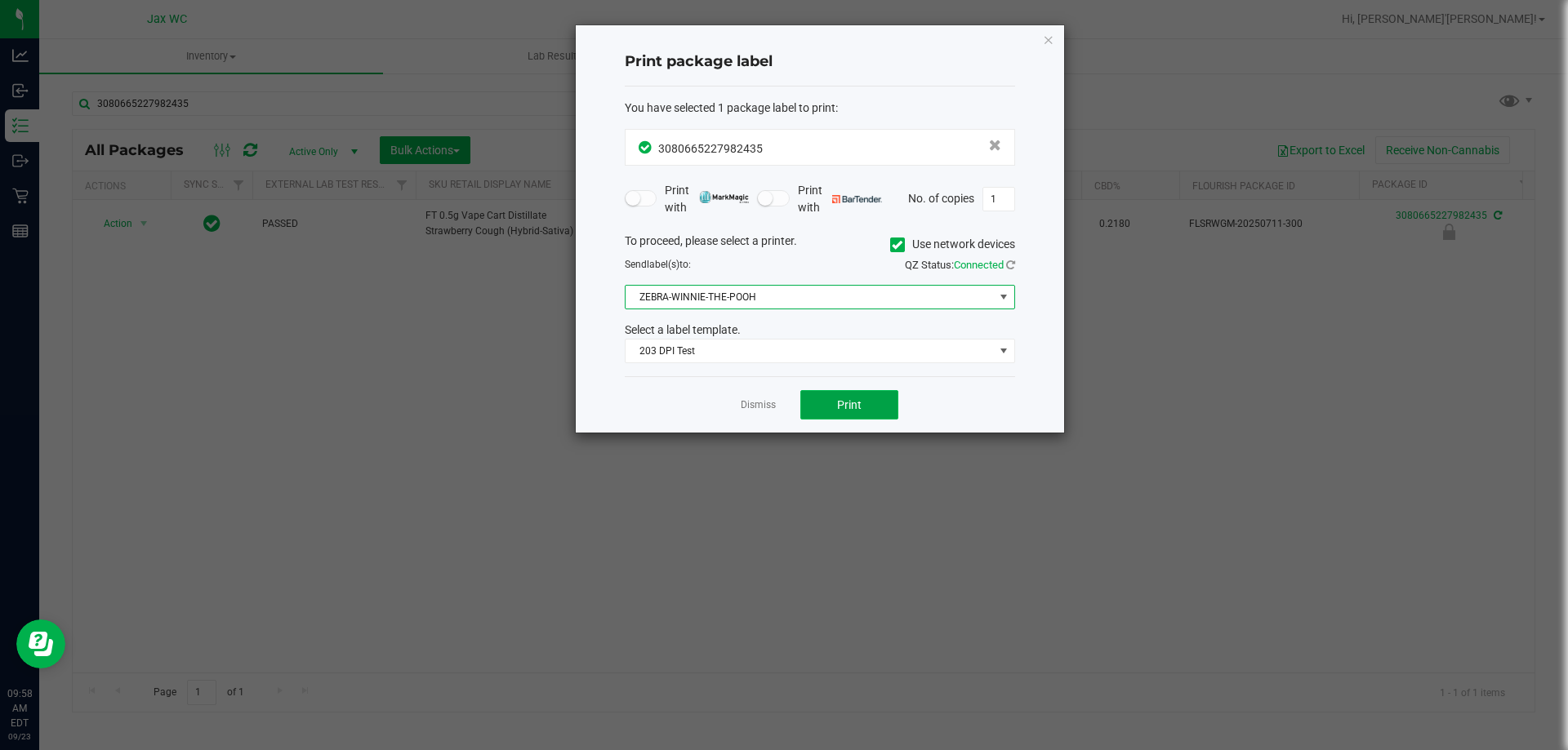
click at [849, 399] on span "Print" at bounding box center [849, 405] width 25 height 13
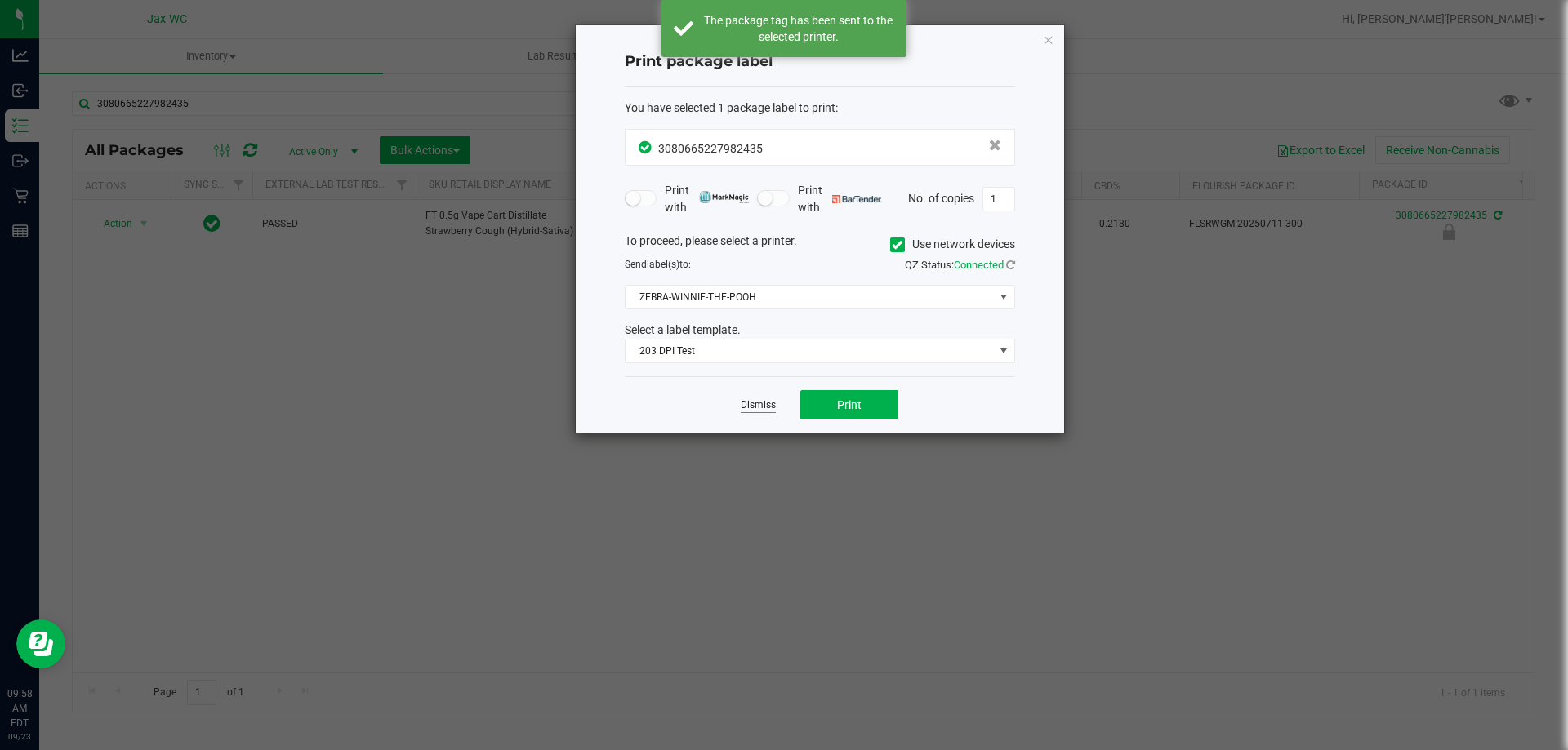
click at [764, 408] on link "Dismiss" at bounding box center [758, 405] width 35 height 14
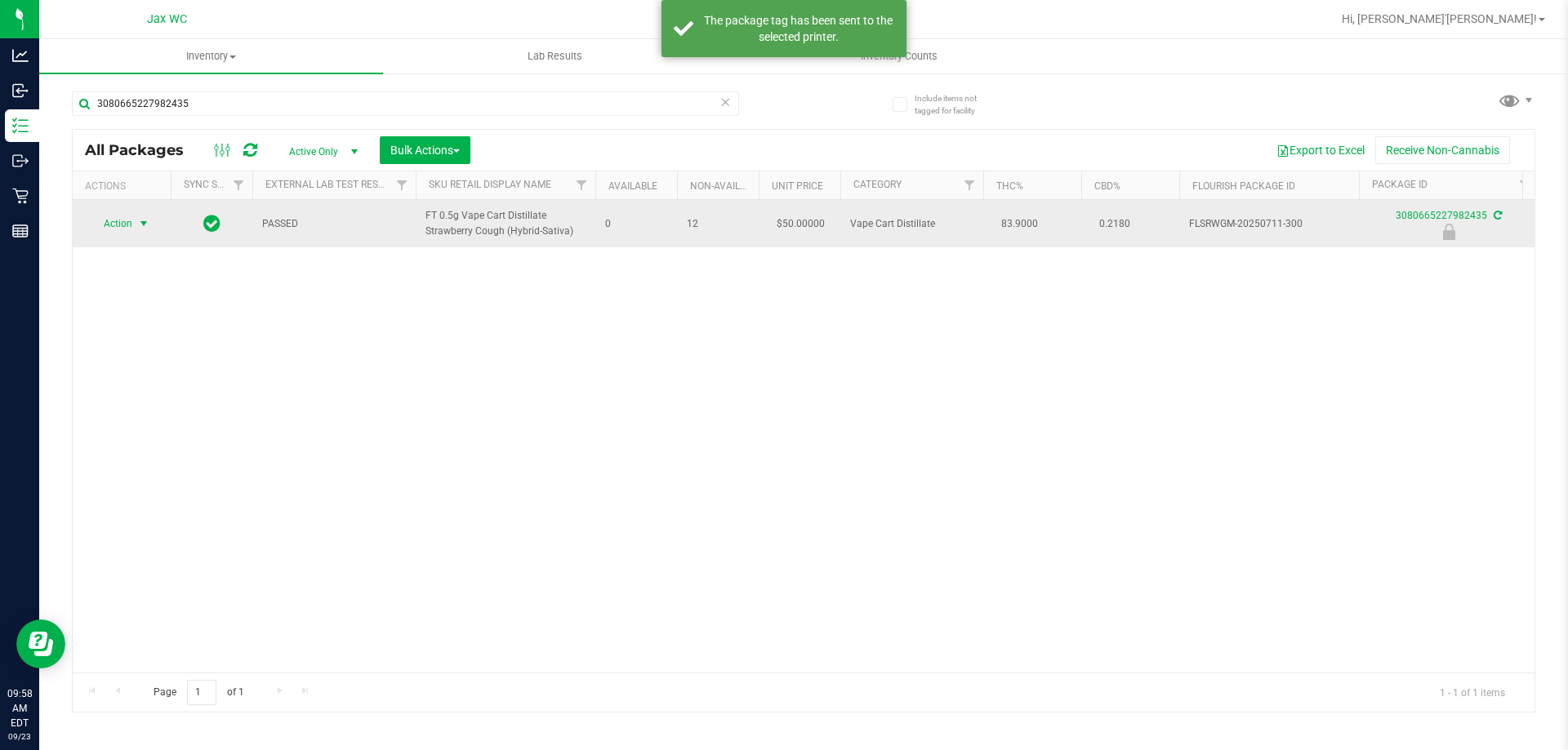
click at [128, 218] on span "Action" at bounding box center [111, 223] width 44 height 23
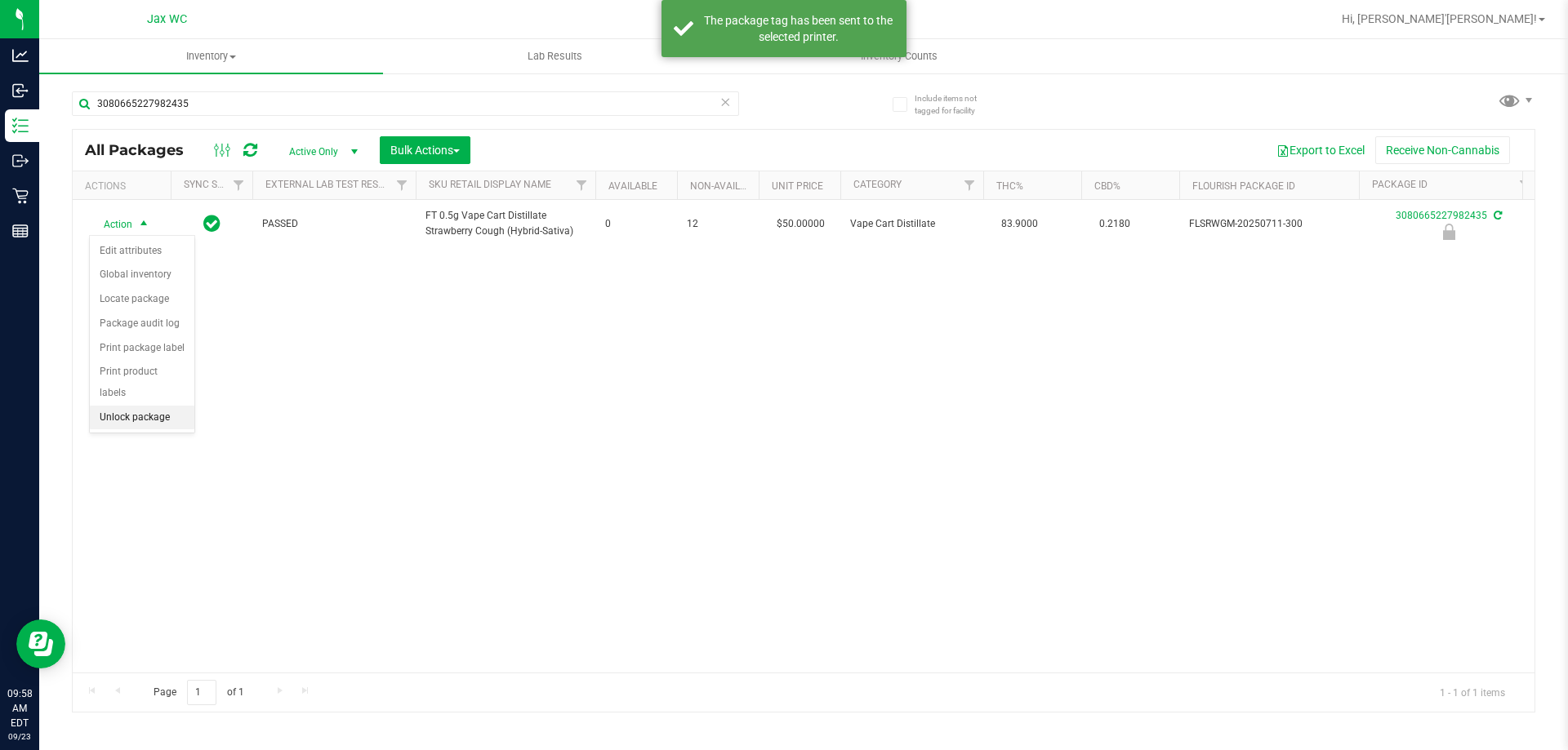
click at [152, 405] on li "Unlock package" at bounding box center [141, 417] width 104 height 25
